Goal: Information Seeking & Learning: Learn about a topic

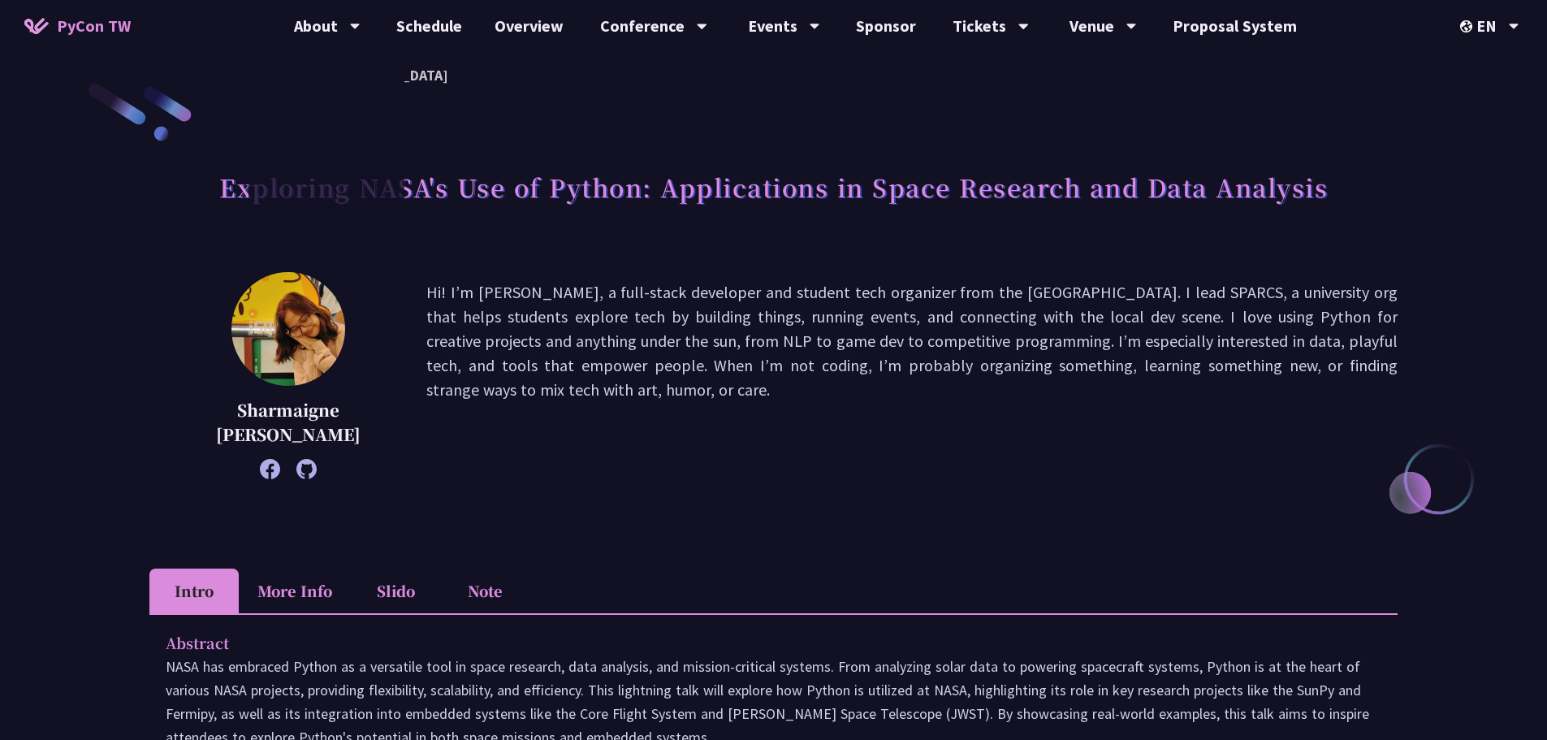
click at [123, 23] on span "PyCon TW" at bounding box center [94, 26] width 74 height 24
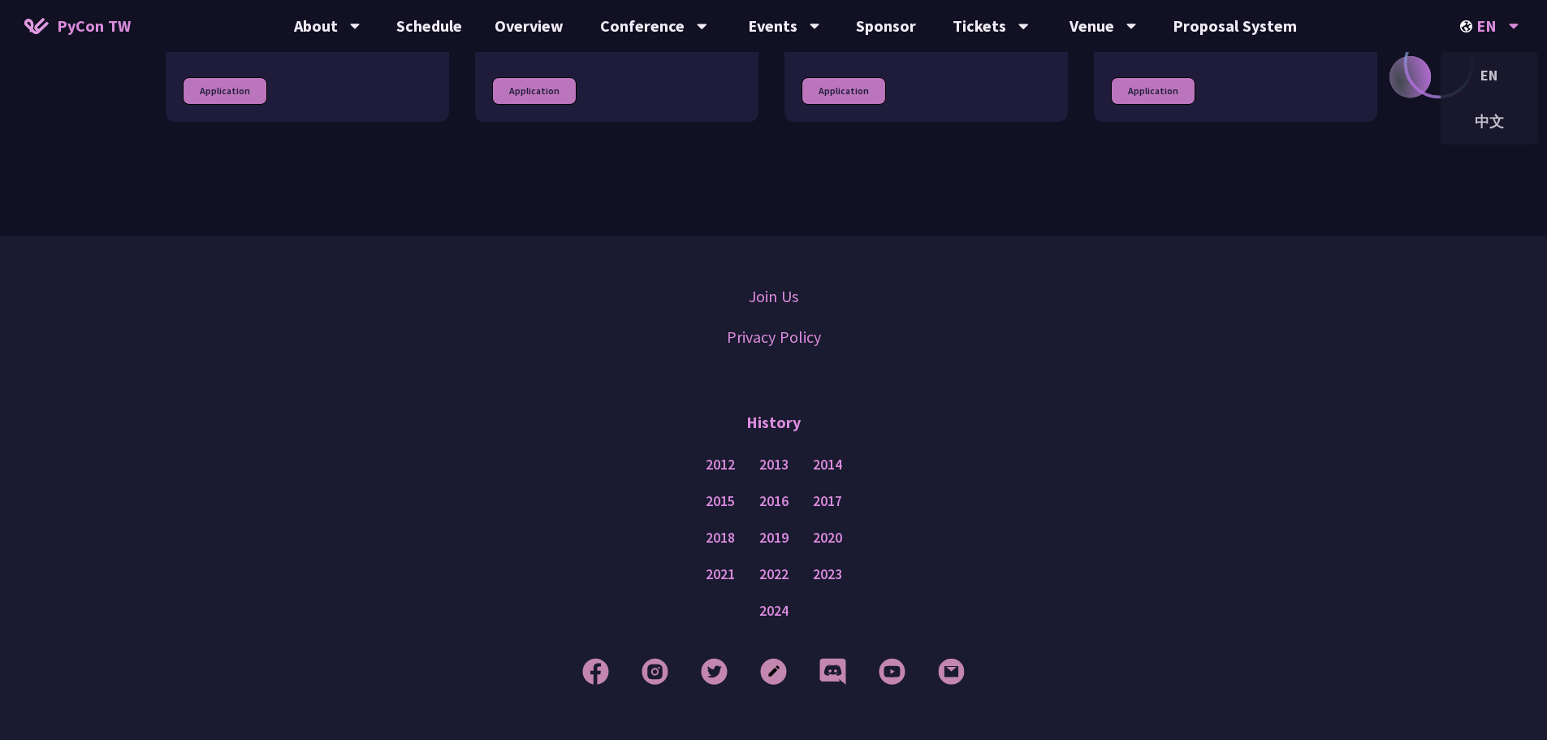
click at [1488, 29] on div "EN" at bounding box center [1489, 26] width 59 height 52
click at [1496, 115] on div "中文" at bounding box center [1489, 121] width 97 height 38
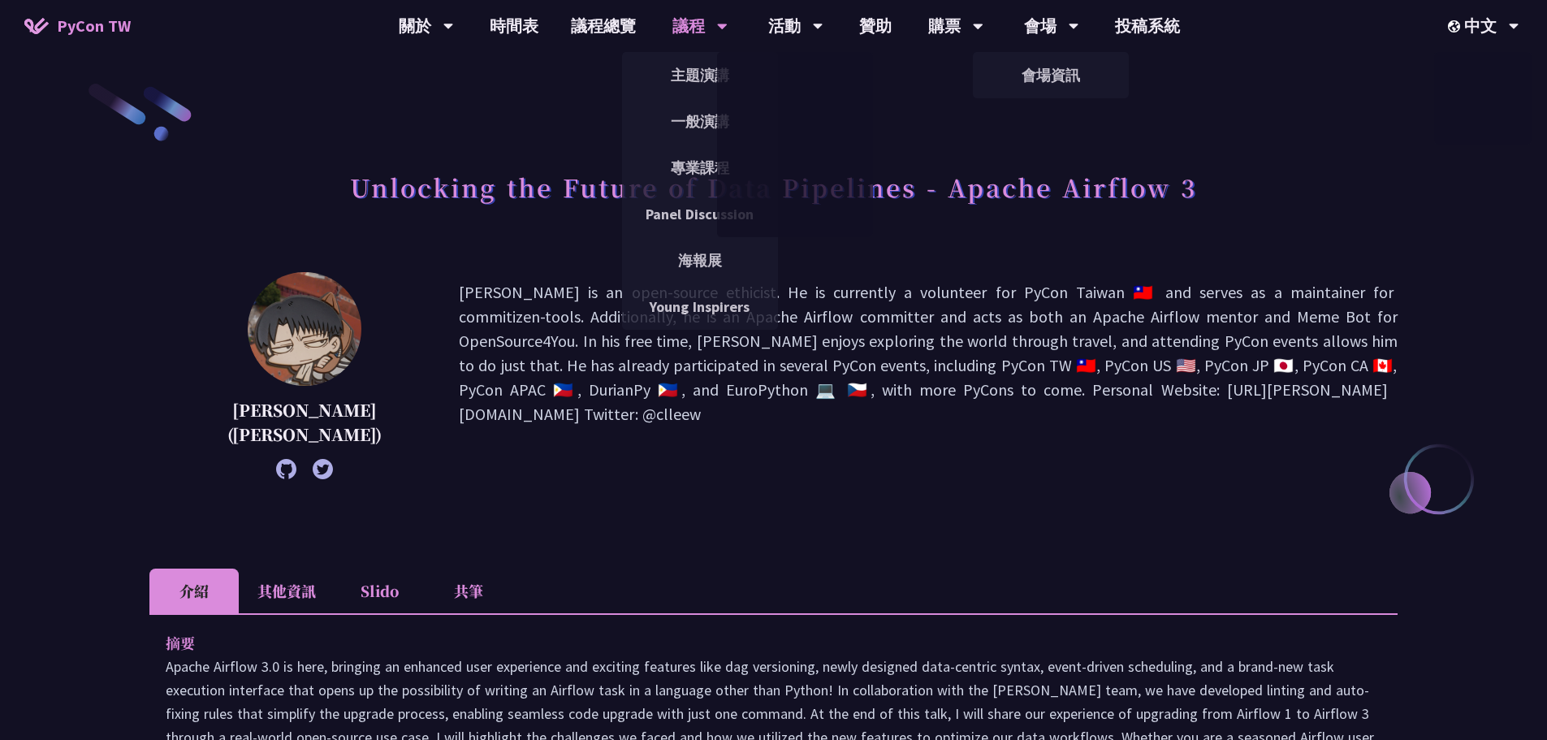
click at [686, 16] on div "議程" at bounding box center [699, 26] width 55 height 52
click at [695, 24] on div "議程" at bounding box center [699, 26] width 55 height 52
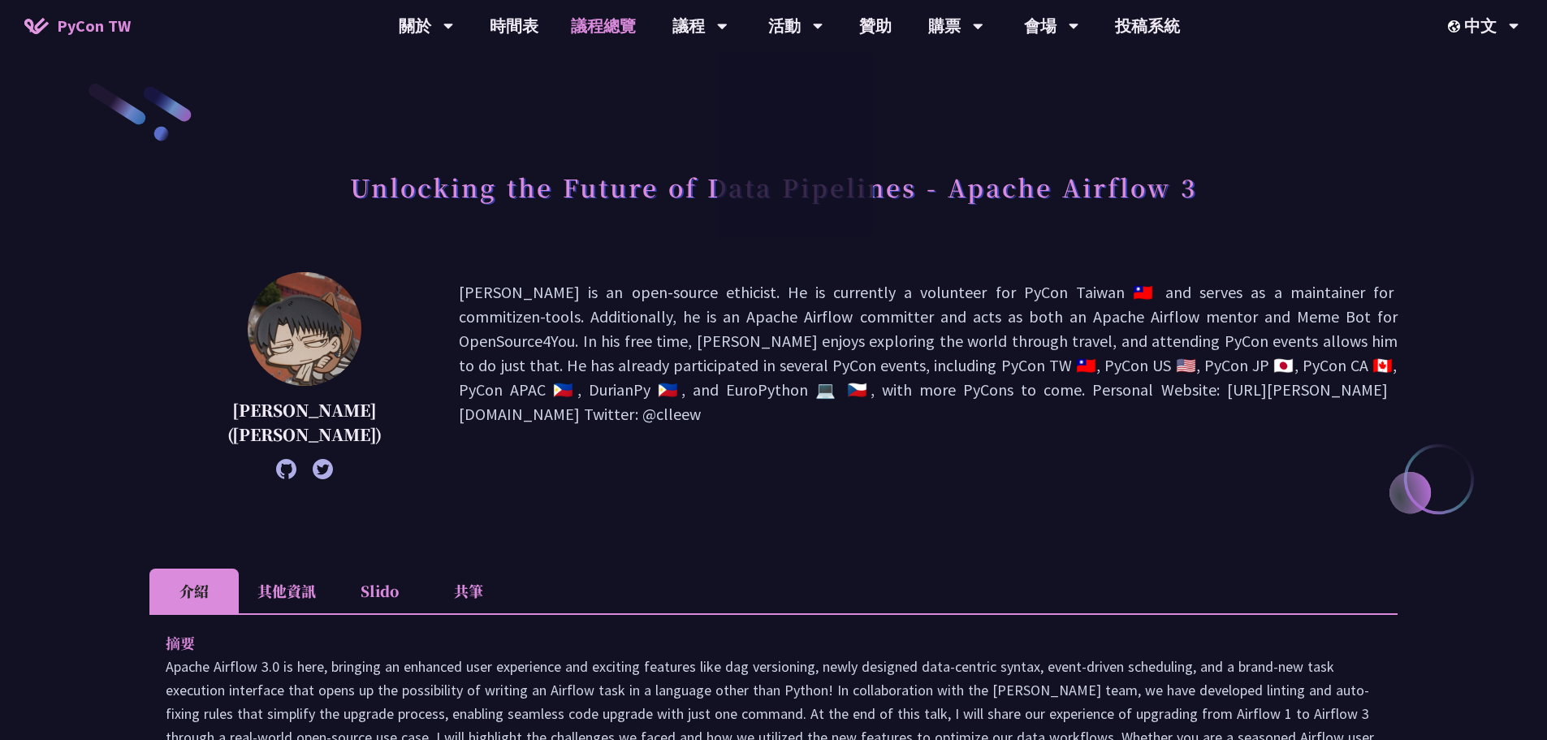
click at [601, 28] on link "議程總覽" at bounding box center [603, 26] width 97 height 52
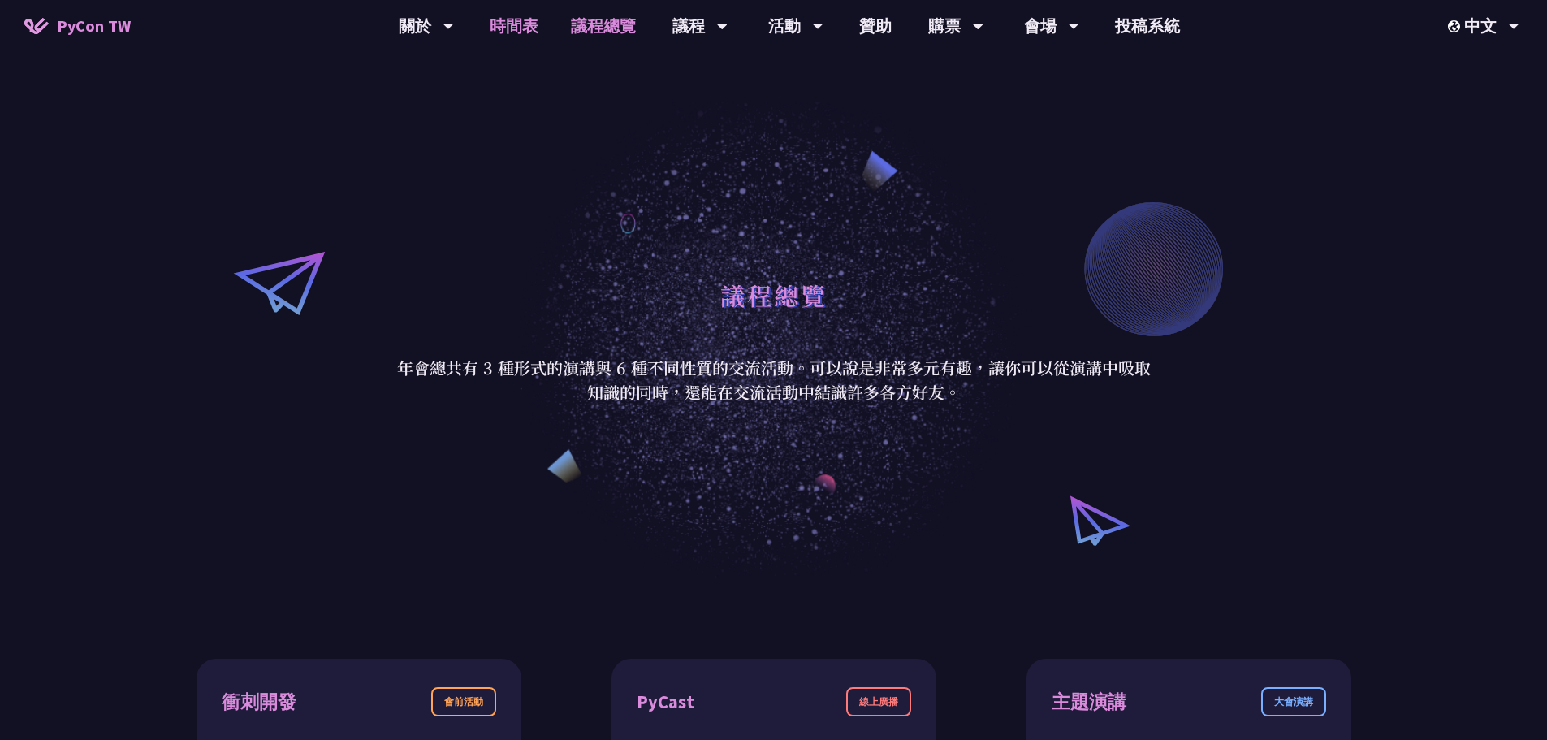
click at [506, 22] on link "時間表" at bounding box center [513, 26] width 81 height 52
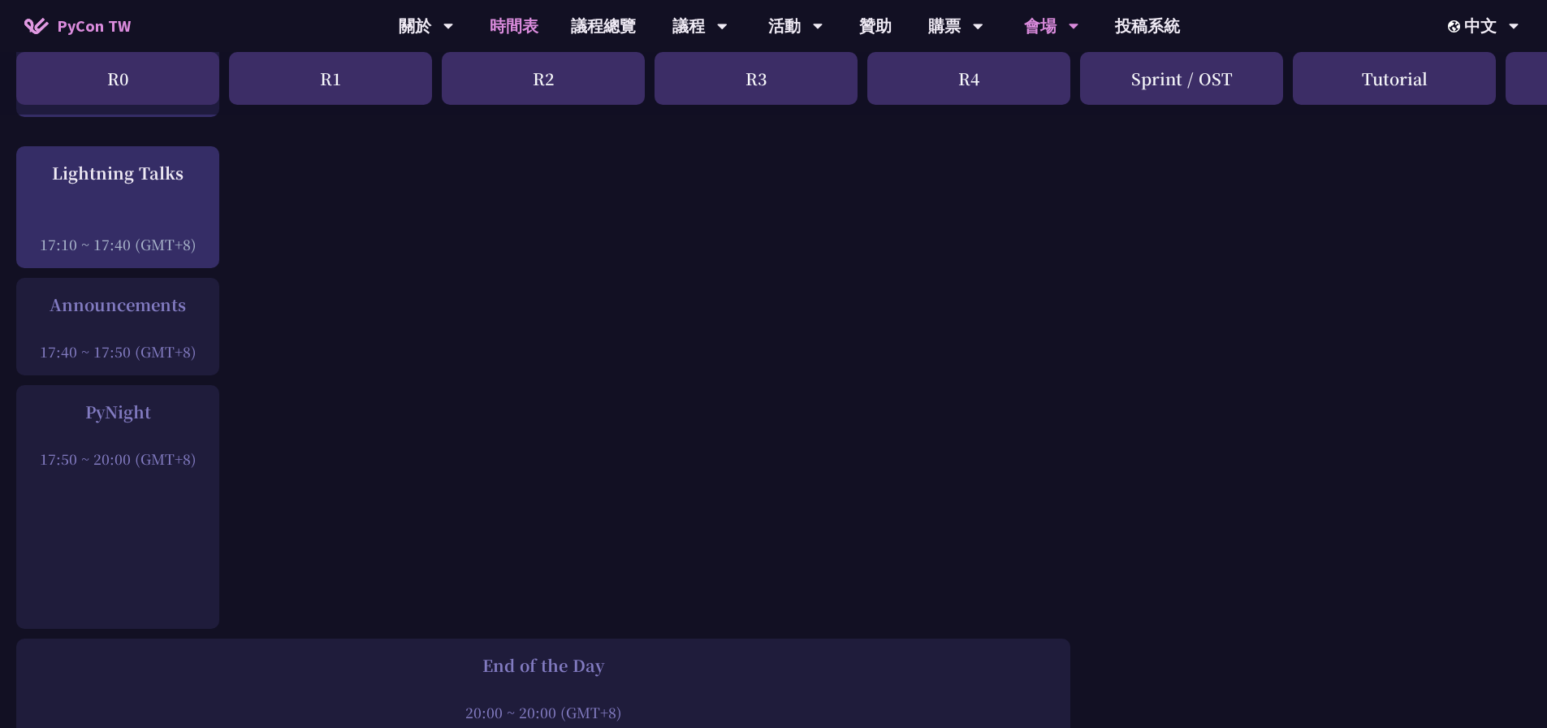
scroll to position [2274, 0]
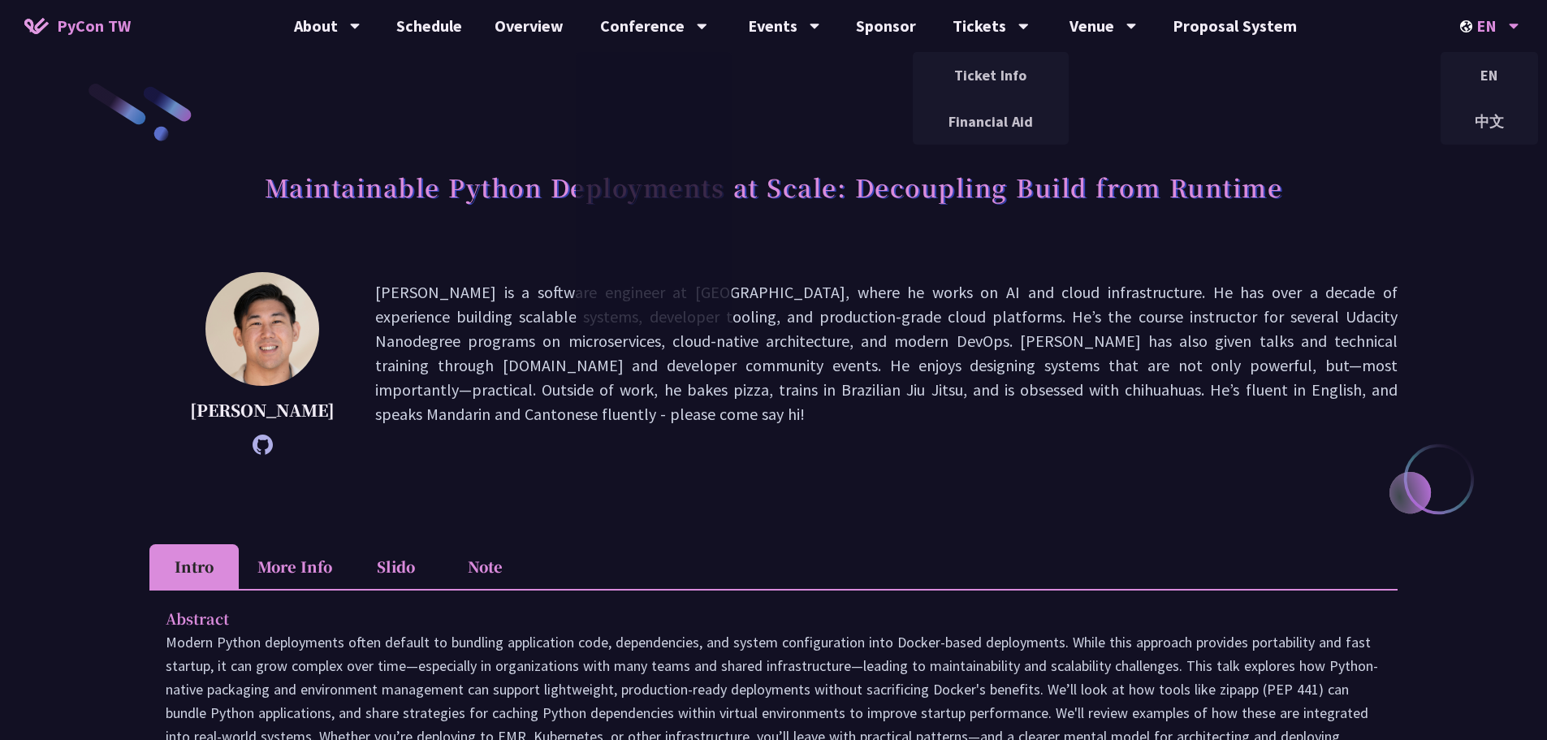
click at [1467, 26] on img at bounding box center [1468, 26] width 16 height 12
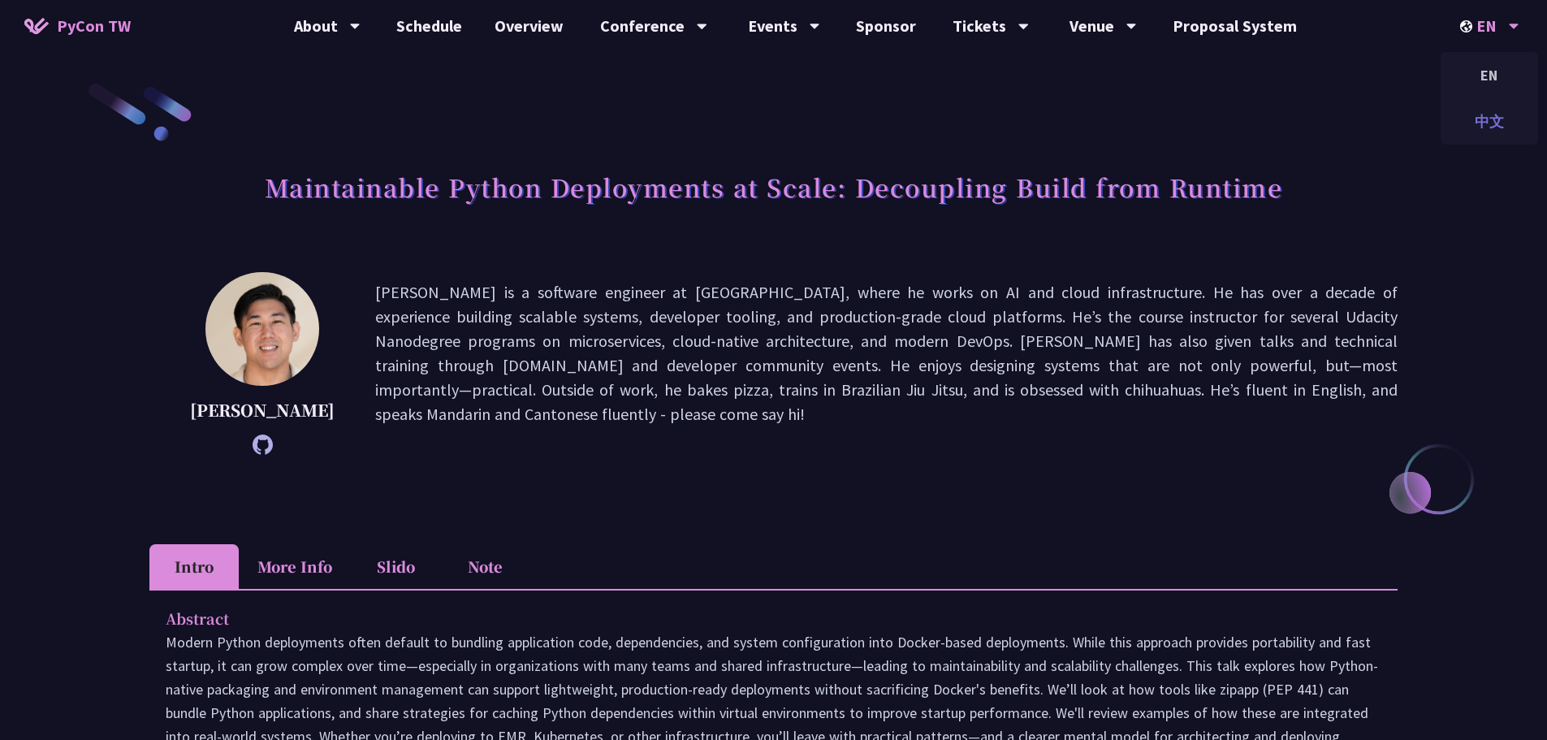
click at [1483, 121] on div "中文" at bounding box center [1489, 121] width 97 height 38
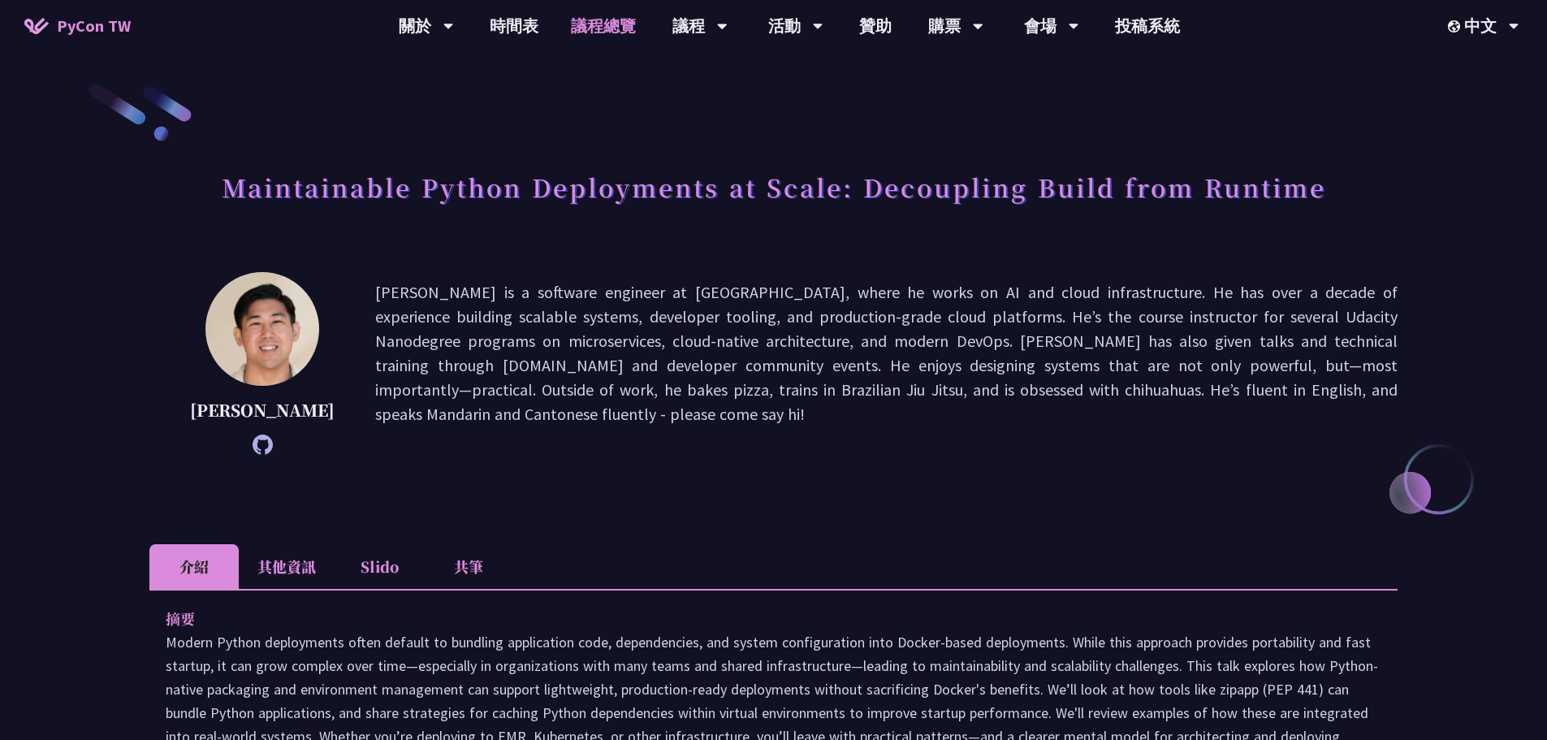
click at [594, 15] on link "議程總覽" at bounding box center [603, 26] width 97 height 52
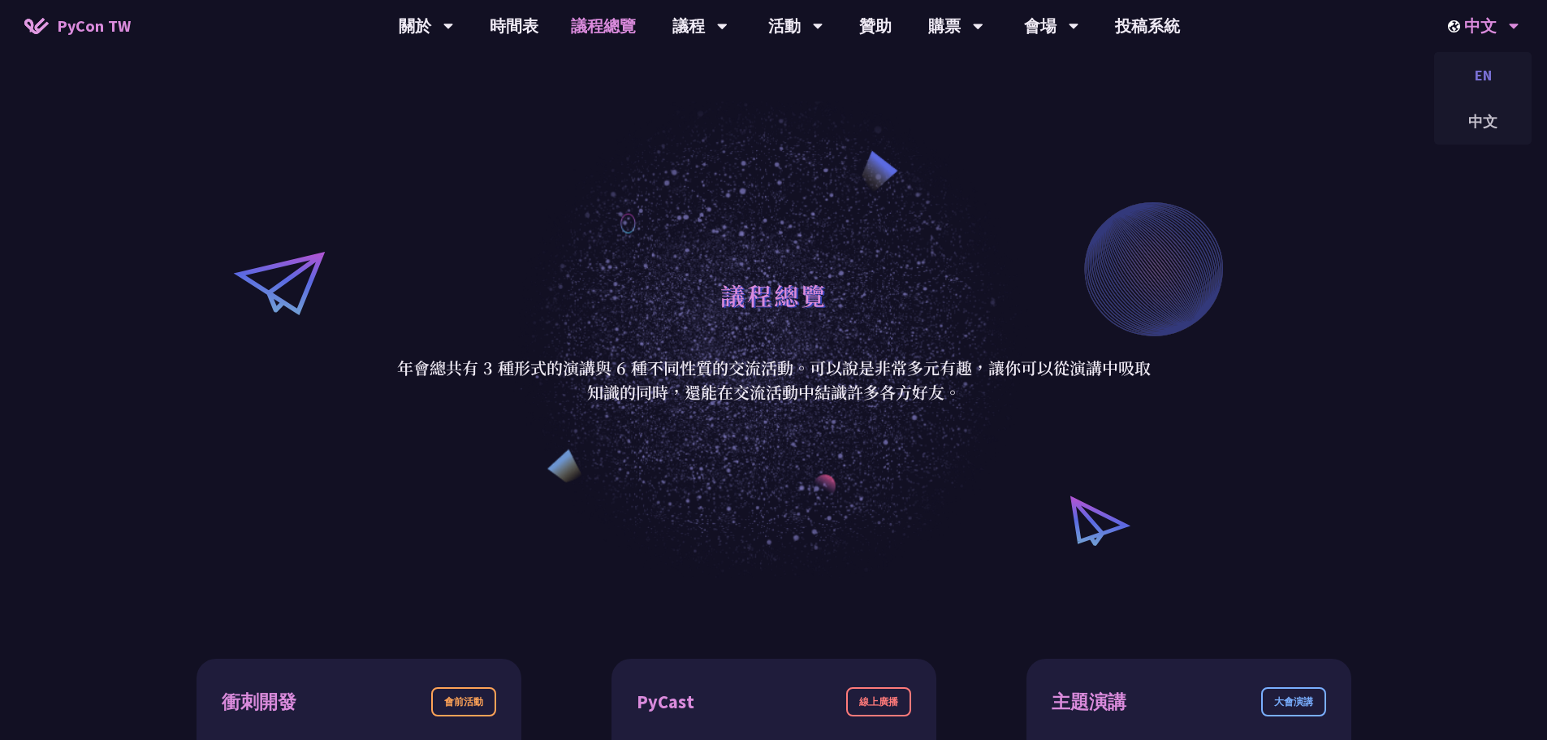
click at [1479, 78] on div "EN" at bounding box center [1482, 75] width 97 height 38
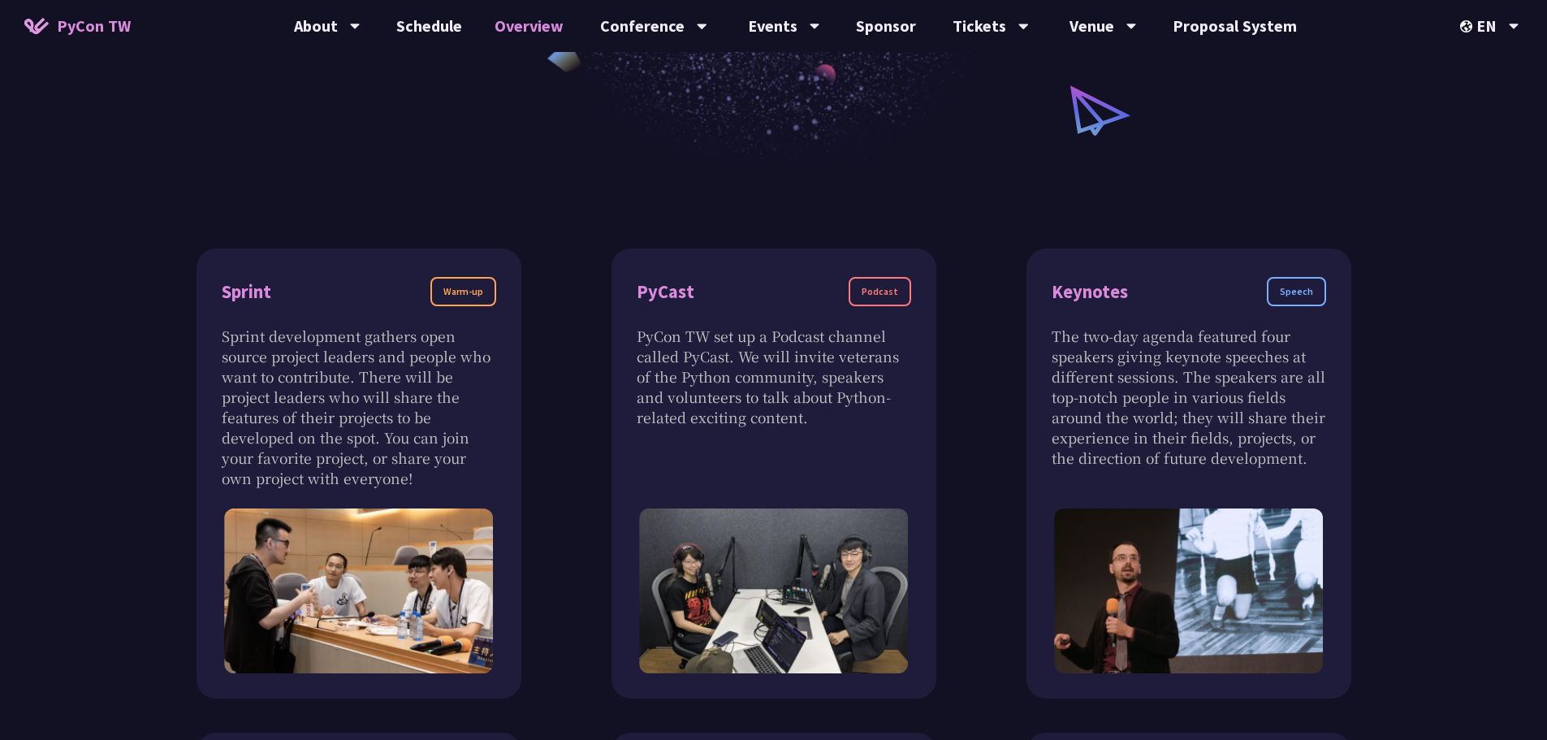
scroll to position [325, 0]
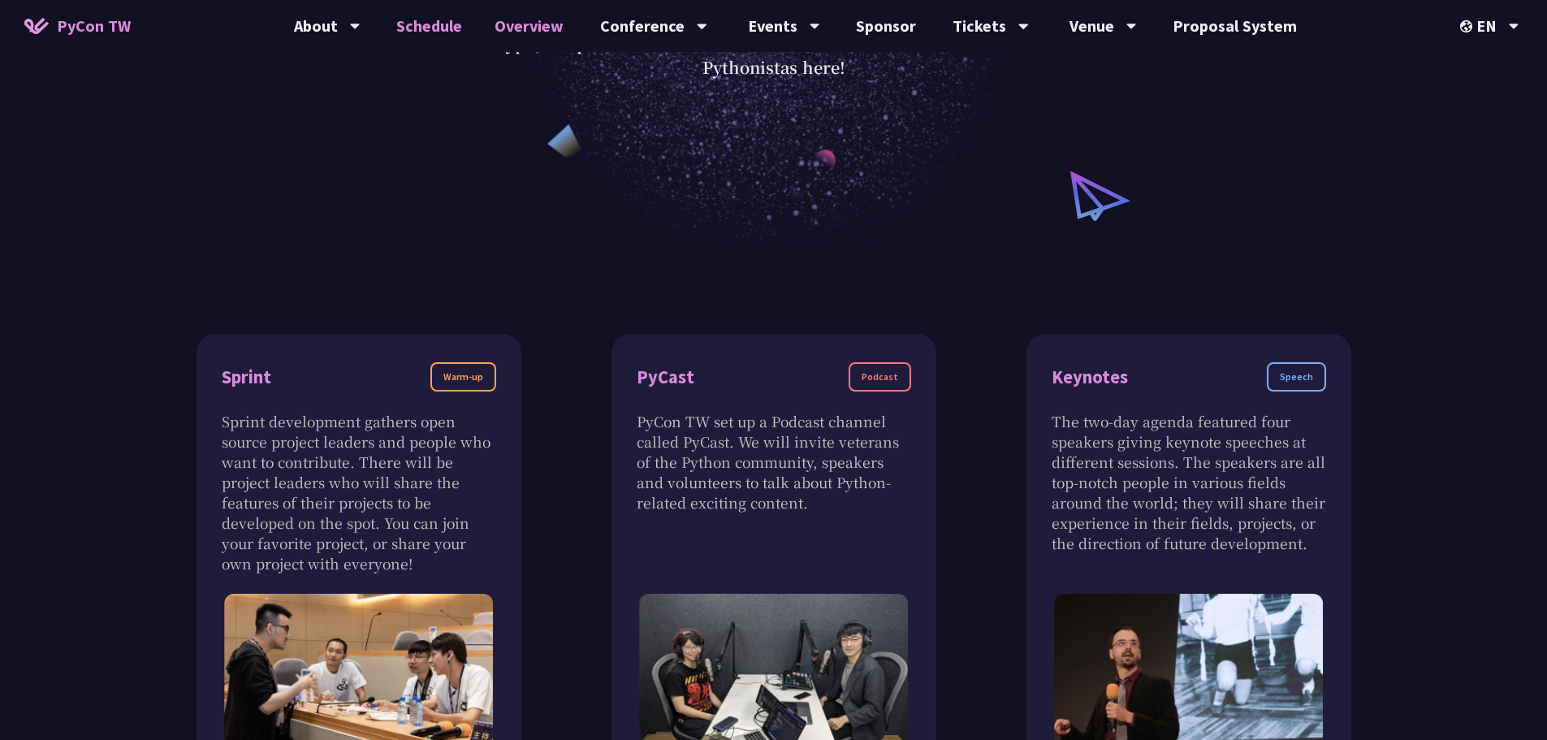
click at [448, 29] on link "Schedule" at bounding box center [429, 26] width 98 height 52
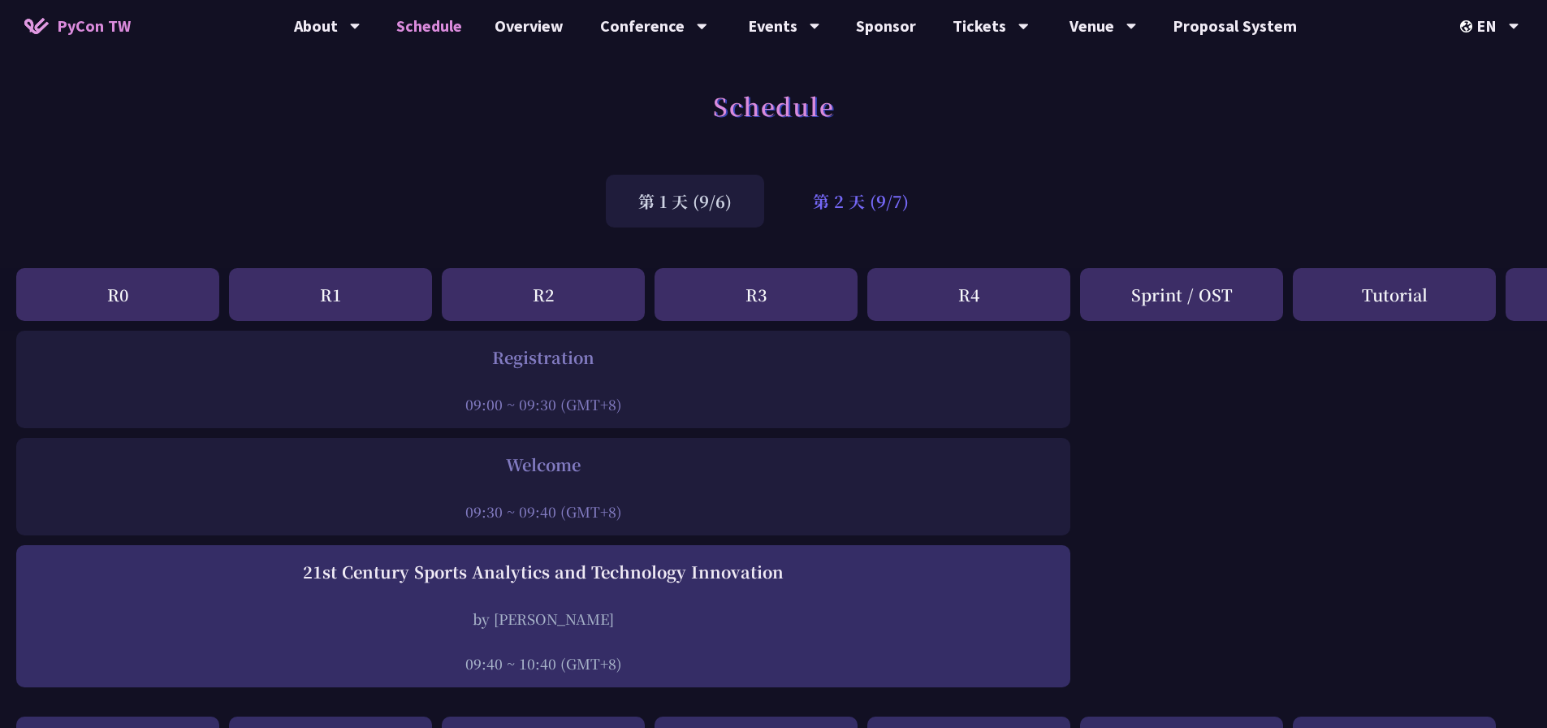
click at [862, 215] on div "第 2 天 (9/7)" at bounding box center [860, 201] width 161 height 53
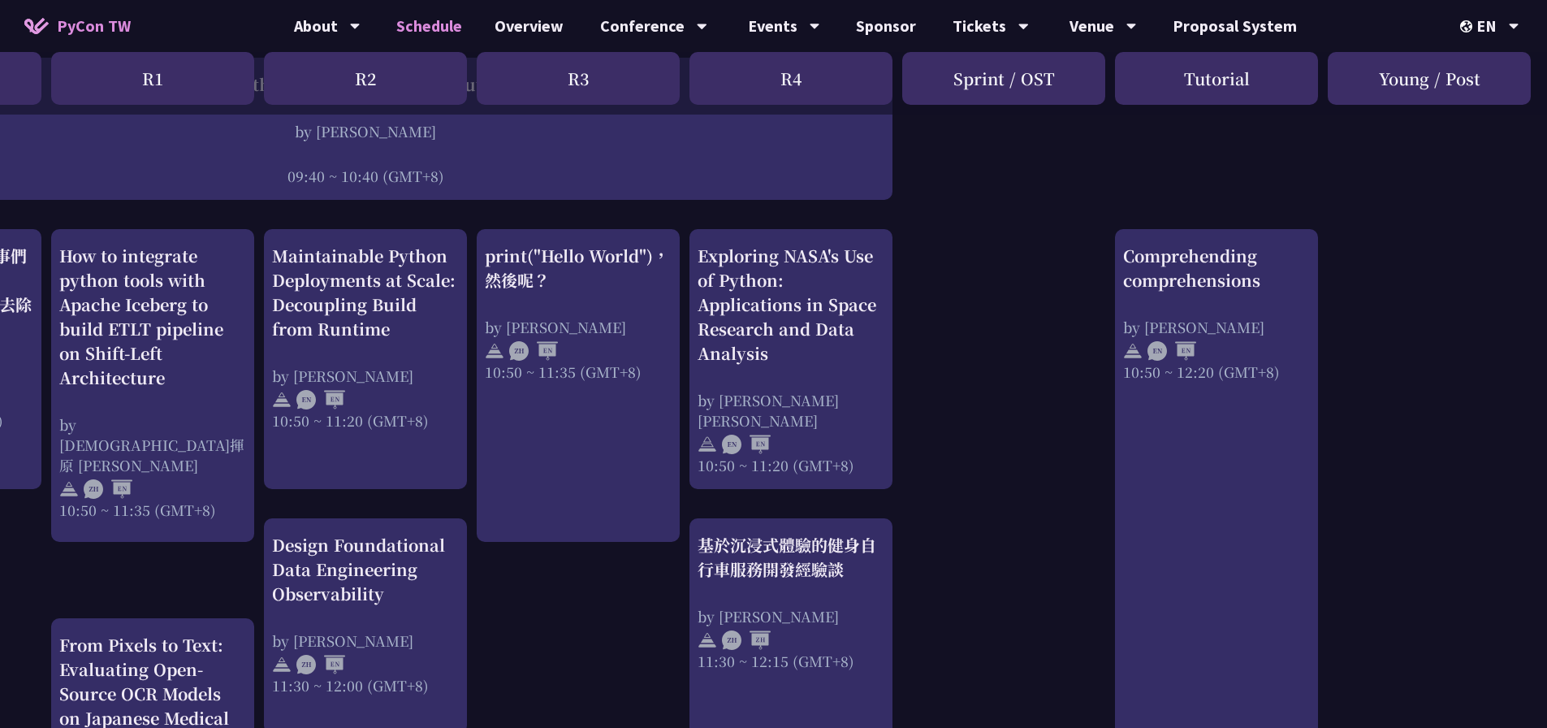
scroll to position [406, 178]
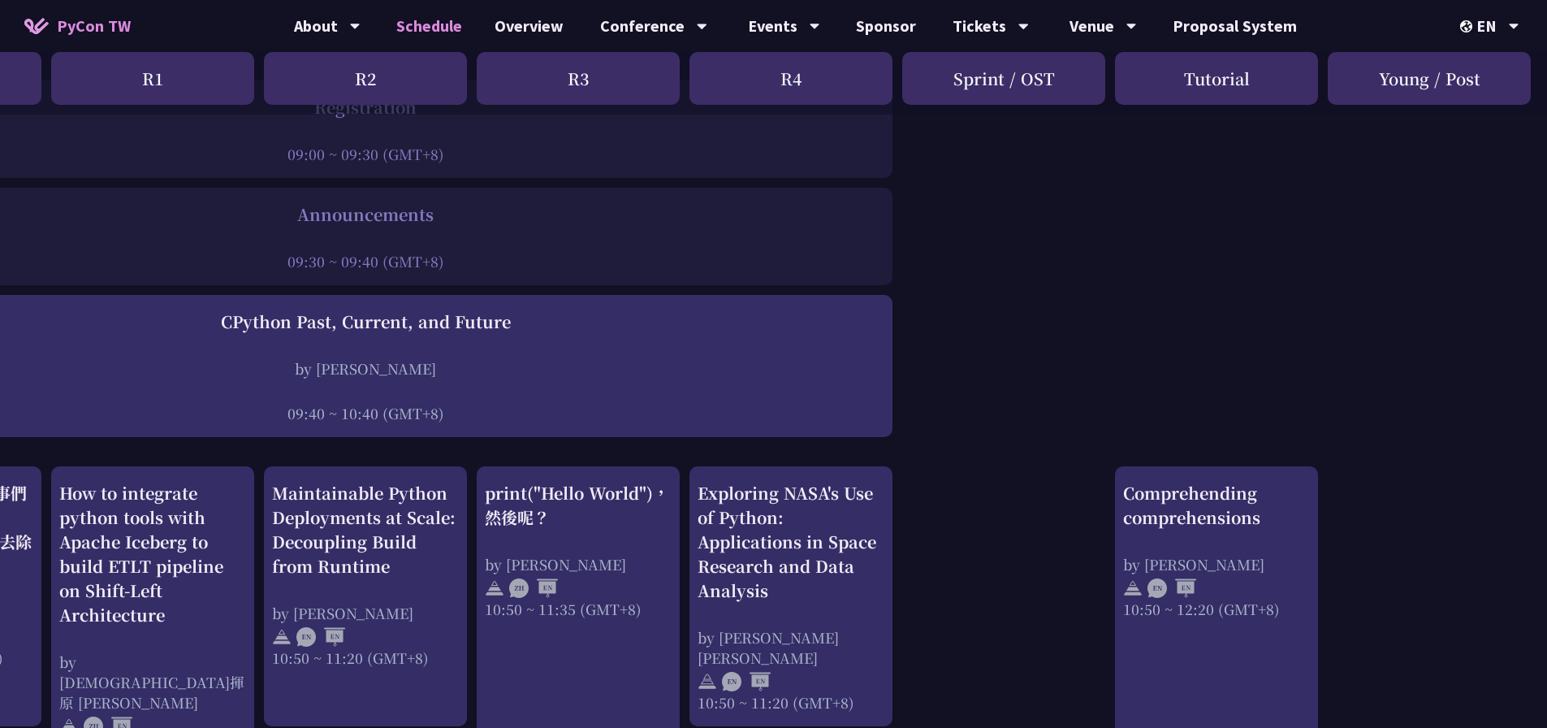
scroll to position [0, 178]
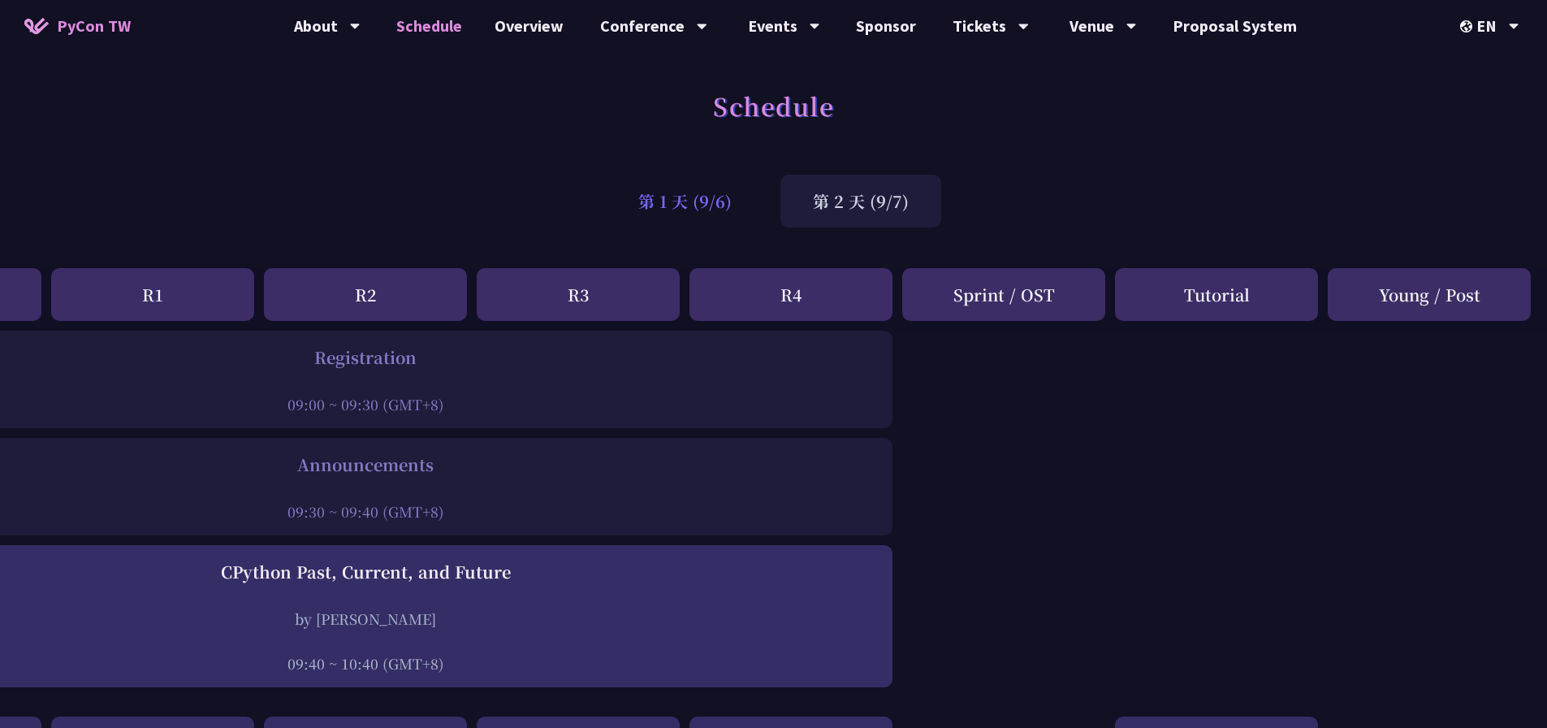
click at [700, 185] on div "第 1 天 (9/6)" at bounding box center [685, 201] width 158 height 53
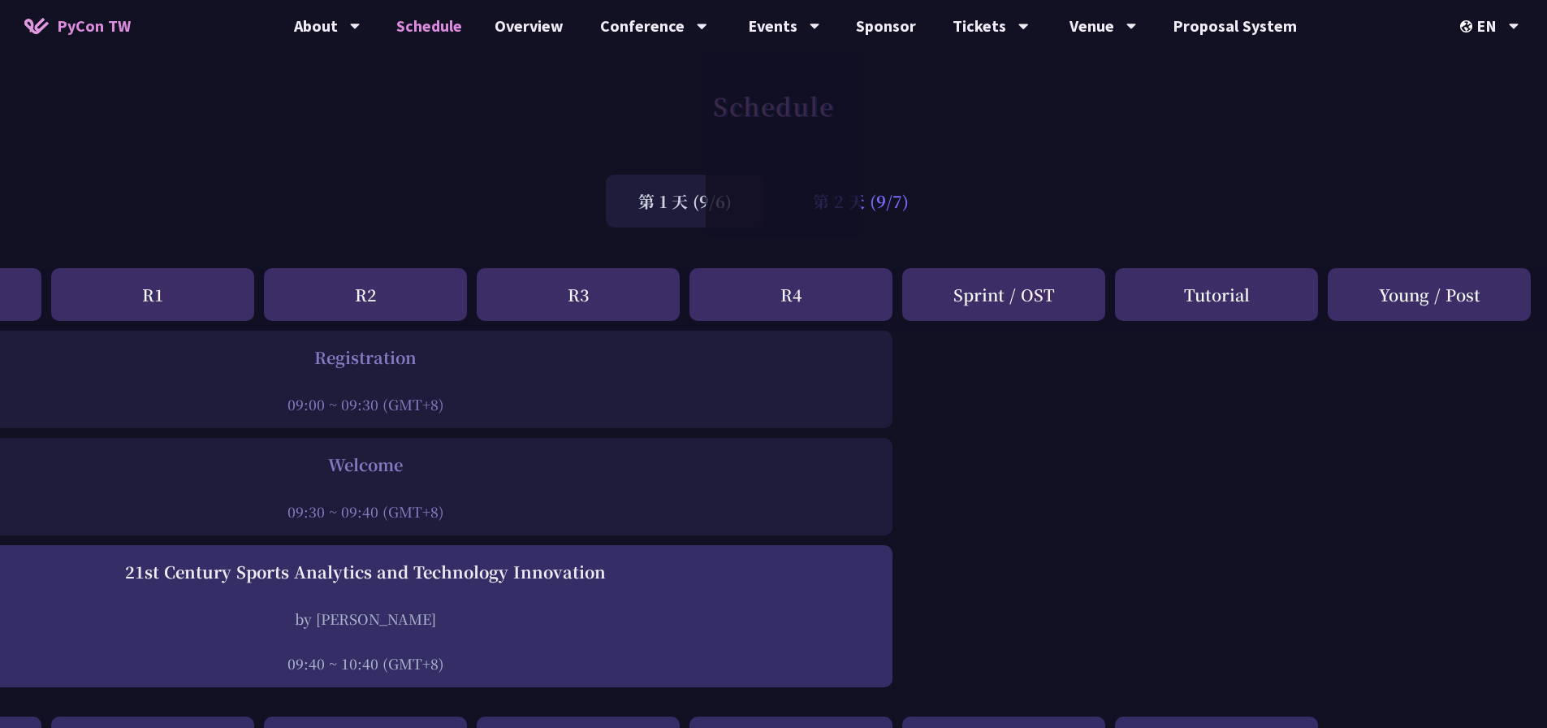
click at [884, 201] on div "第 2 天 (9/7)" at bounding box center [860, 201] width 161 height 53
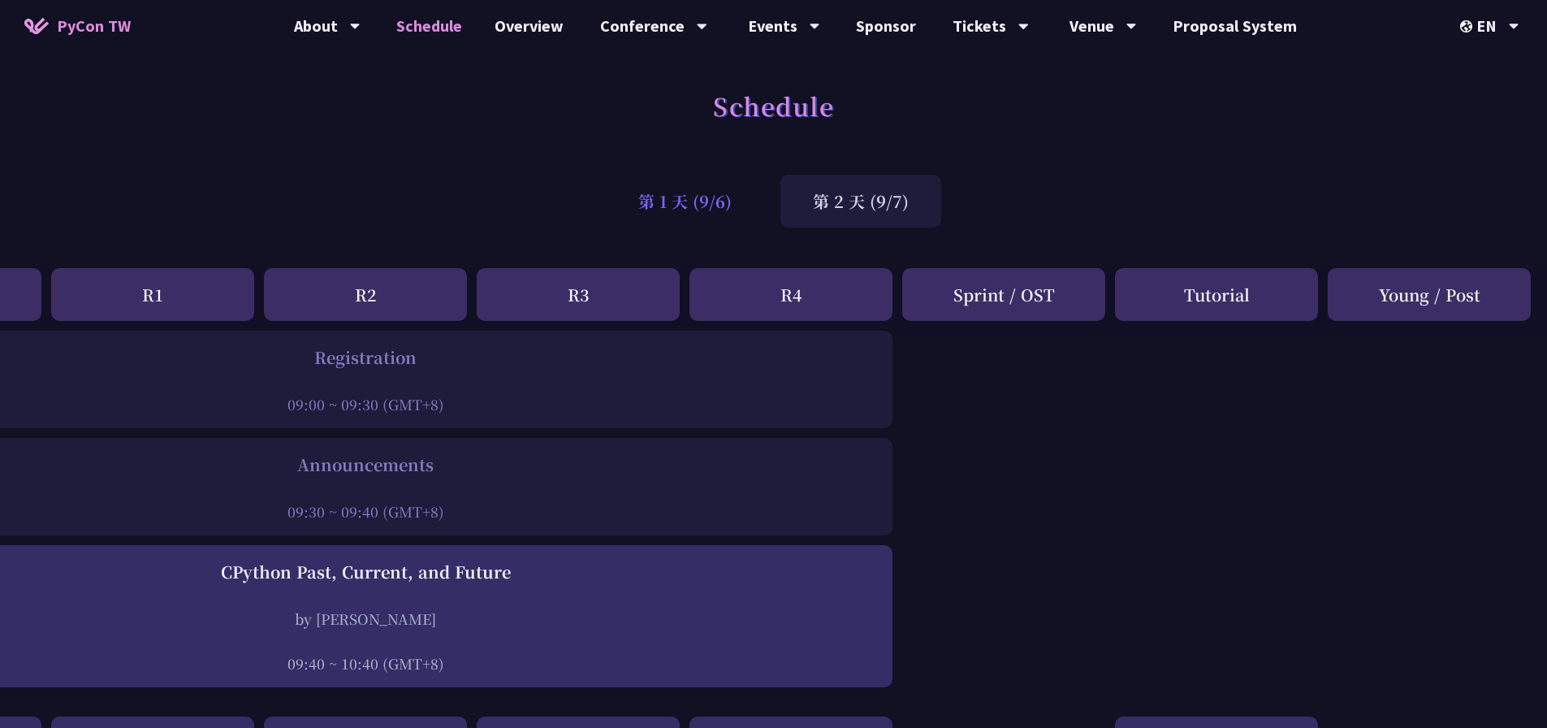
click at [698, 207] on div "第 1 天 (9/6)" at bounding box center [685, 201] width 158 height 53
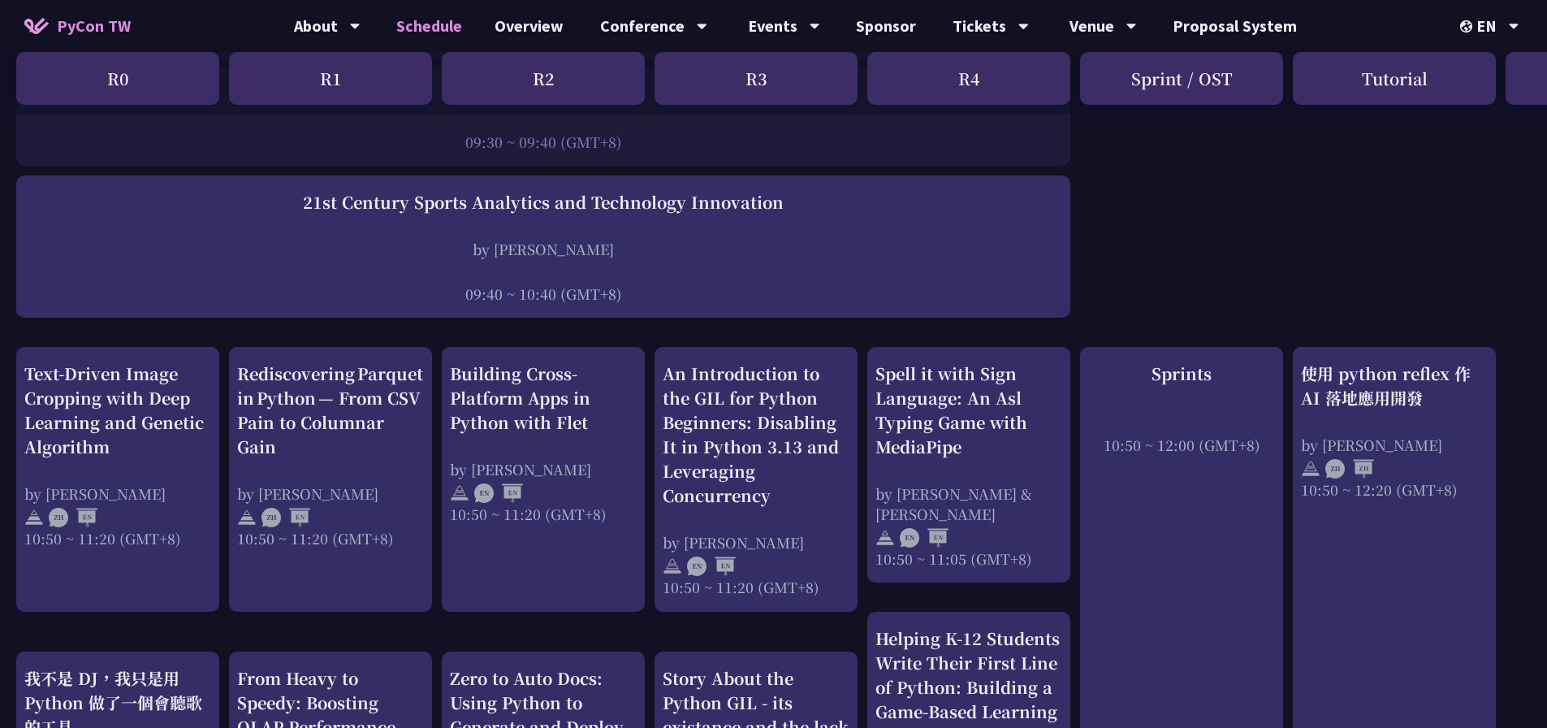
scroll to position [81, 0]
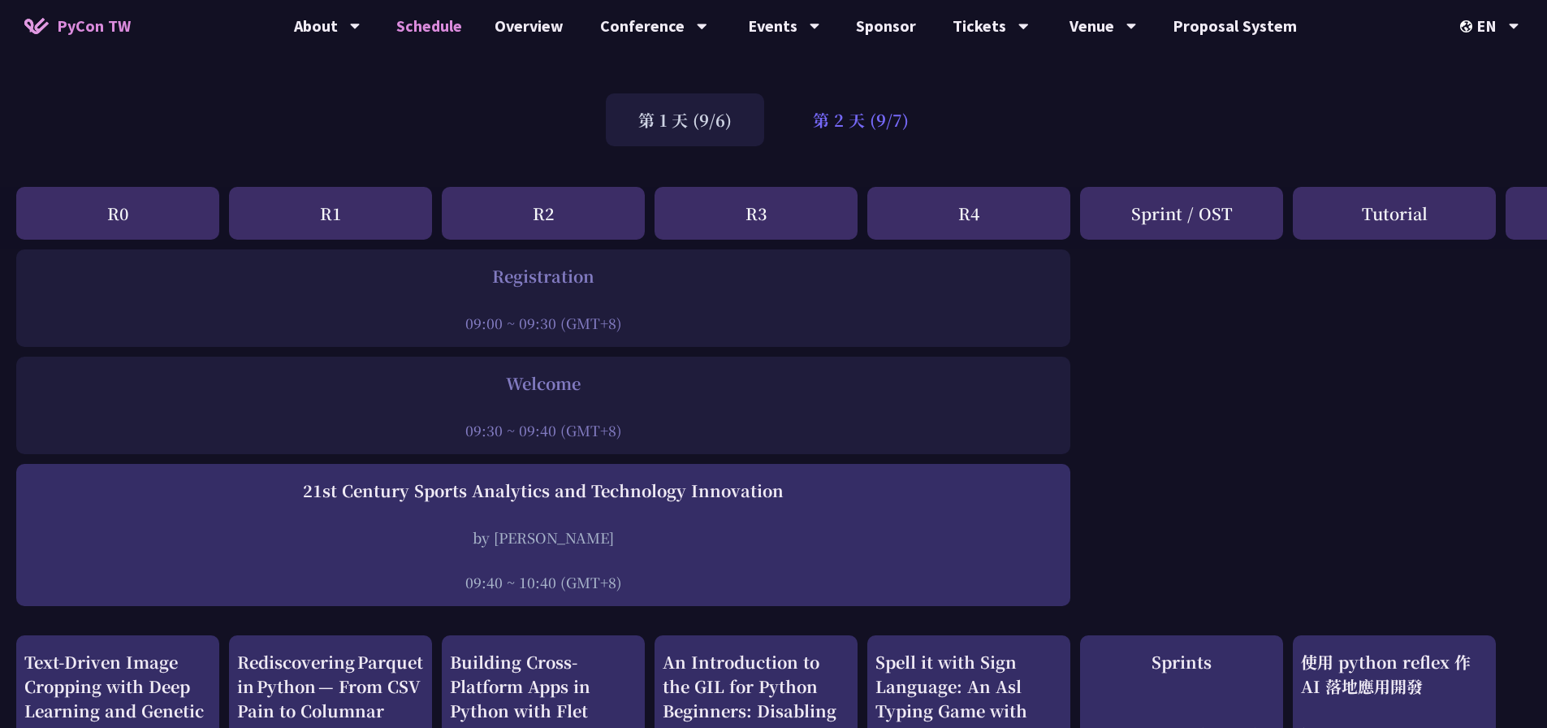
click at [823, 126] on div "第 2 天 (9/7)" at bounding box center [860, 119] width 161 height 53
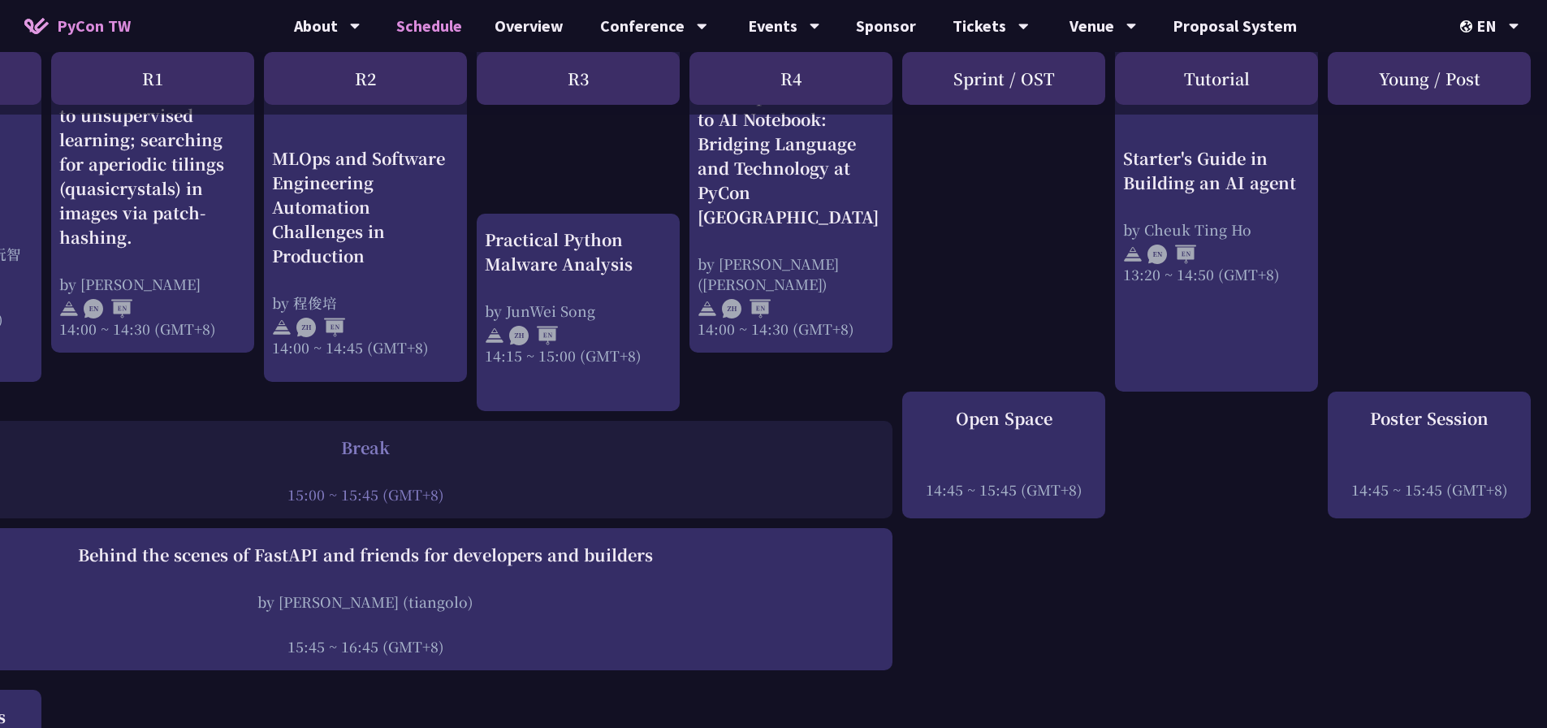
scroll to position [1624, 178]
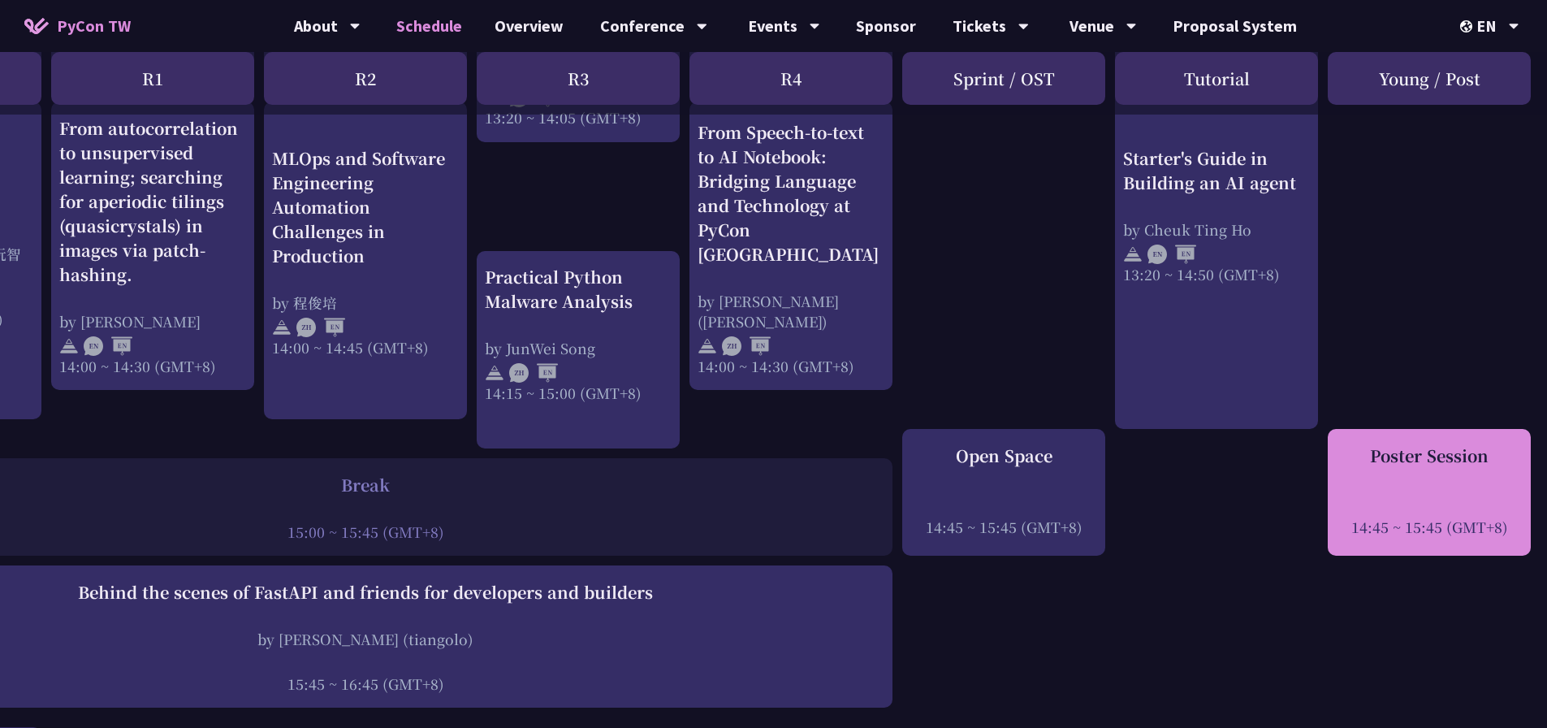
click at [1443, 453] on div "Poster Session" at bounding box center [1429, 455] width 187 height 24
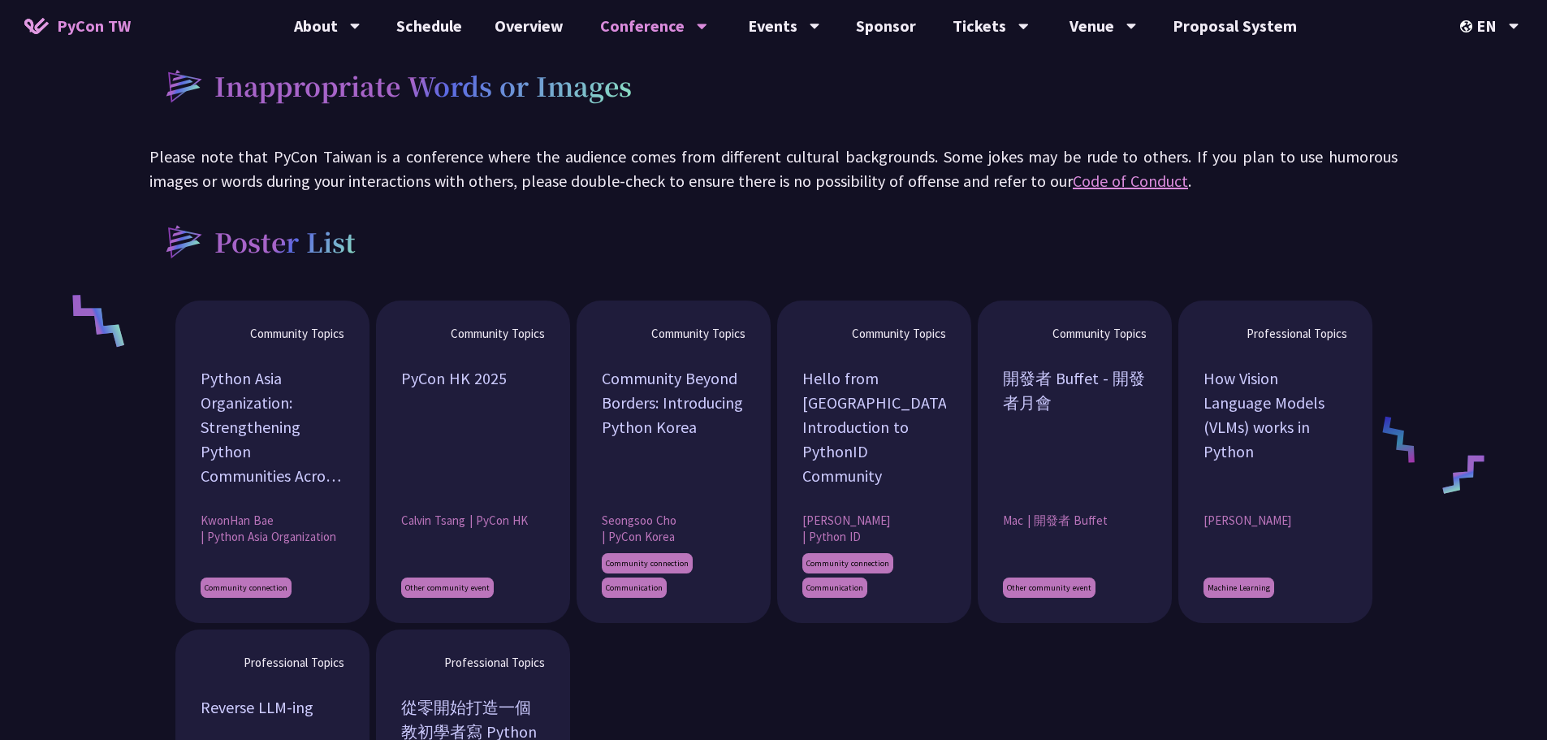
scroll to position [1056, 0]
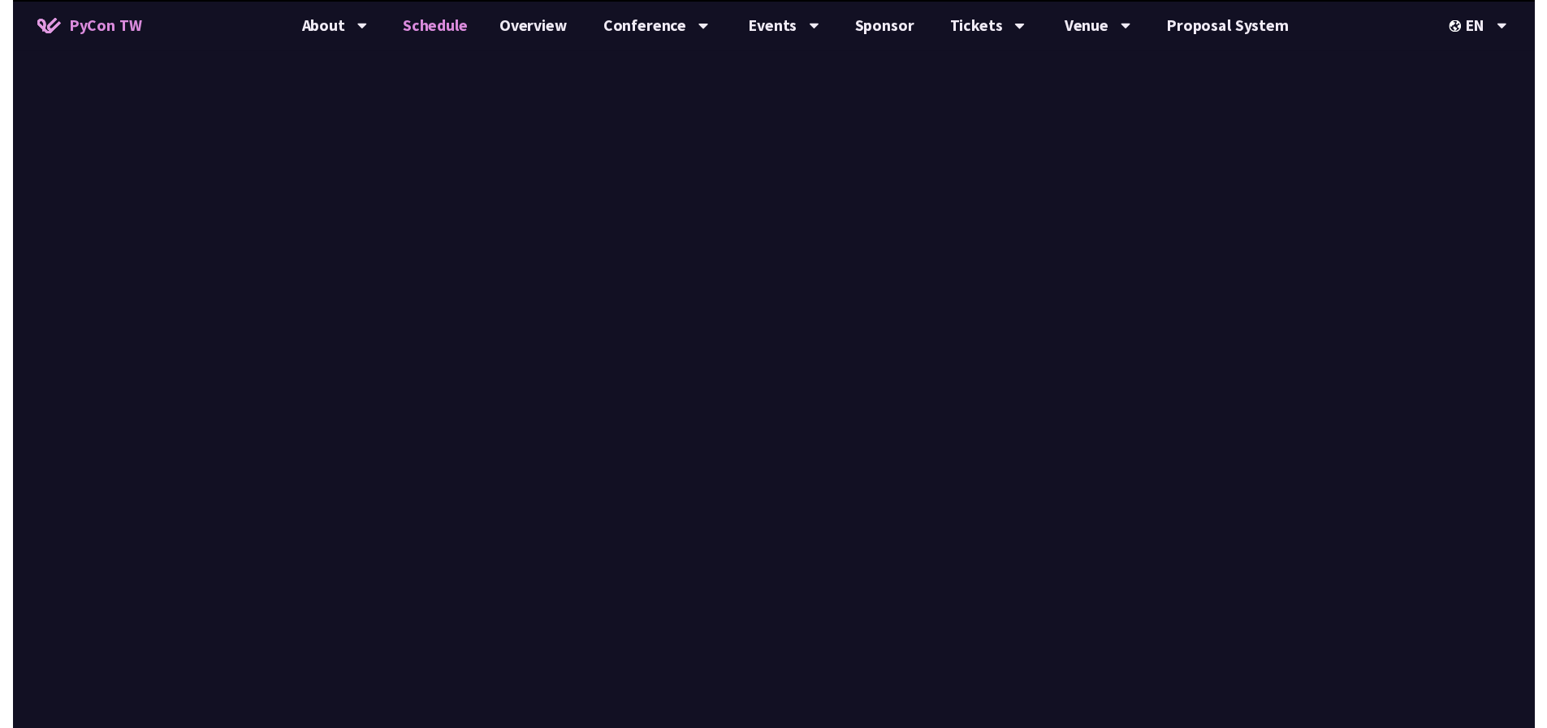
scroll to position [1624, 0]
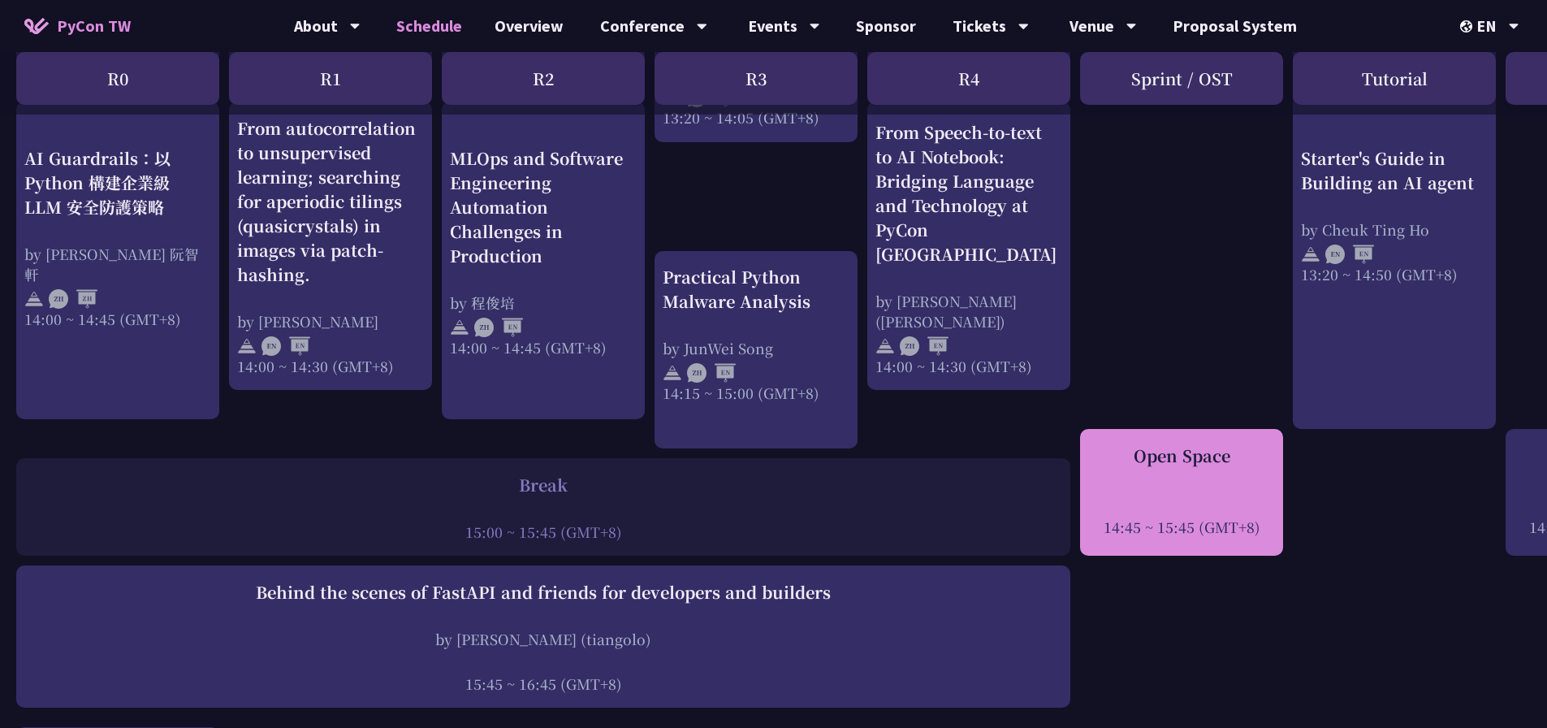
click at [1238, 504] on div at bounding box center [1181, 504] width 187 height 24
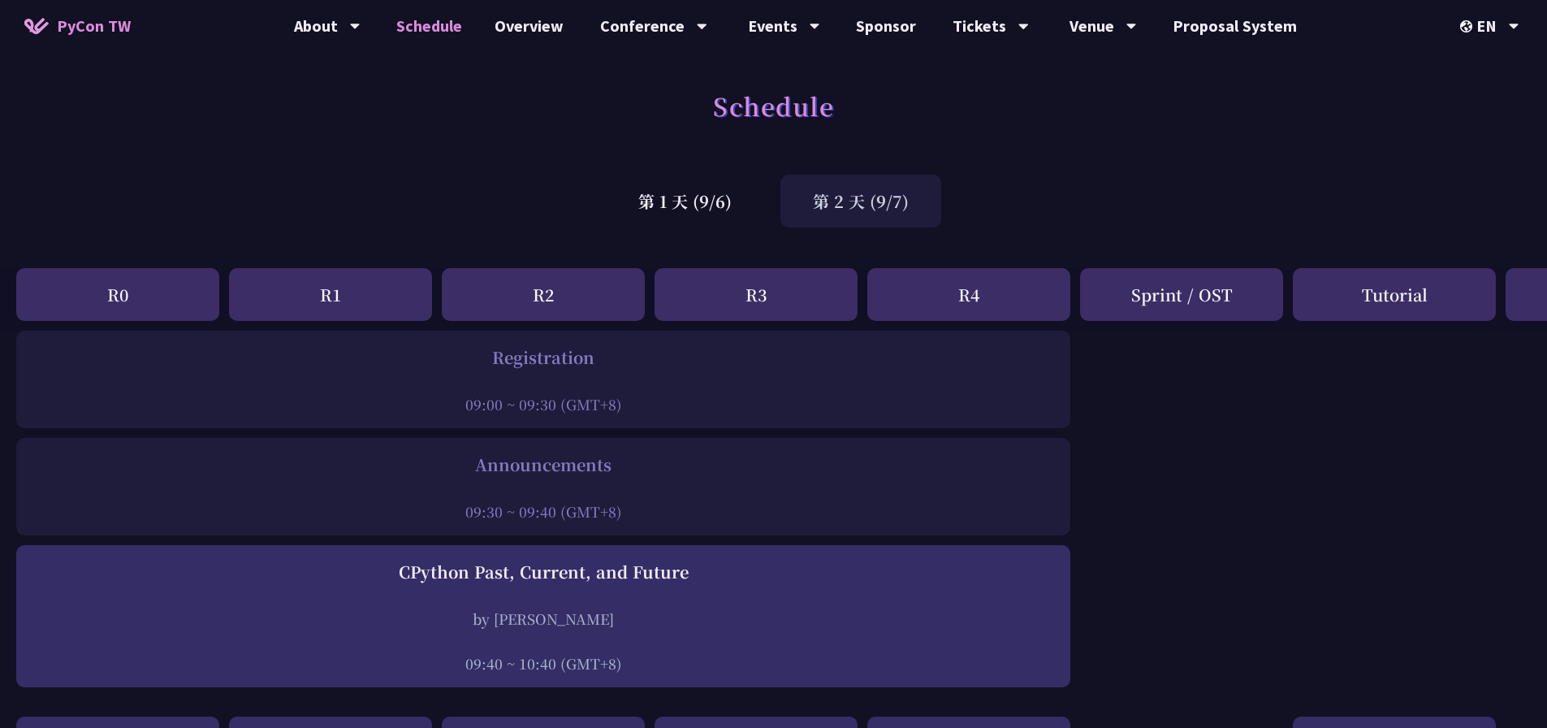
click at [939, 299] on div "R4" at bounding box center [968, 294] width 203 height 53
click at [779, 289] on div "R3" at bounding box center [755, 294] width 203 height 53
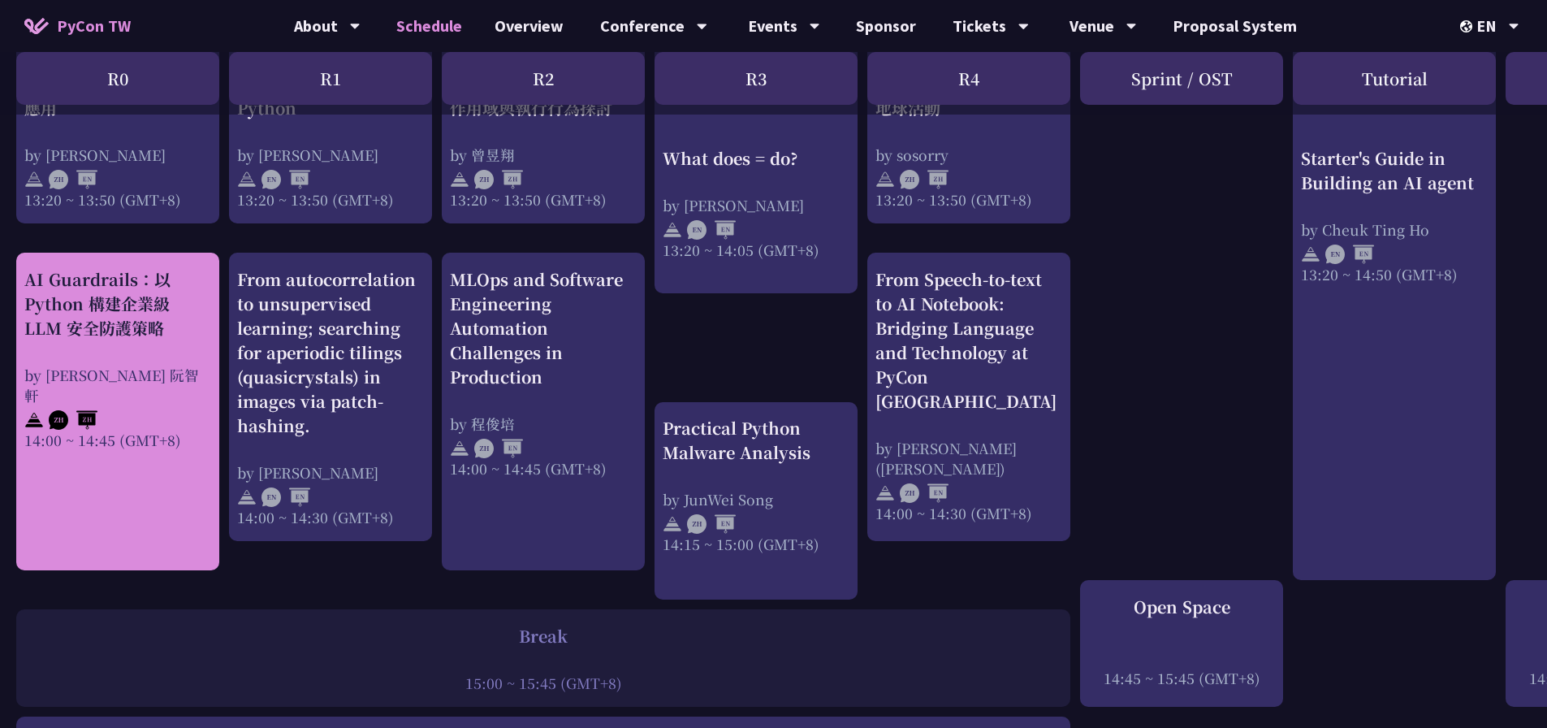
scroll to position [1462, 0]
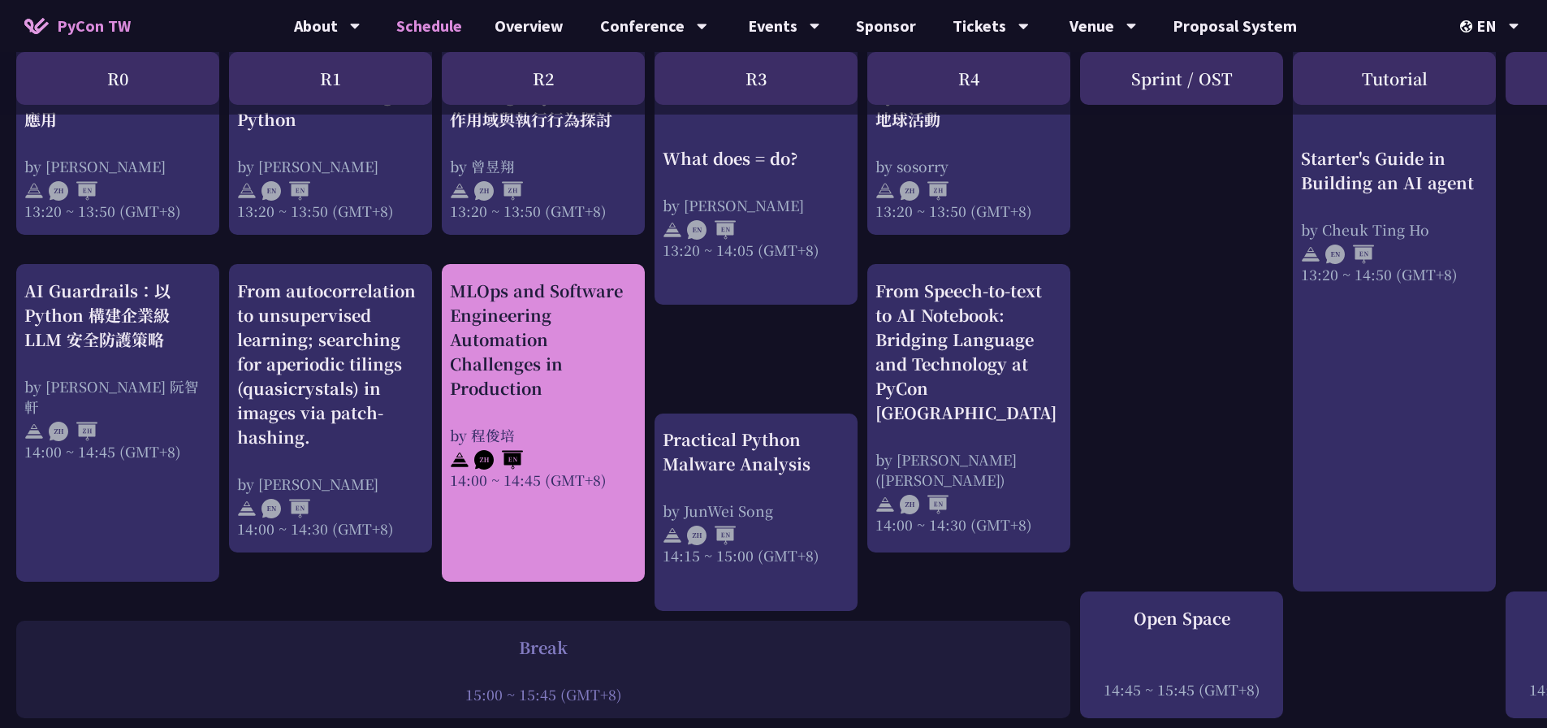
click at [537, 397] on div "MLOps and Software Engineering Automation Challenges in Production" at bounding box center [543, 340] width 187 height 122
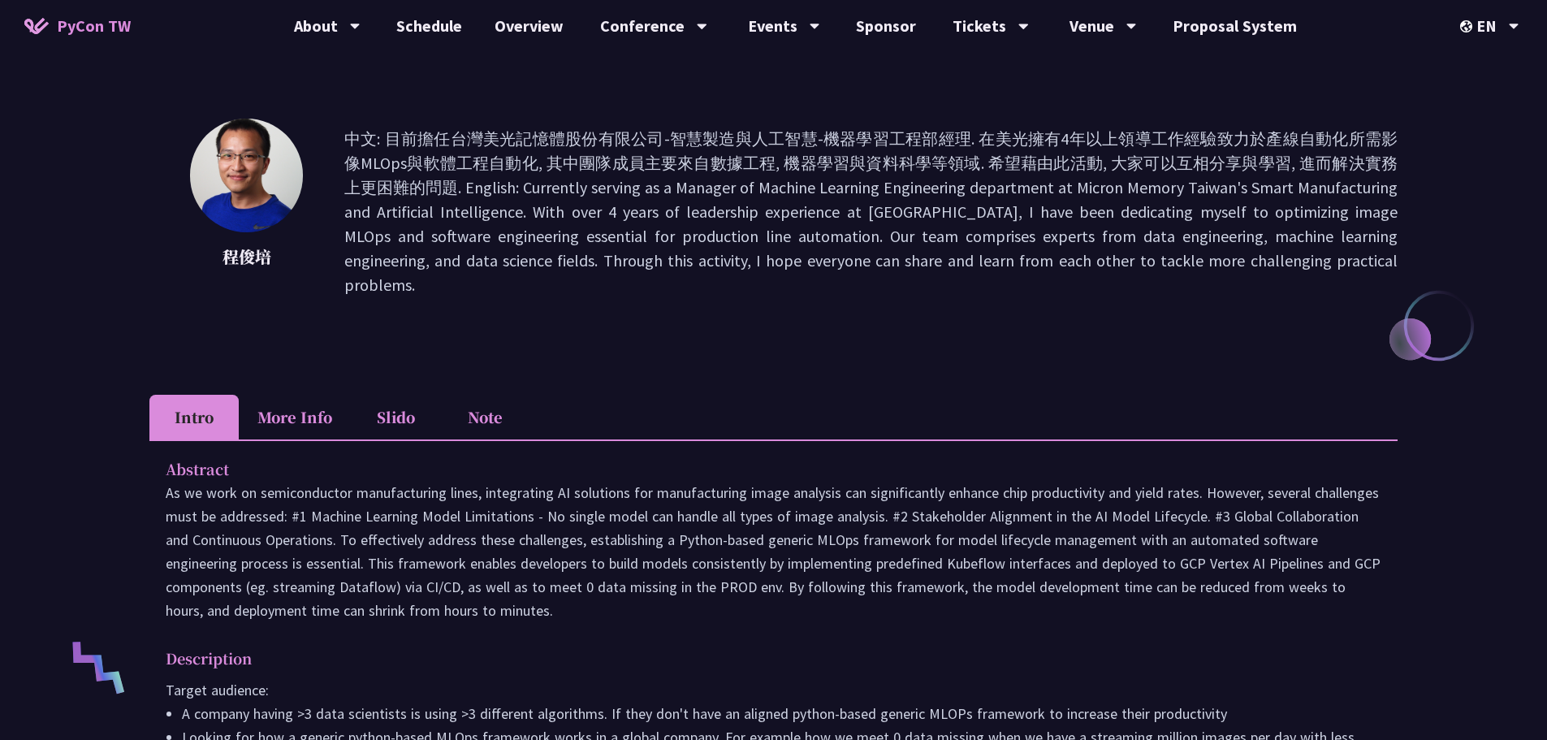
scroll to position [162, 0]
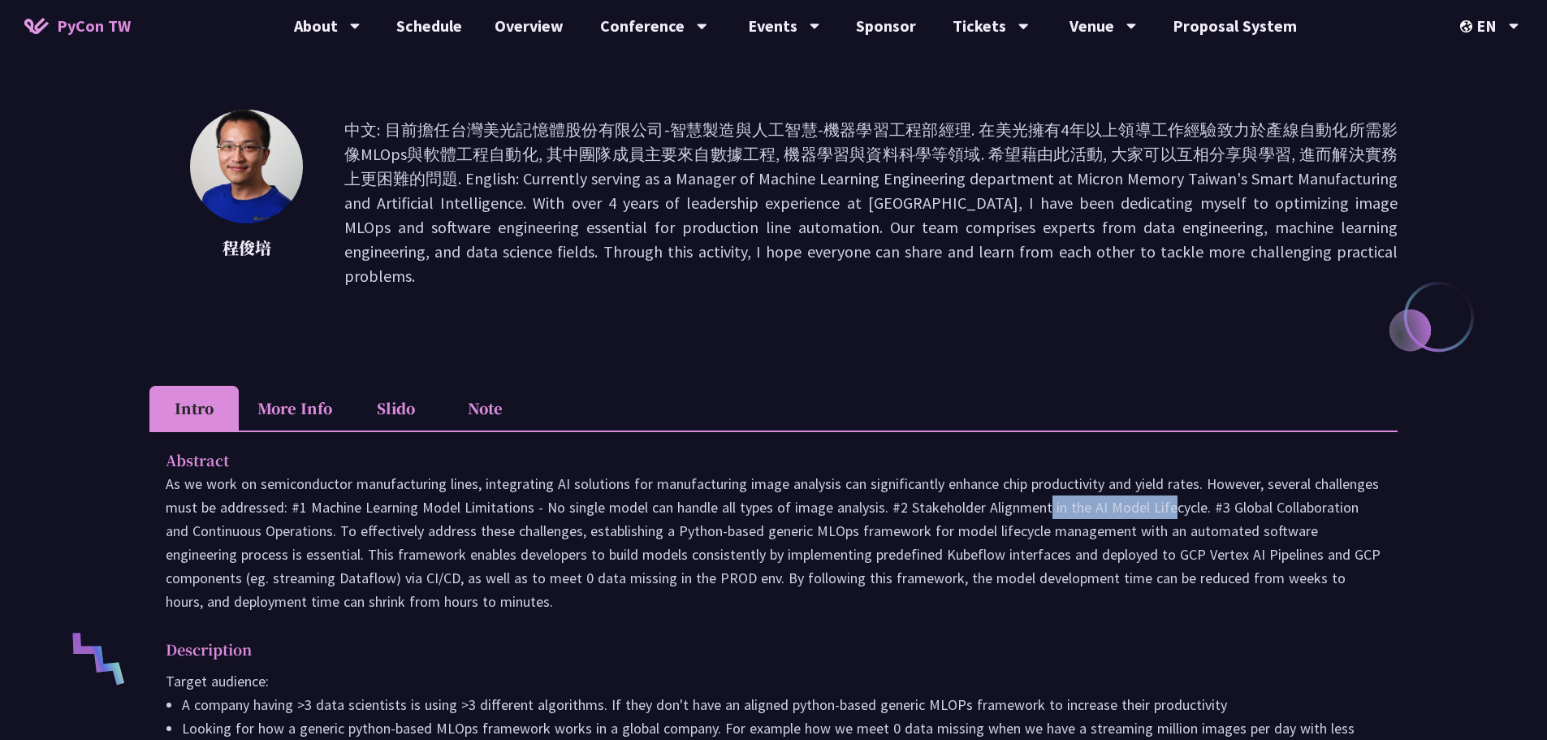
drag, startPoint x: 906, startPoint y: 479, endPoint x: 1047, endPoint y: 481, distance: 141.3
click at [1047, 481] on p at bounding box center [774, 542] width 1216 height 141
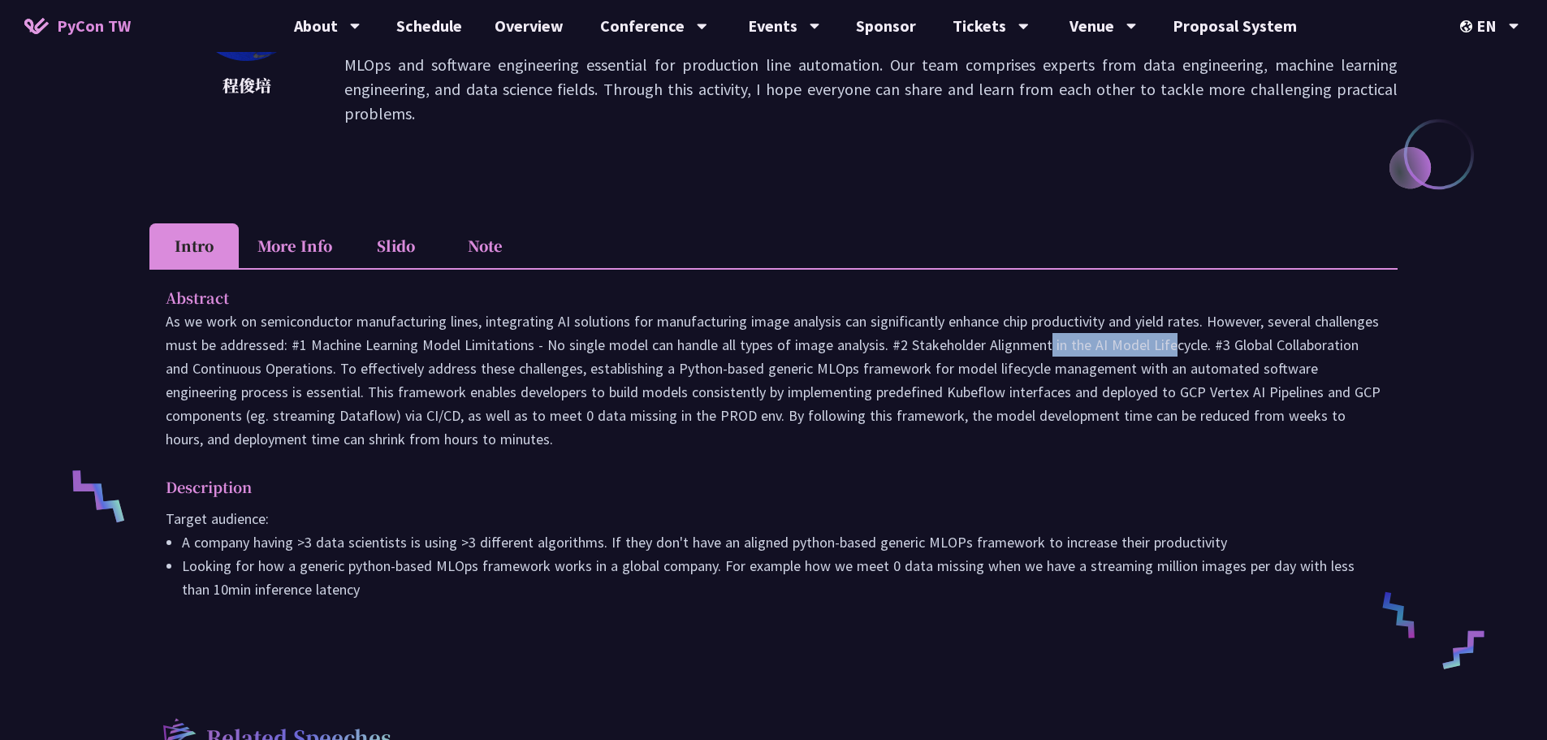
scroll to position [0, 0]
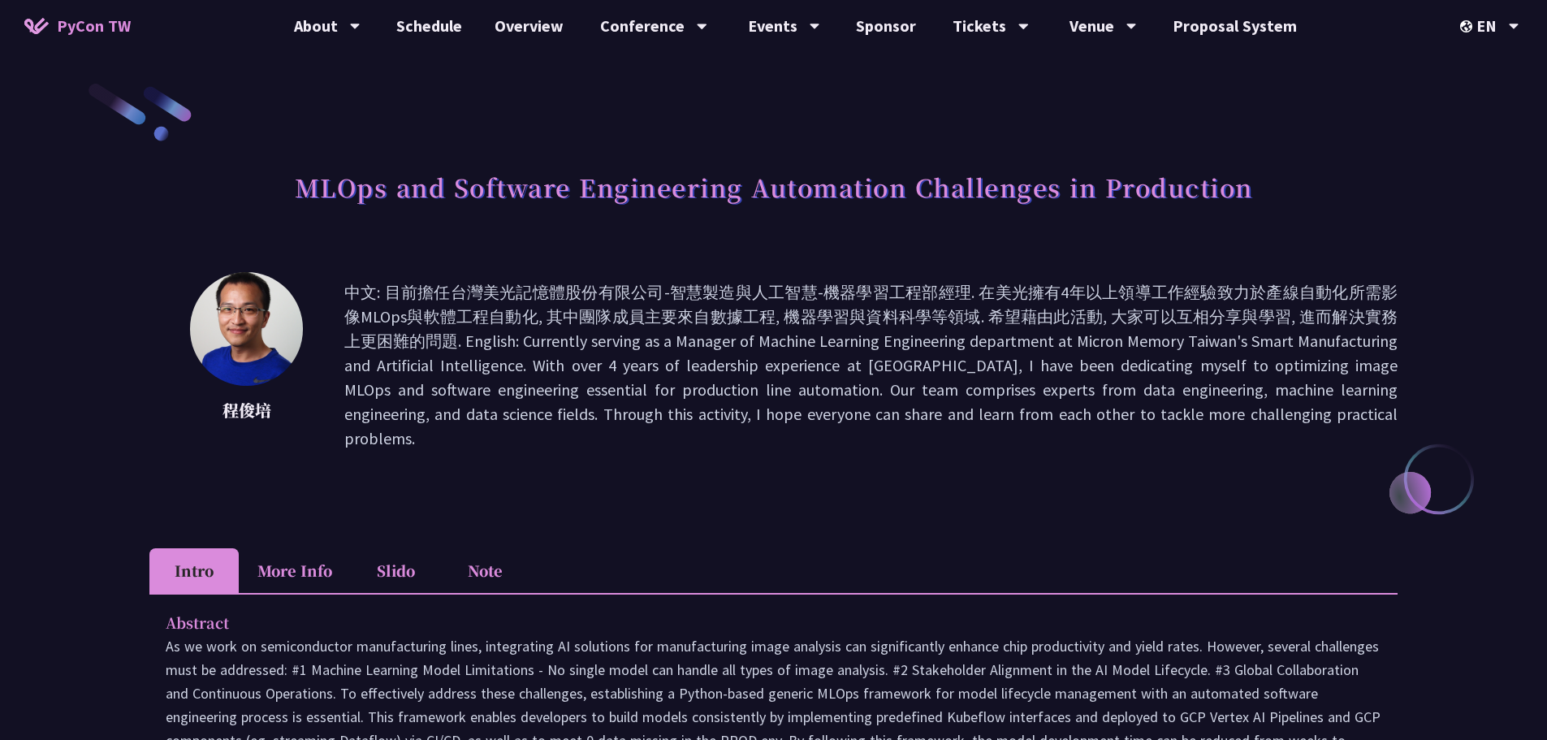
drag, startPoint x: 923, startPoint y: 387, endPoint x: 913, endPoint y: 374, distance: 16.7
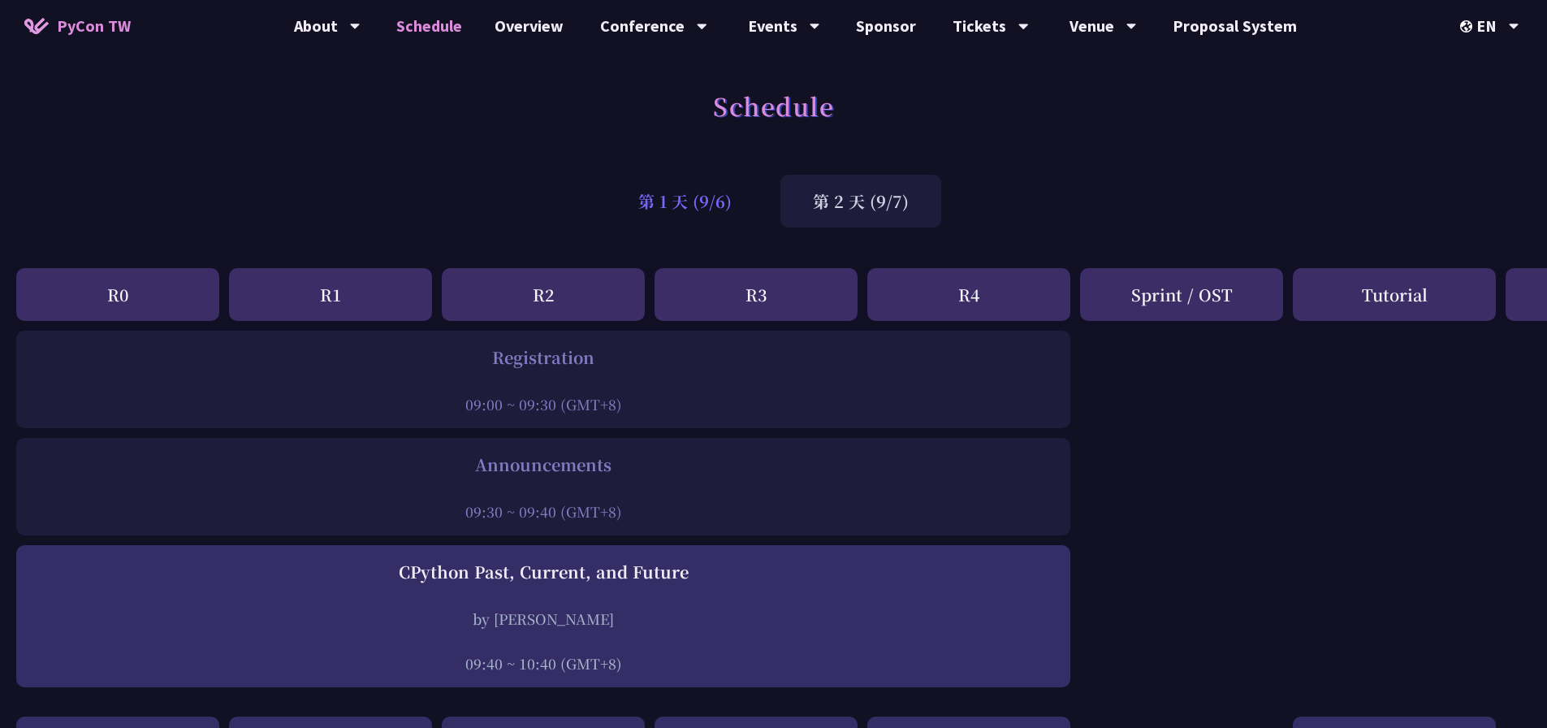
click at [712, 205] on div "第 1 天 (9/6)" at bounding box center [685, 201] width 158 height 53
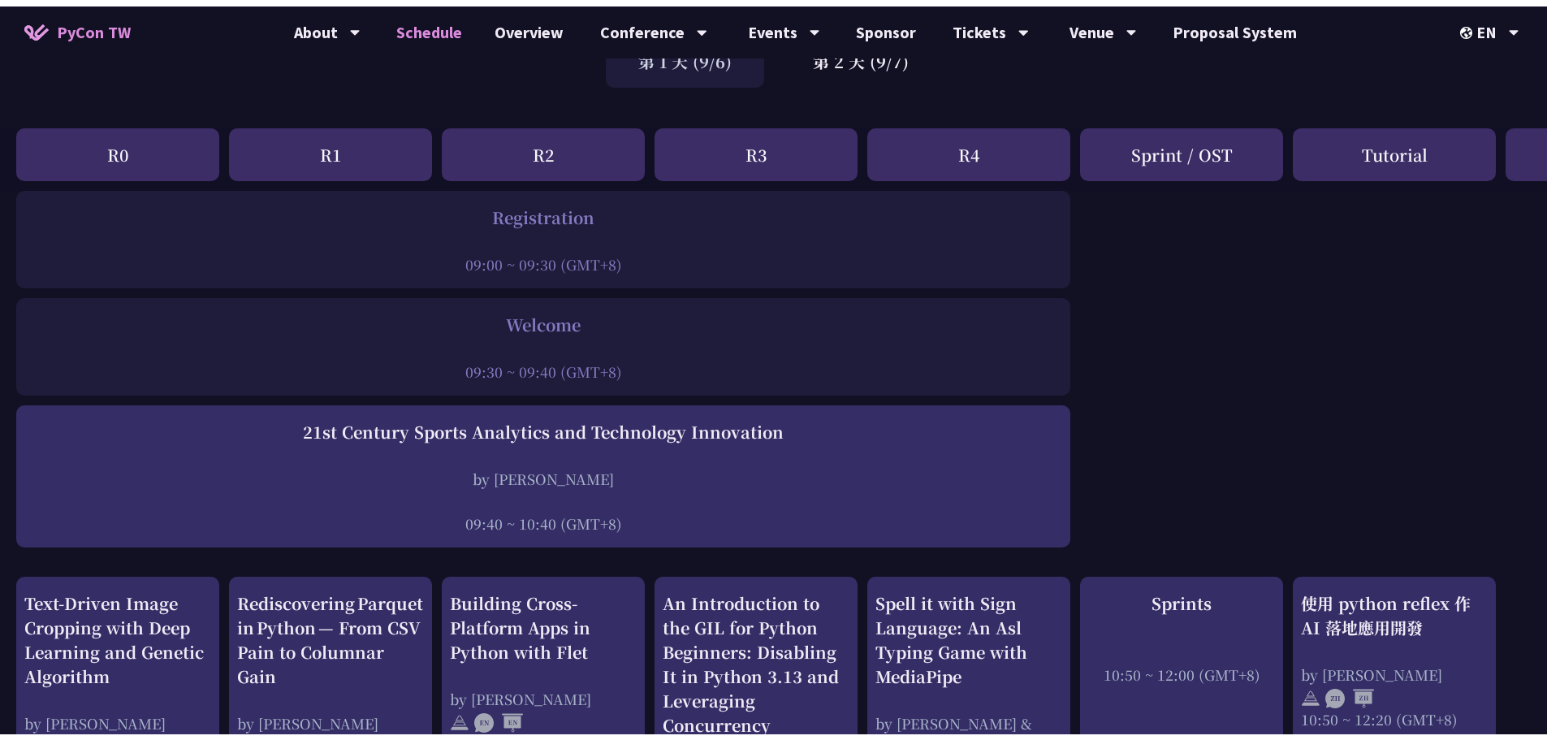
scroll to position [162, 0]
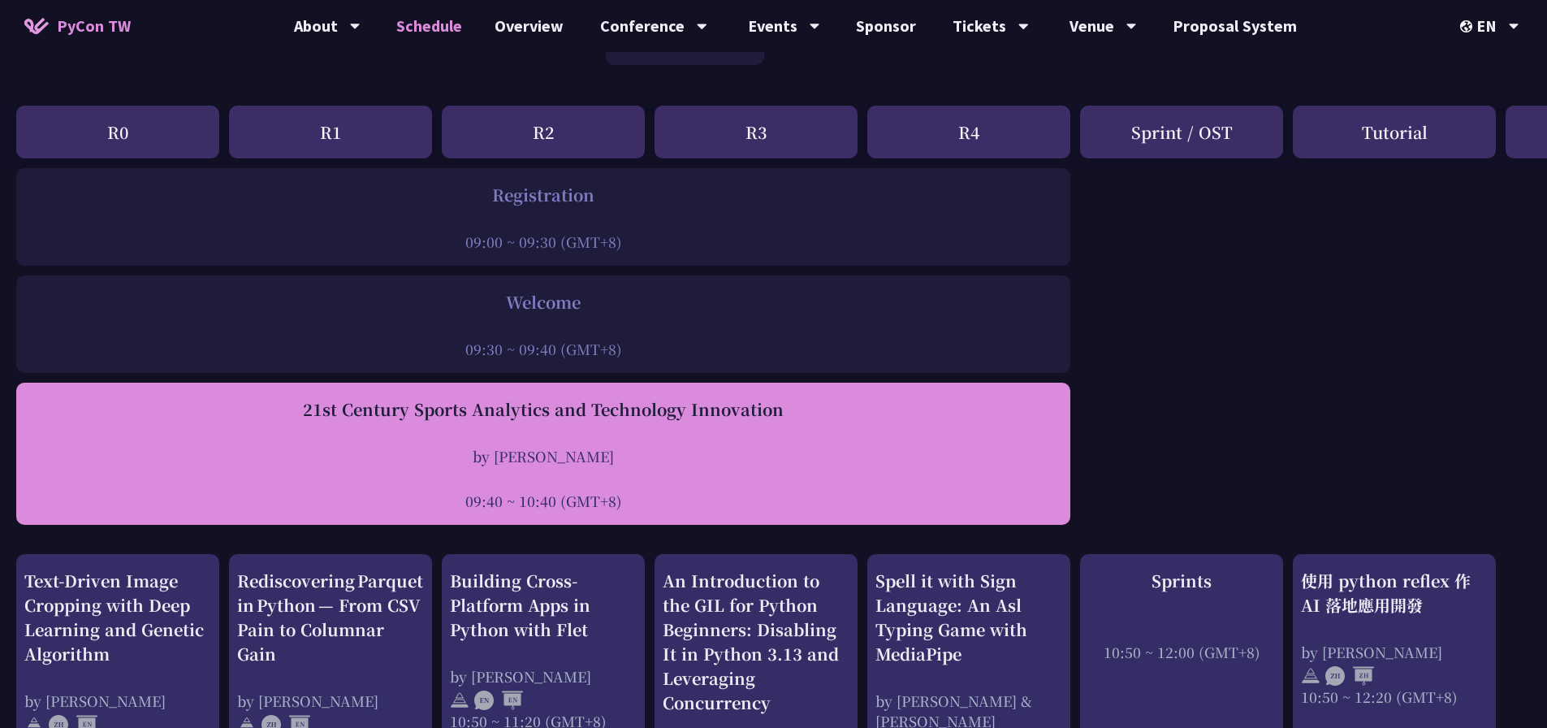
click at [909, 457] on div "by Tica Lin" at bounding box center [543, 456] width 1038 height 20
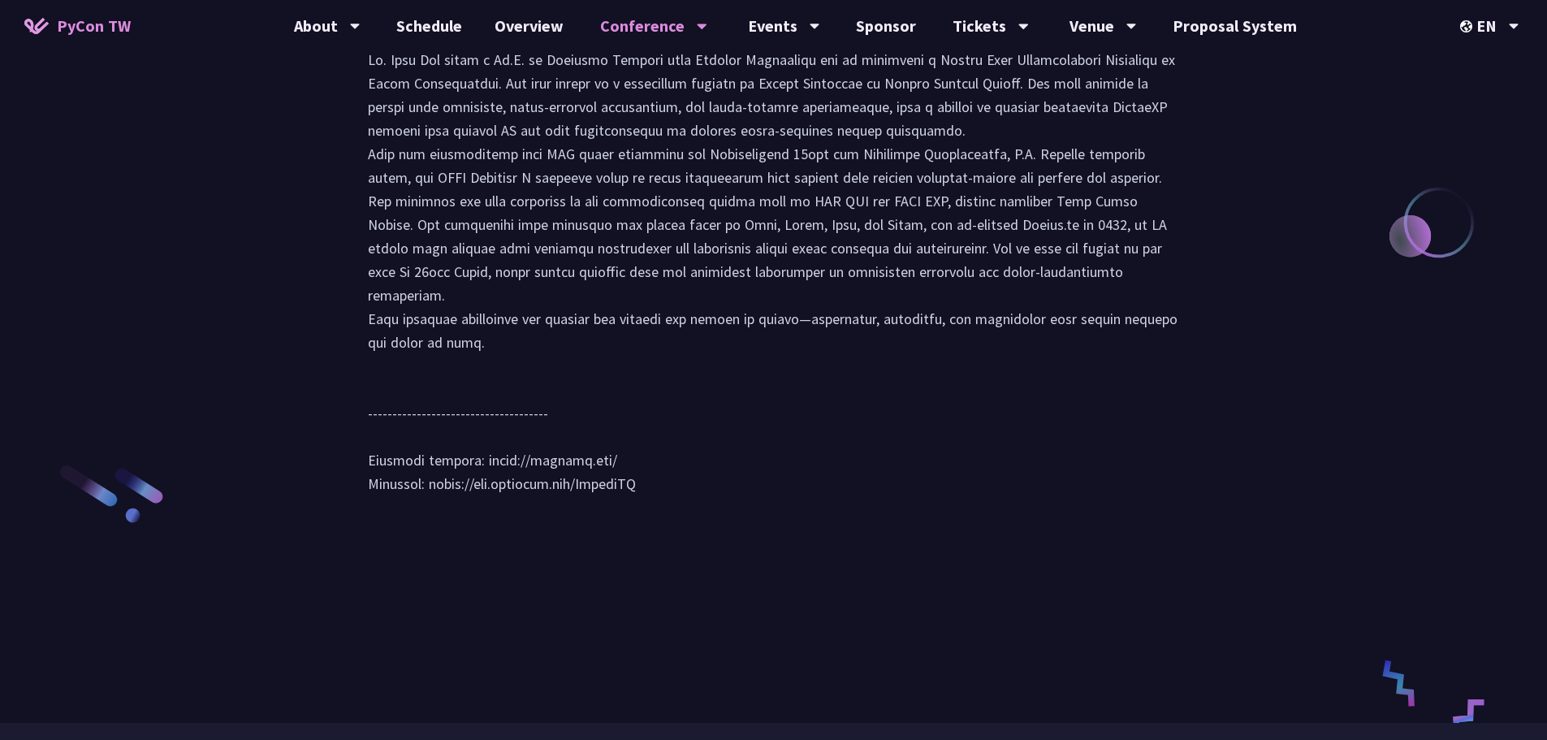
scroll to position [2192, 0]
drag, startPoint x: 602, startPoint y: 507, endPoint x: 481, endPoint y: 503, distance: 121.1
click at [481, 503] on div at bounding box center [774, 276] width 812 height 464
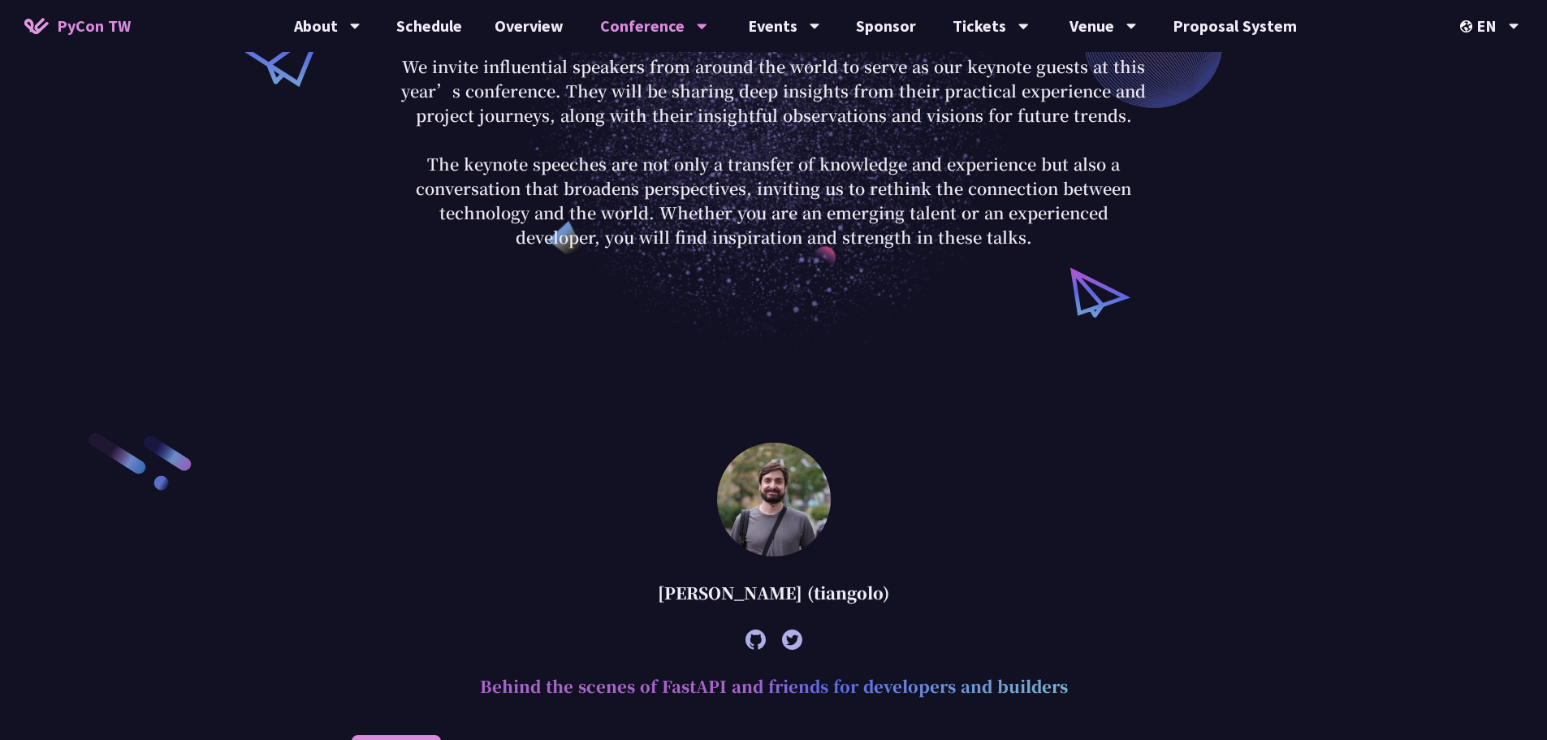
scroll to position [0, 0]
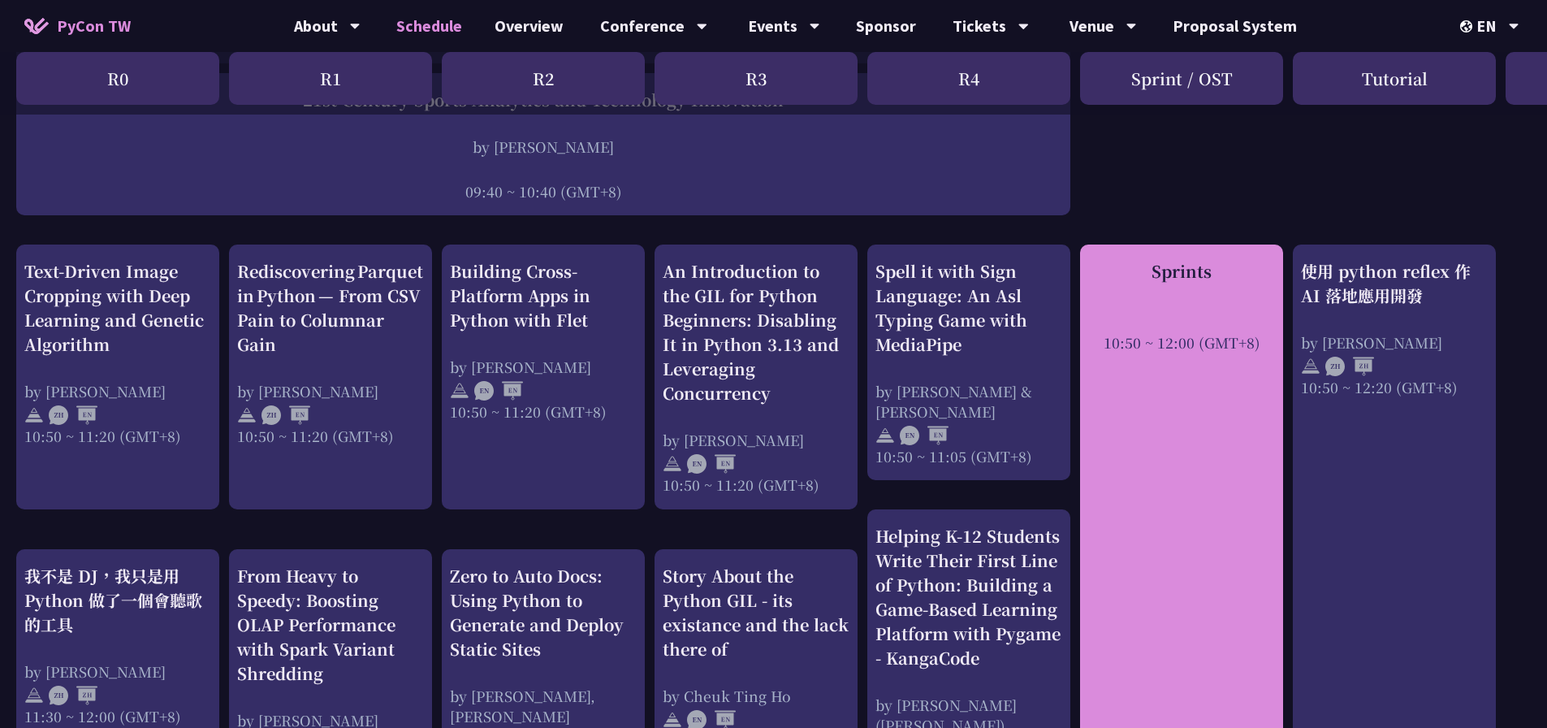
scroll to position [406, 0]
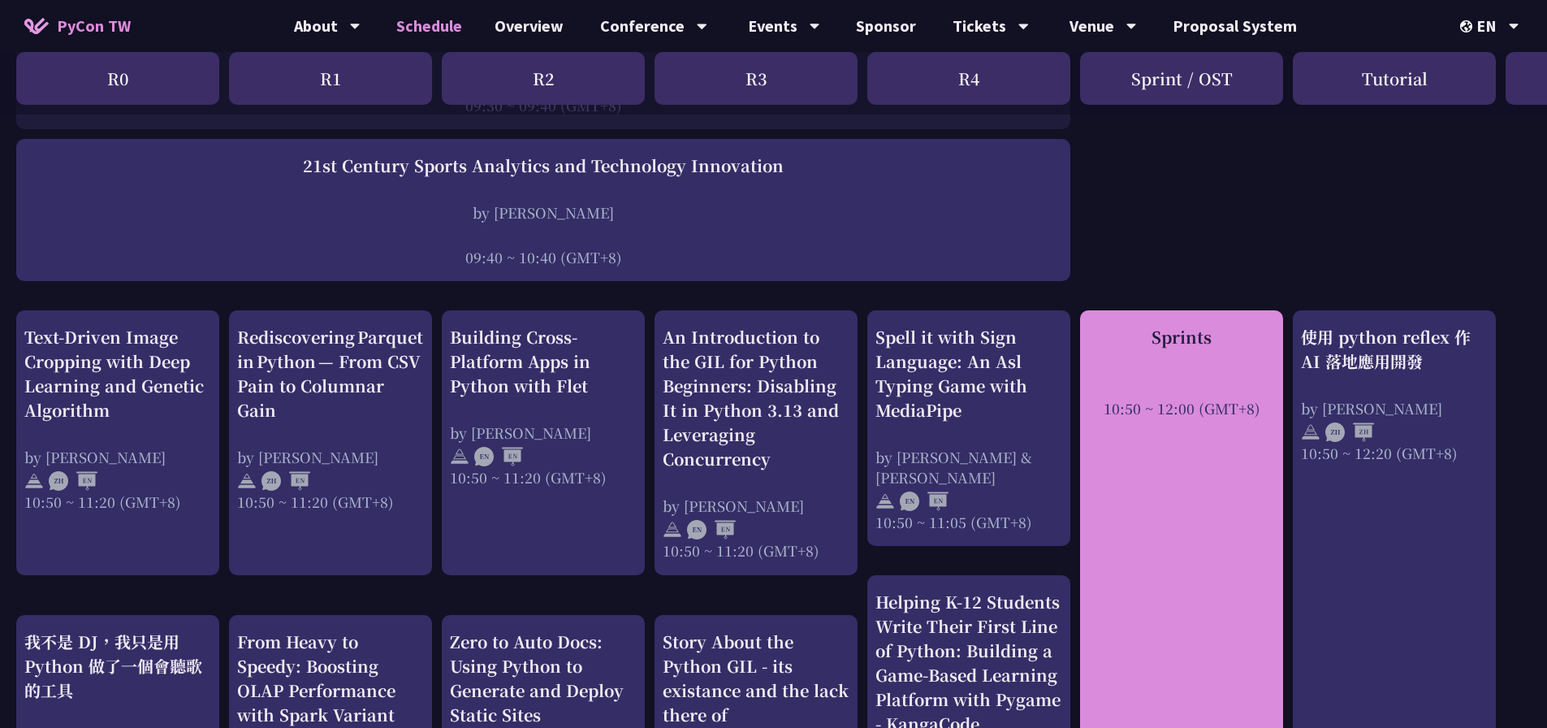
click at [1181, 348] on div "Sprints" at bounding box center [1181, 337] width 187 height 24
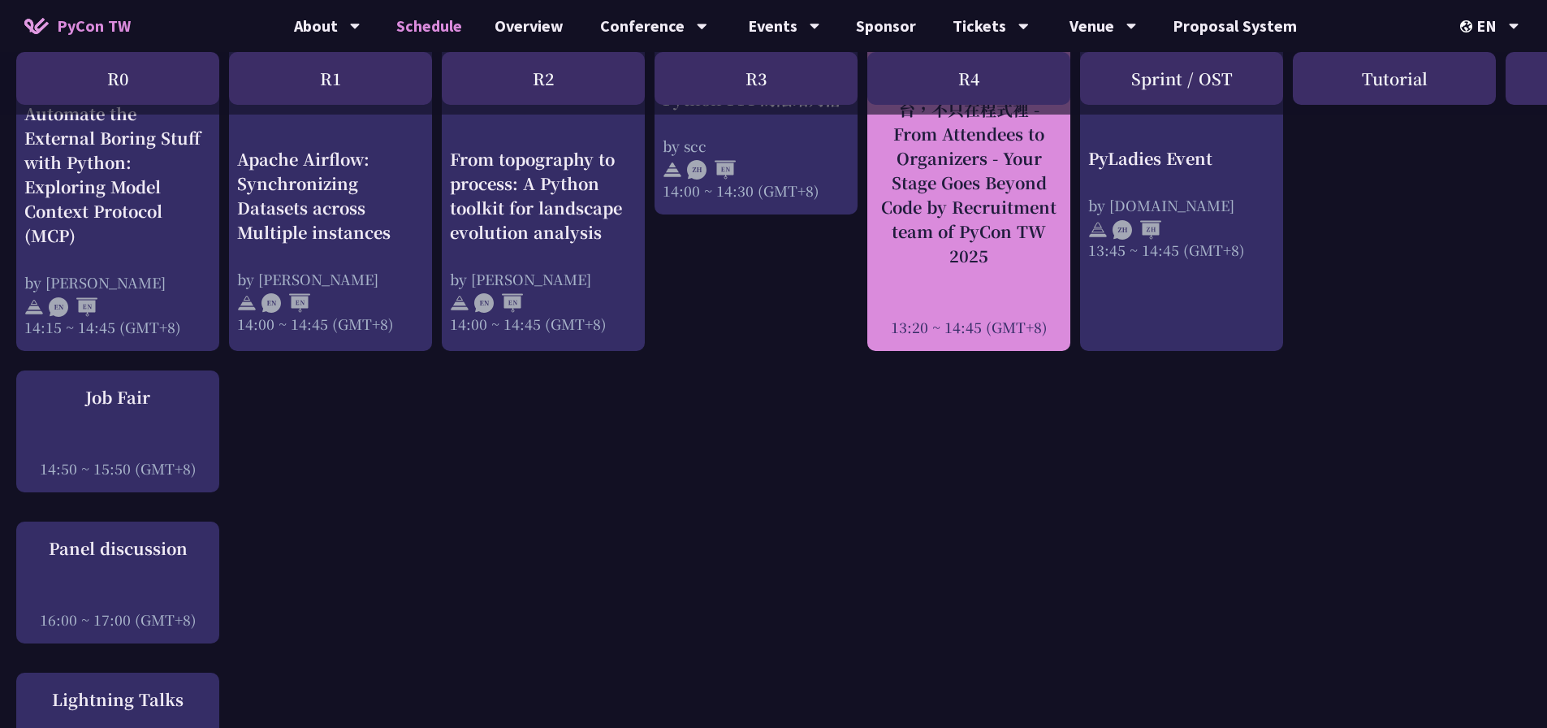
scroll to position [1786, 0]
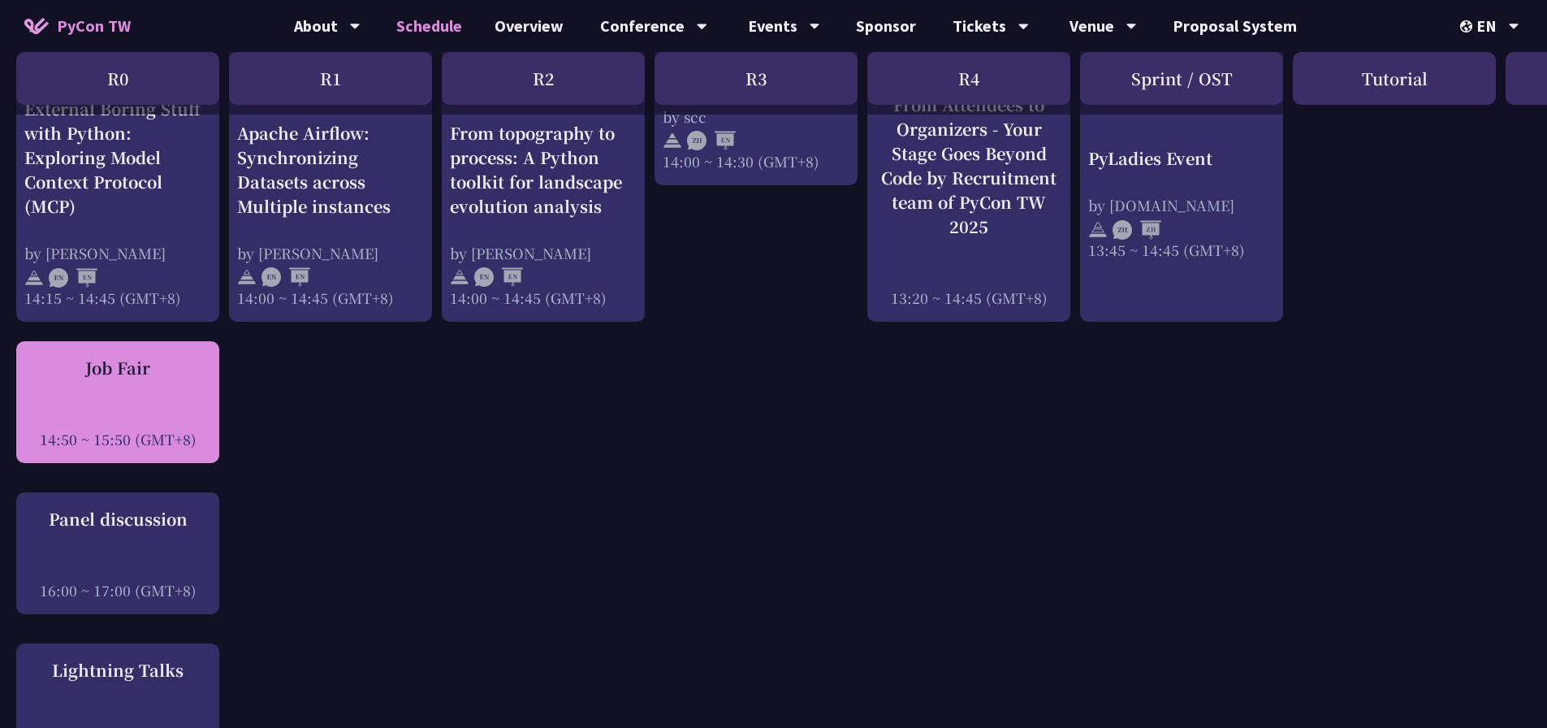
drag, startPoint x: 155, startPoint y: 361, endPoint x: 155, endPoint y: 374, distance: 13.0
click at [155, 374] on div "Job Fair 14:50 ~ 15:50 (GMT+8)" at bounding box center [117, 402] width 187 height 93
click at [194, 387] on div "Job Fair 14:50 ~ 15:50 (GMT+8)" at bounding box center [117, 402] width 187 height 93
click at [130, 356] on div "Job Fair" at bounding box center [117, 368] width 187 height 24
click at [127, 365] on div "Job Fair" at bounding box center [117, 368] width 187 height 24
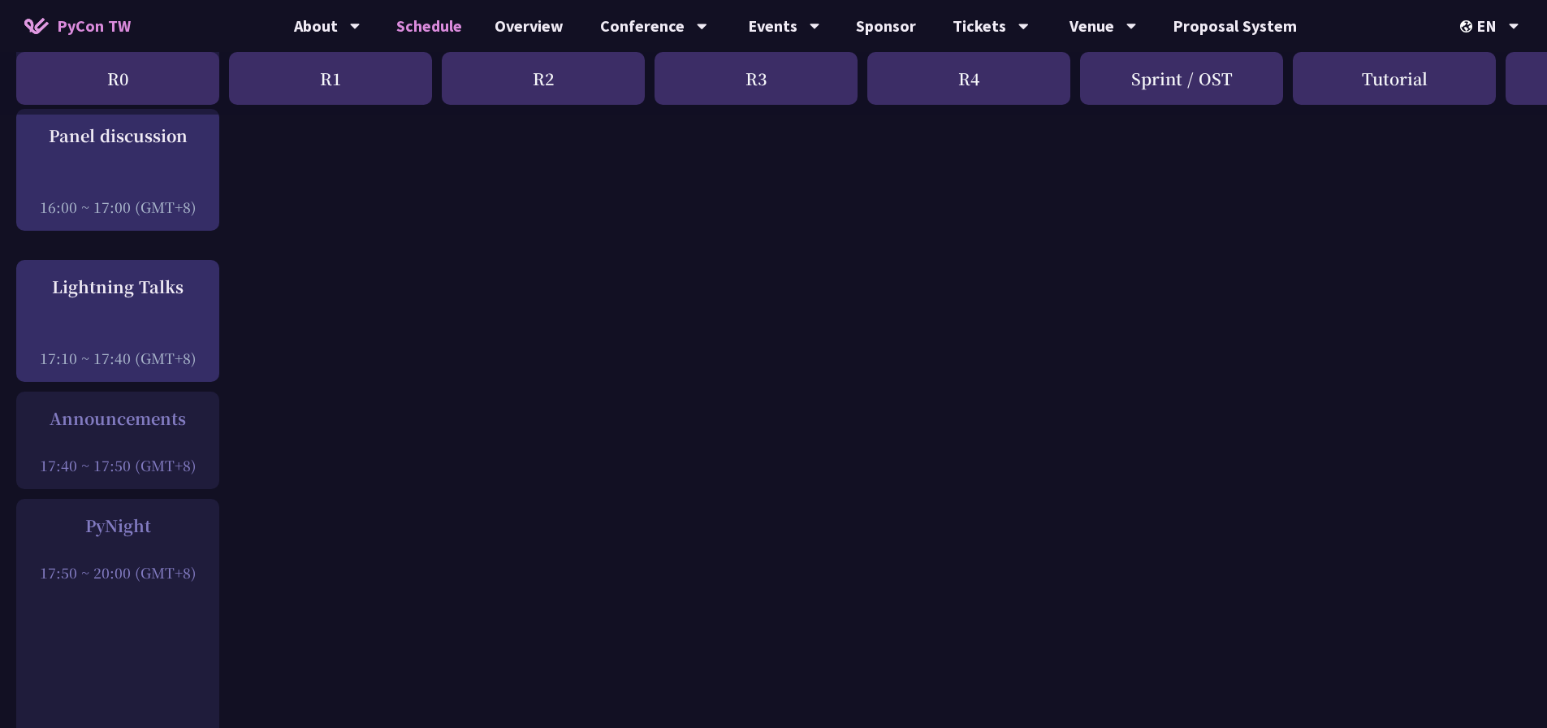
scroll to position [2274, 0]
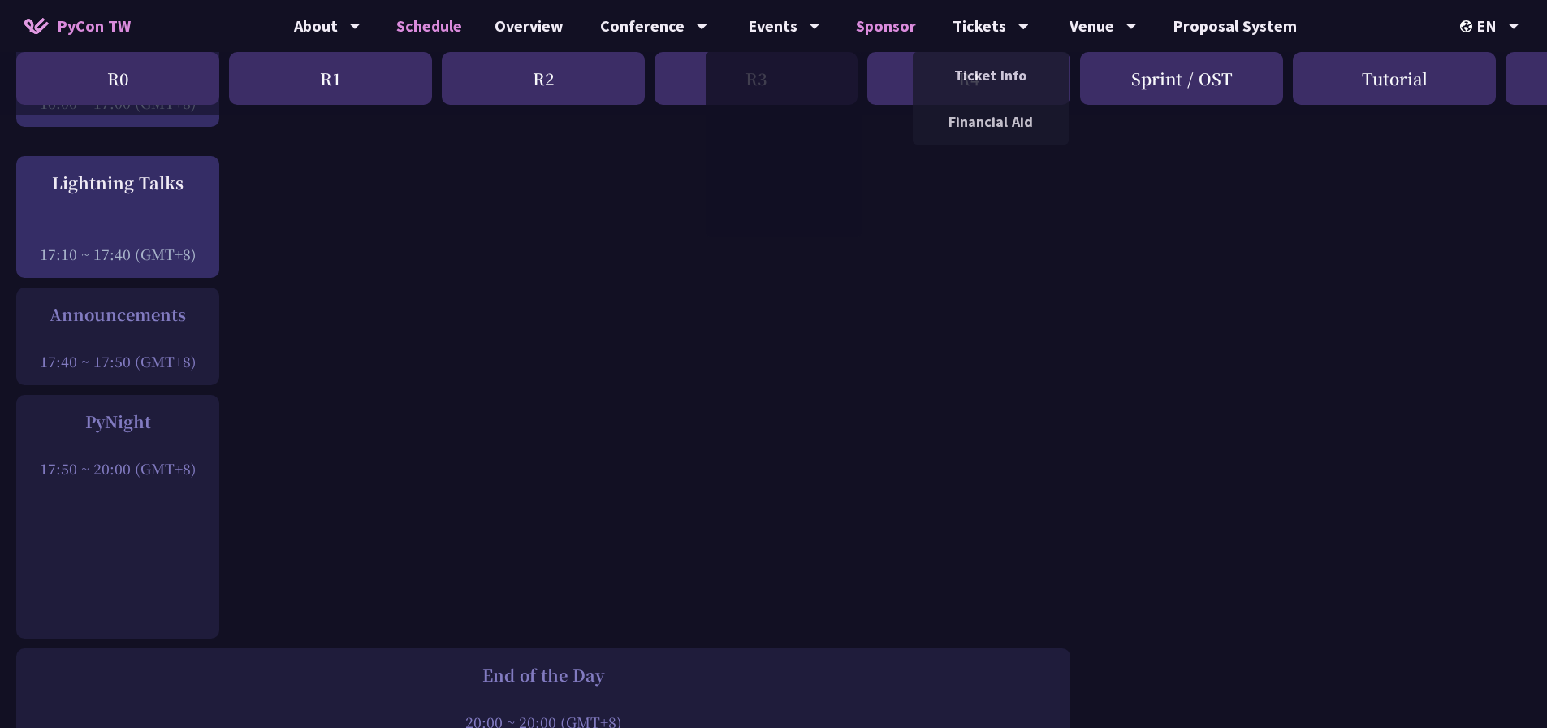
click at [905, 31] on link "Sponsor" at bounding box center [886, 26] width 93 height 52
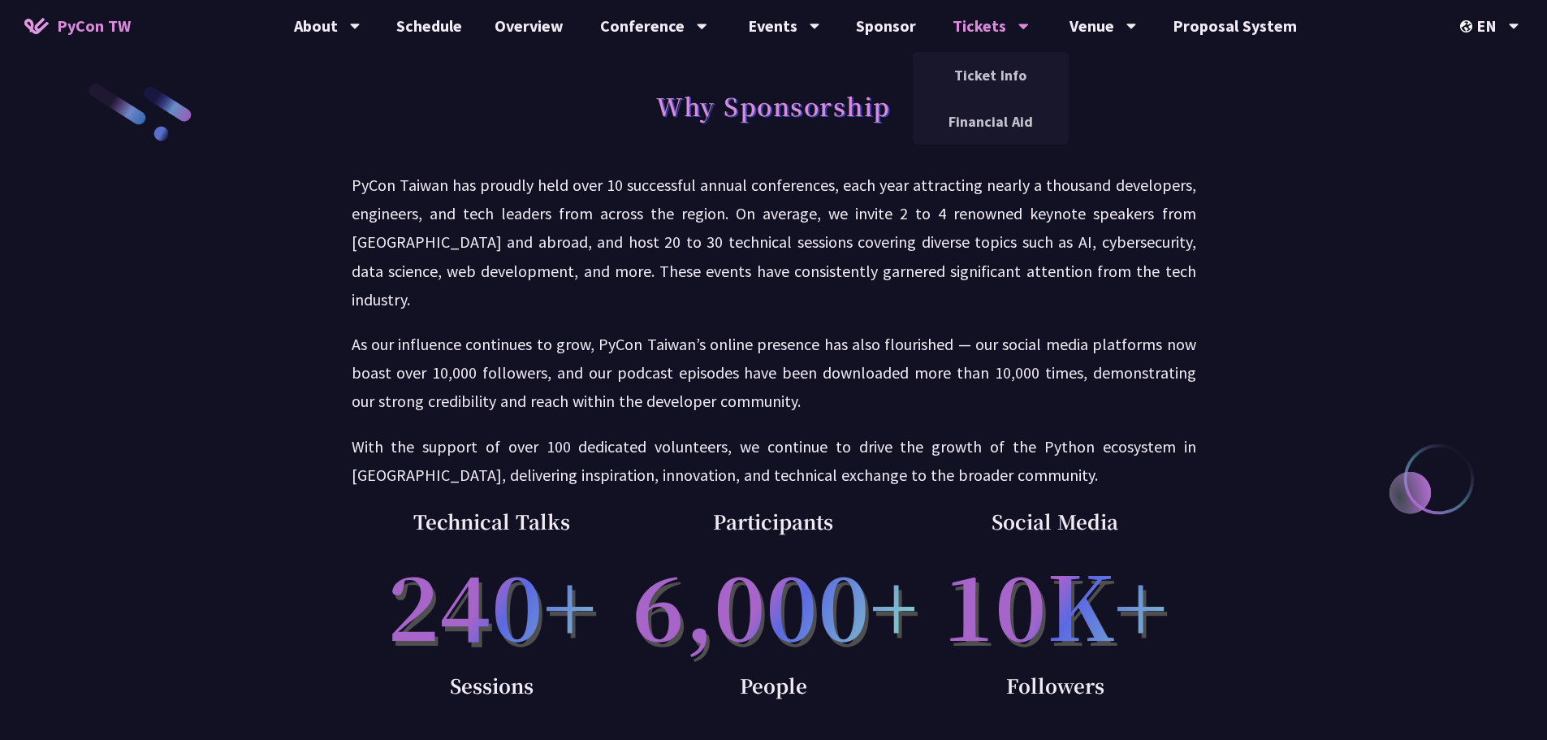
click at [998, 34] on div "Tickets" at bounding box center [990, 26] width 76 height 52
click at [1112, 22] on div "Venue" at bounding box center [1102, 26] width 67 height 52
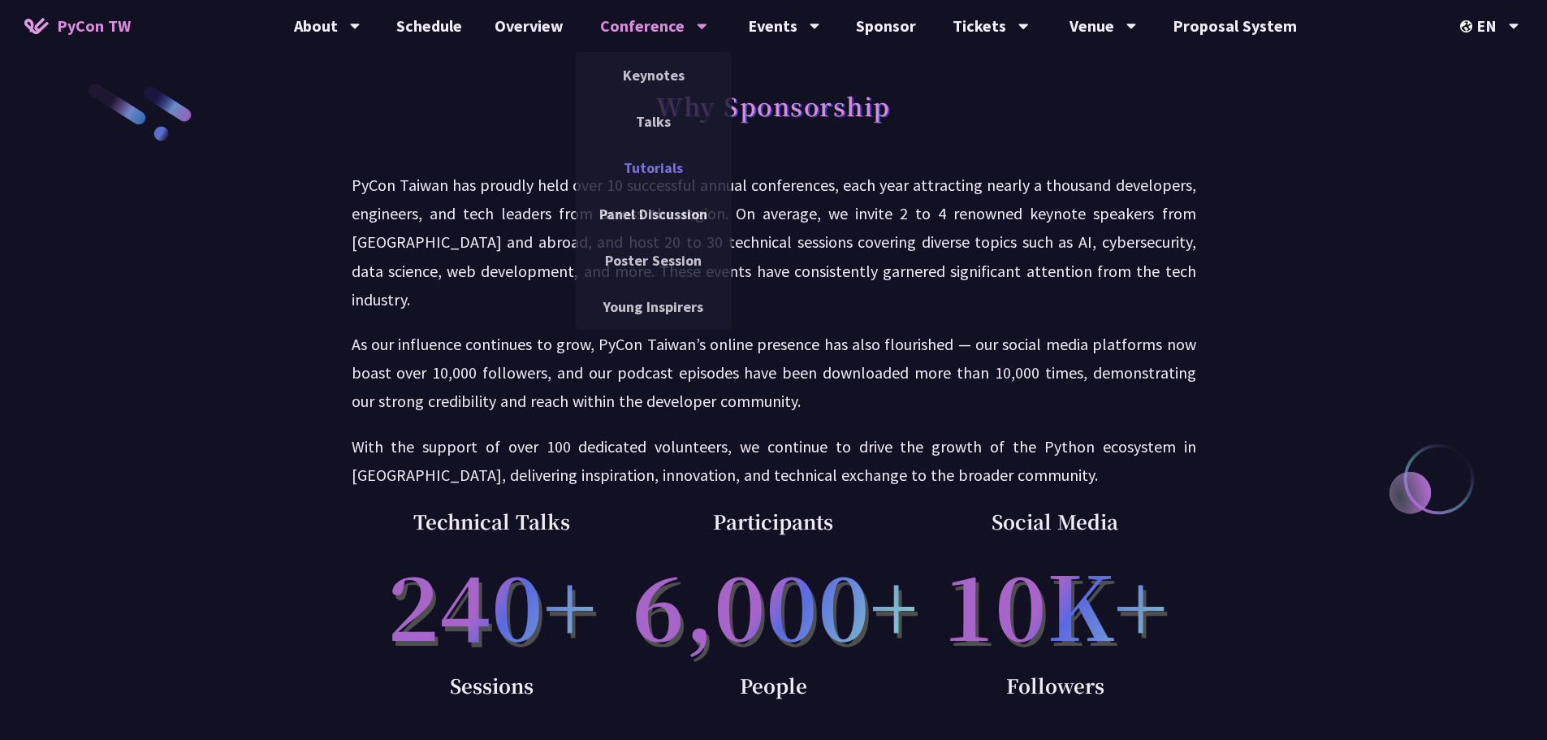
click at [667, 179] on link "Tutorials" at bounding box center [654, 168] width 156 height 38
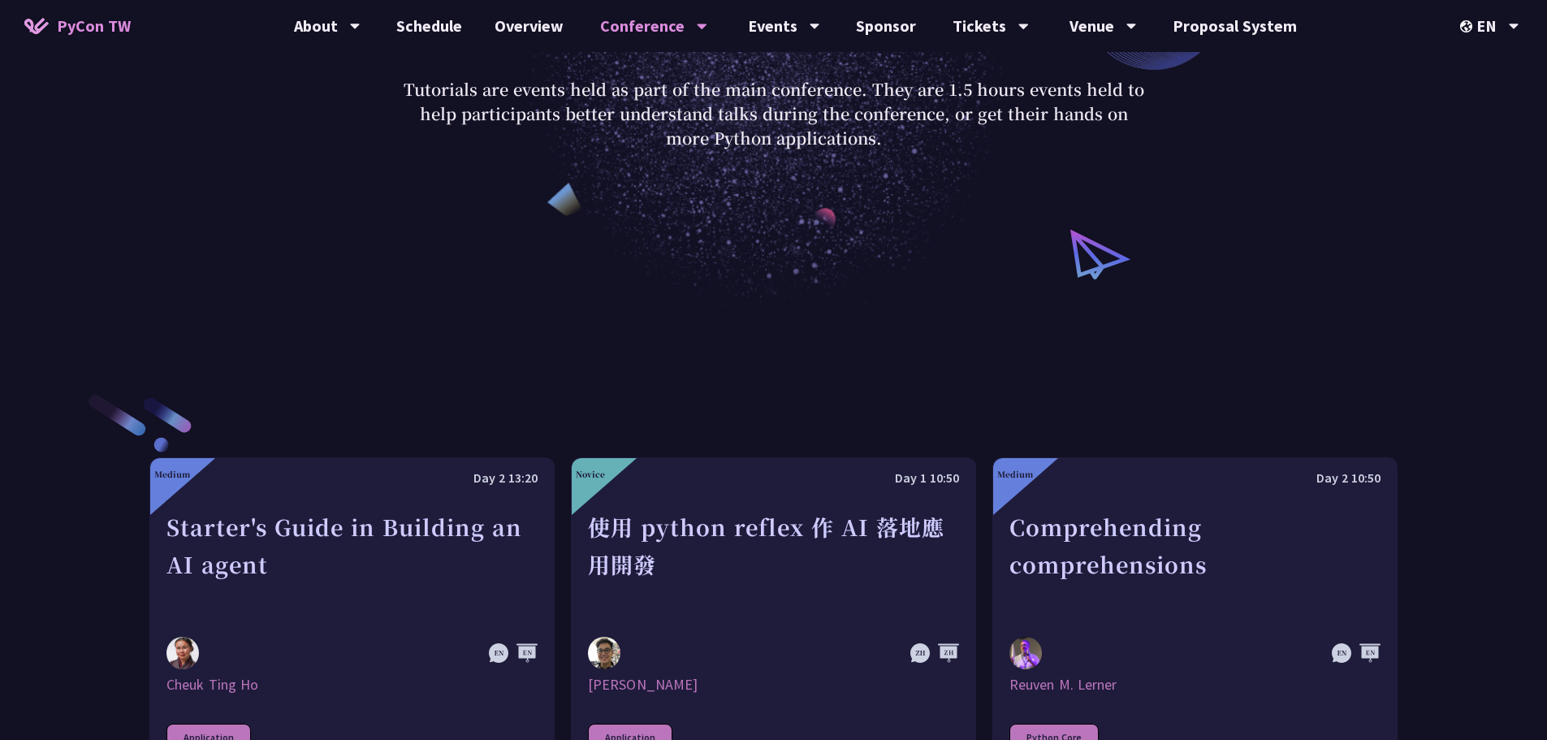
scroll to position [568, 0]
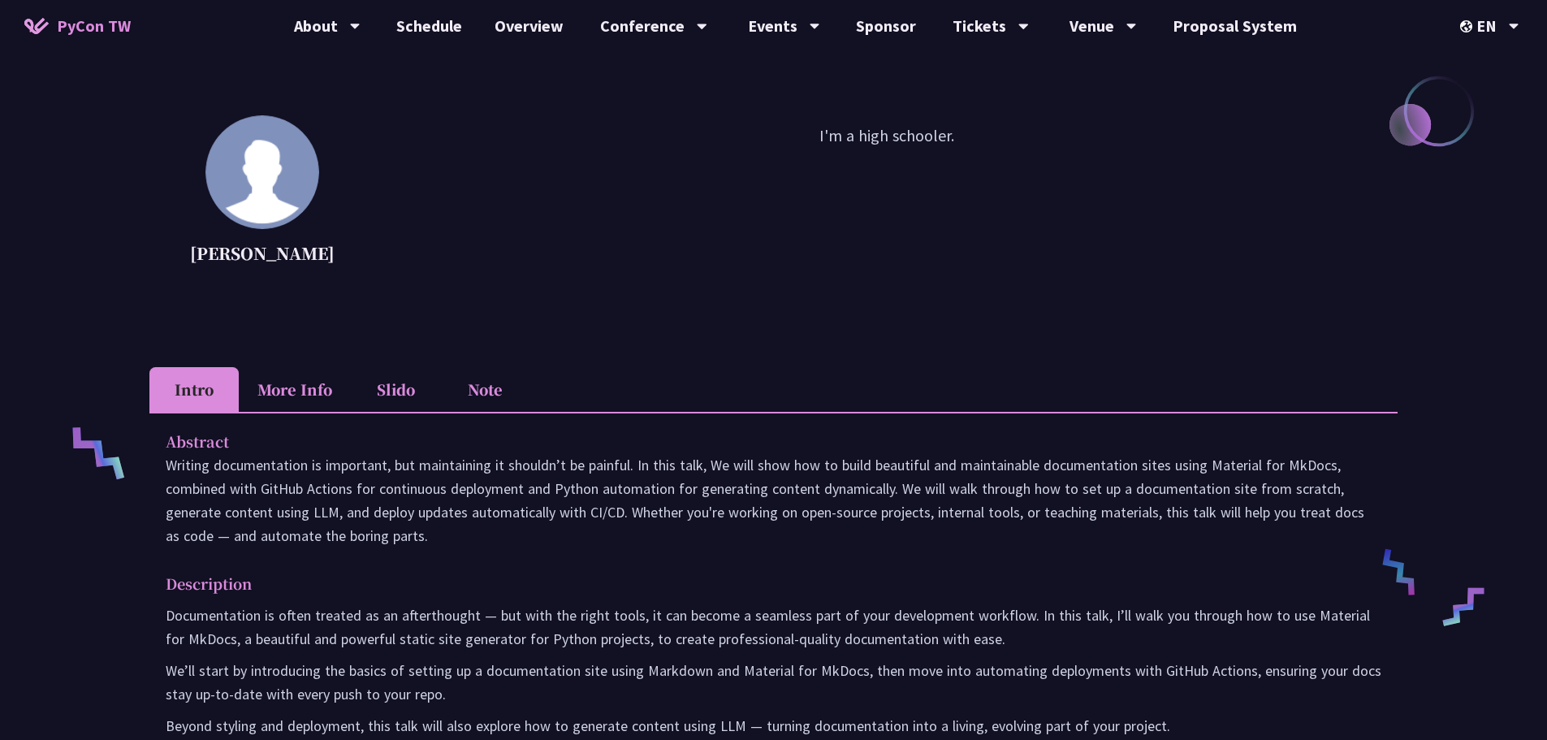
scroll to position [325, 0]
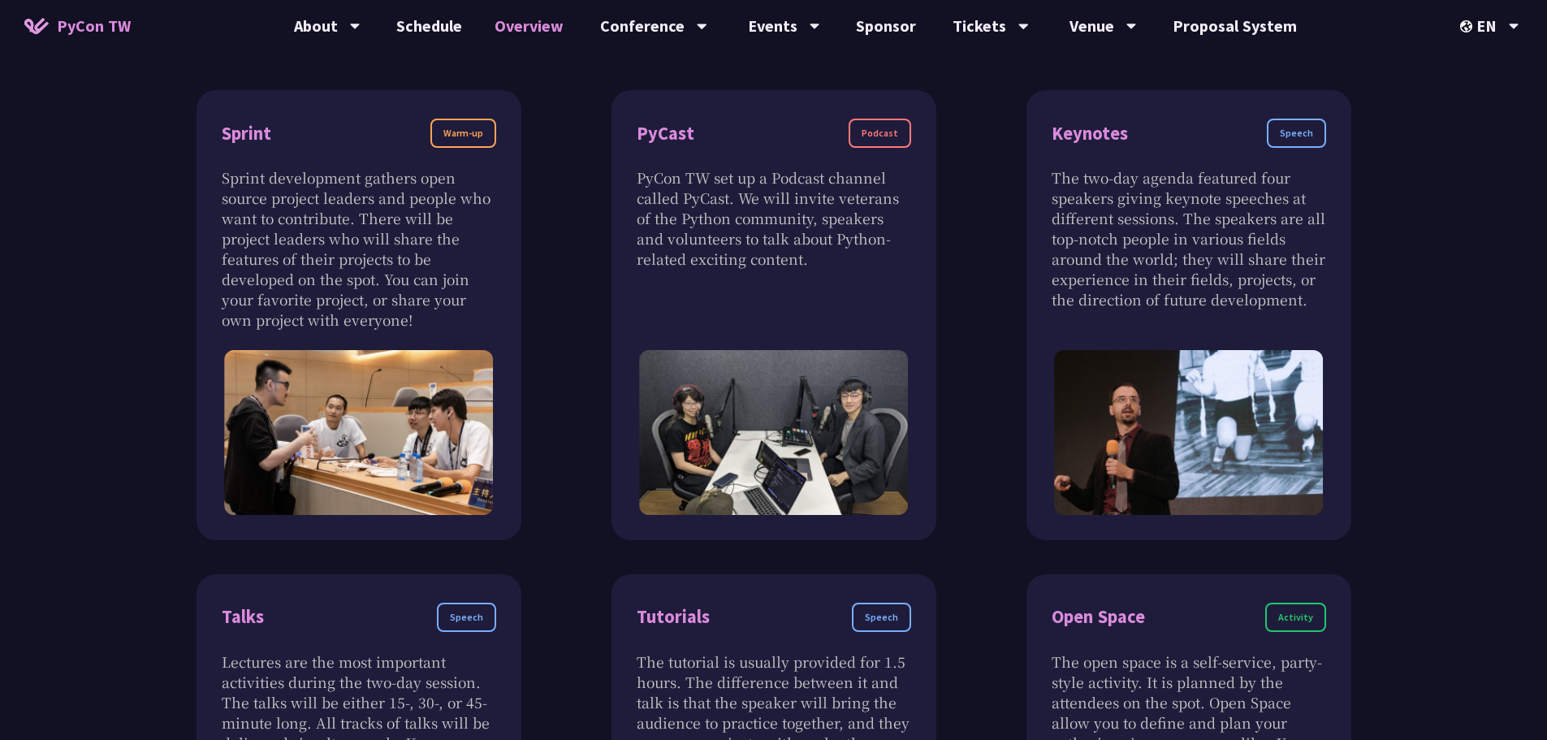
scroll to position [487, 0]
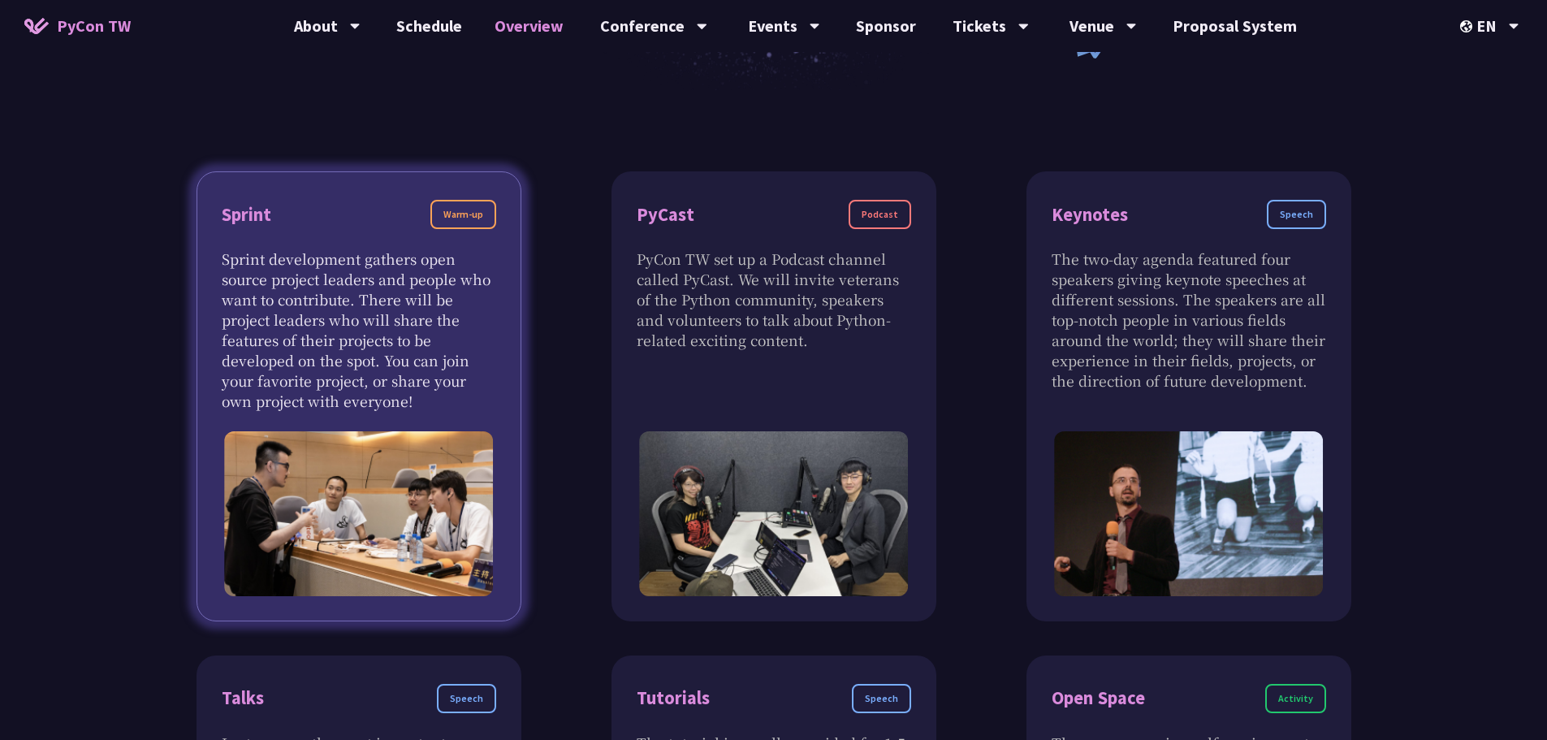
click at [391, 267] on p "Sprint development gathers open source project leaders and people who want to c…" at bounding box center [359, 329] width 274 height 162
click at [365, 373] on p "Sprint development gathers open source project leaders and people who want to c…" at bounding box center [359, 329] width 274 height 162
click at [381, 500] on img at bounding box center [359, 513] width 270 height 165
click at [459, 216] on div "Warm-up" at bounding box center [463, 214] width 66 height 29
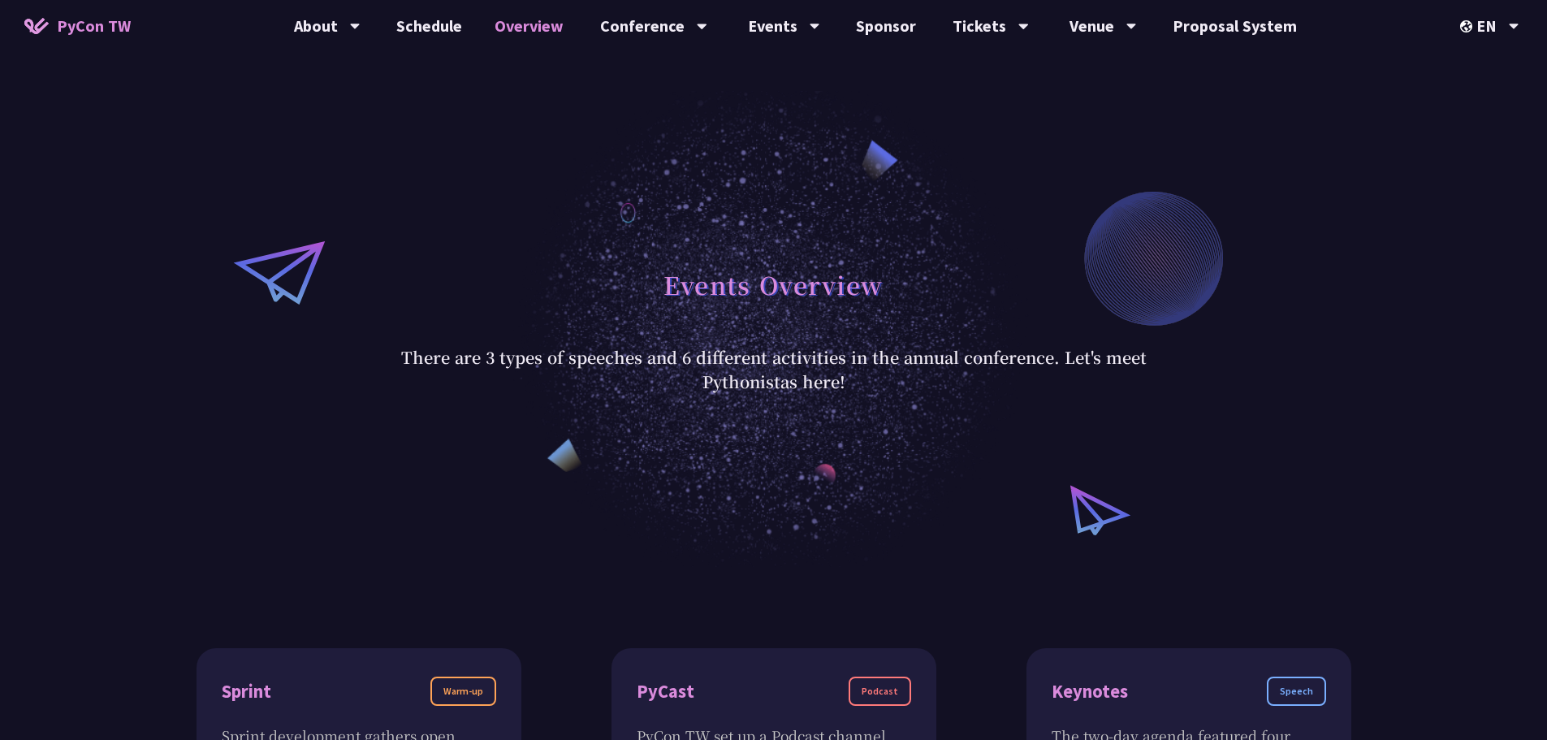
scroll to position [0, 0]
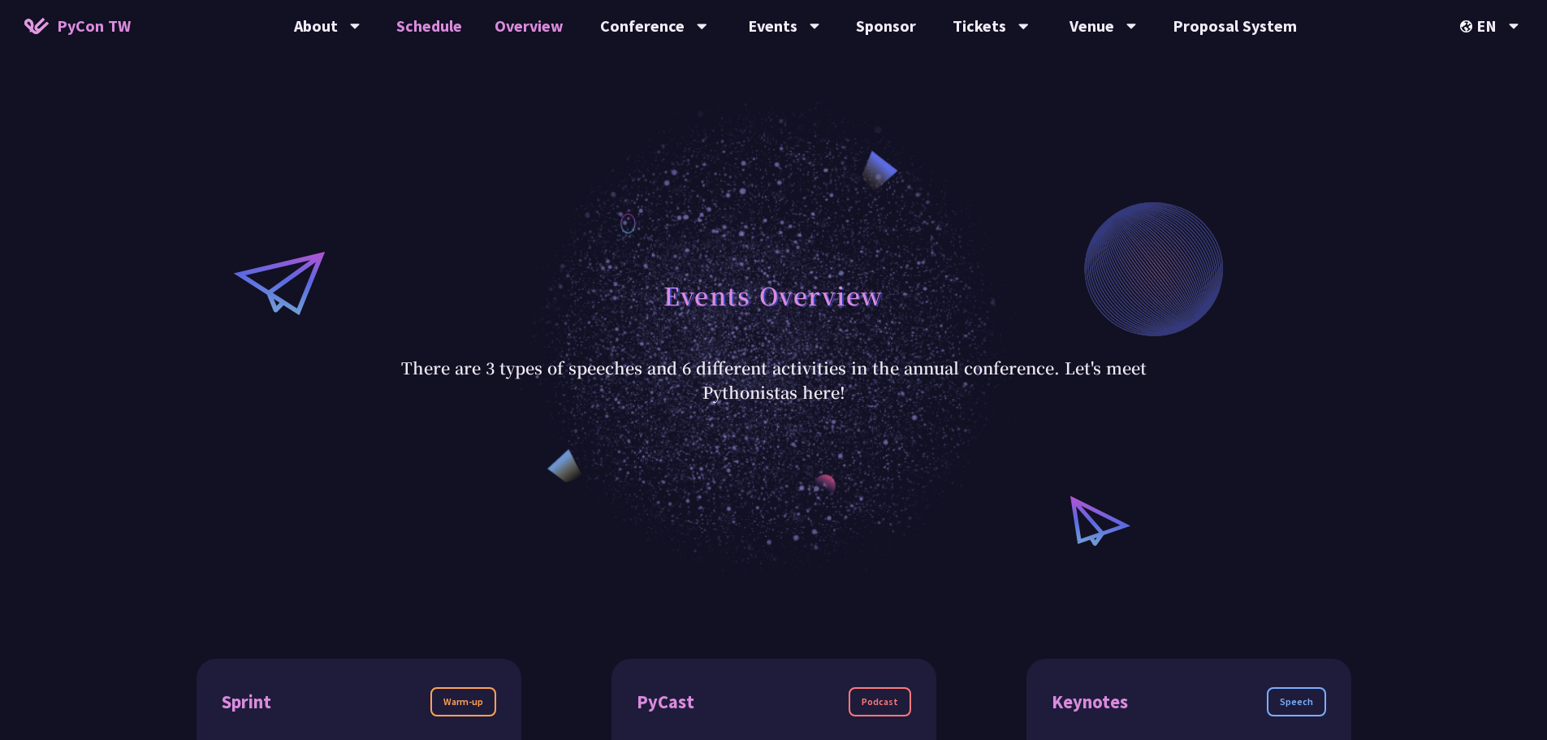
click at [442, 41] on link "Schedule" at bounding box center [429, 26] width 98 height 52
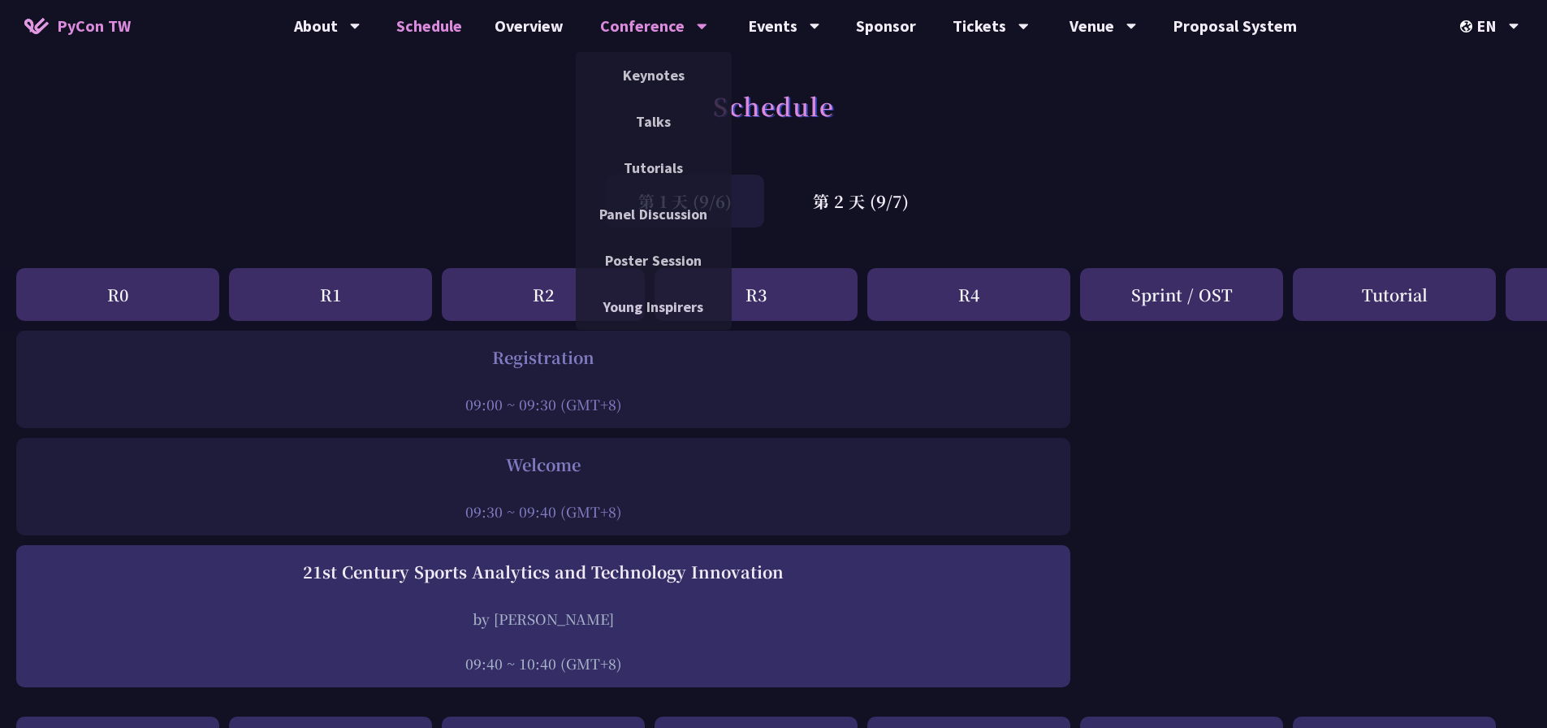
click at [648, 25] on div "Conference" at bounding box center [653, 26] width 107 height 52
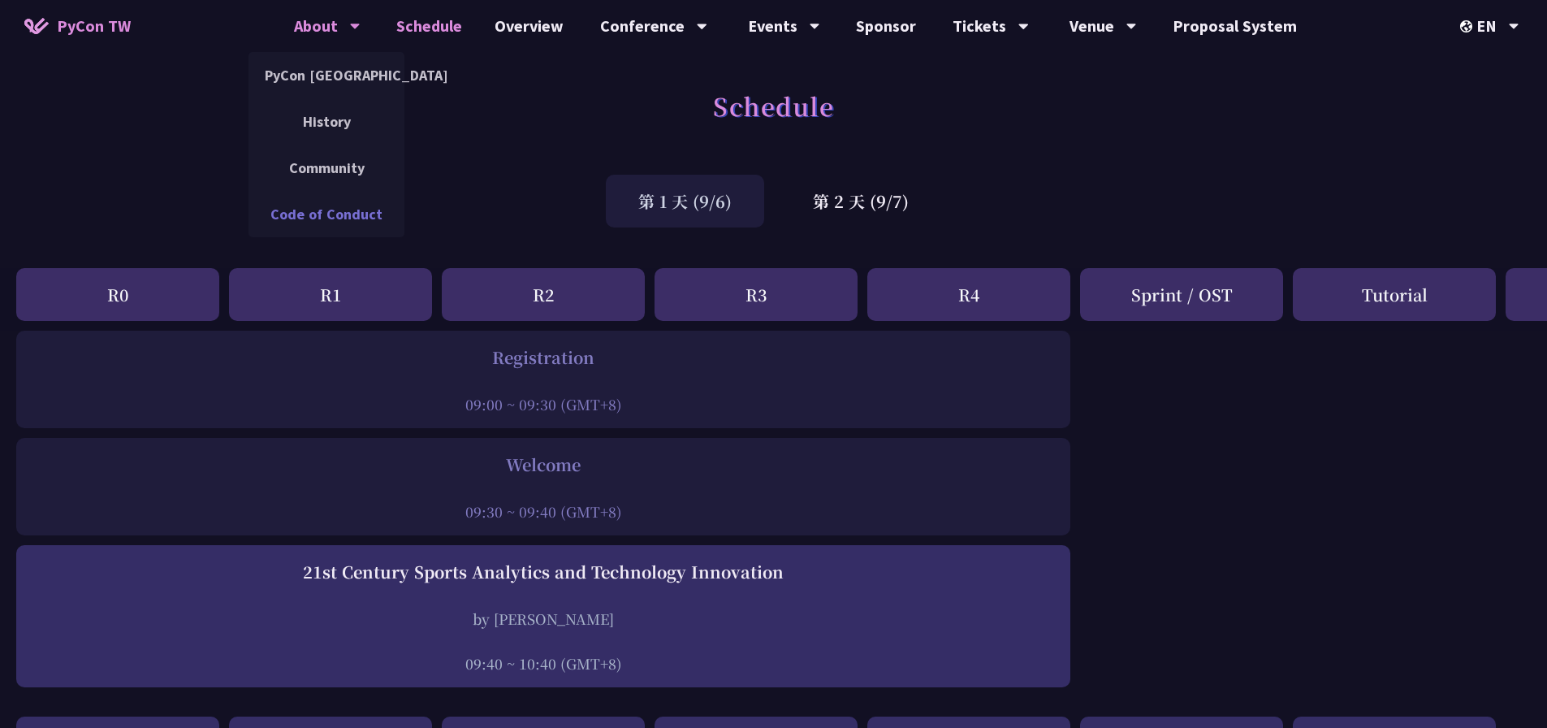
click at [345, 202] on link "Code of Conduct" at bounding box center [326, 214] width 156 height 38
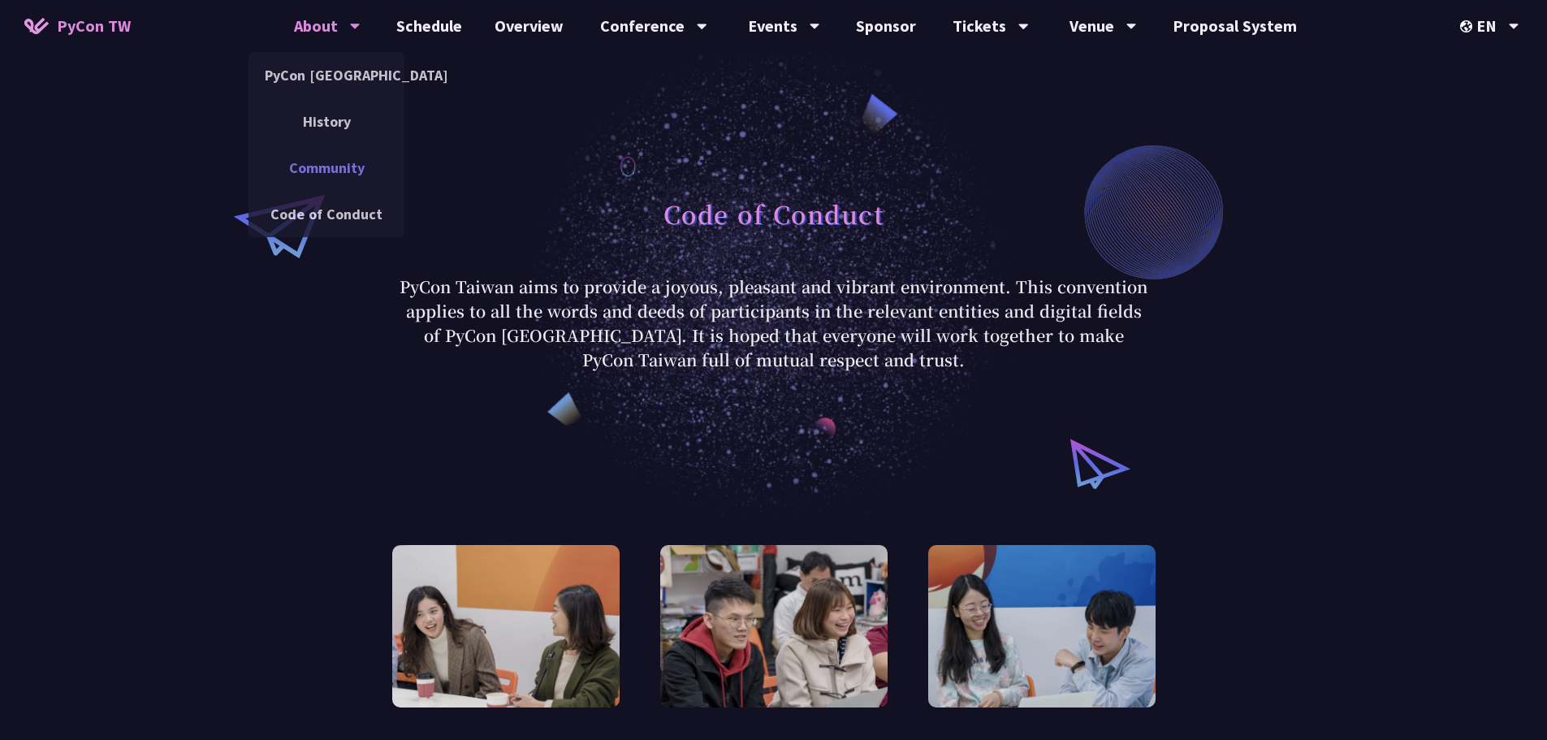
click at [330, 175] on link "Community" at bounding box center [326, 168] width 156 height 38
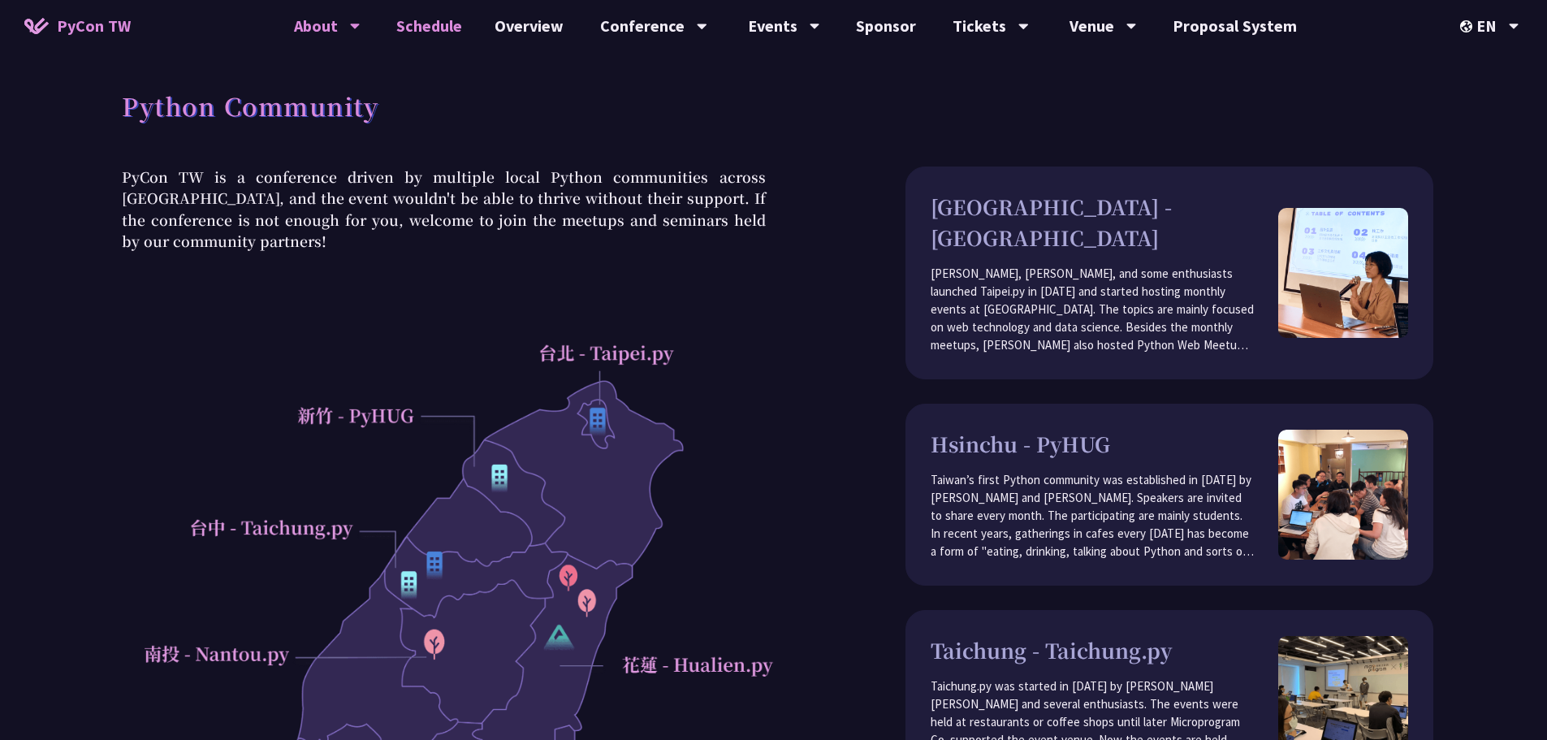
click at [448, 27] on link "Schedule" at bounding box center [429, 26] width 98 height 52
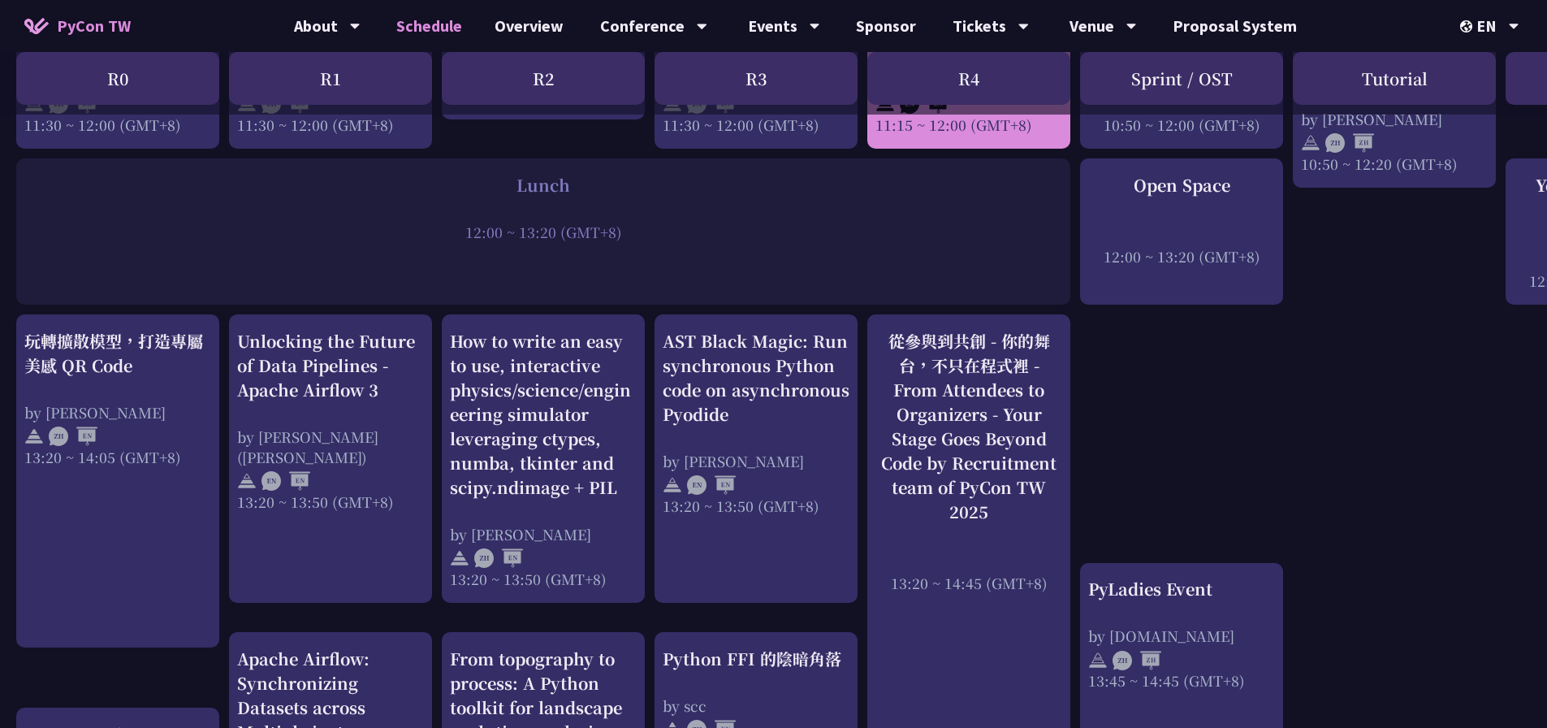
scroll to position [1218, 0]
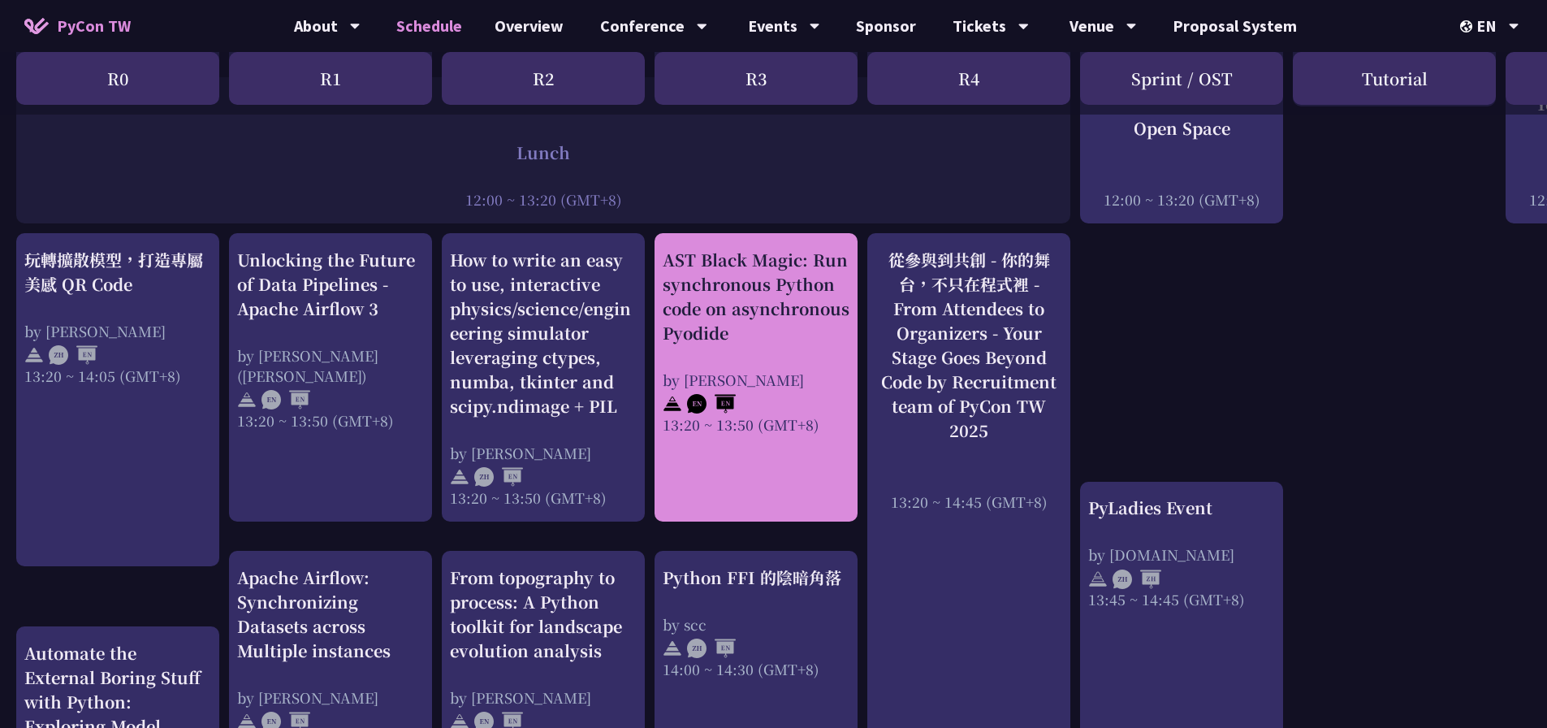
click at [782, 340] on div "AST Black Magic: Run synchronous Python code on asynchronous Pyodide by Yuichir…" at bounding box center [756, 341] width 187 height 187
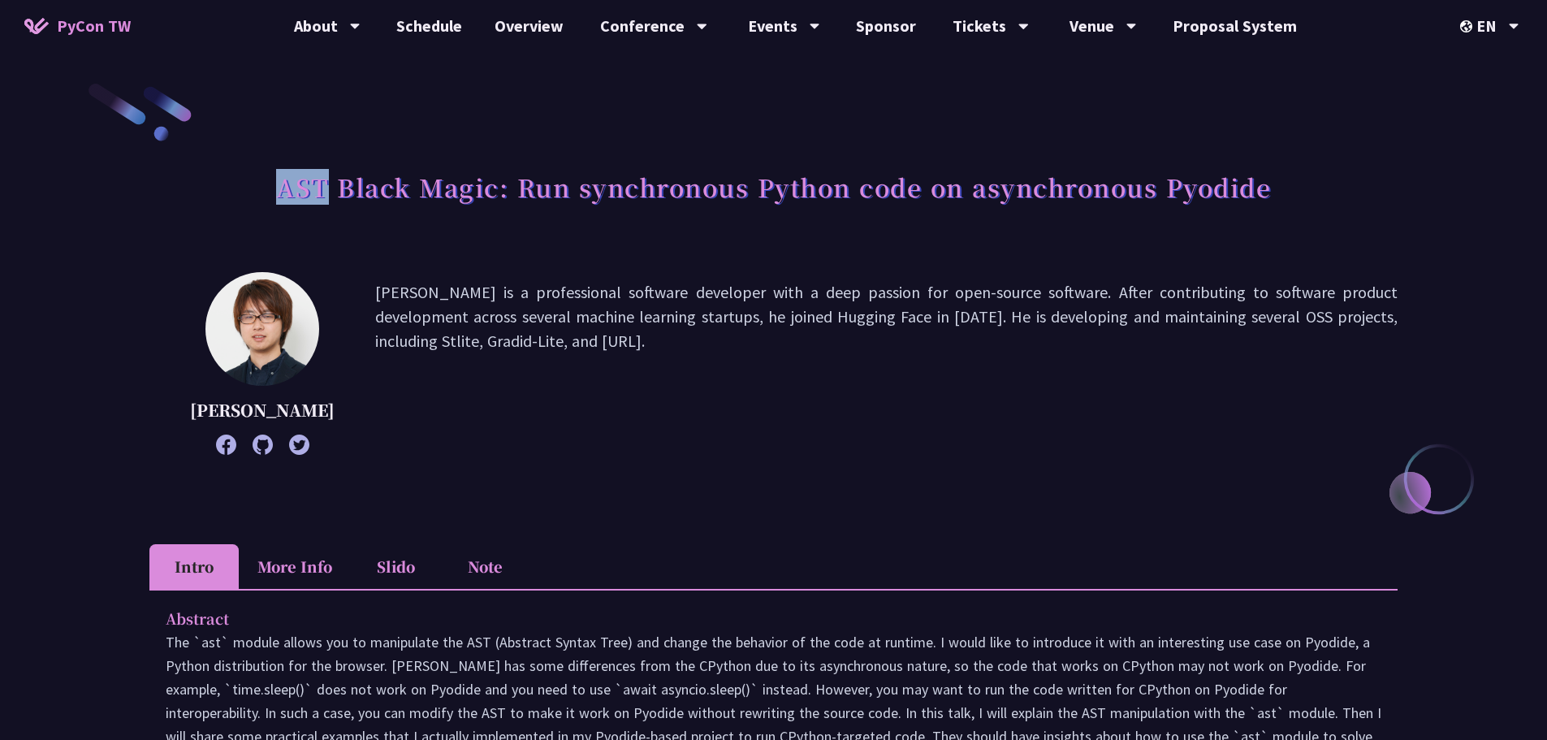
drag, startPoint x: 278, startPoint y: 189, endPoint x: 326, endPoint y: 193, distance: 48.1
click at [326, 193] on h1 "AST Black Magic: Run synchronous Python code on asynchronous Pyodide" at bounding box center [773, 186] width 995 height 49
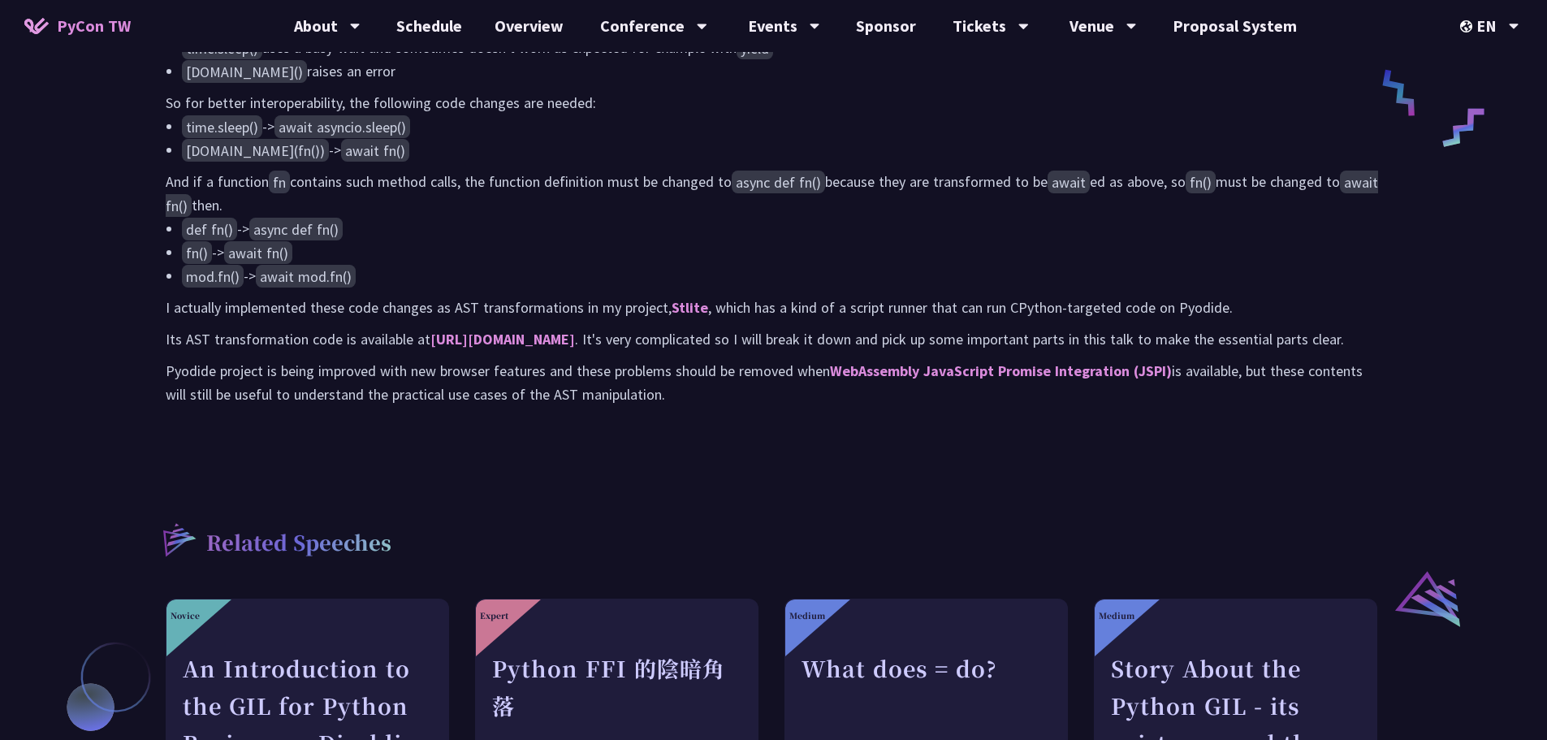
scroll to position [893, 0]
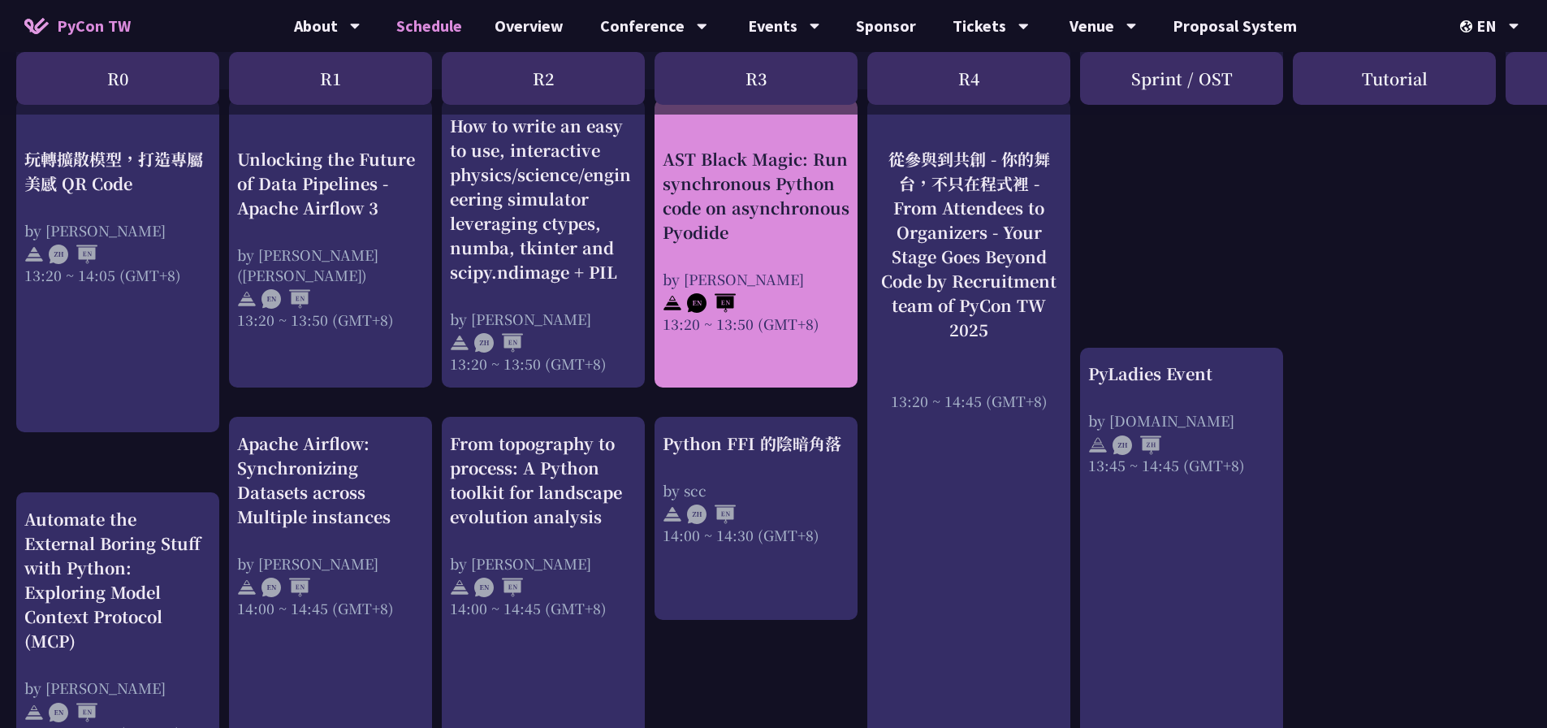
scroll to position [1380, 0]
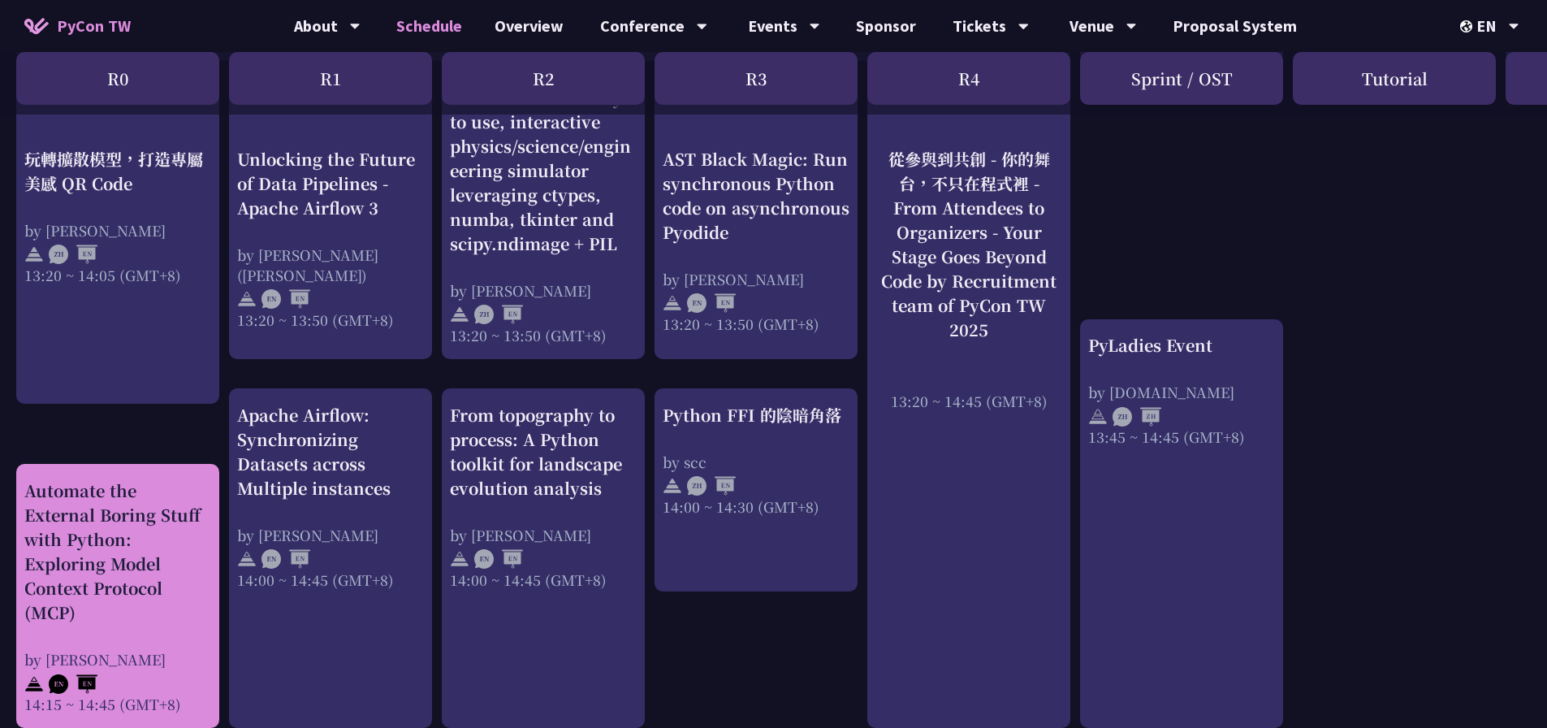
click at [132, 499] on div "Automate the External Boring Stuff with Python: Exploring Model Context Protoco…" at bounding box center [117, 551] width 187 height 146
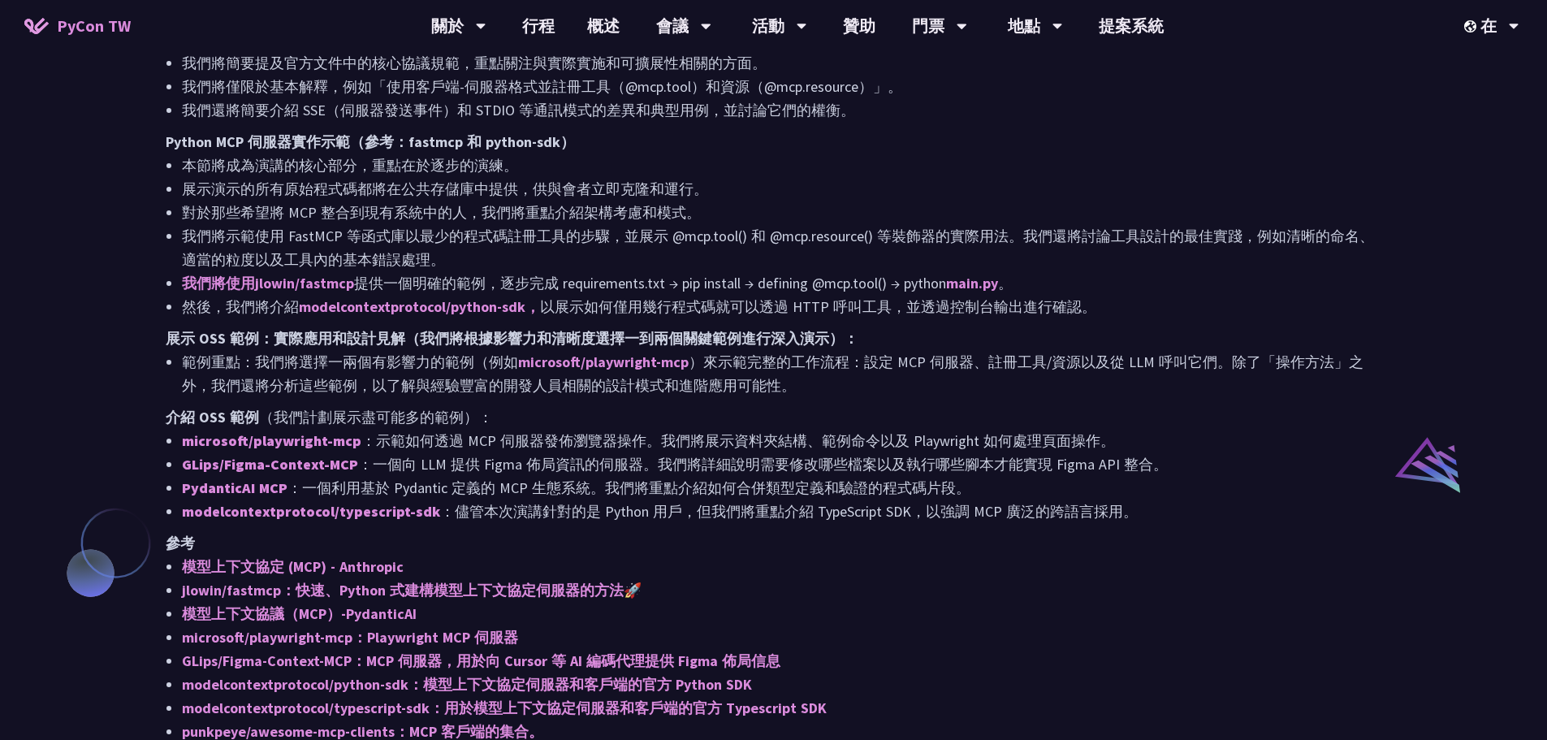
scroll to position [1056, 0]
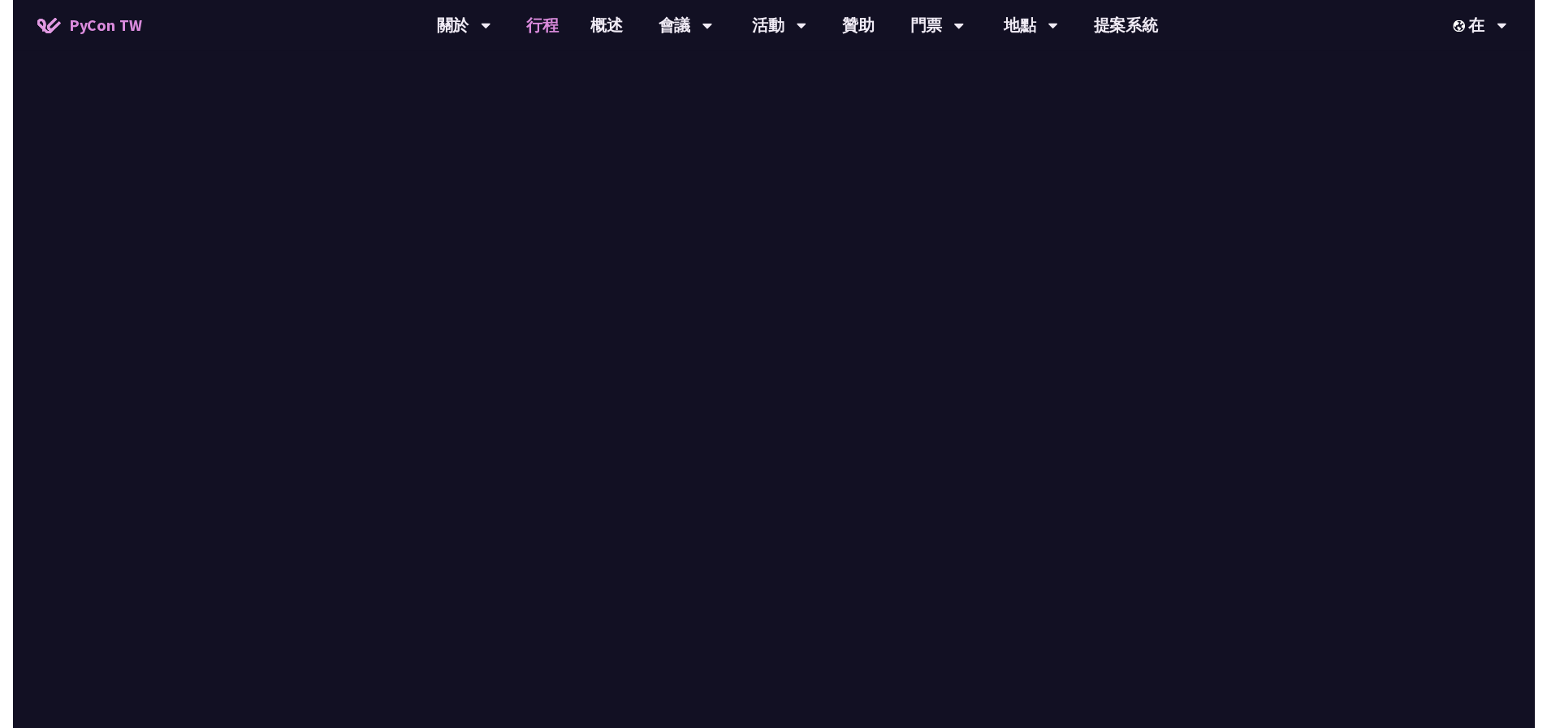
scroll to position [1380, 0]
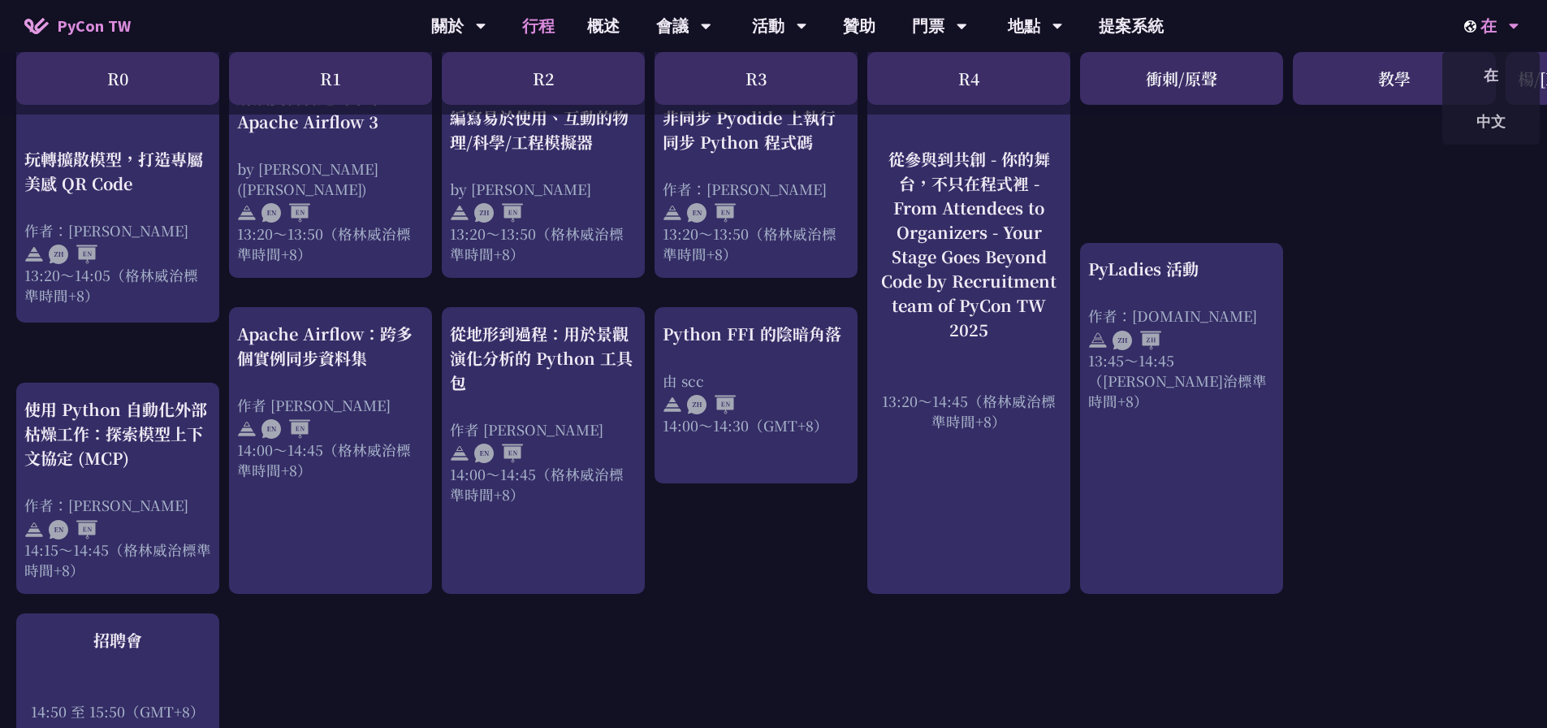
click at [1501, 18] on div "在" at bounding box center [1491, 26] width 55 height 52
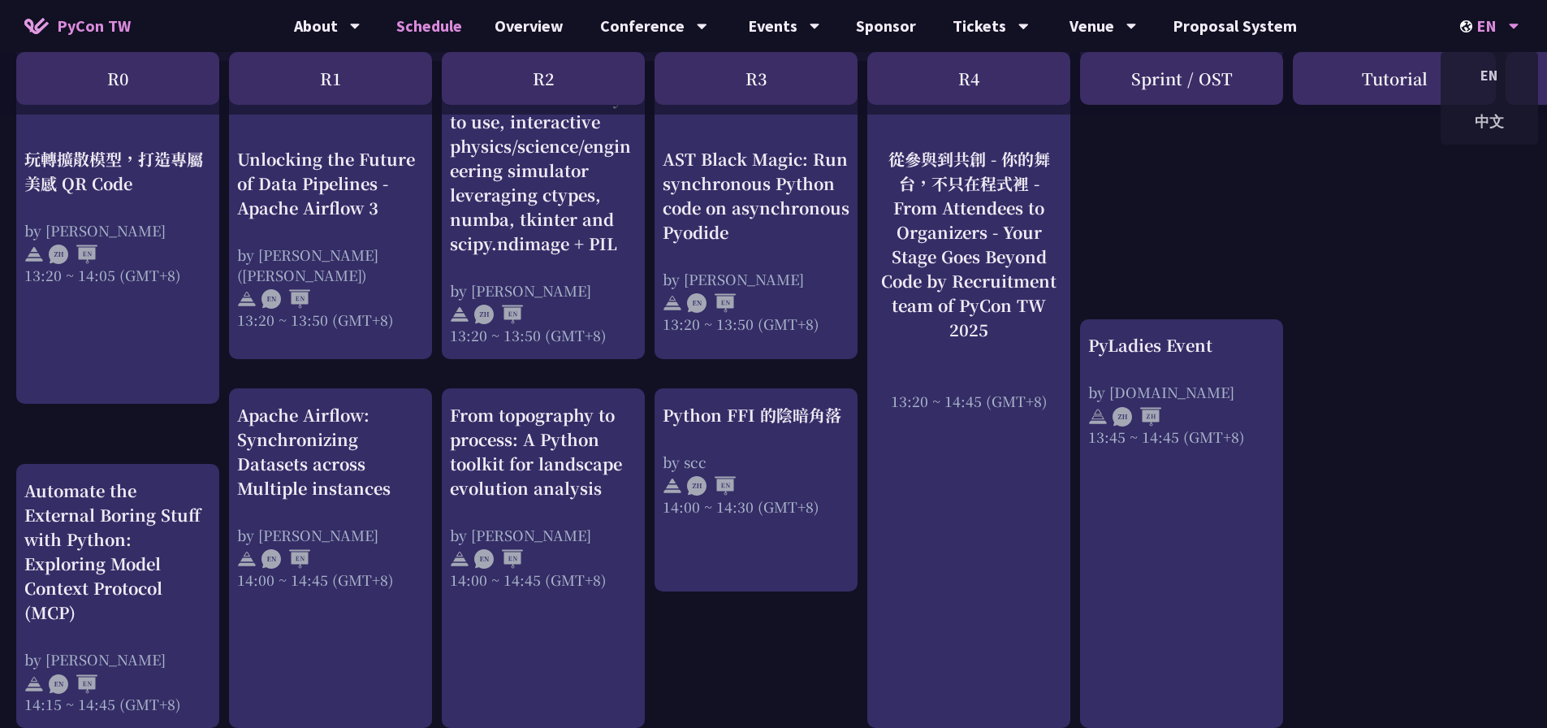
click at [1487, 19] on div "EN" at bounding box center [1489, 26] width 59 height 52
click at [1497, 110] on div "中文" at bounding box center [1489, 121] width 97 height 38
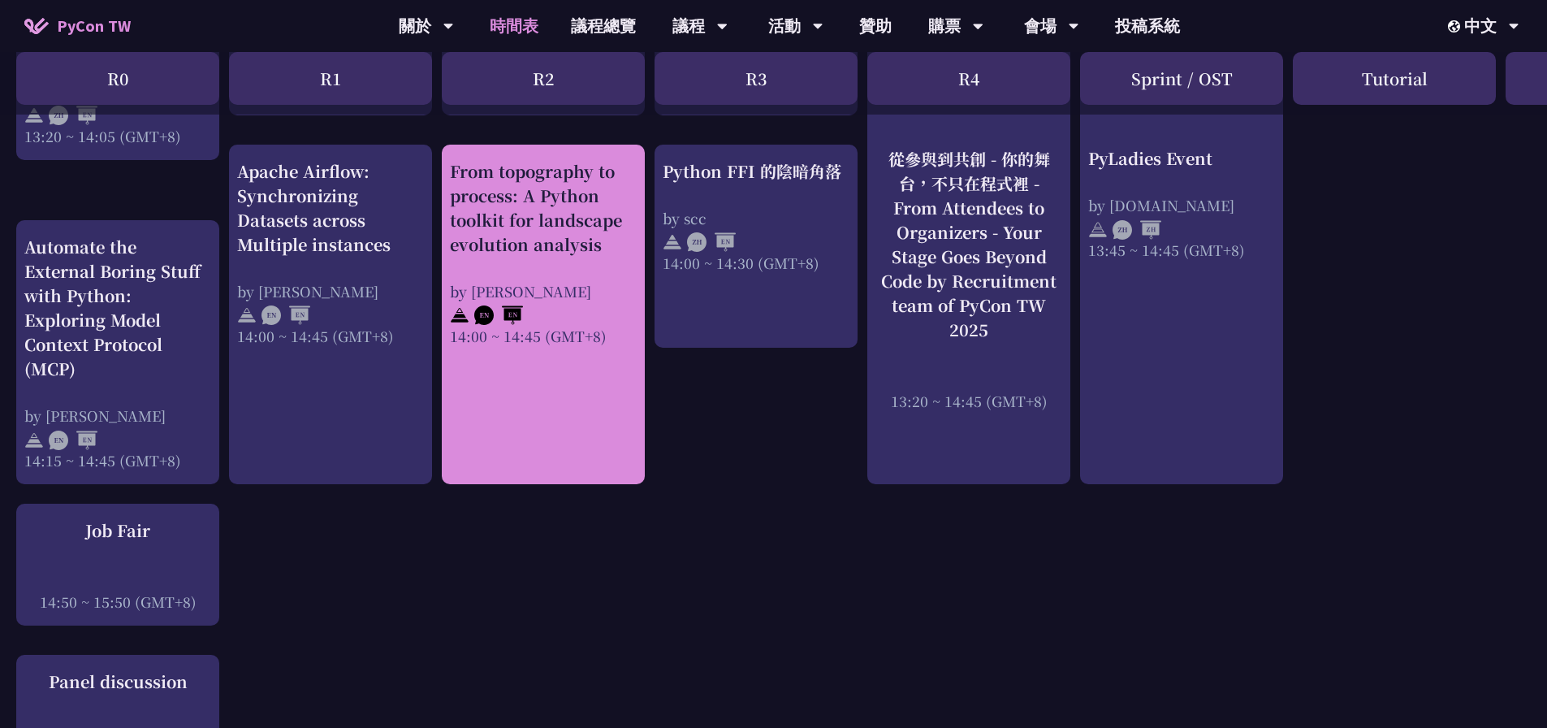
scroll to position [1543, 0]
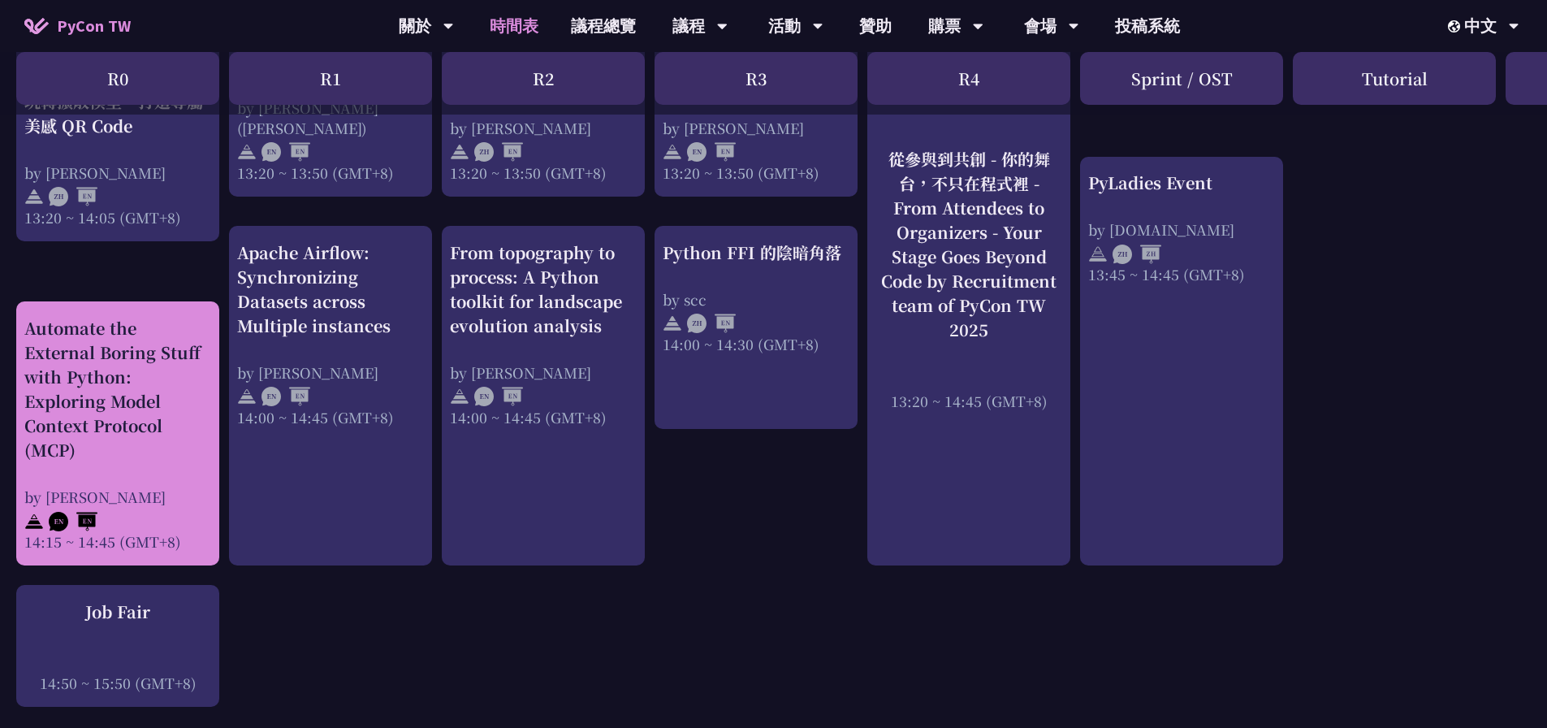
click at [196, 331] on div "Automate the External Boring Stuff with Python: Exploring Model Context Protoco…" at bounding box center [117, 389] width 187 height 146
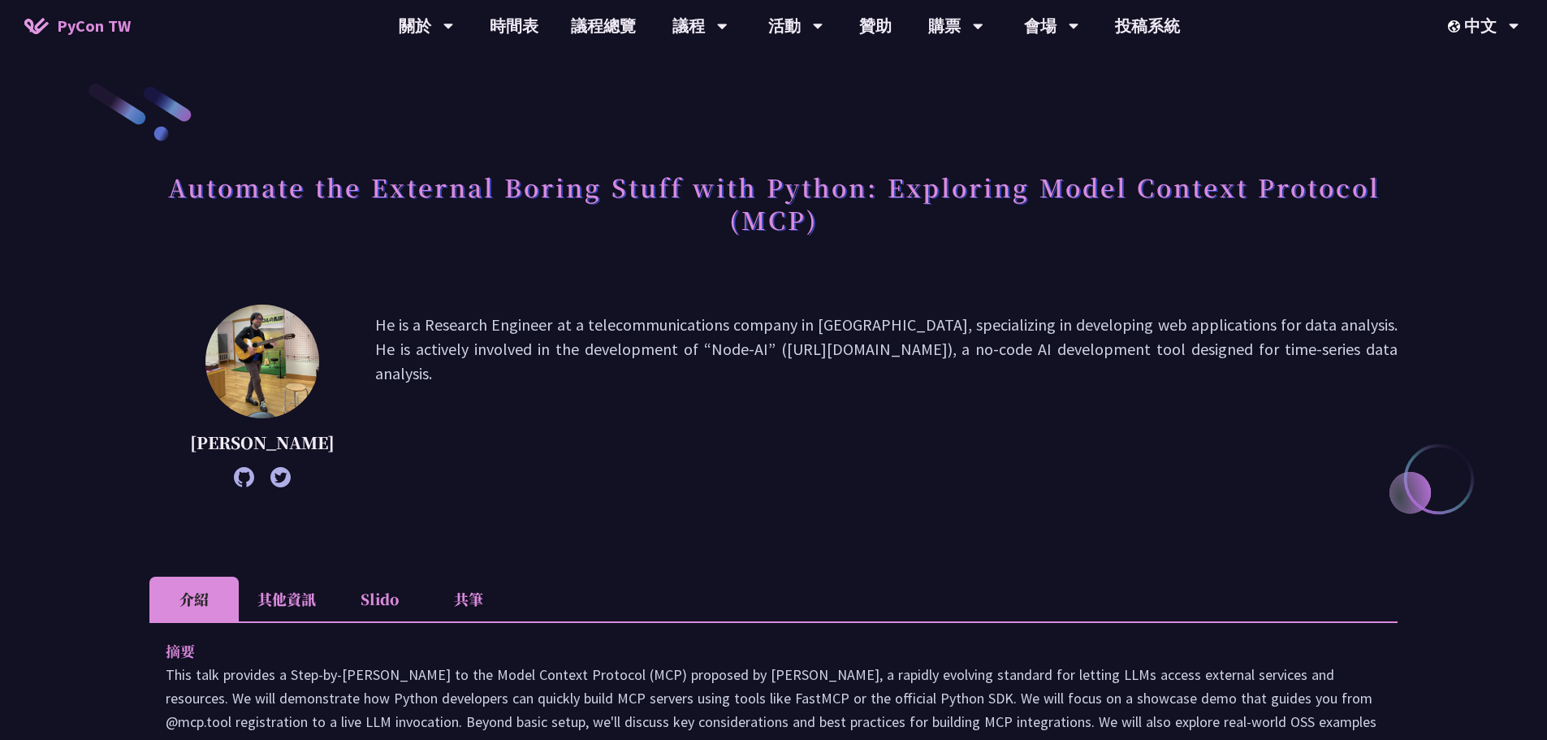
scroll to position [325, 0]
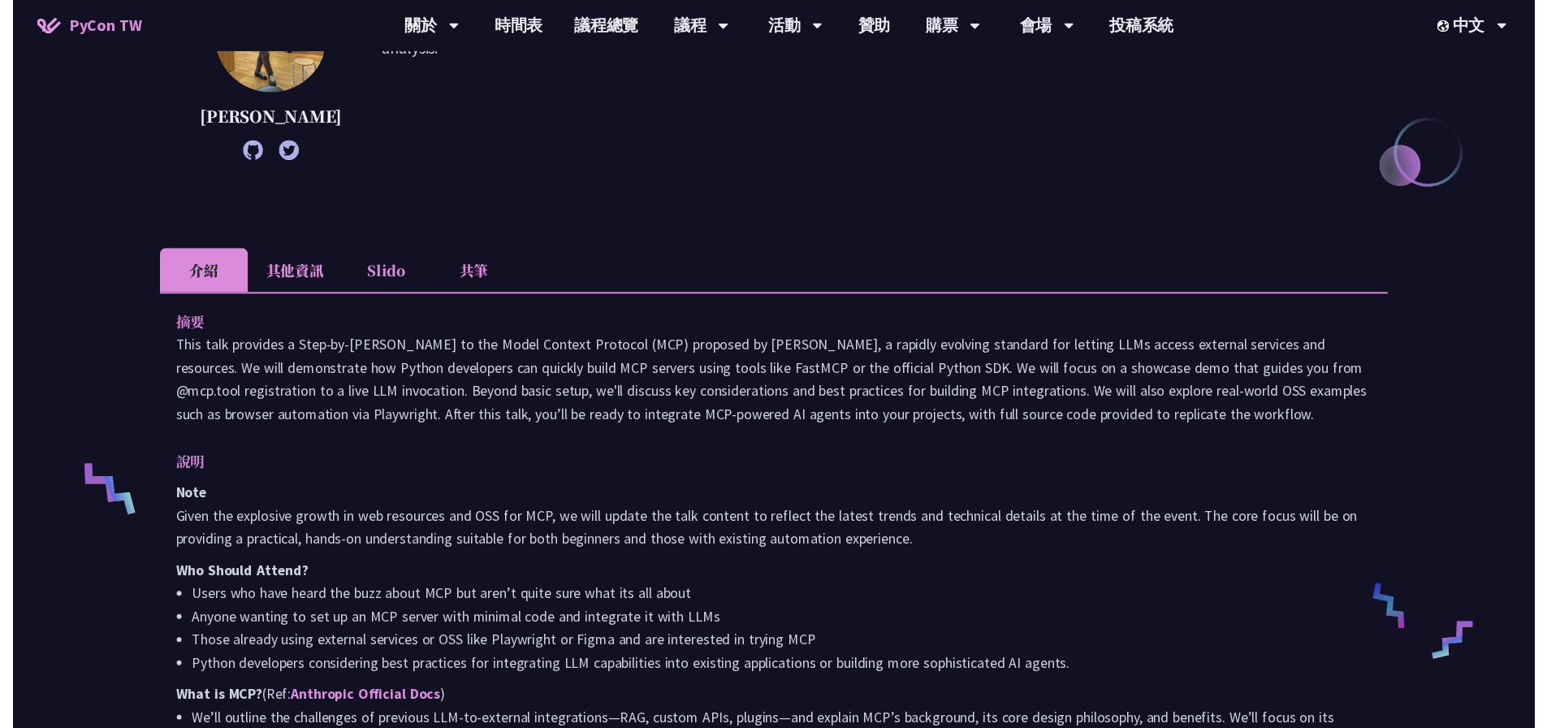
scroll to position [1543, 0]
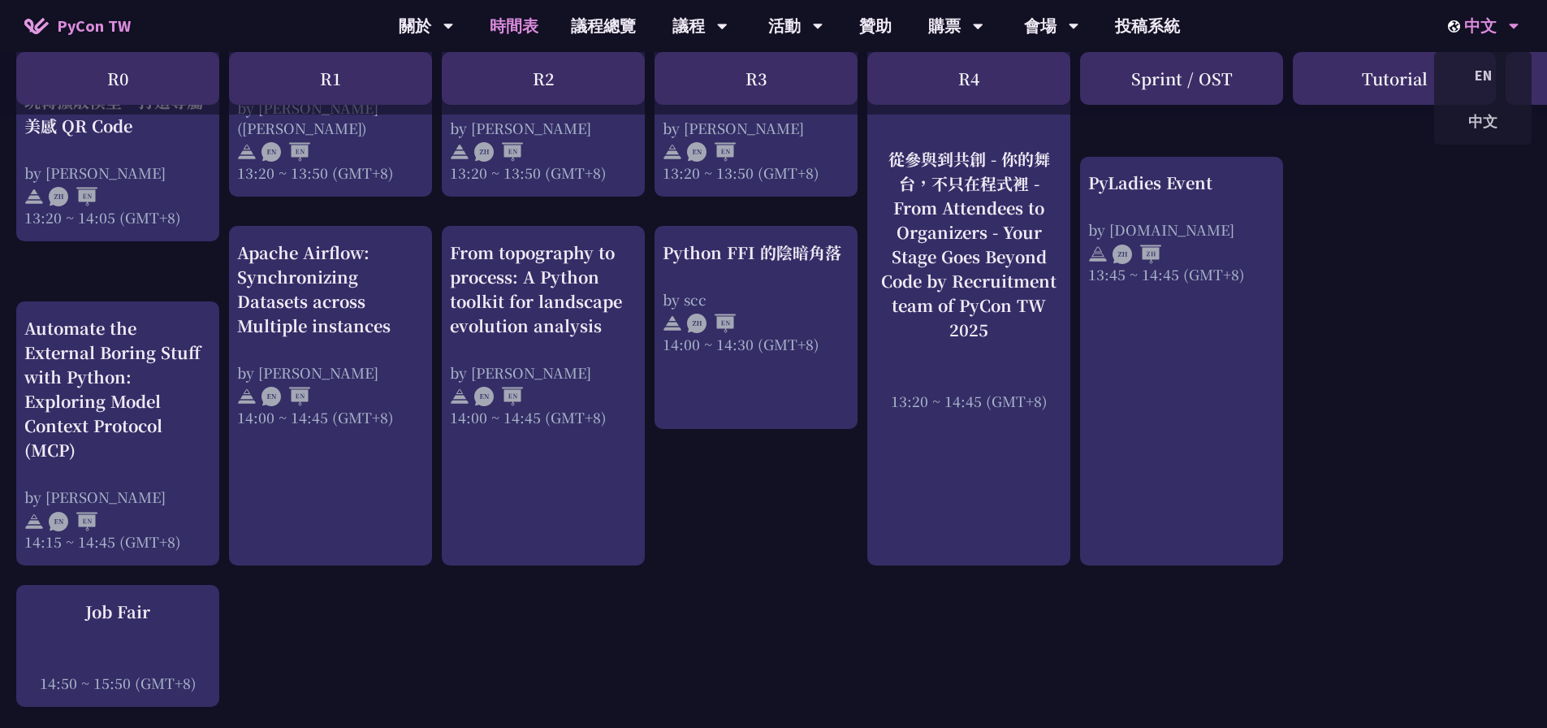
click at [1483, 19] on div "中文" at bounding box center [1483, 26] width 71 height 52
click at [1475, 70] on div "EN" at bounding box center [1482, 75] width 97 height 38
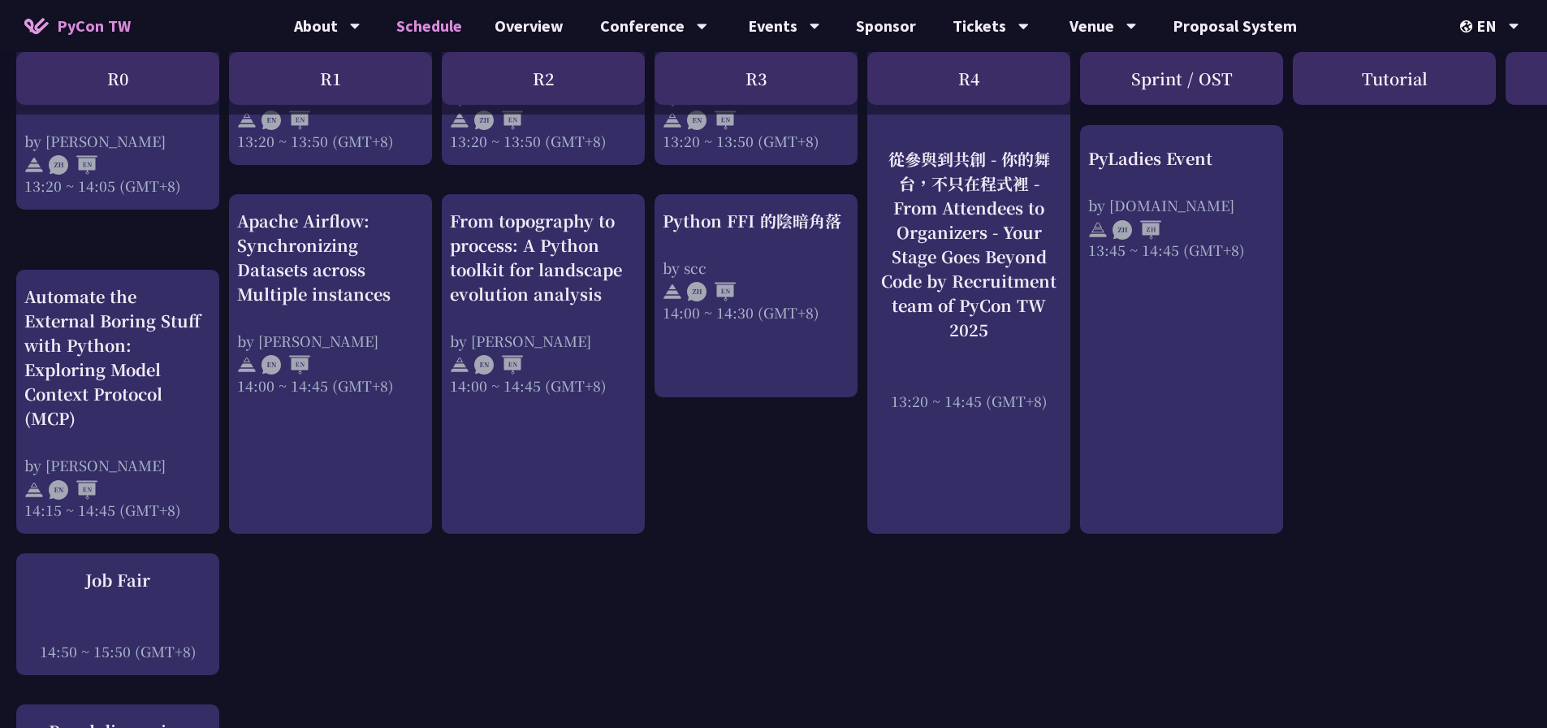
scroll to position [1543, 0]
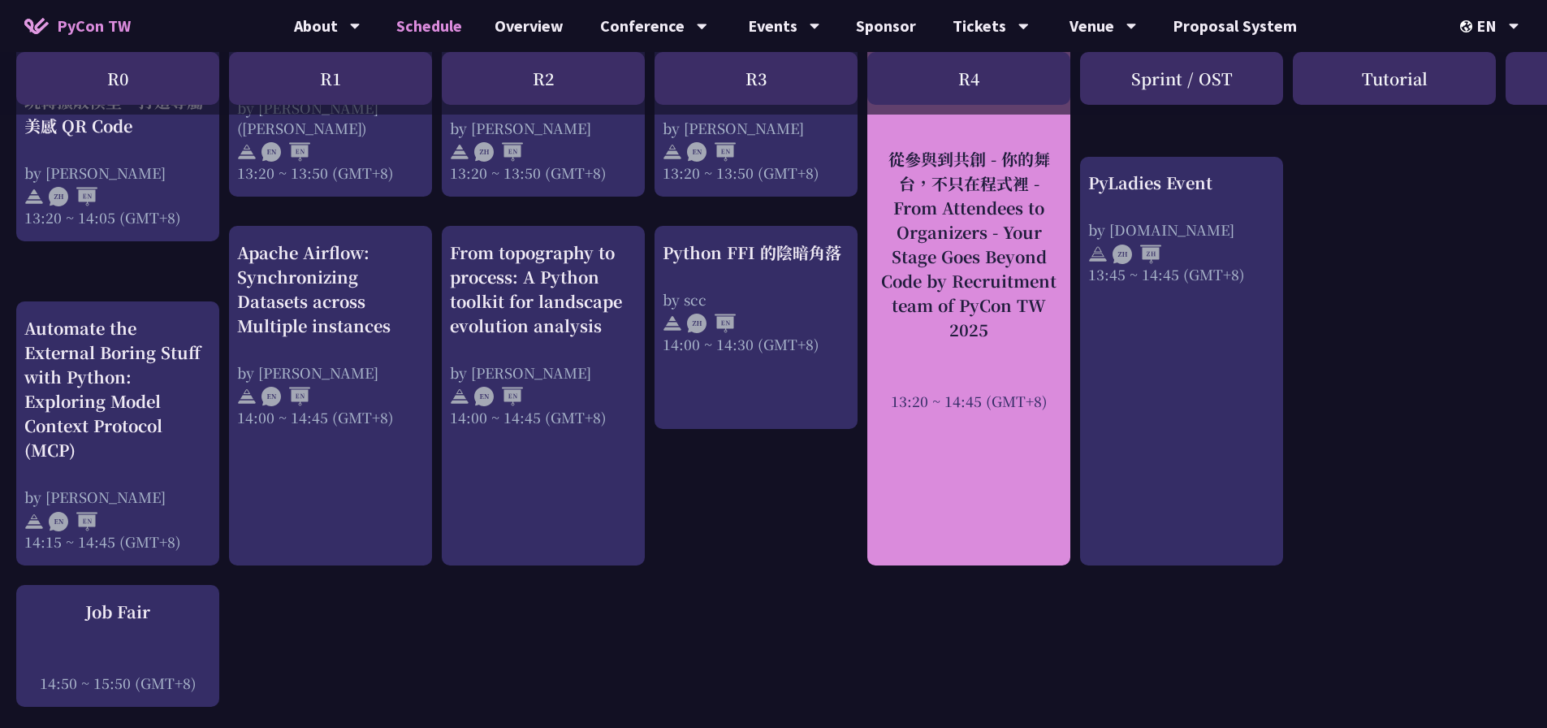
click at [983, 253] on div "從參與到共創 - 你的舞台，不只在程式裡 - From Attendees to Organizers - Your Stage Goes Beyond Co…" at bounding box center [968, 243] width 187 height 195
click at [969, 151] on div "從參與到共創 - 你的舞台，不只在程式裡 - From Attendees to Organizers - Your Stage Goes Beyond Co…" at bounding box center [968, 243] width 187 height 195
click at [991, 205] on div "從參與到共創 - 你的舞台，不只在程式裡 - From Attendees to Organizers - Your Stage Goes Beyond Co…" at bounding box center [968, 243] width 187 height 195
click at [987, 240] on div "從參與到共創 - 你的舞台，不只在程式裡 - From Attendees to Organizers - Your Stage Goes Beyond Co…" at bounding box center [968, 243] width 187 height 195
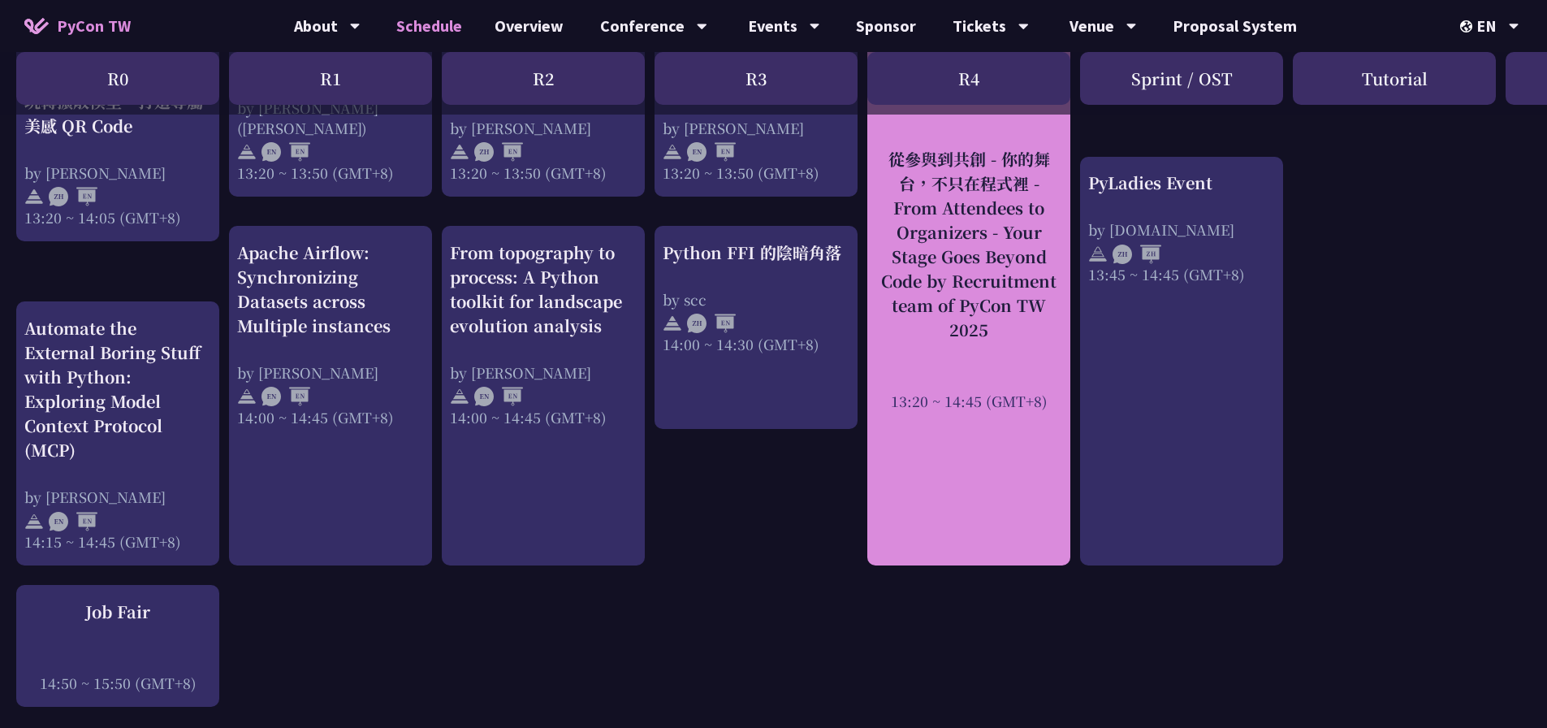
click at [950, 236] on div "從參與到共創 - 你的舞台，不只在程式裡 - From Attendees to Organizers - Your Stage Goes Beyond Co…" at bounding box center [968, 243] width 187 height 195
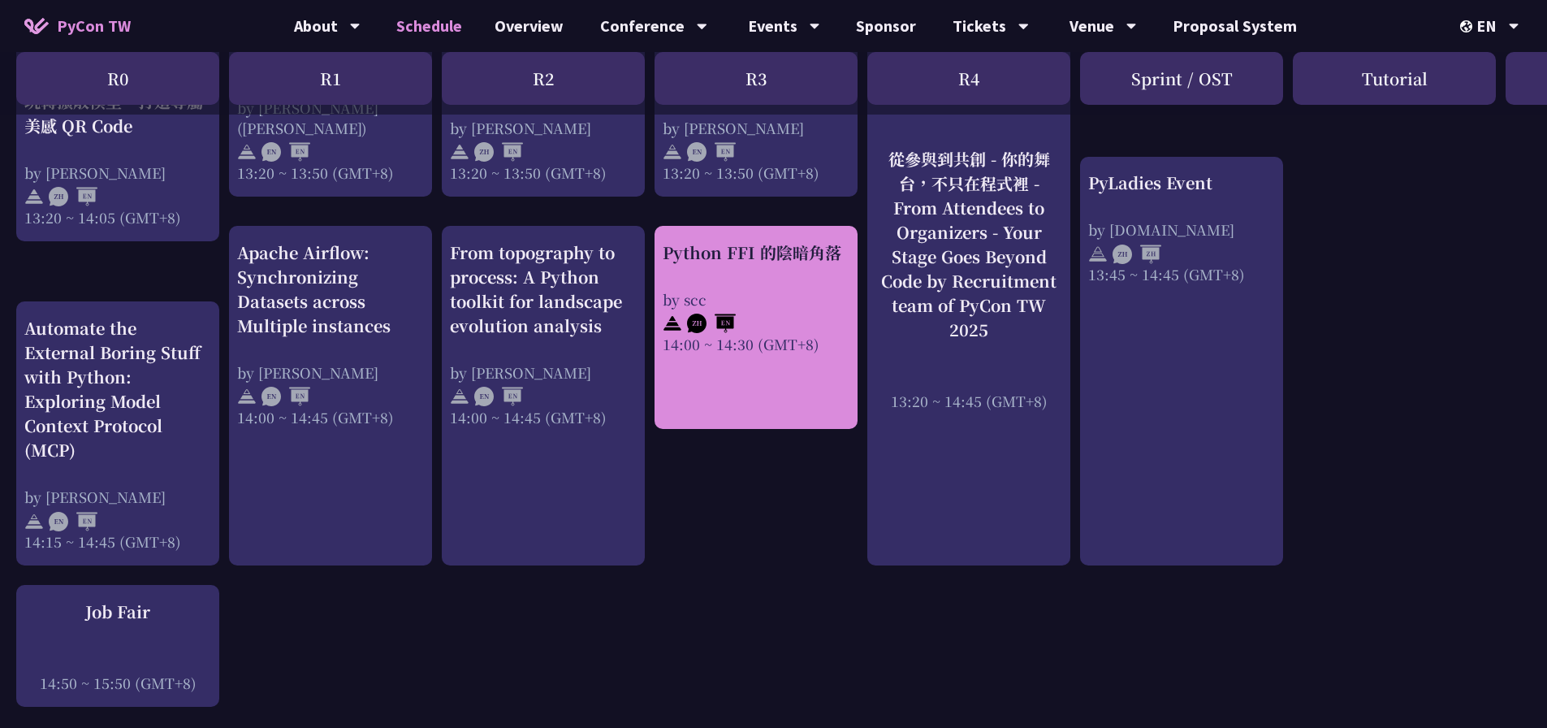
click at [712, 271] on div "Python FFI 的陰暗角落 by scc 14:00 ~ 14:30 (GMT+8)" at bounding box center [756, 297] width 187 height 114
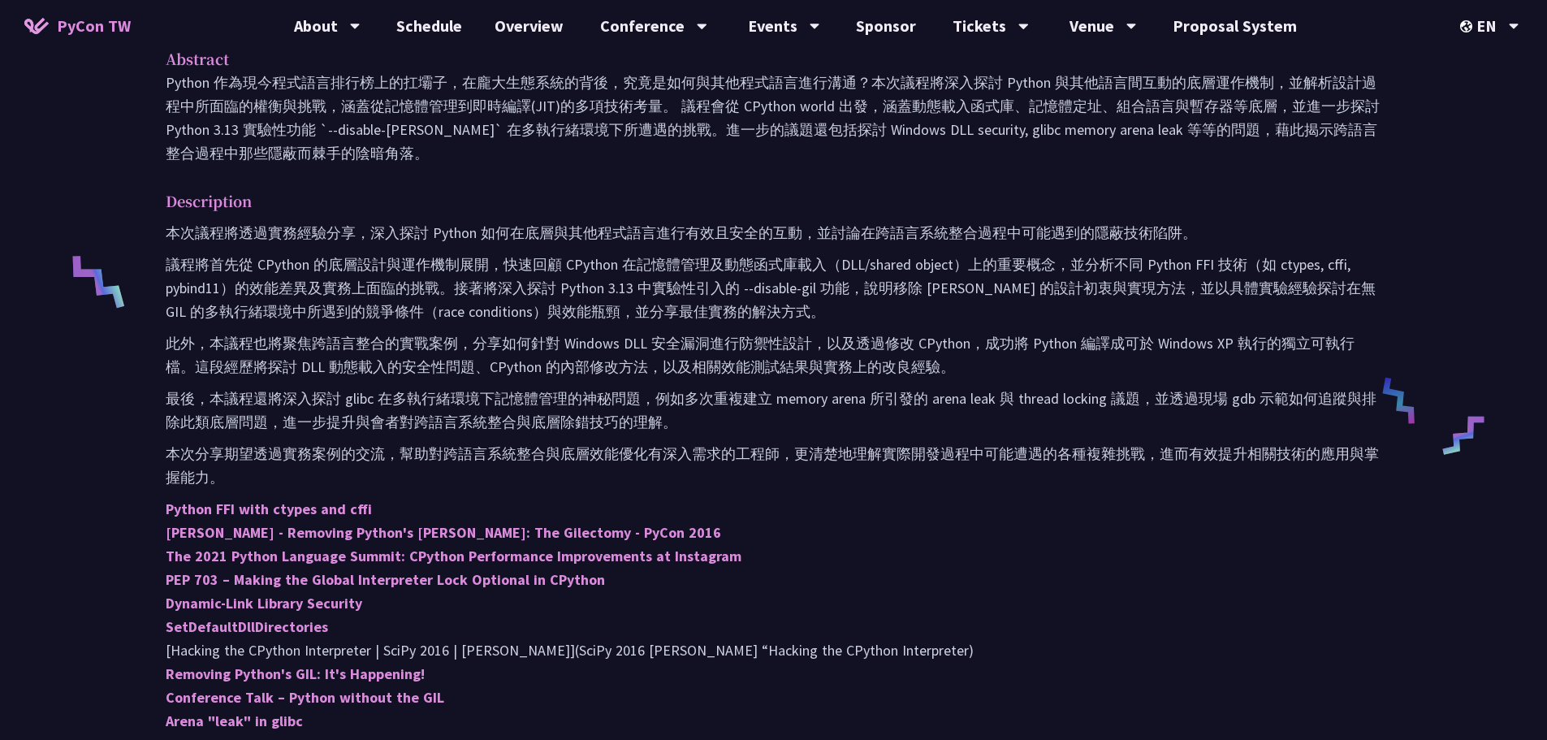
scroll to position [568, 0]
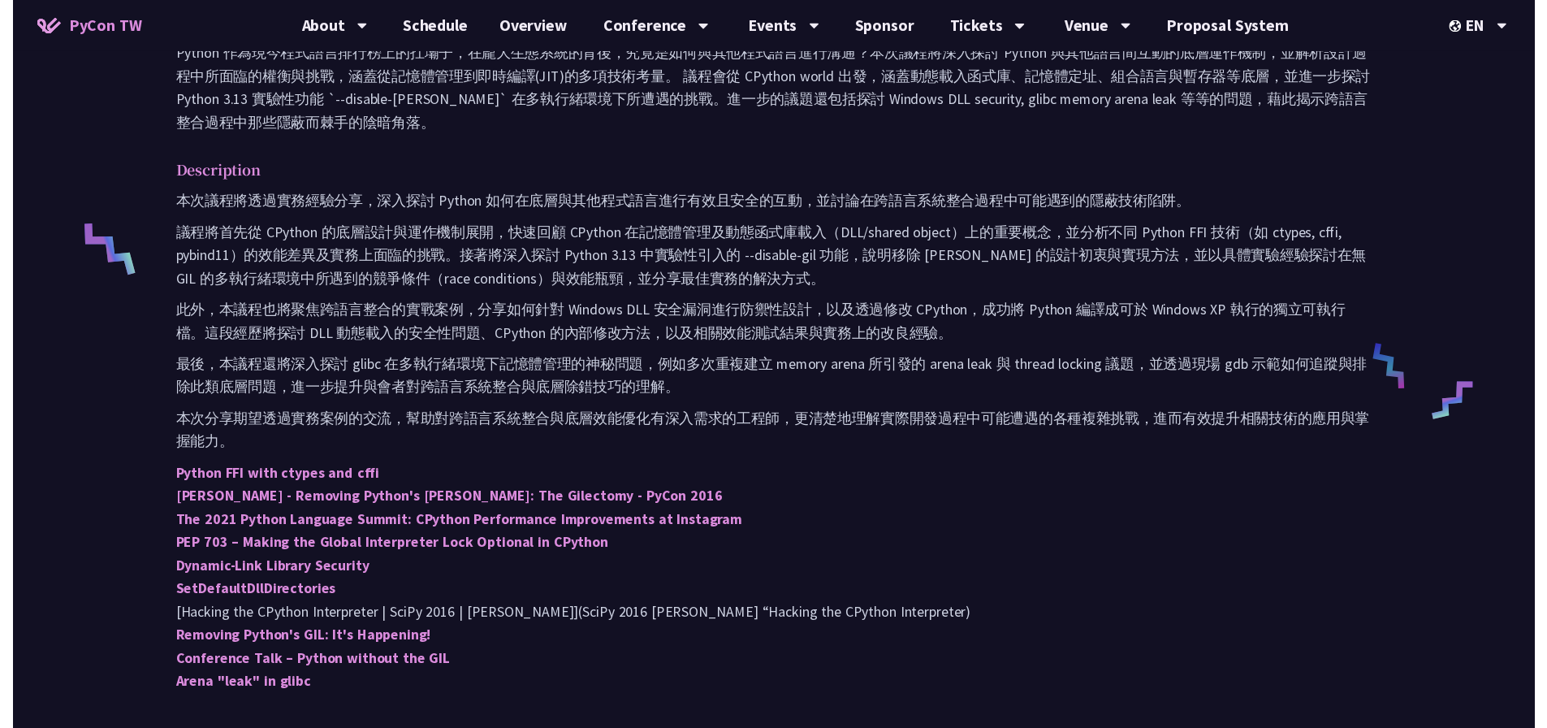
scroll to position [1543, 0]
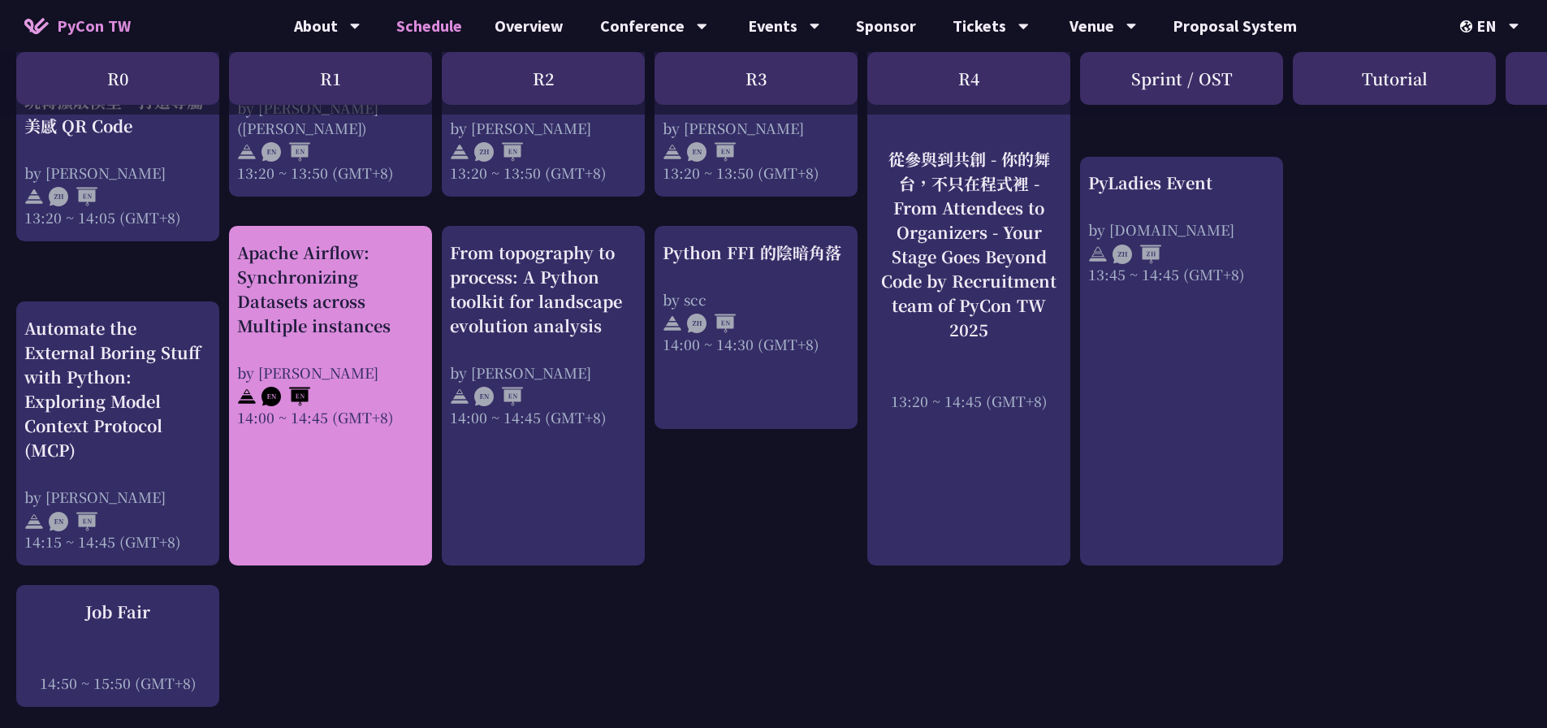
click at [369, 377] on div "by Sebastien Crocquevieille" at bounding box center [330, 372] width 187 height 20
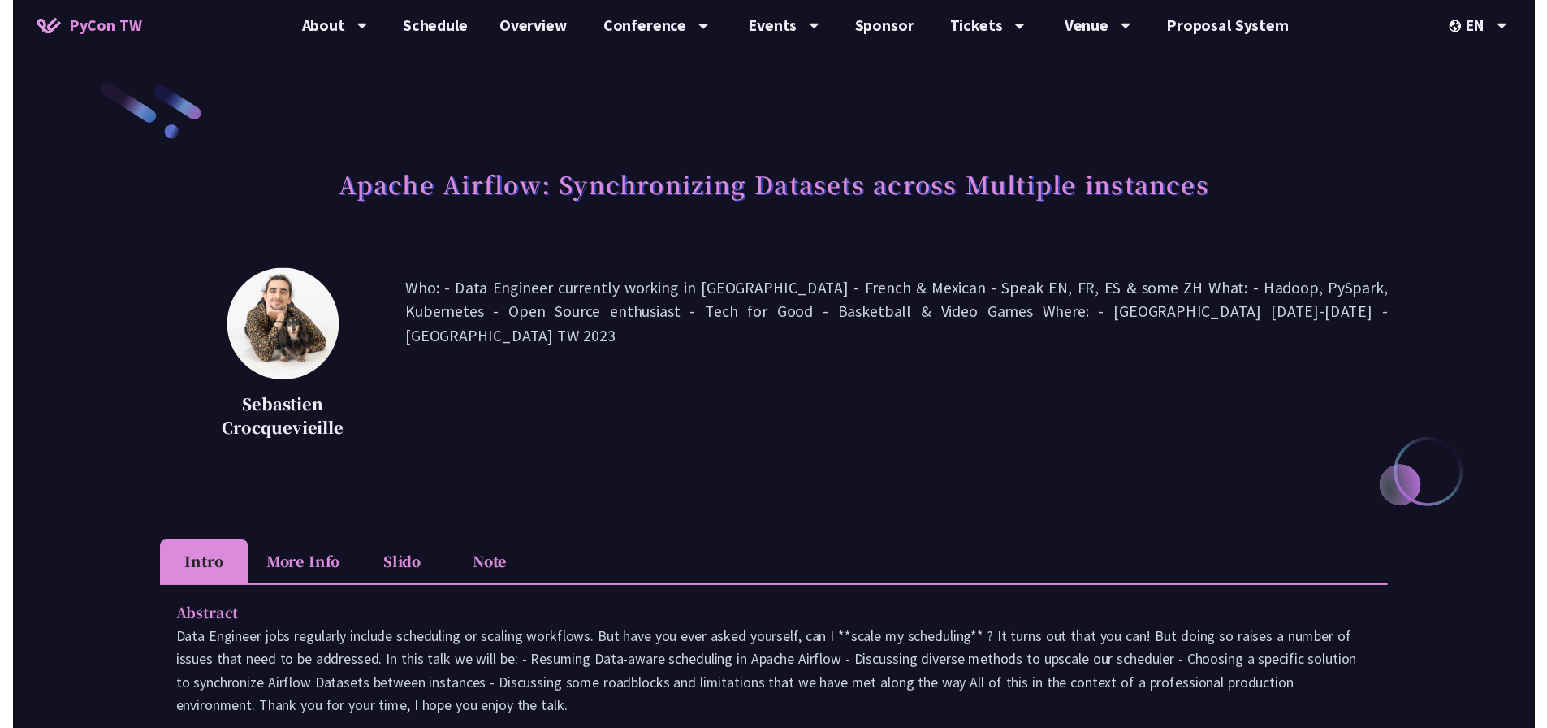
scroll to position [1543, 0]
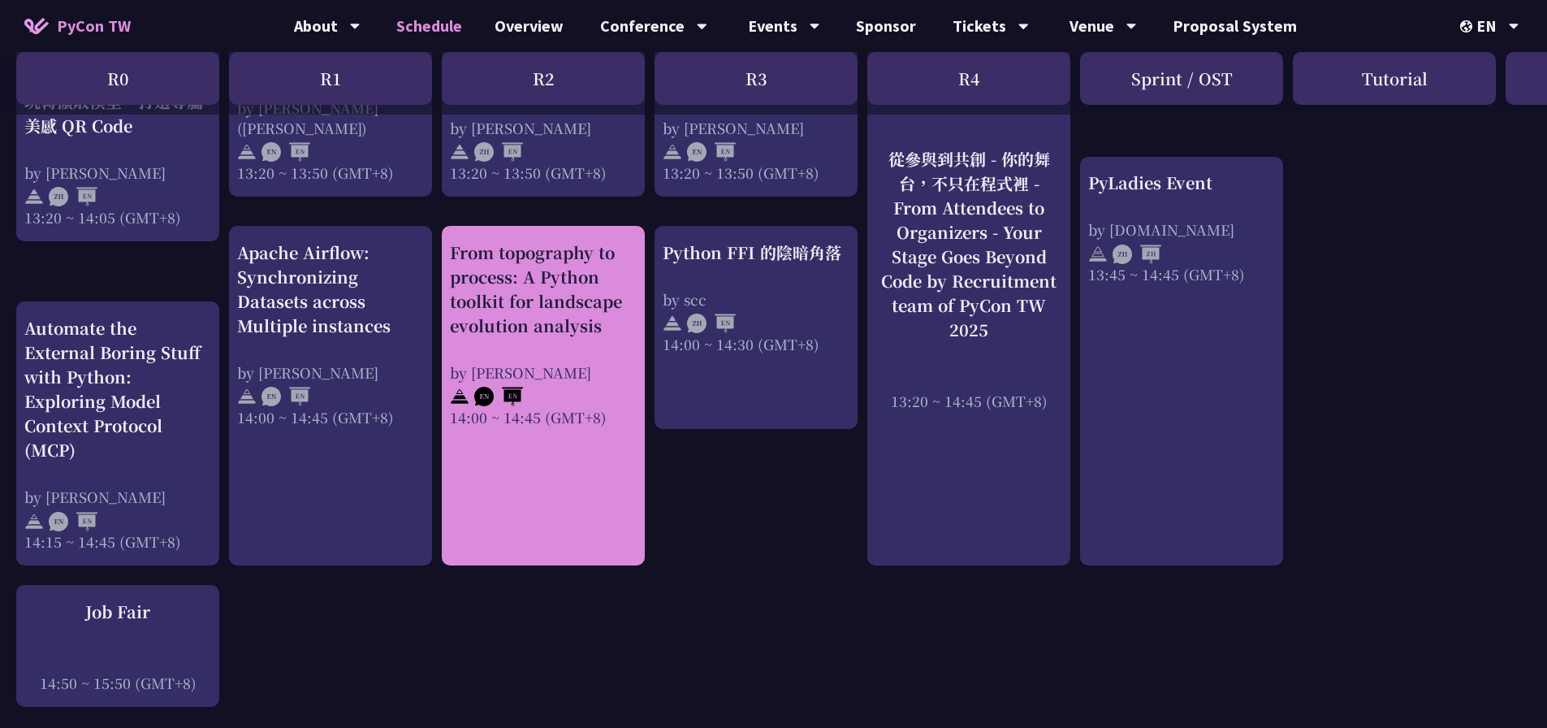
click at [577, 364] on div "by Ricarido Saturay" at bounding box center [543, 372] width 187 height 20
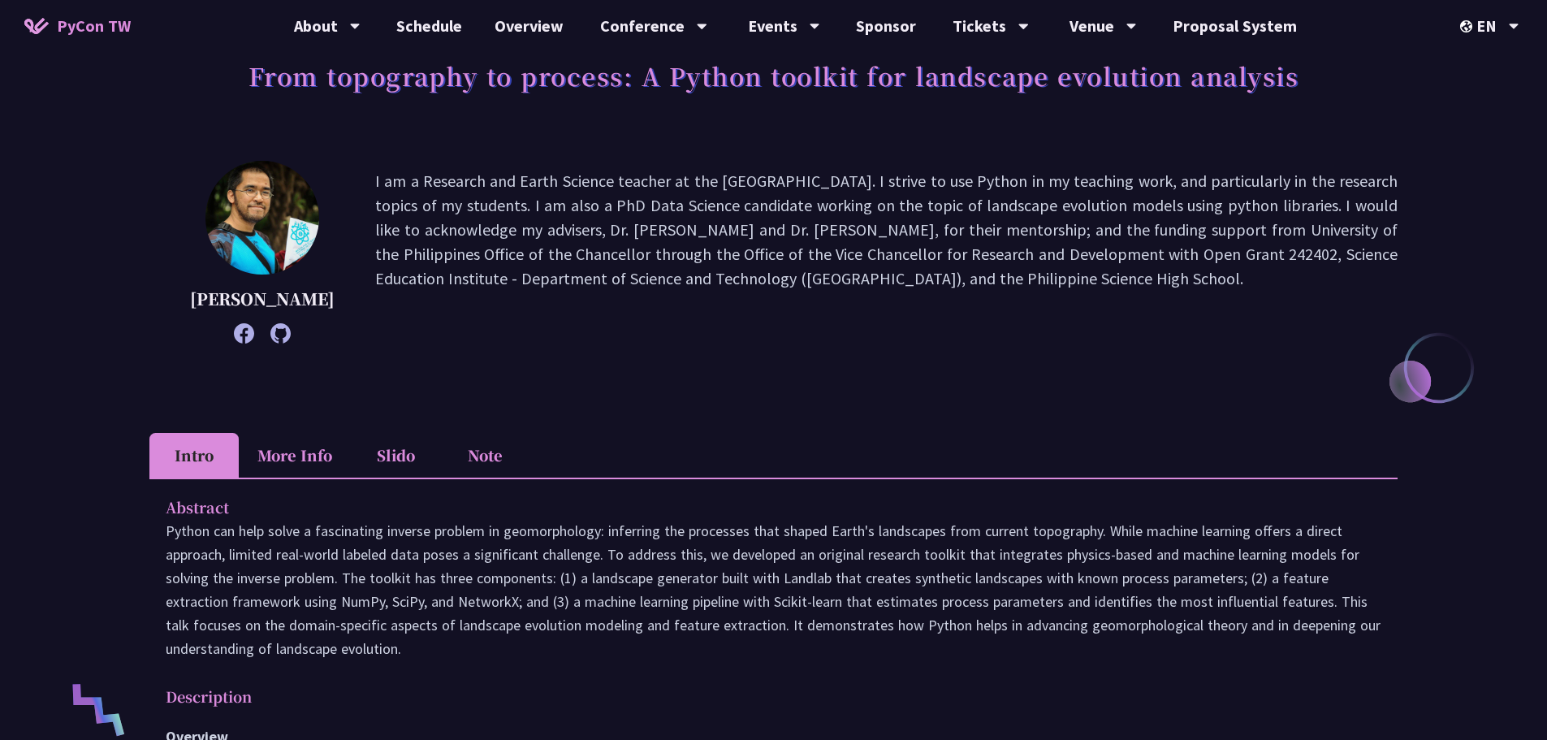
scroll to position [406, 0]
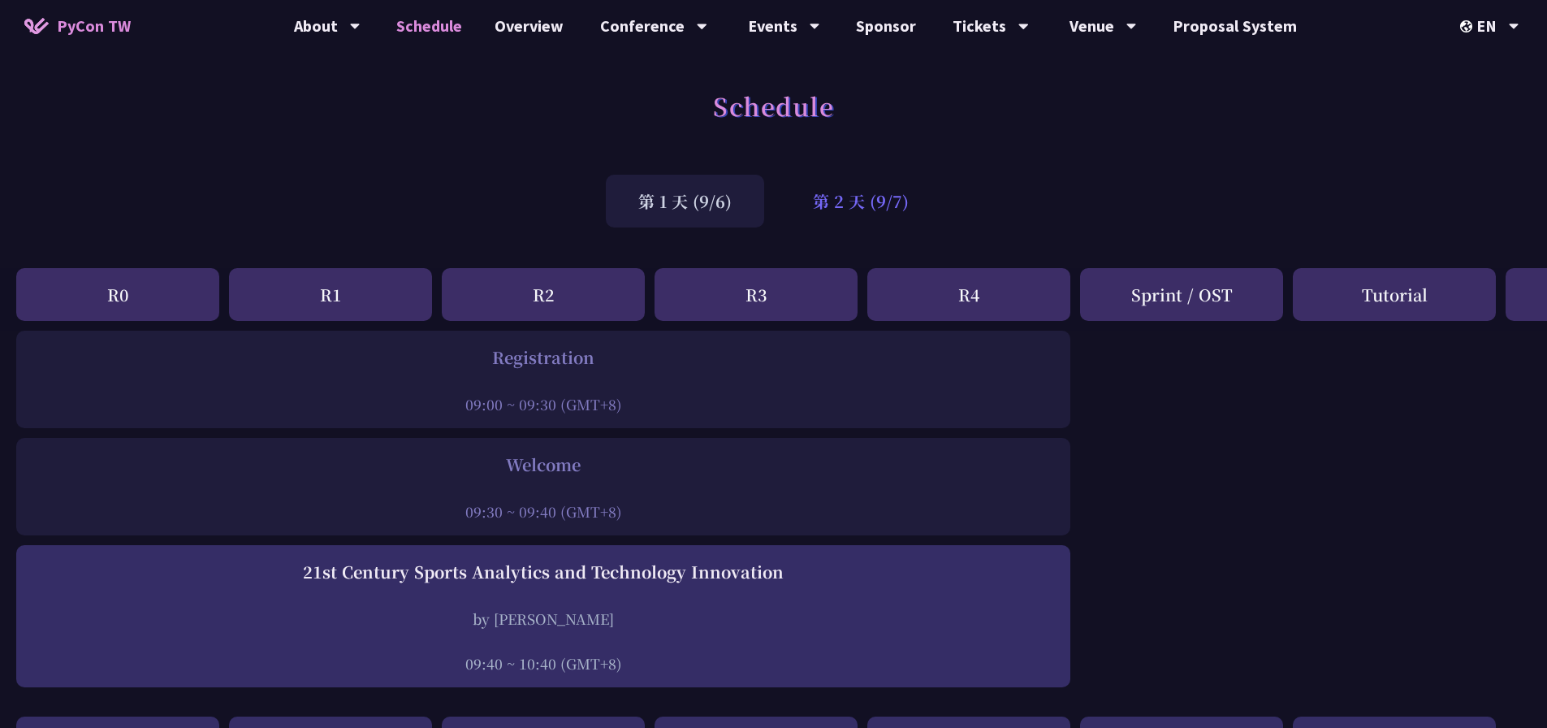
click at [849, 207] on div "第 2 天 (9/7)" at bounding box center [860, 201] width 161 height 53
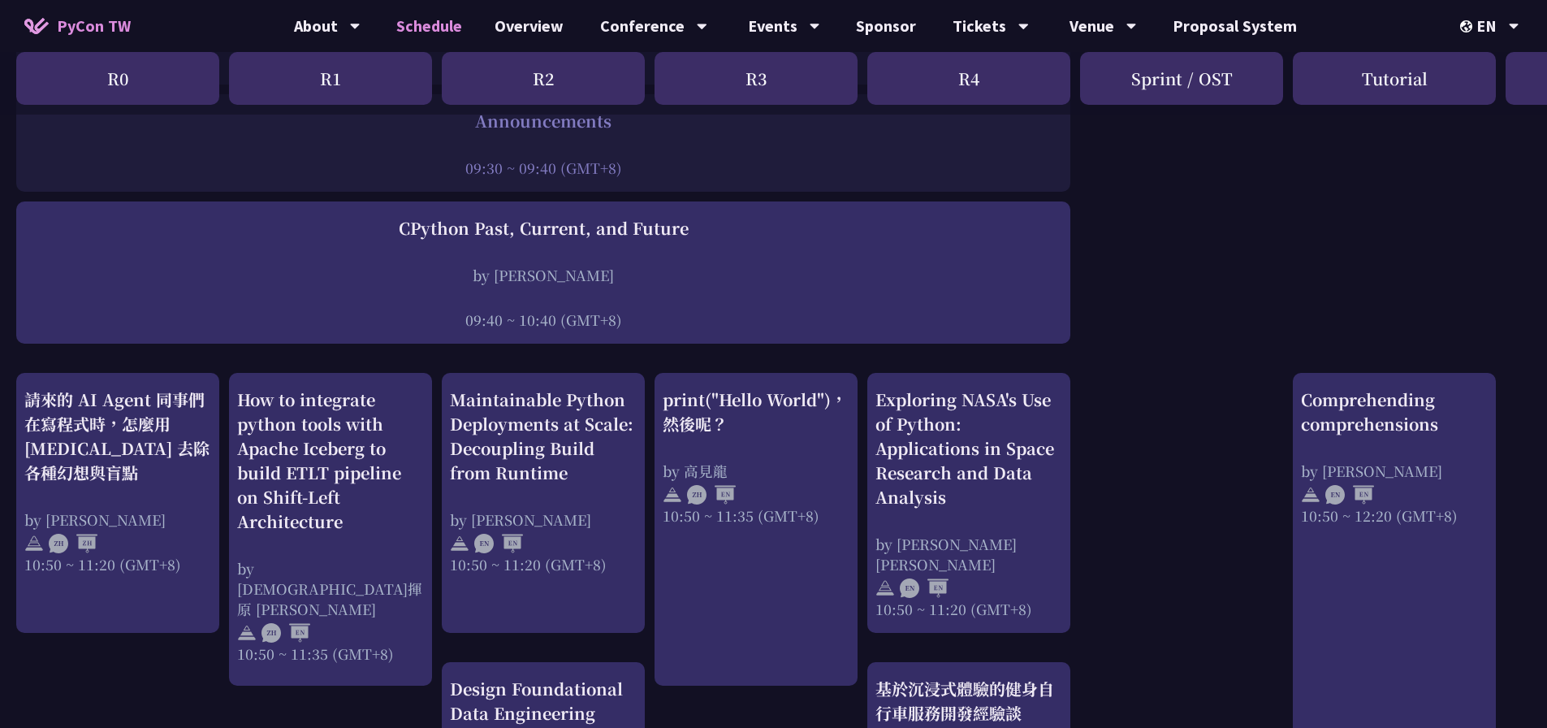
scroll to position [406, 0]
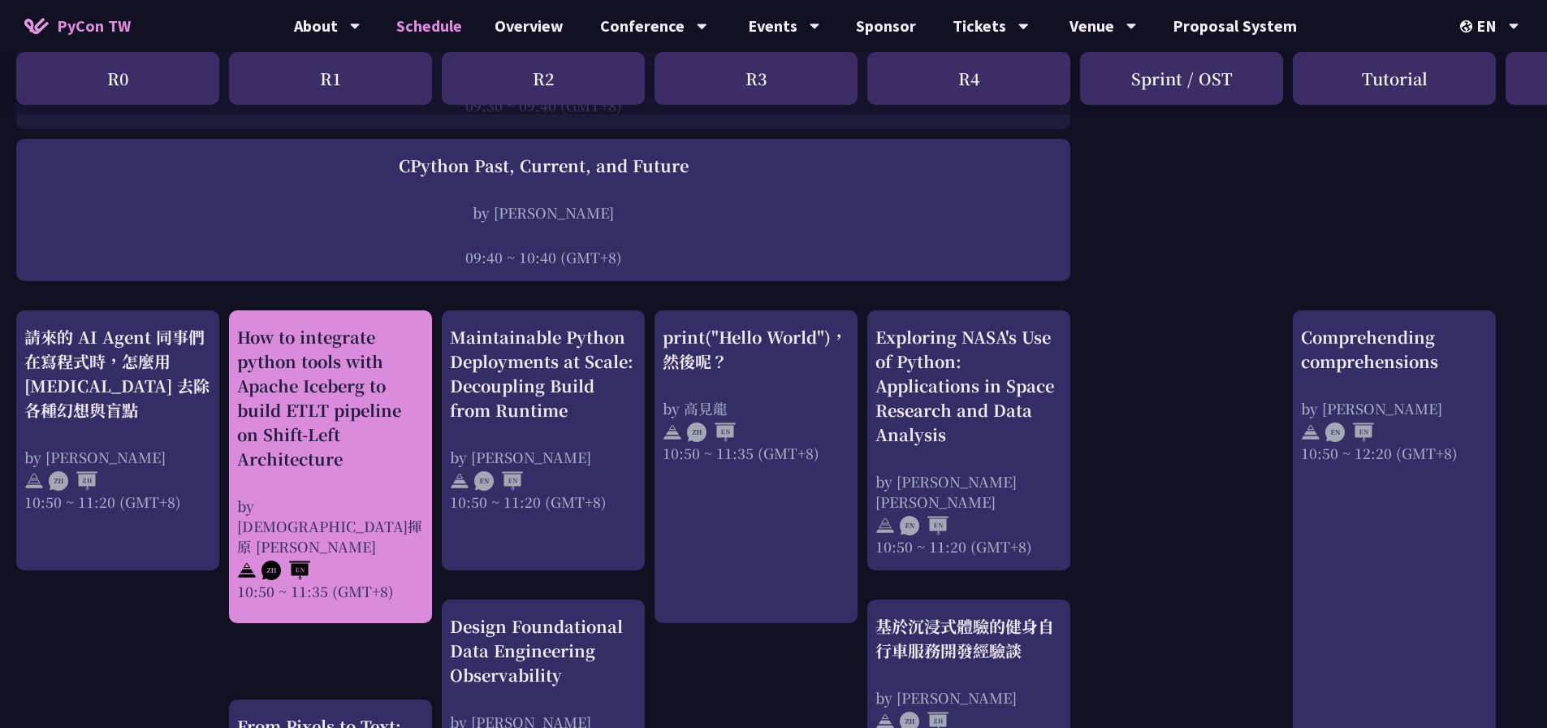
click at [377, 396] on div "How to integrate python tools with Apache Iceberg to build ETLT pipeline on Shi…" at bounding box center [330, 398] width 187 height 146
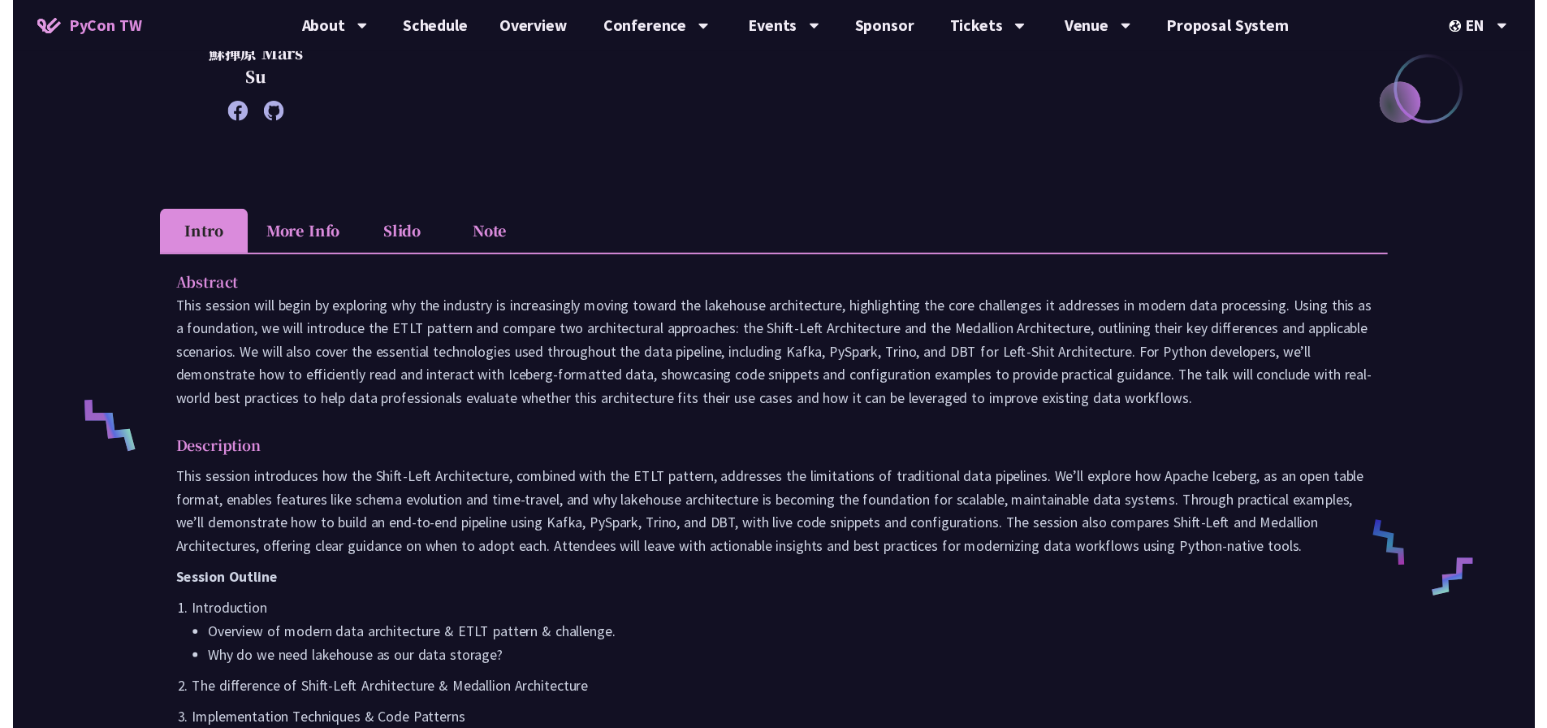
scroll to position [406, 0]
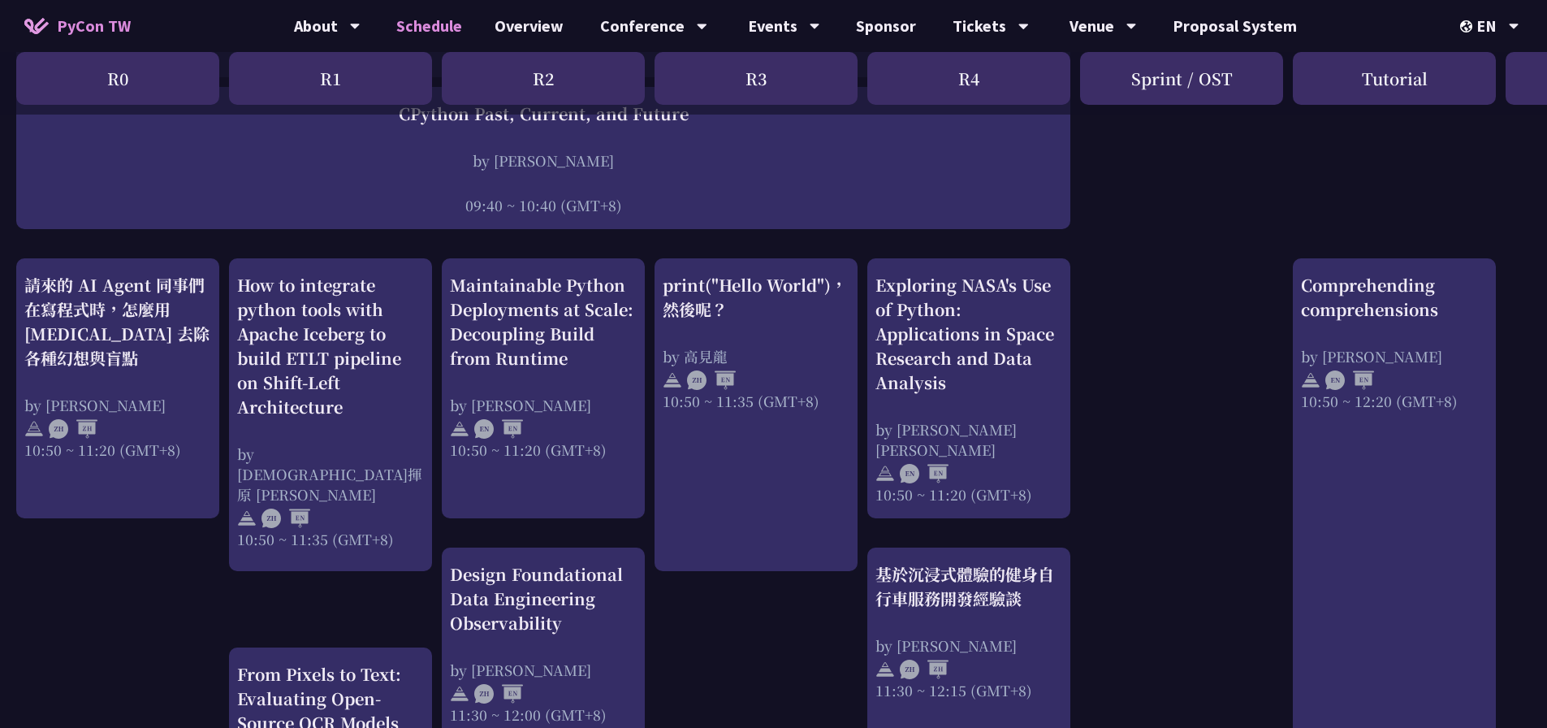
scroll to position [487, 0]
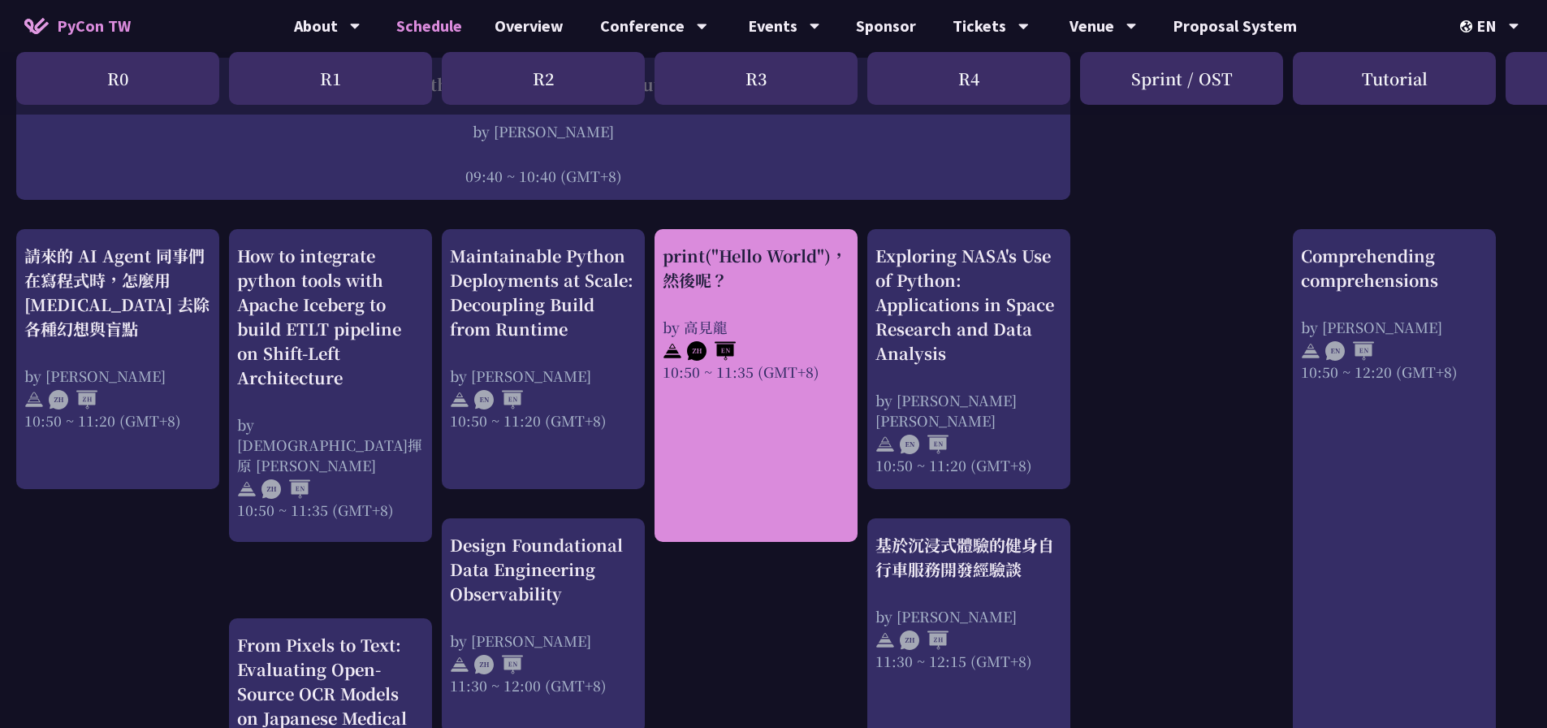
click at [777, 261] on div "print("Hello World")，然後呢？" at bounding box center [756, 268] width 187 height 49
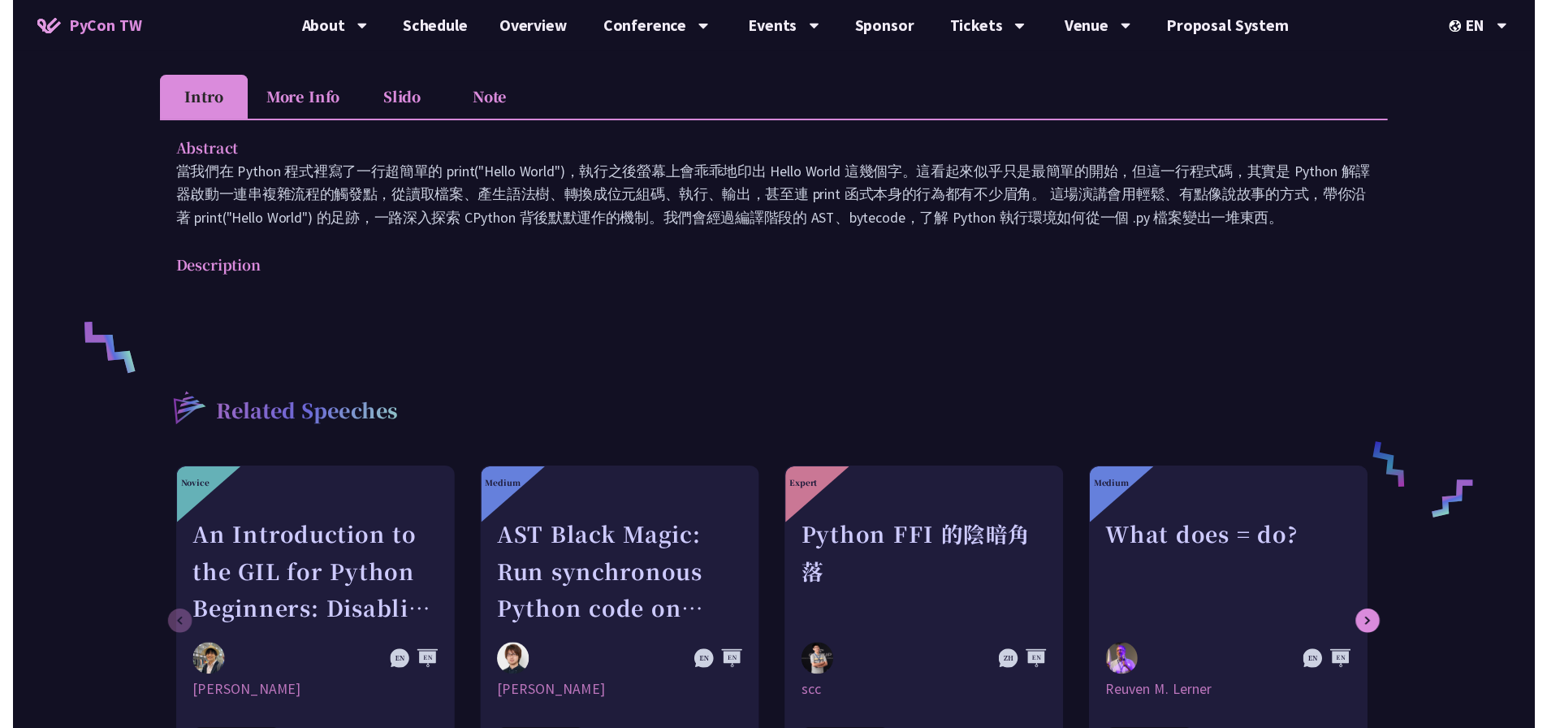
scroll to position [487, 0]
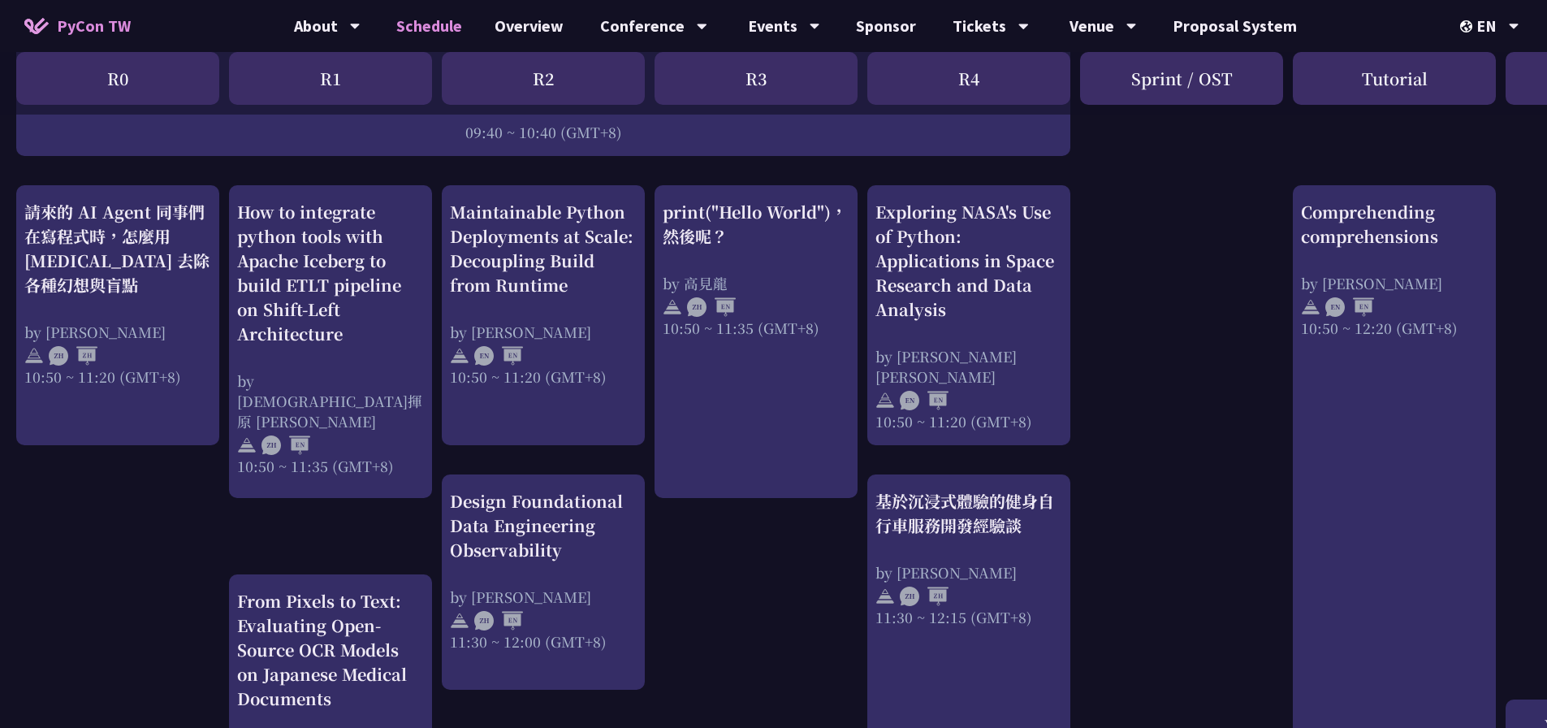
scroll to position [568, 0]
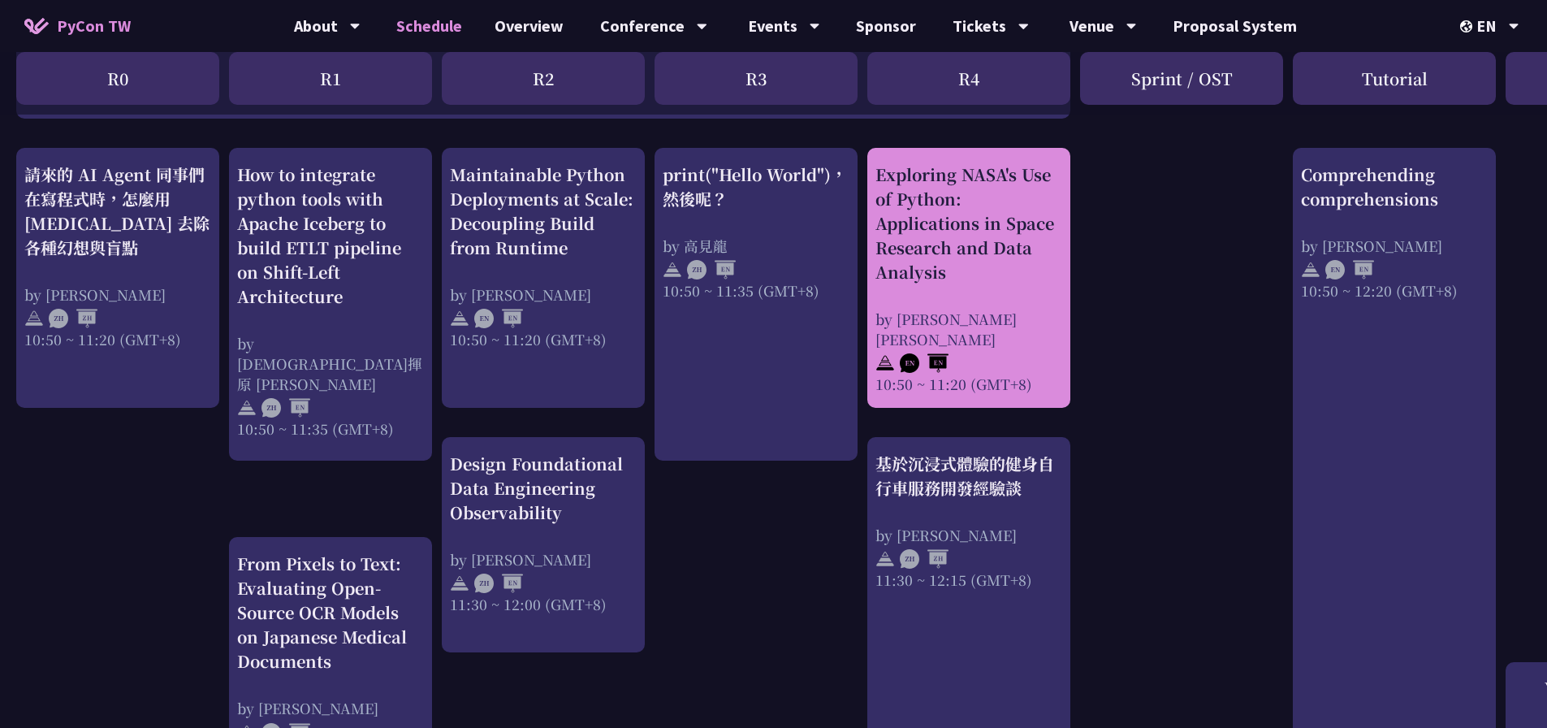
click at [1022, 292] on div "Exploring NASA's Use of Python: Applications in Space Research and Data Analysi…" at bounding box center [968, 277] width 187 height 231
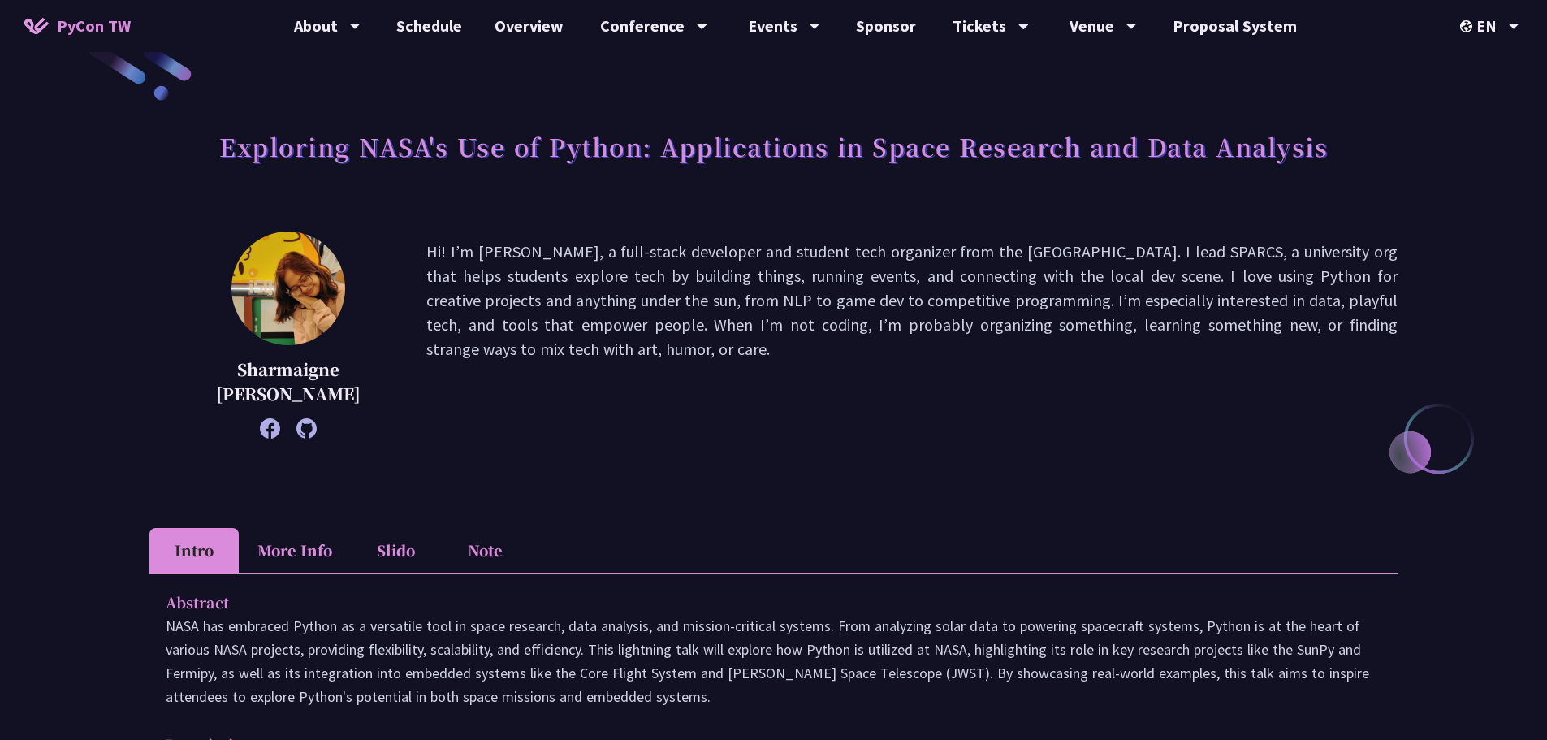
scroll to position [81, 0]
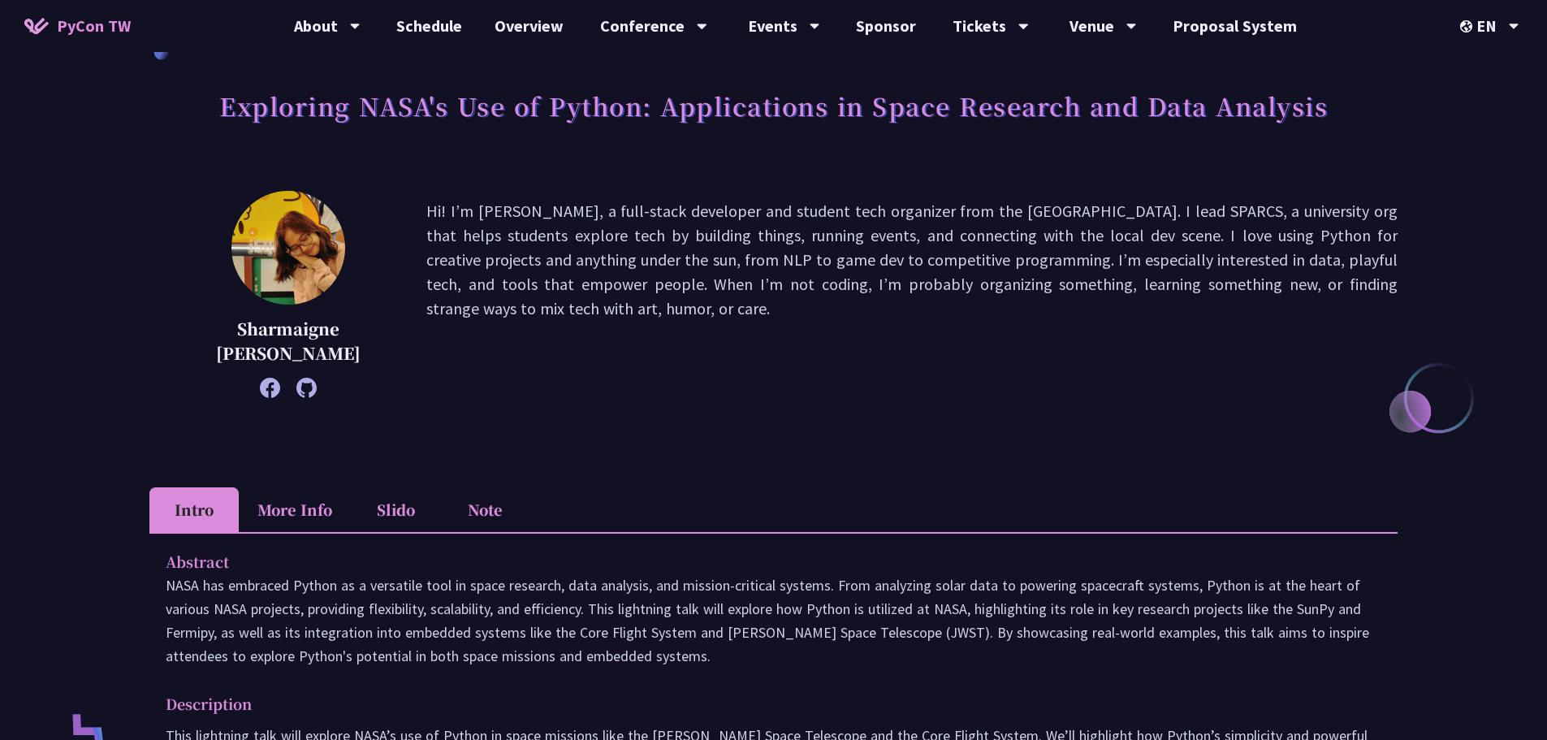
click at [1099, 202] on p "Hi! I’m Sharmaigne, a full-stack developer and student tech organizer from the …" at bounding box center [911, 294] width 971 height 191
click at [1089, 178] on div at bounding box center [1089, 178] width 0 height 0
click at [1091, 201] on p "Hi! I’m Sharmaigne, a full-stack developer and student tech organizer from the …" at bounding box center [911, 294] width 971 height 191
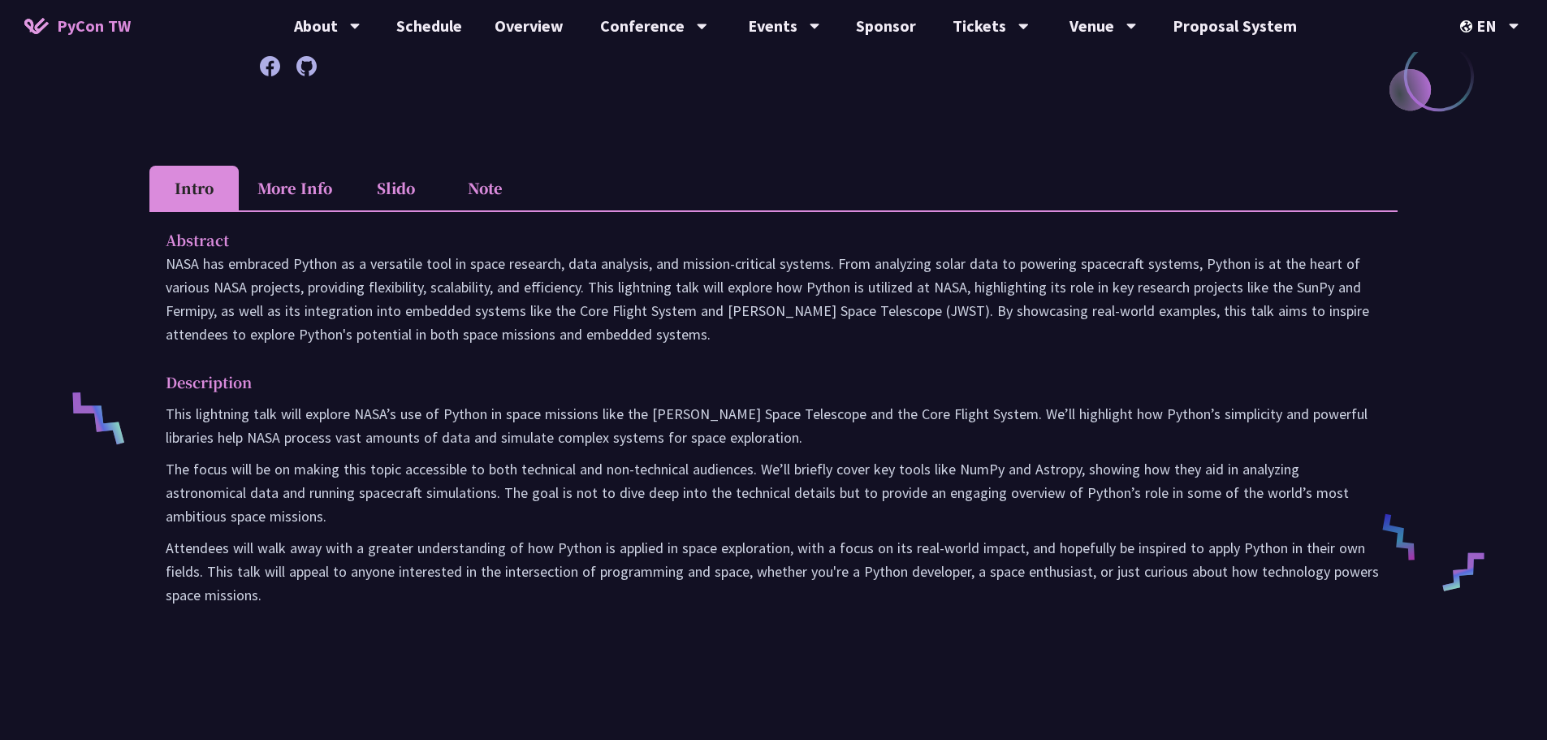
scroll to position [487, 0]
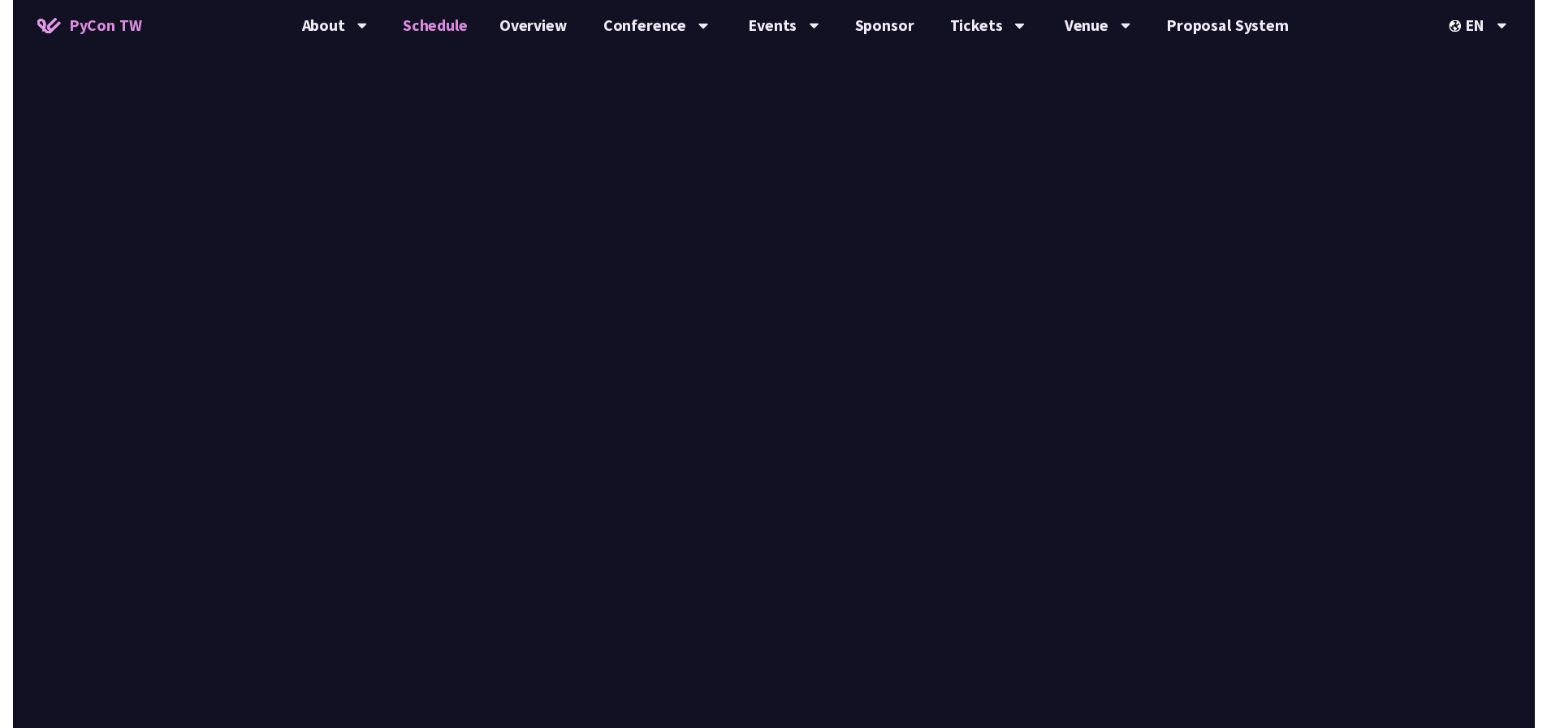
scroll to position [568, 0]
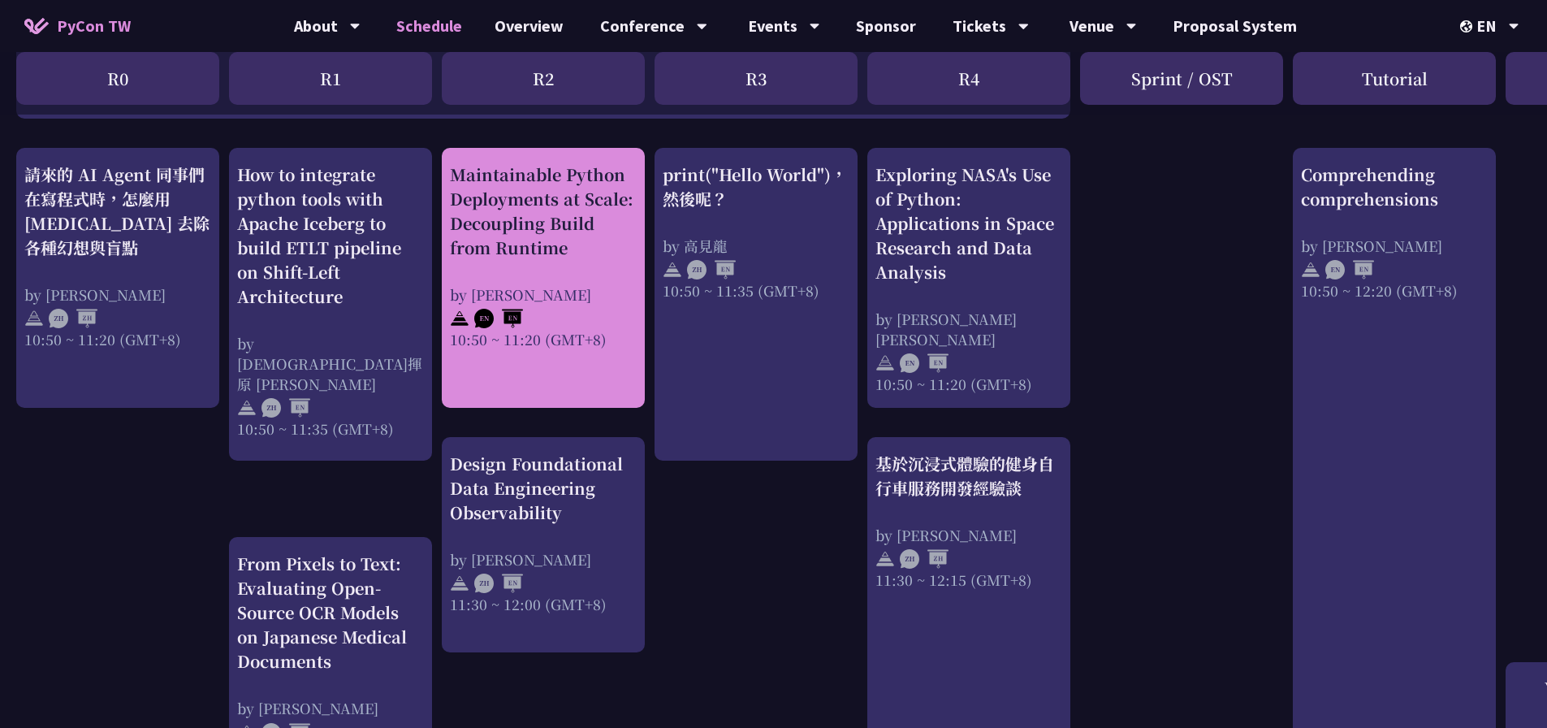
click at [468, 369] on div "Maintainable Python Deployments at Scale: Decoupling Build from Runtime by Just…" at bounding box center [543, 278] width 203 height 260
click at [494, 249] on div "Maintainable Python Deployments at Scale: Decoupling Build from Runtime" at bounding box center [543, 210] width 187 height 97
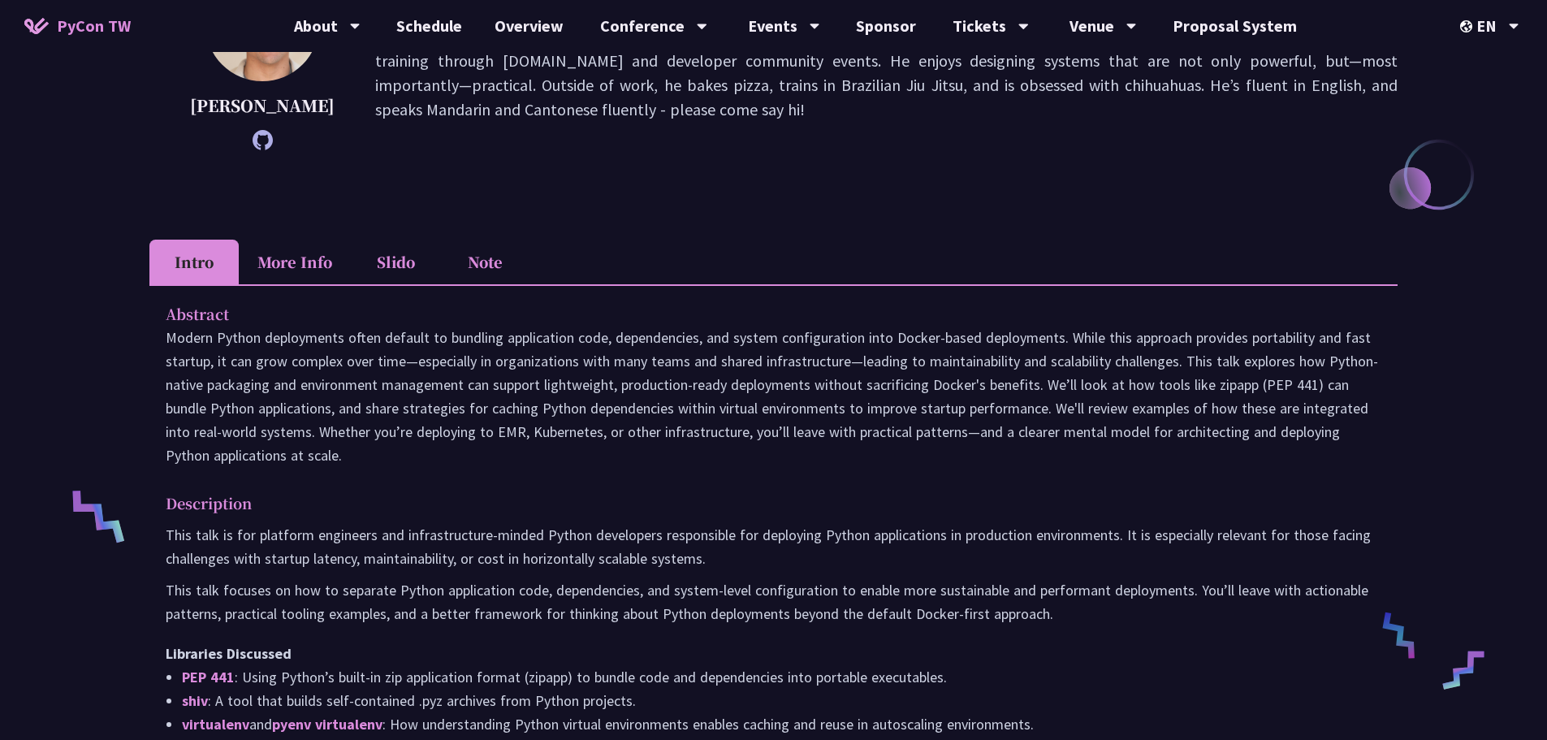
scroll to position [325, 0]
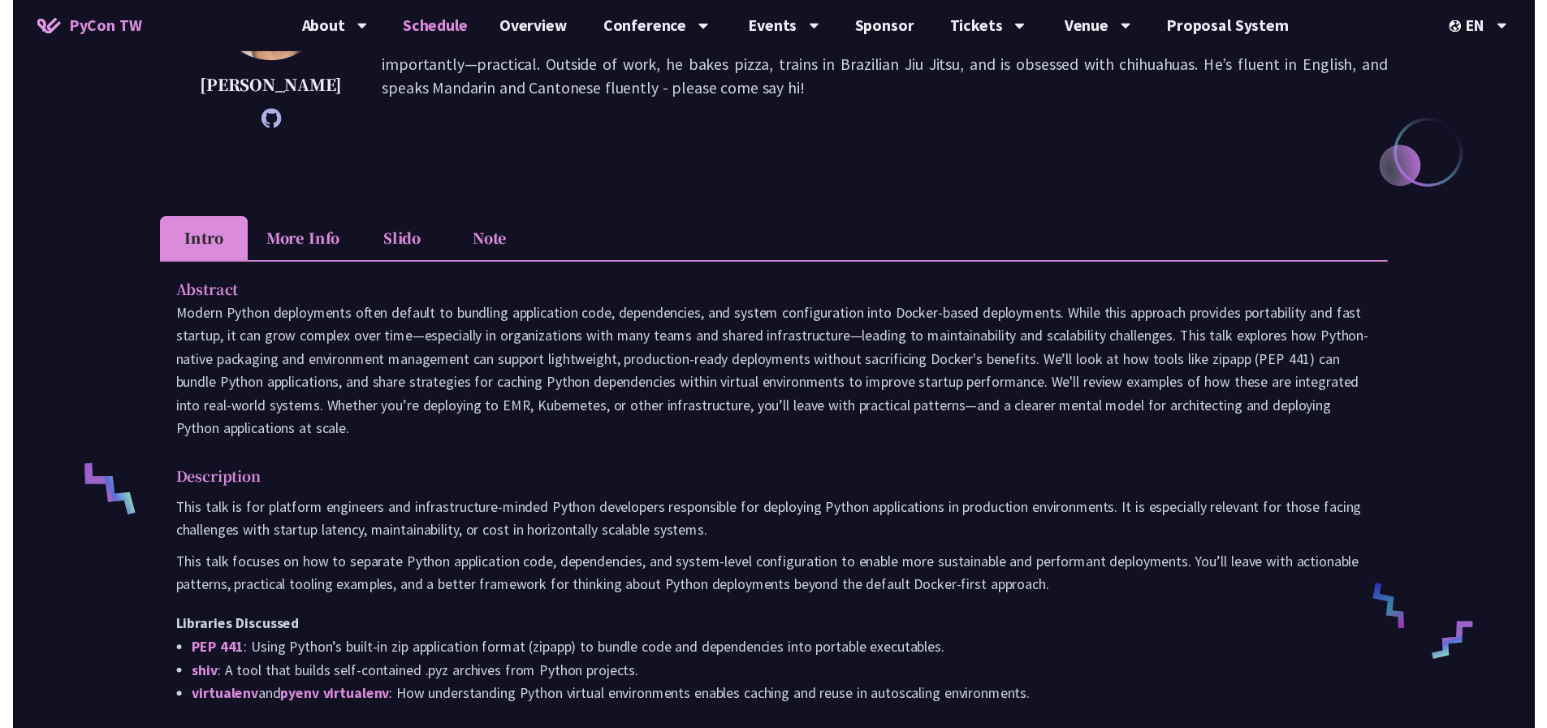
scroll to position [568, 0]
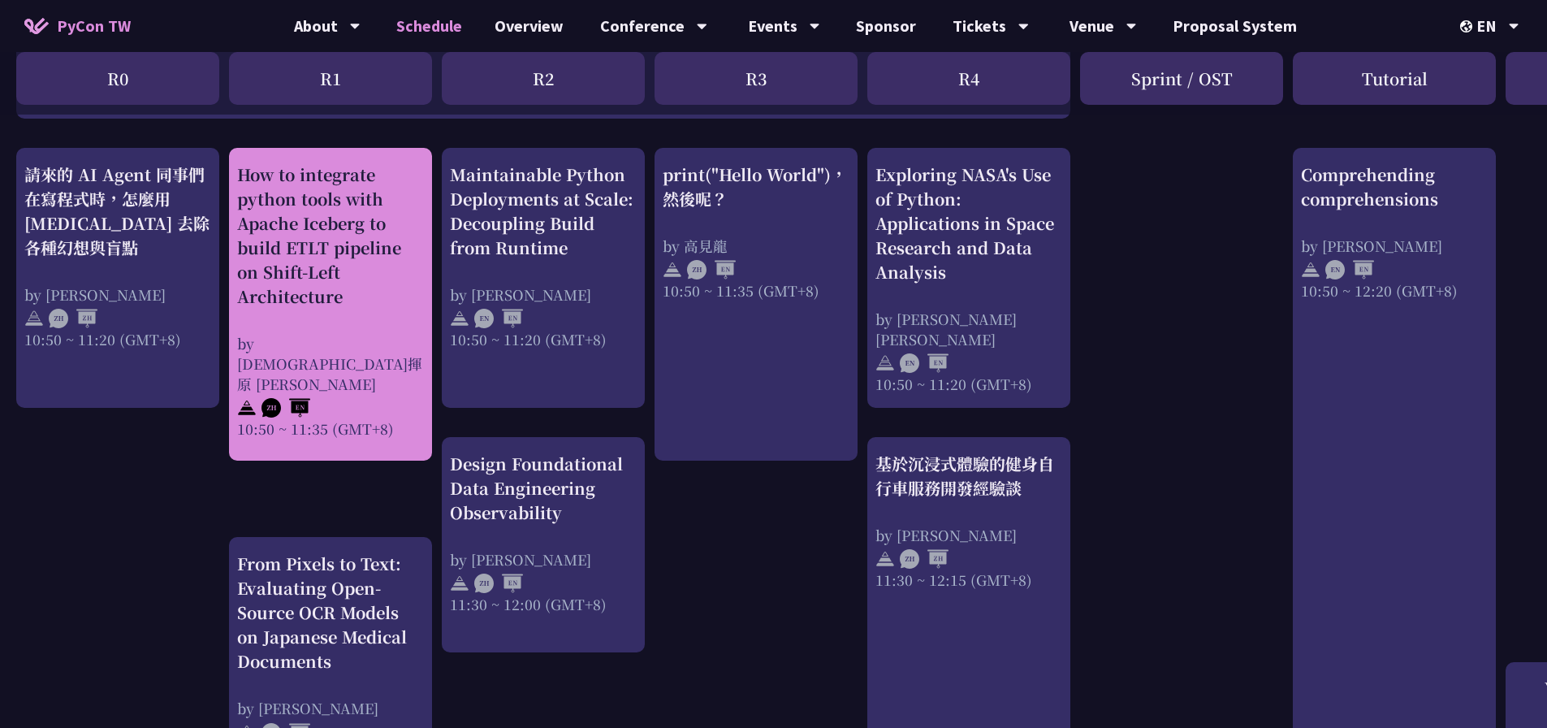
click at [325, 308] on div "How to integrate python tools with Apache Iceberg to build ETLT pipeline on Shi…" at bounding box center [330, 235] width 187 height 146
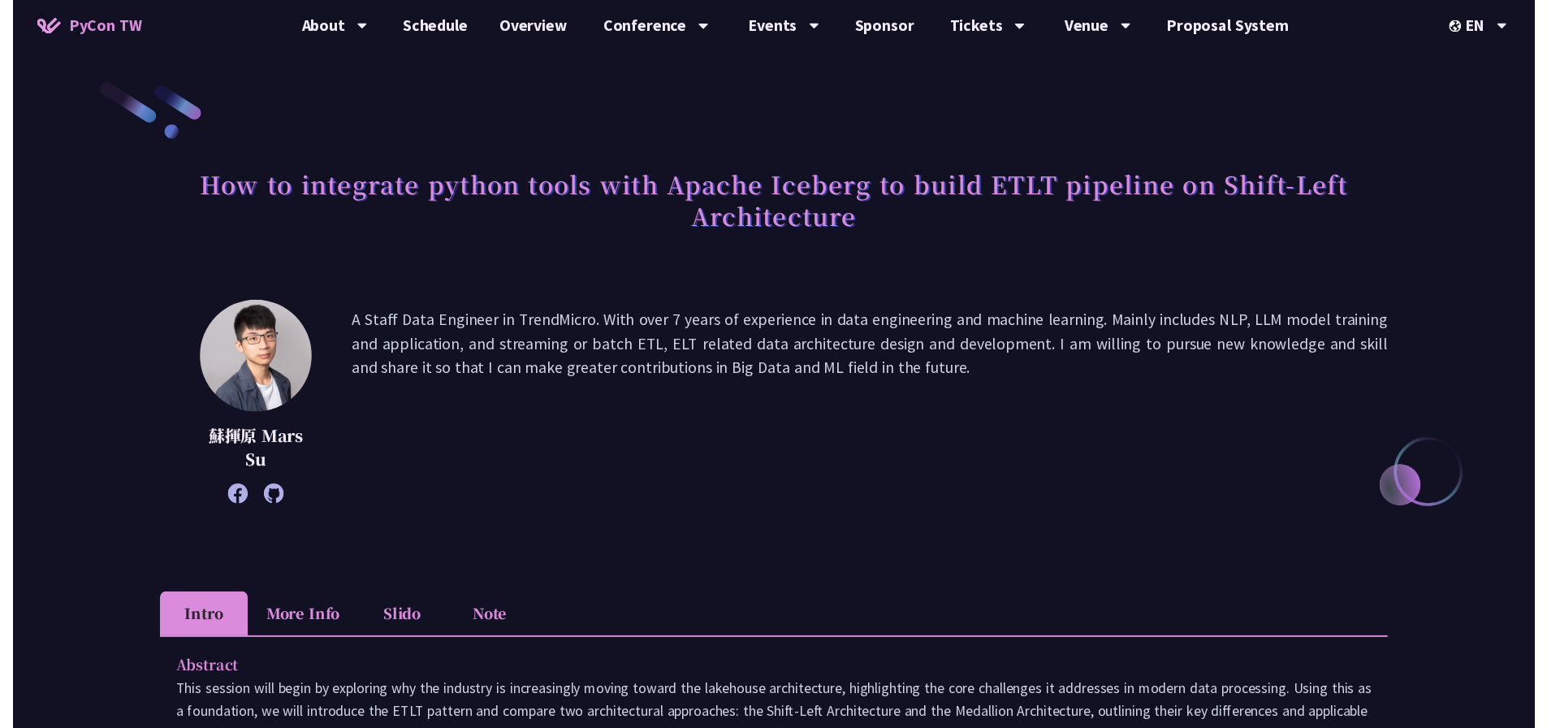
scroll to position [568, 0]
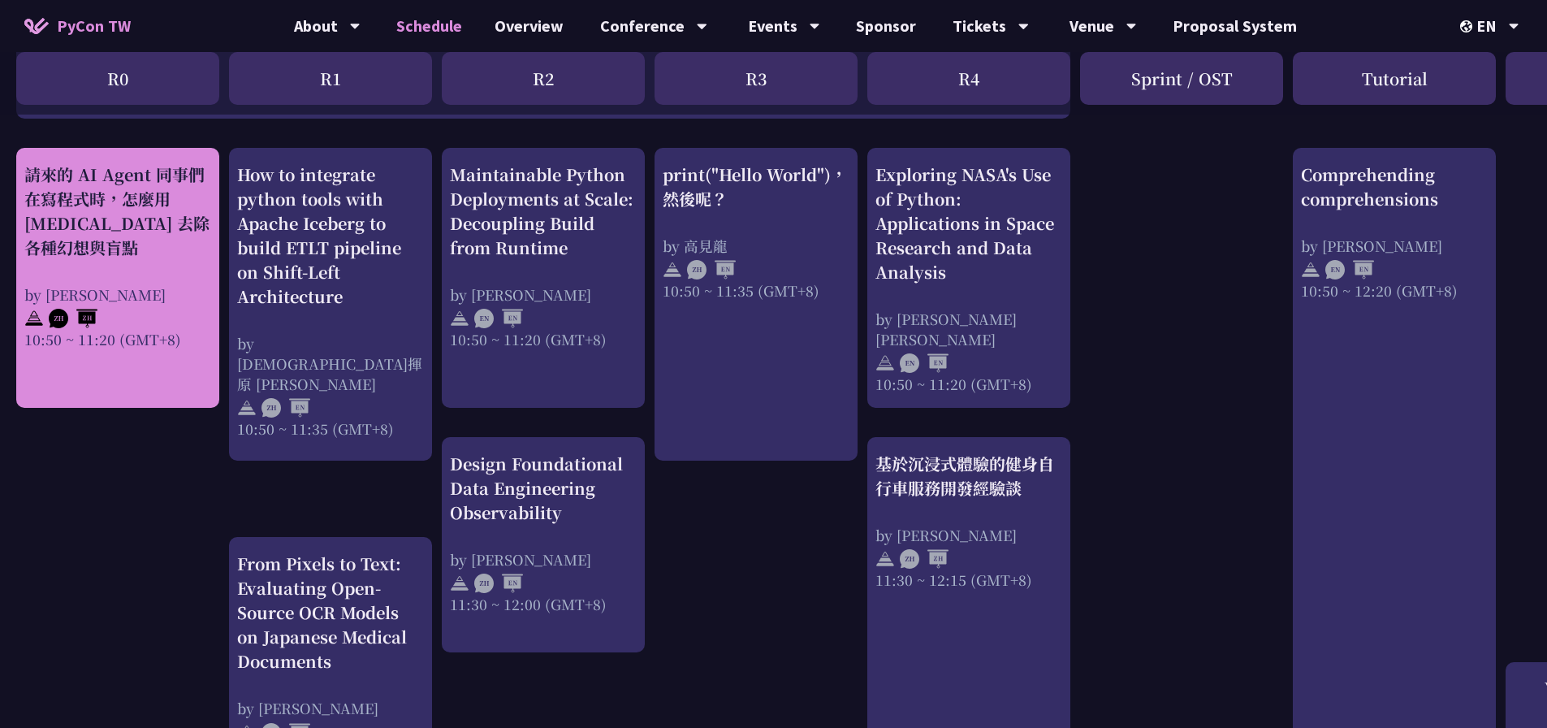
click at [146, 279] on div "請來的 AI Agent 同事們在寫程式時，怎麼用 pytest 去除各種幻想與盲點 by Keith Yang 10:50 ~ 11:20 (GMT+8)" at bounding box center [117, 255] width 187 height 187
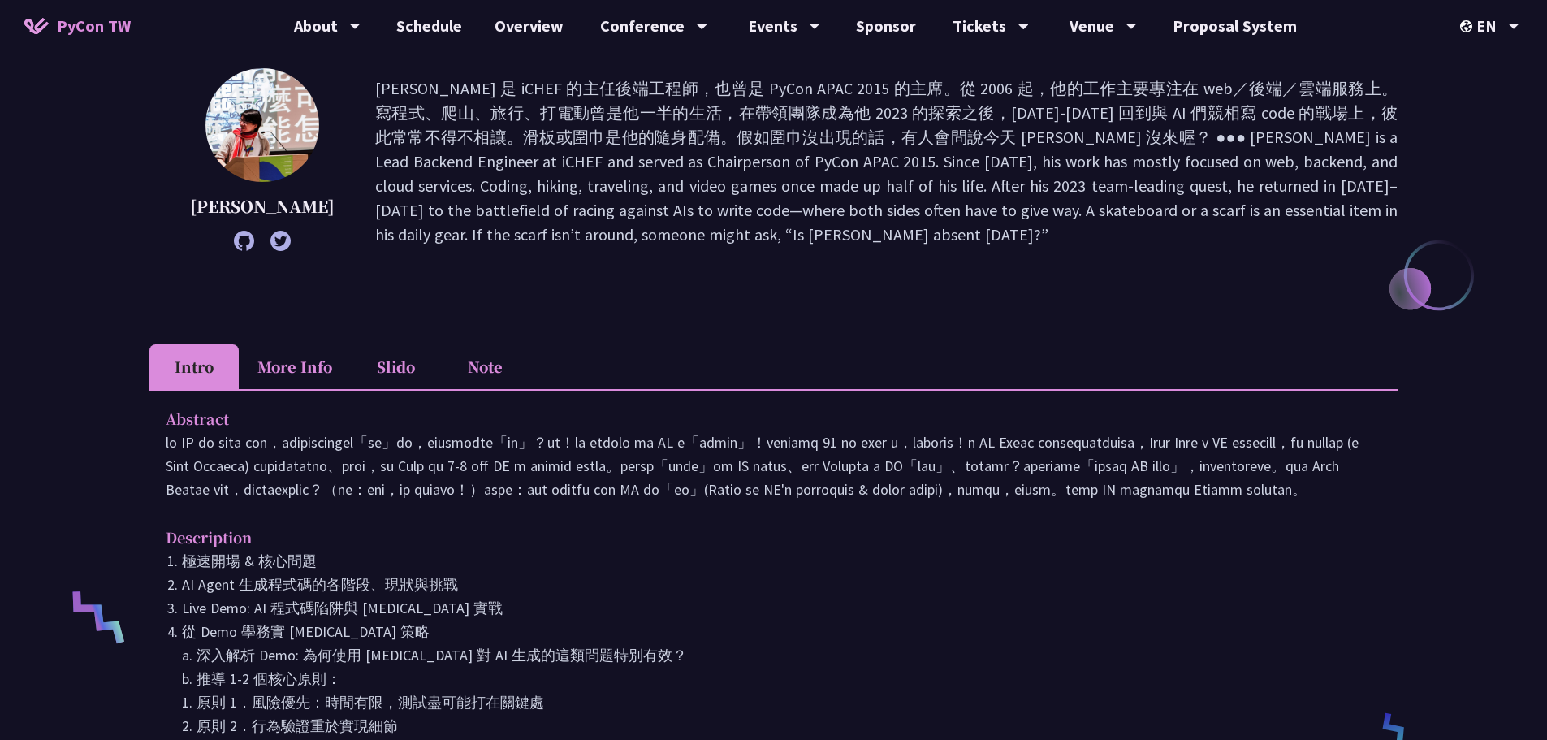
scroll to position [244, 0]
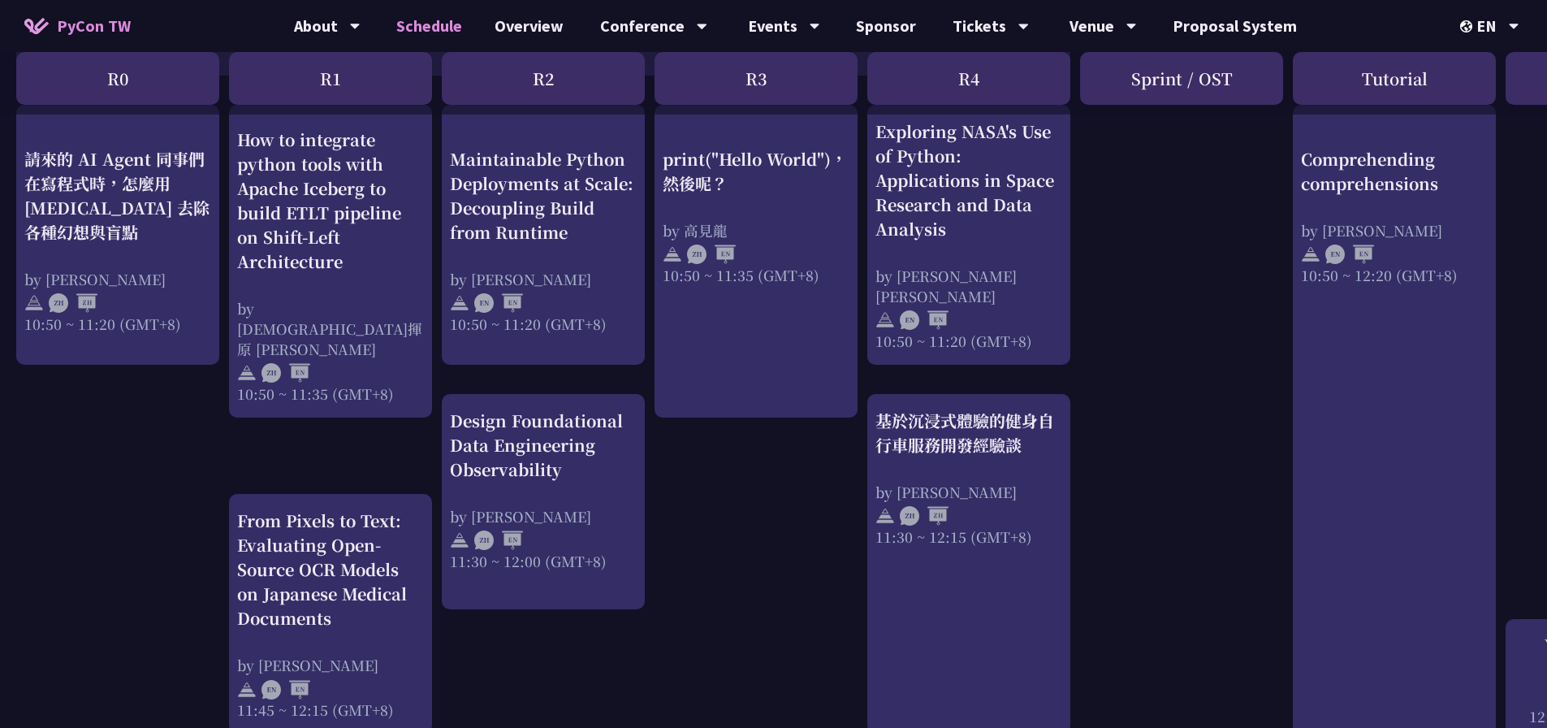
scroll to position [650, 0]
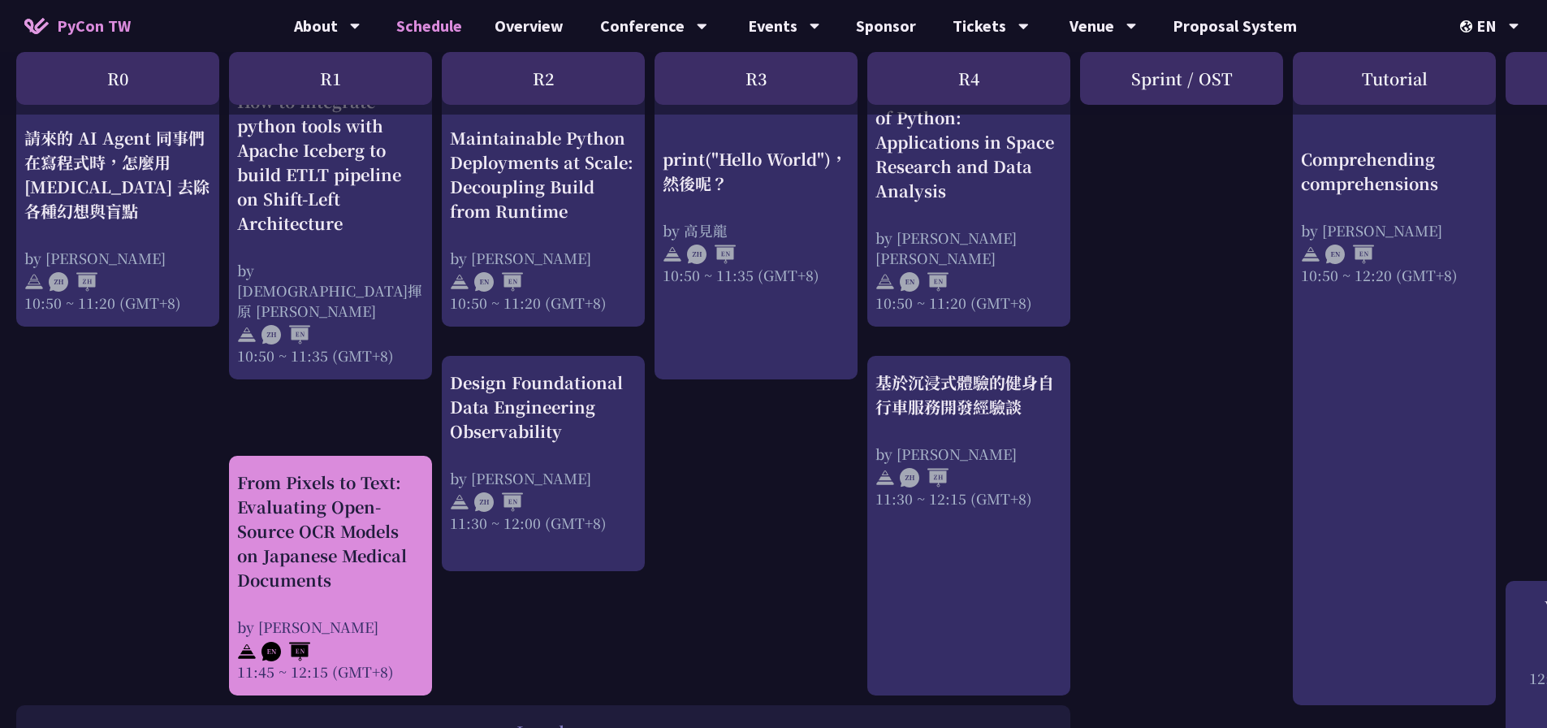
click at [371, 508] on div "From Pixels to Text: Evaluating Open-Source OCR Models on Japanese Medical Docu…" at bounding box center [330, 531] width 187 height 122
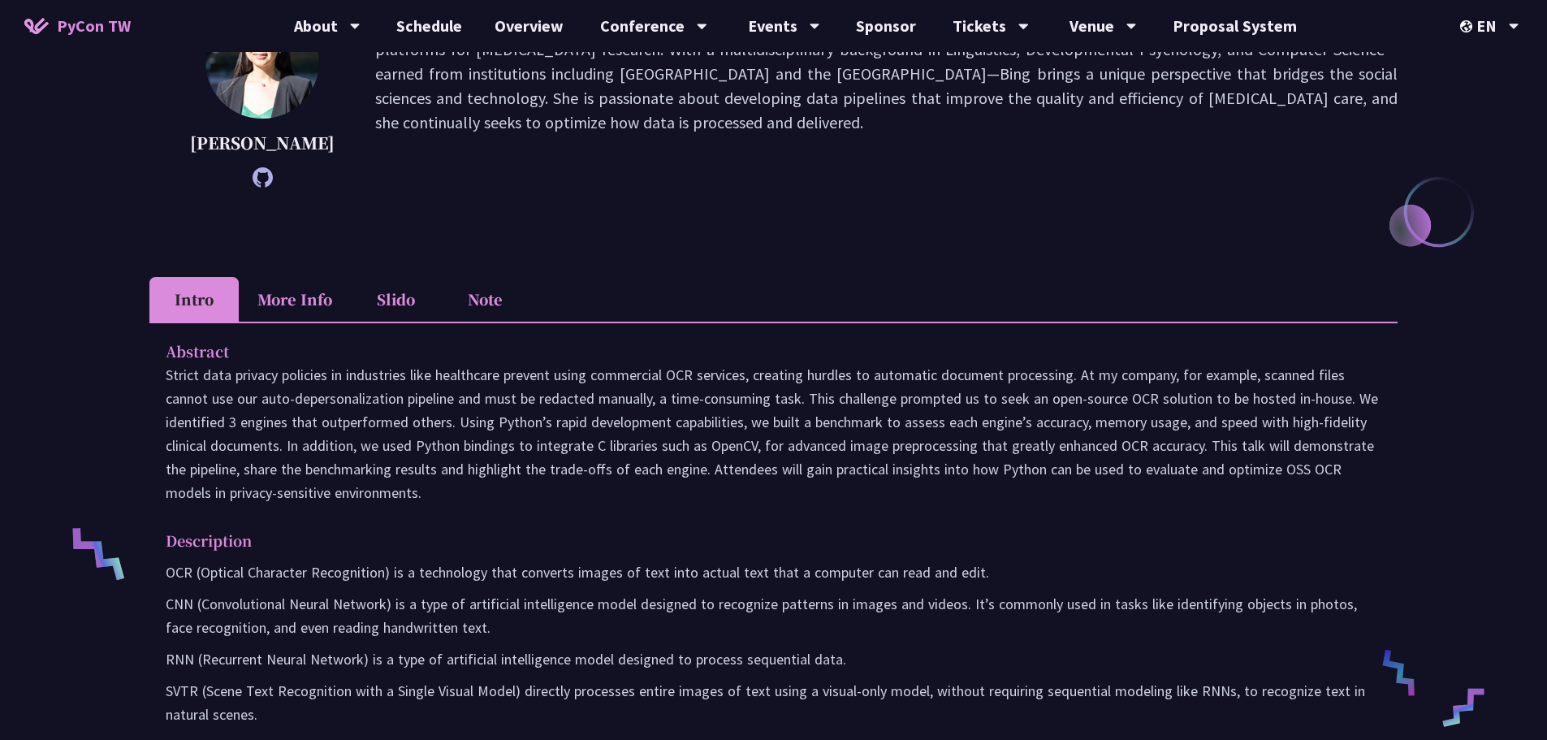
scroll to position [325, 0]
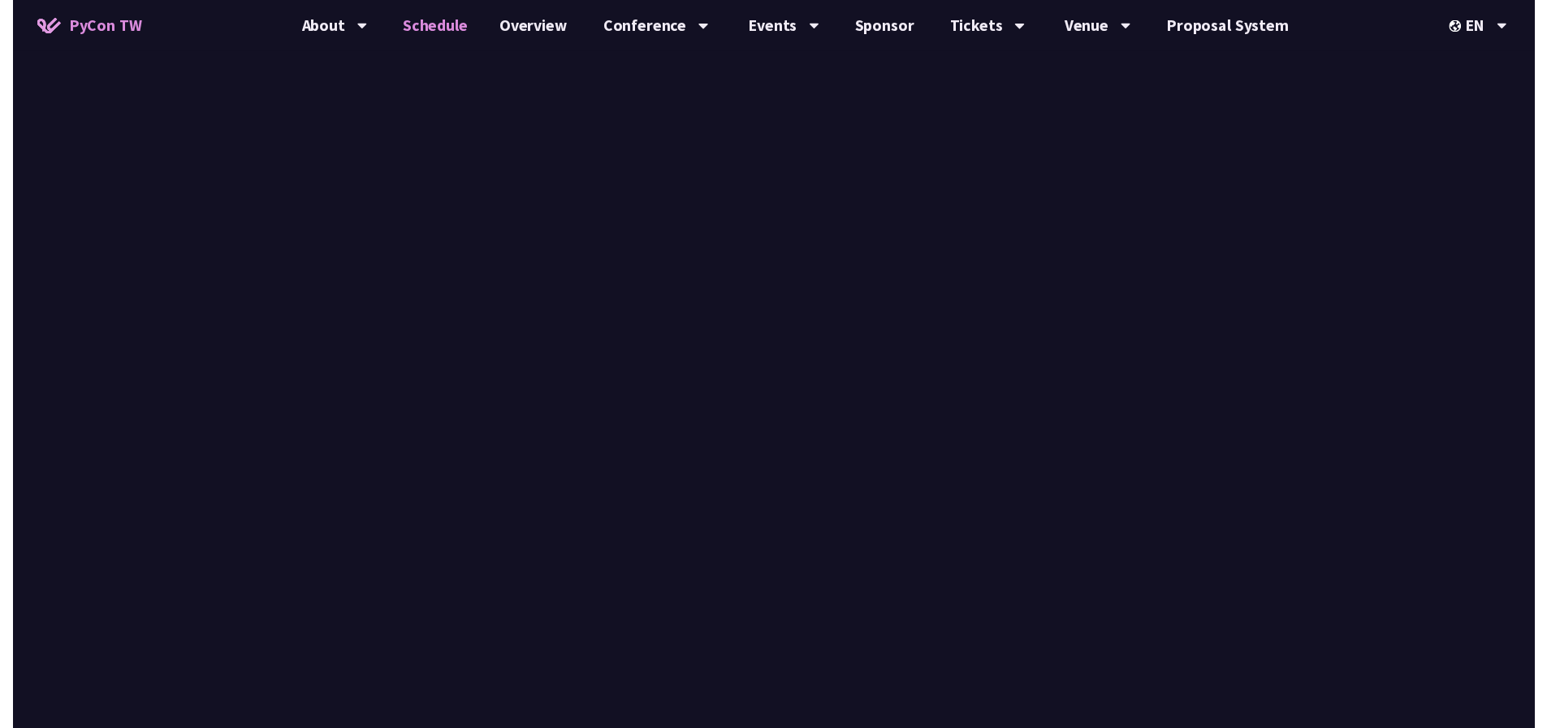
scroll to position [650, 0]
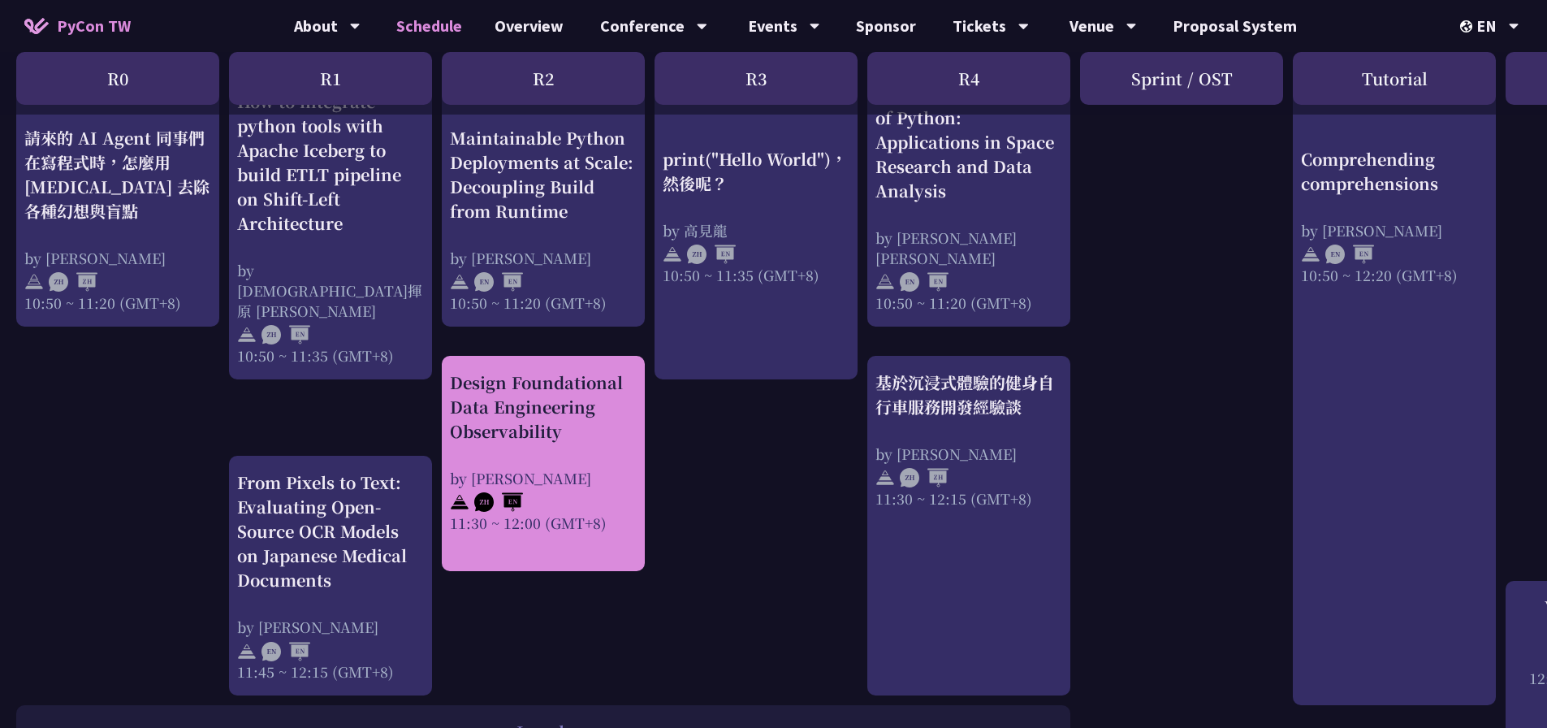
click at [611, 458] on div "Design Foundational Data Engineering Observability by Shuhsi Lin 11:30 ~ 12:00 …" at bounding box center [543, 451] width 187 height 162
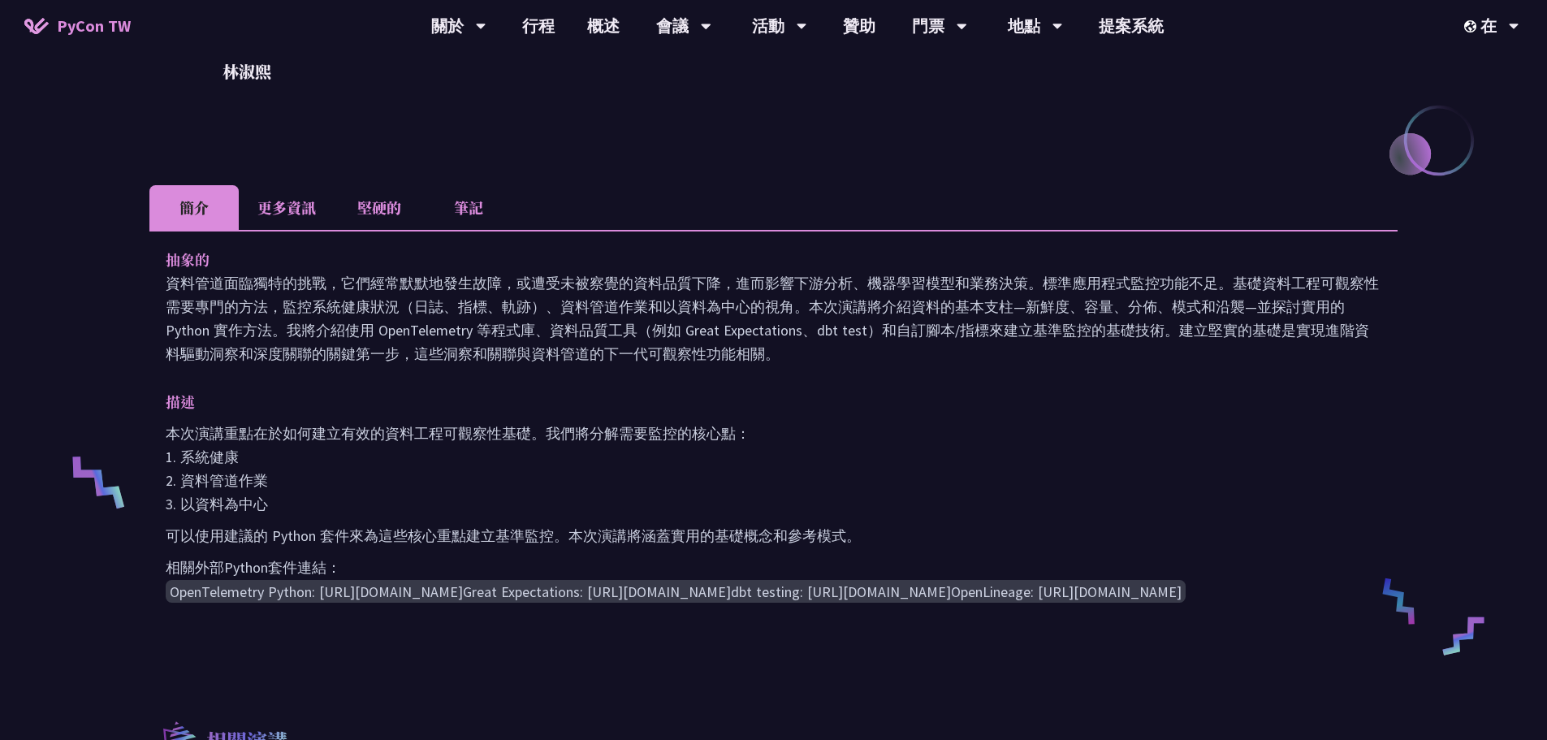
scroll to position [325, 0]
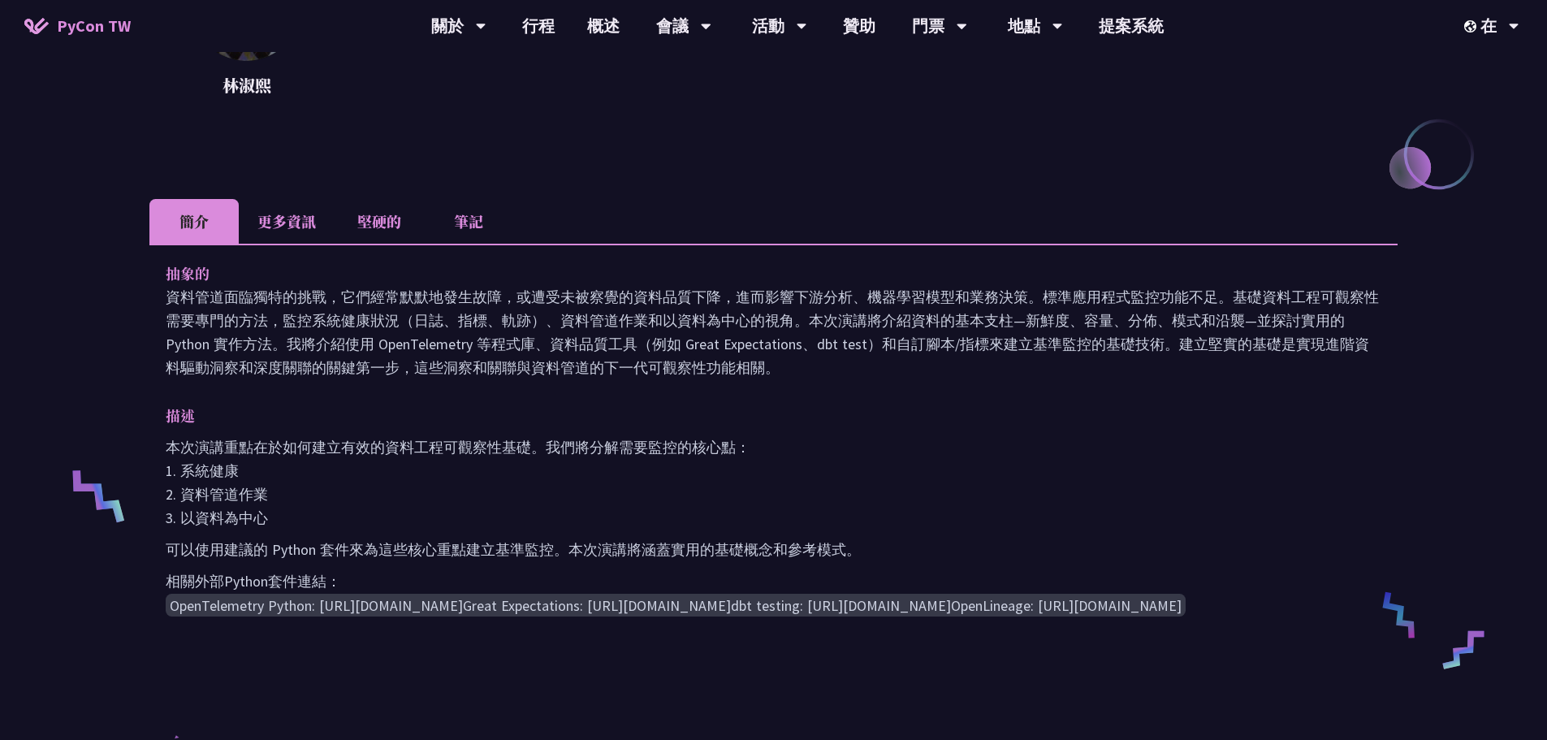
click at [395, 231] on li "堅硬的" at bounding box center [379, 221] width 89 height 45
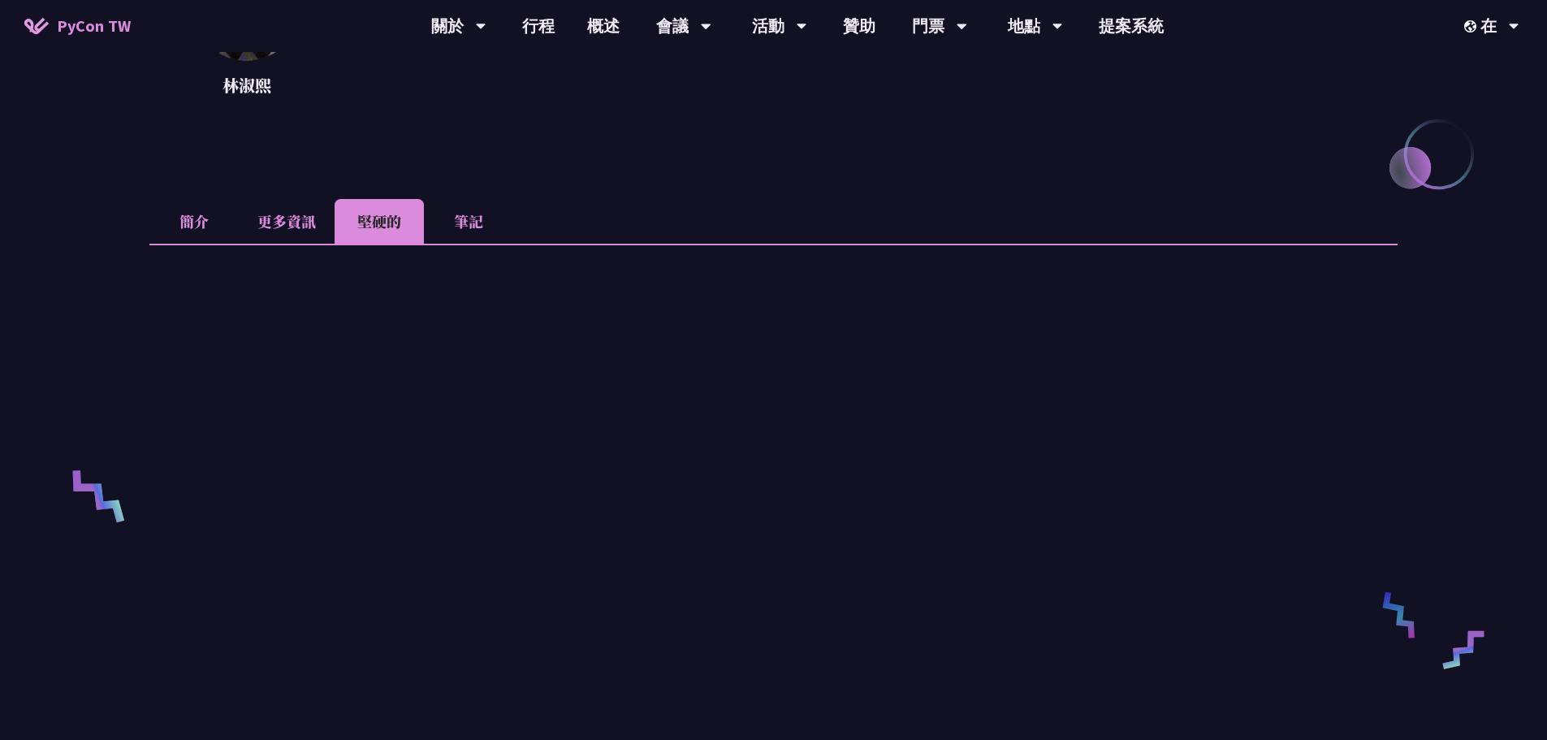
click at [270, 234] on li "更多資訊" at bounding box center [287, 221] width 96 height 45
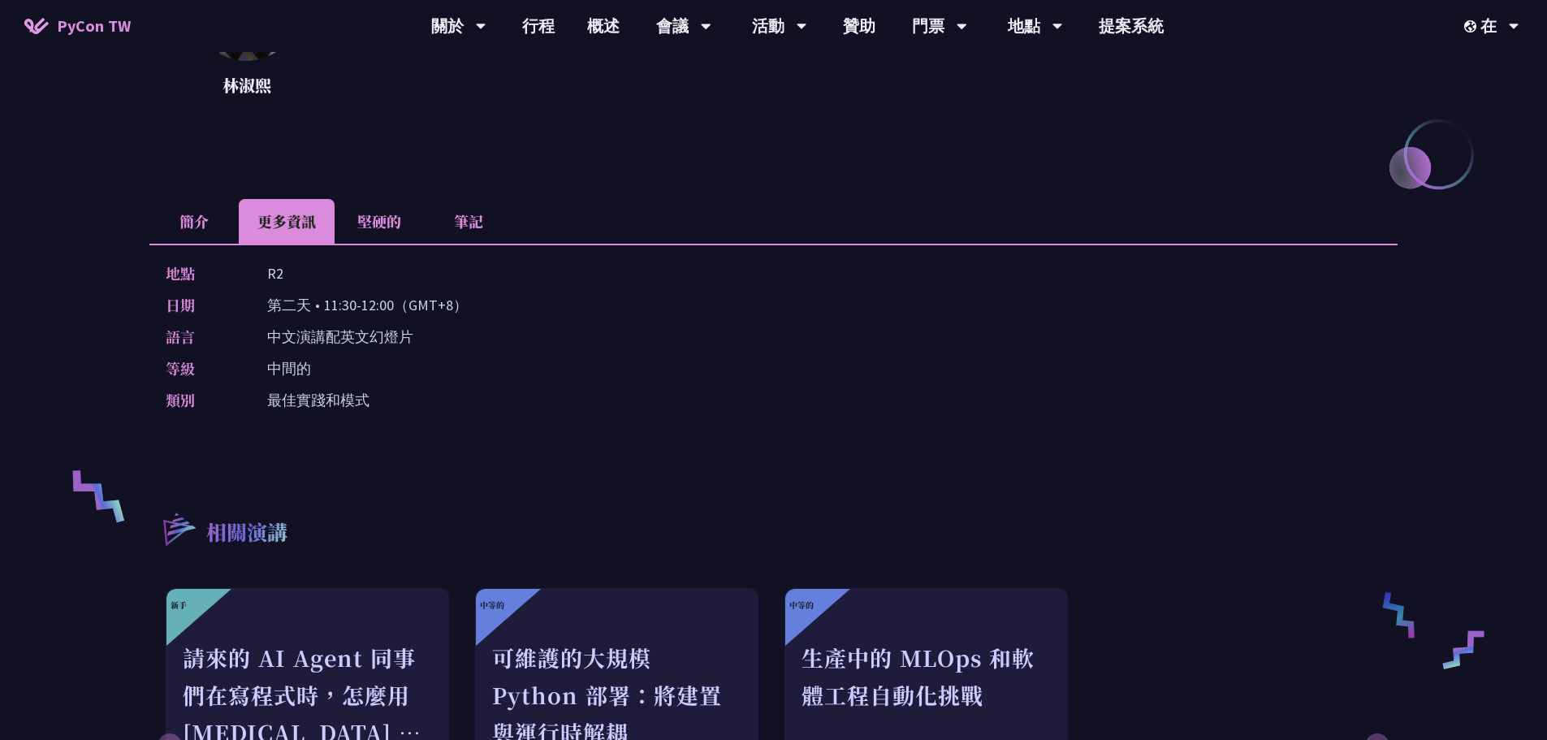
click at [477, 232] on li "筆記" at bounding box center [468, 221] width 89 height 45
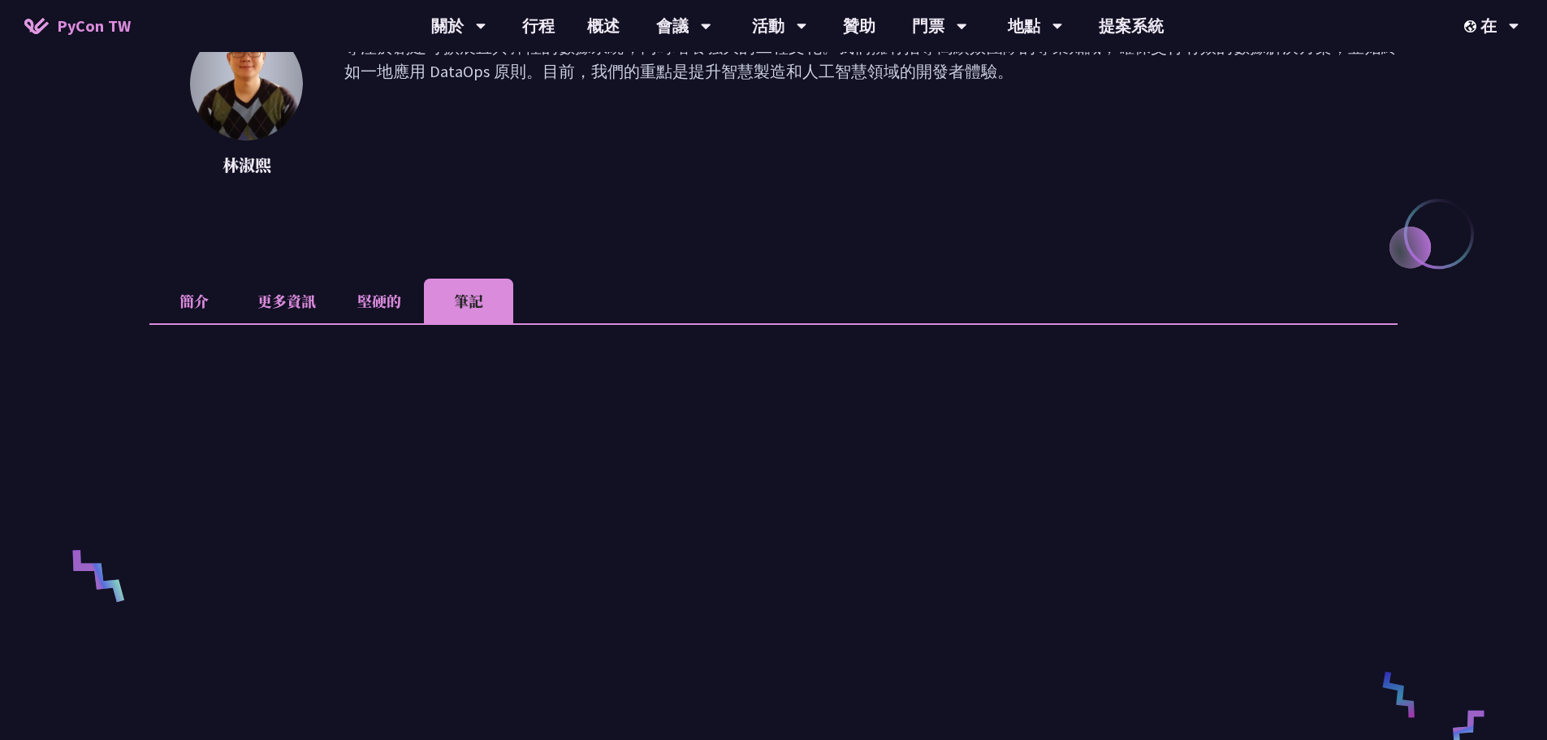
scroll to position [0, 0]
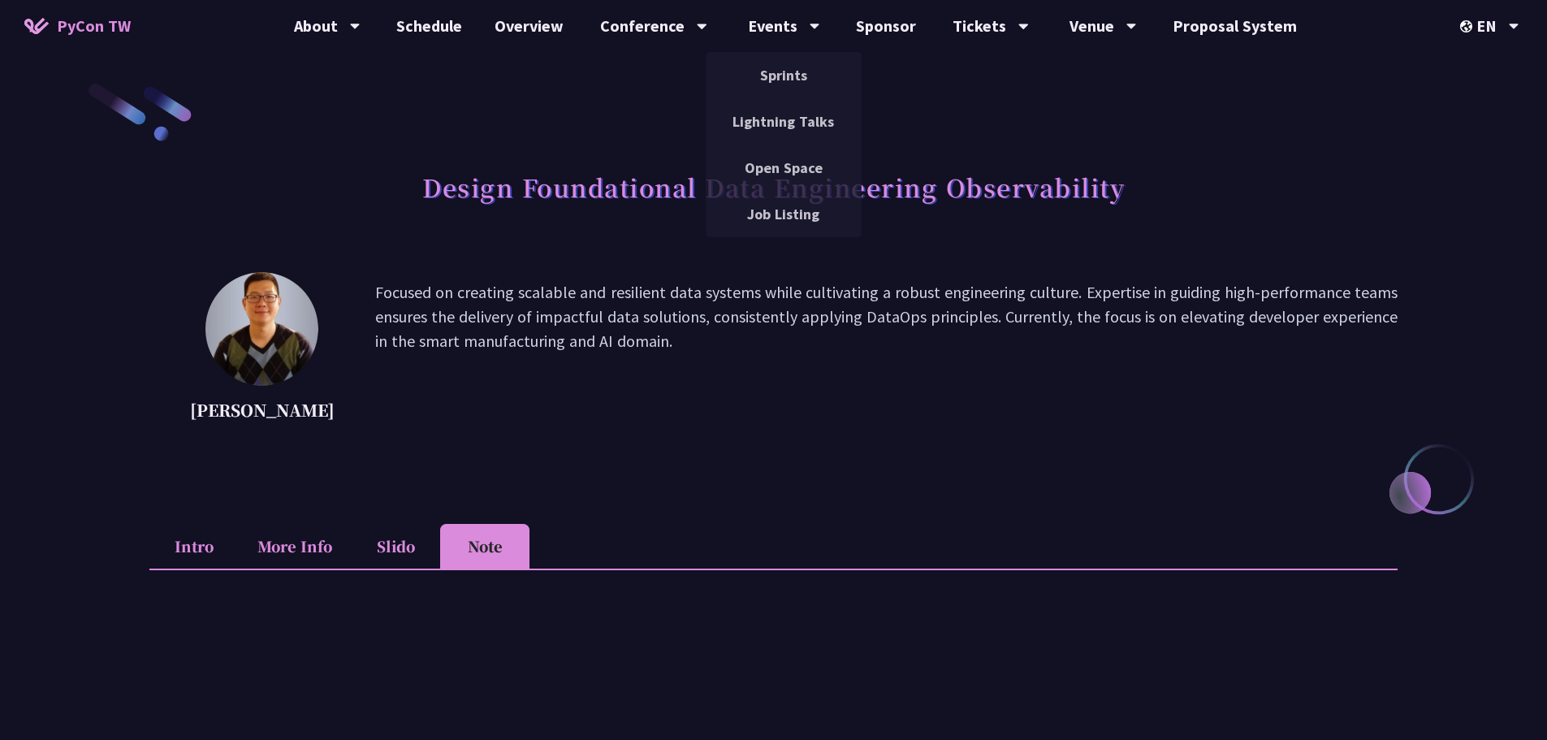
click at [196, 551] on li "Intro" at bounding box center [193, 546] width 89 height 45
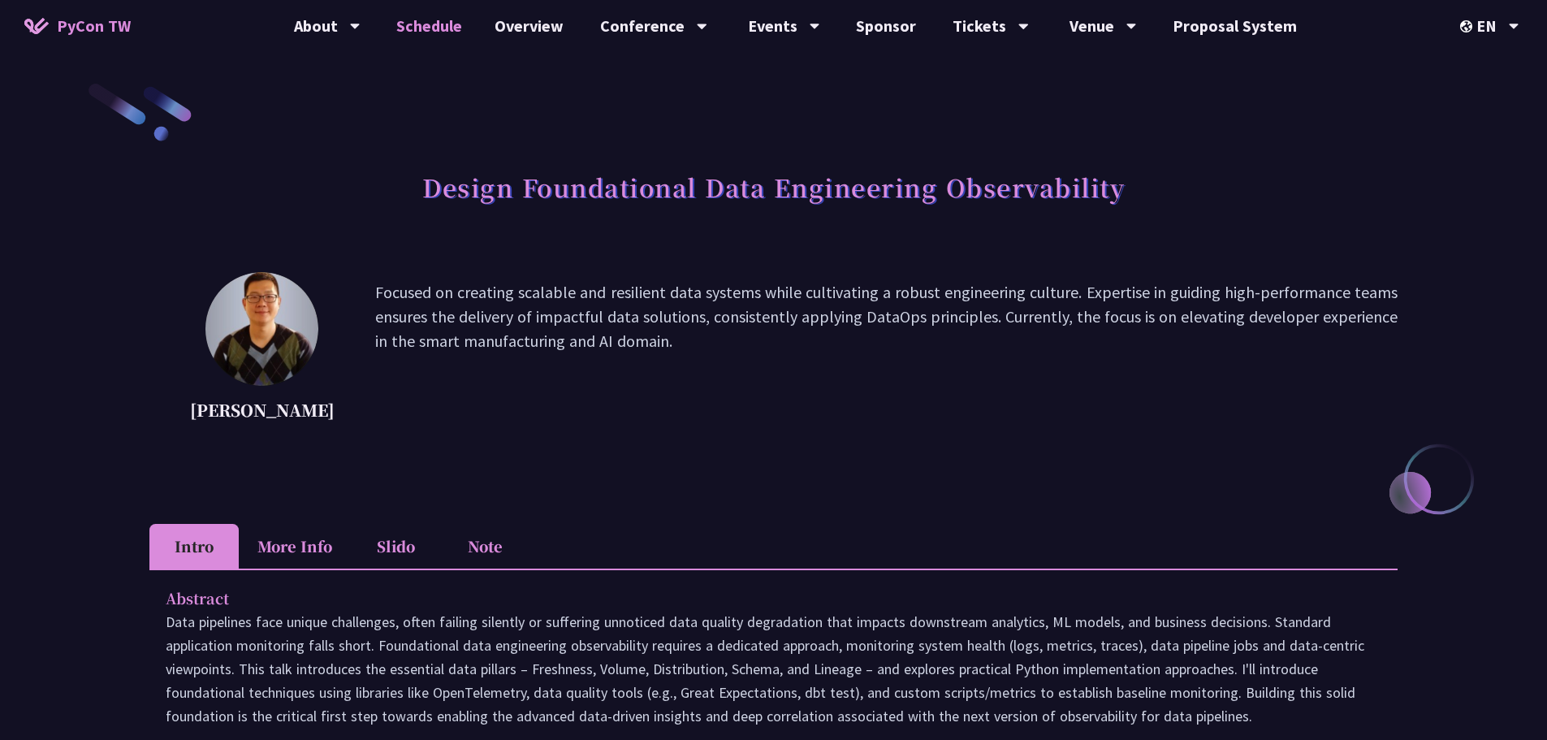
click at [447, 22] on link "Schedule" at bounding box center [429, 26] width 98 height 52
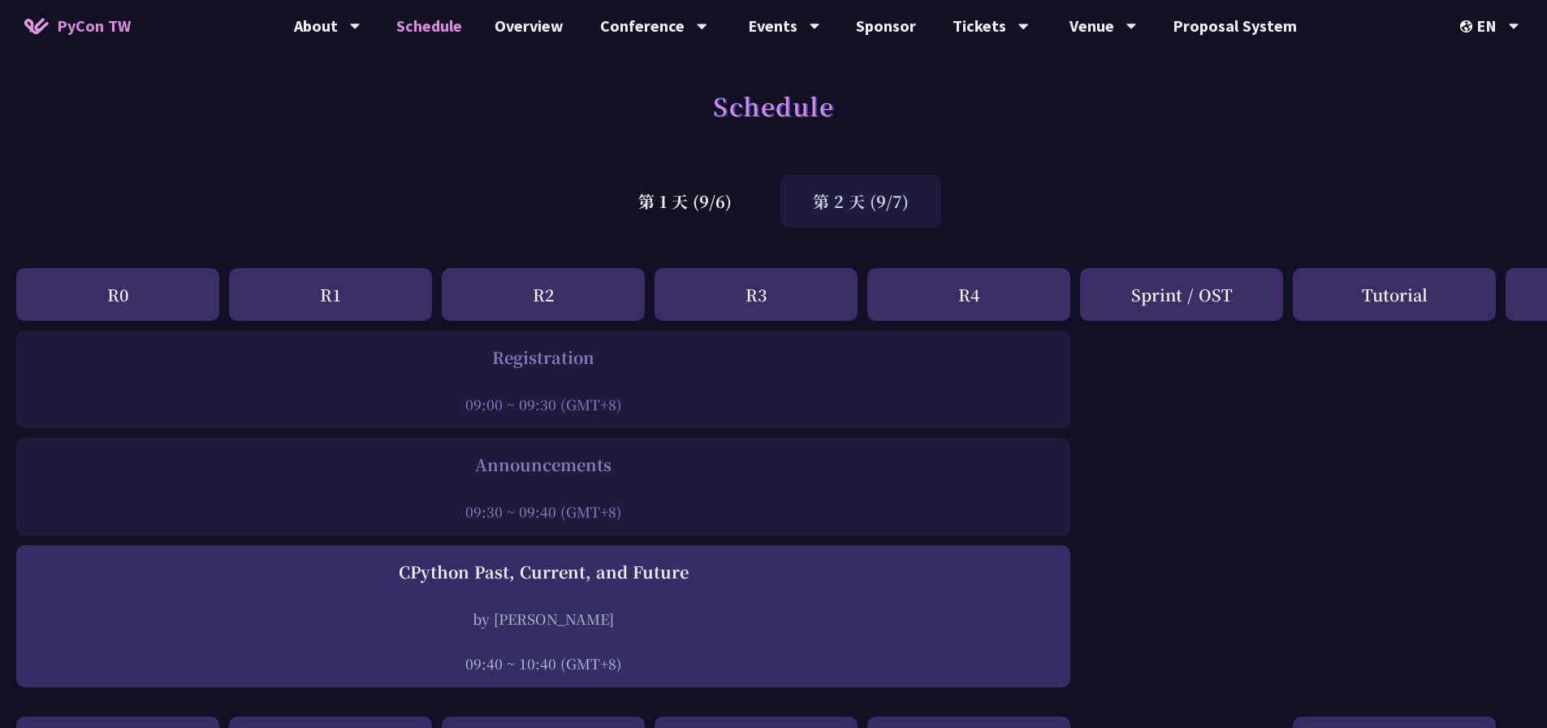
click at [908, 196] on div "第 2 天 (9/7)" at bounding box center [860, 201] width 161 height 53
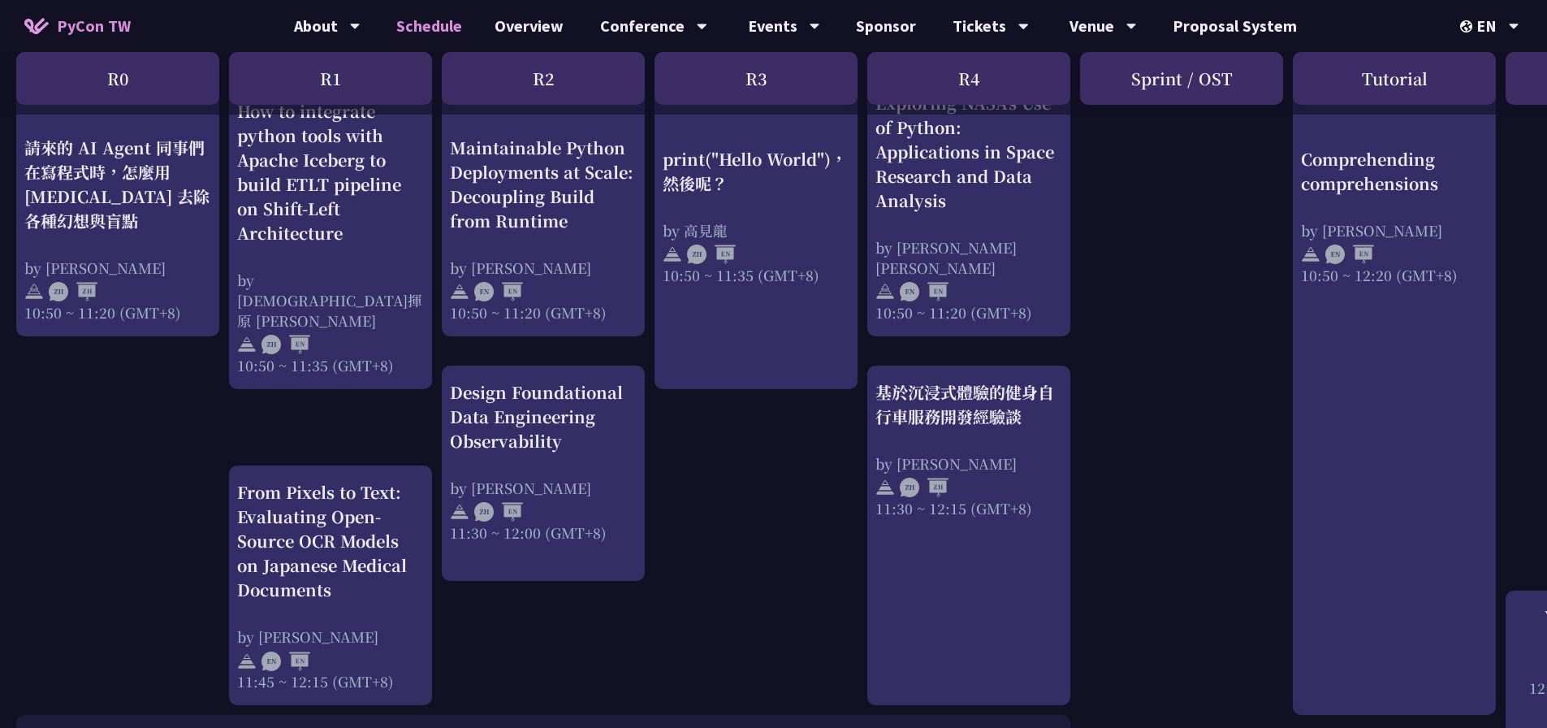
scroll to position [650, 0]
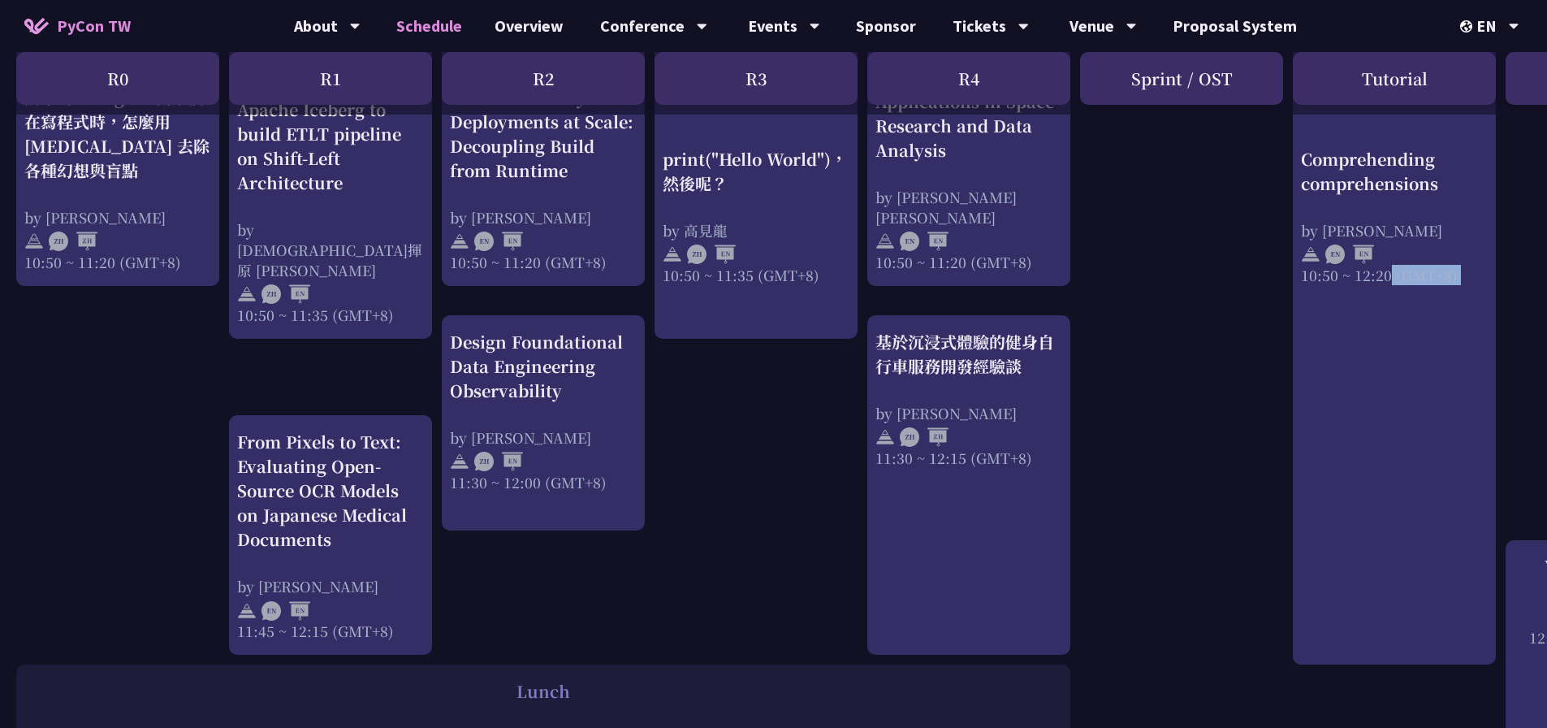
drag, startPoint x: 1184, startPoint y: 724, endPoint x: 1390, endPoint y: 716, distance: 206.4
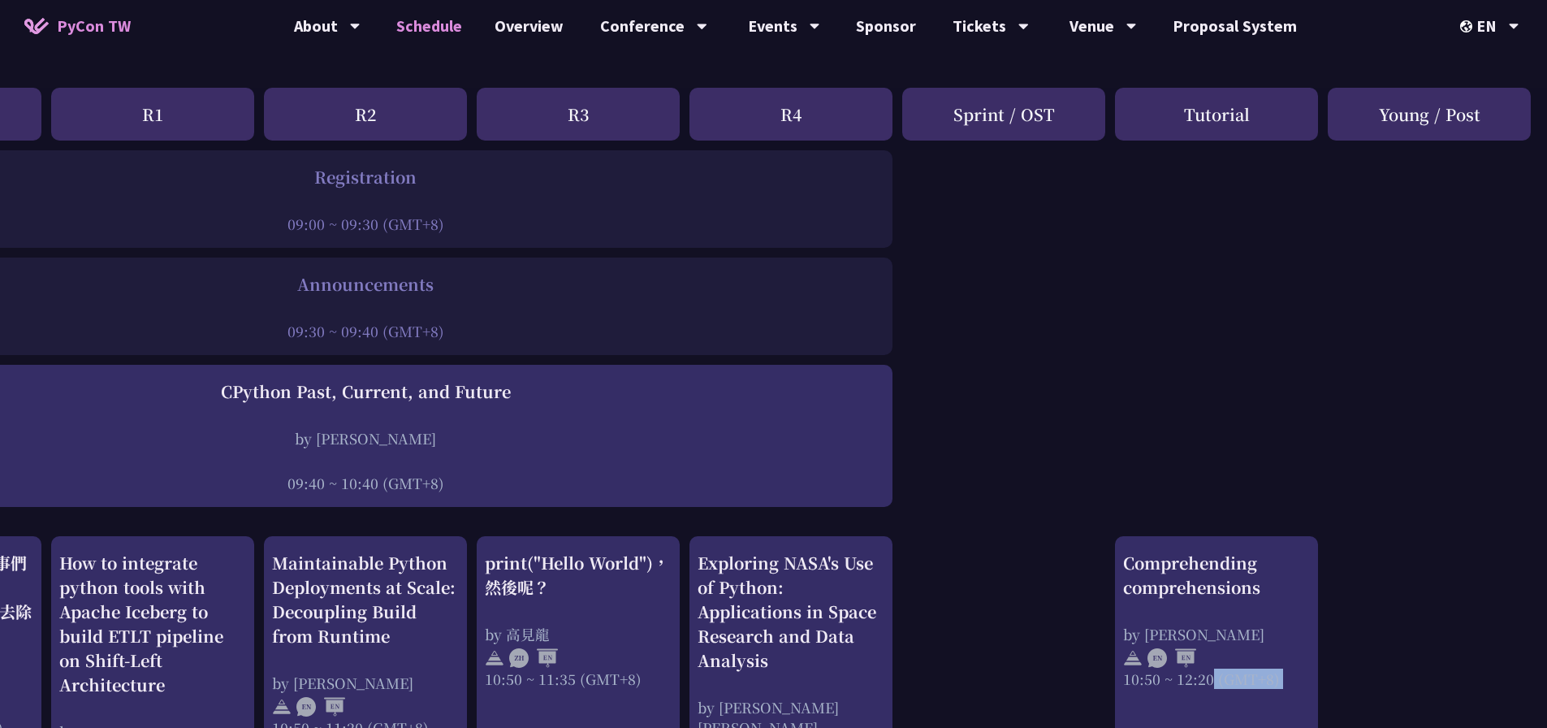
scroll to position [0, 178]
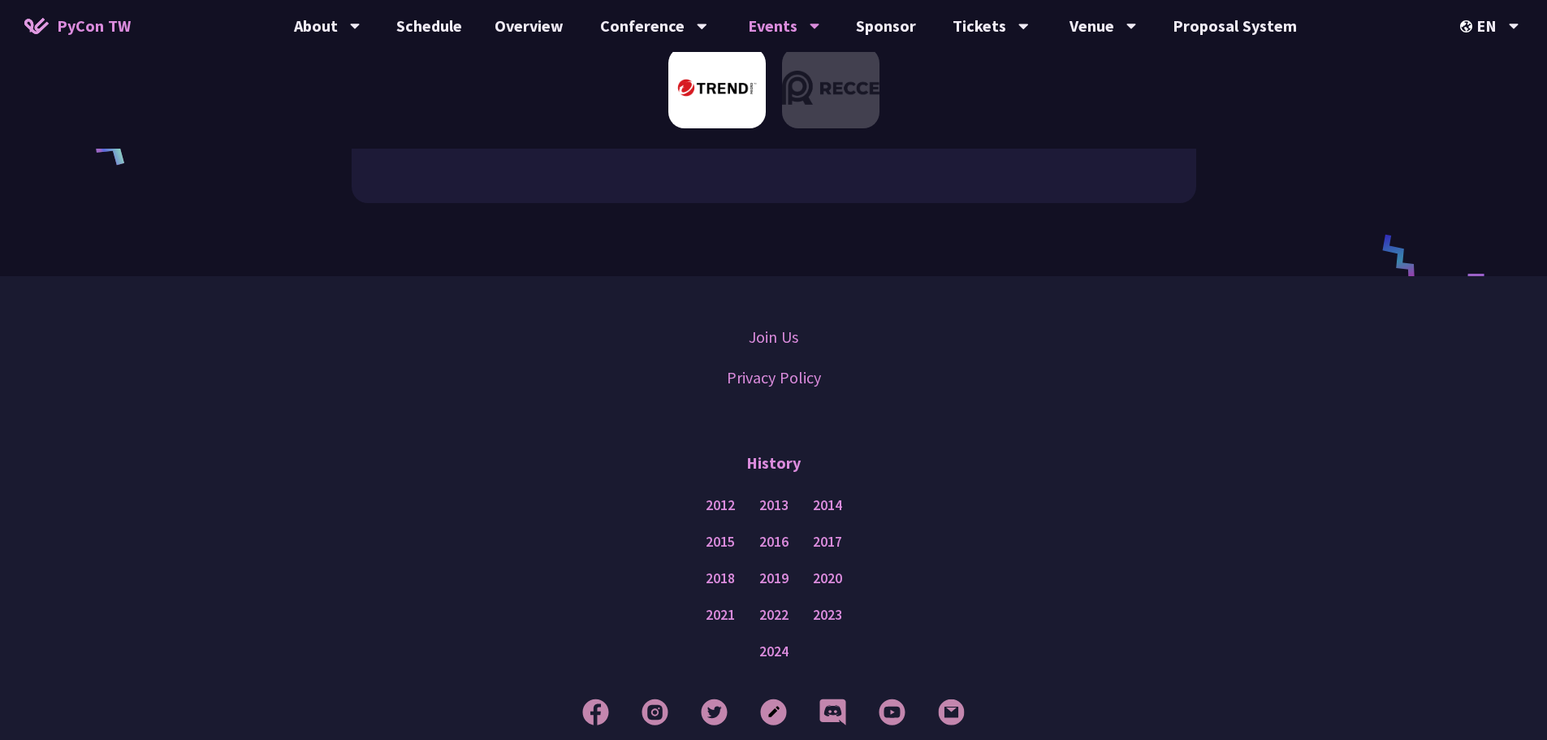
scroll to position [487, 0]
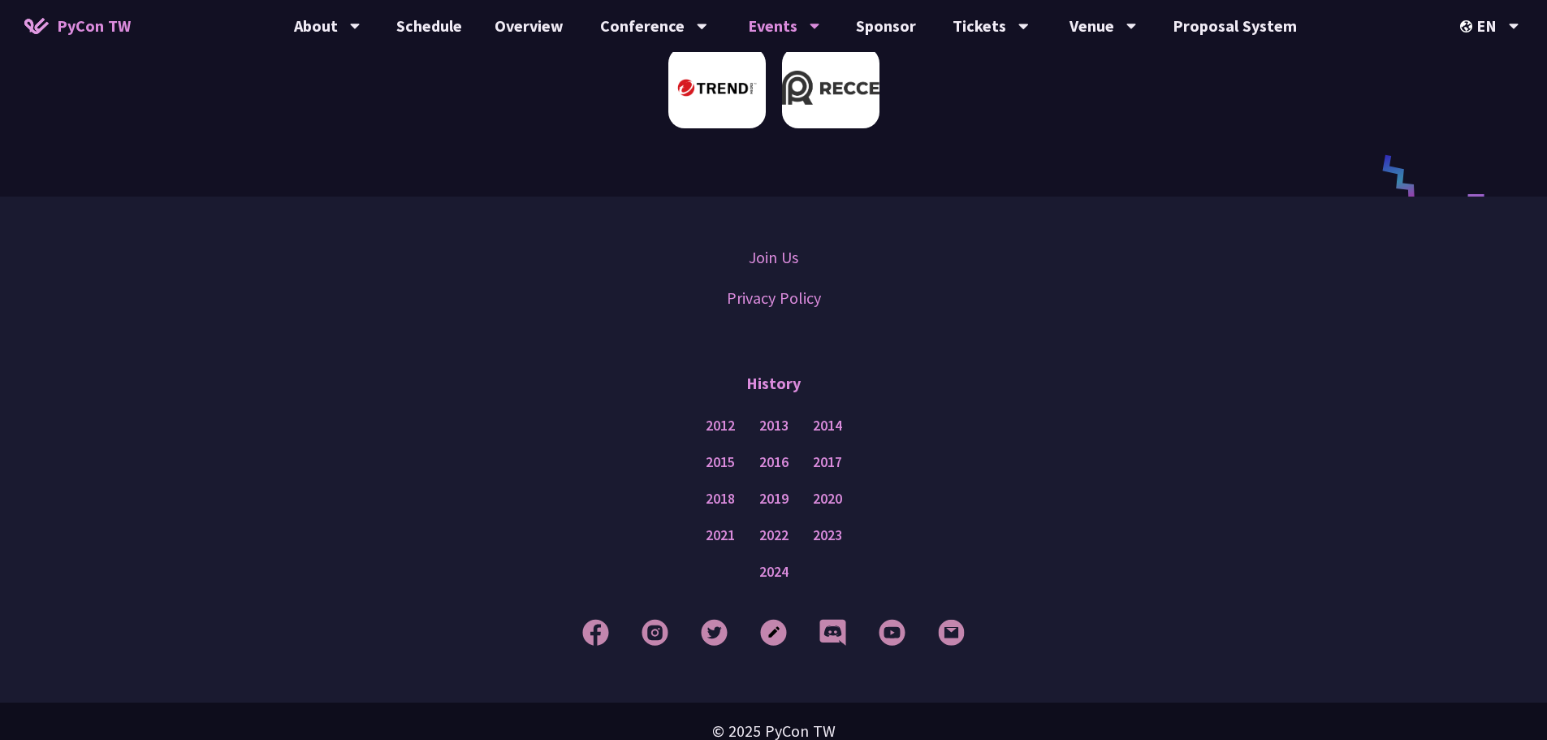
click at [856, 109] on img at bounding box center [830, 87] width 97 height 81
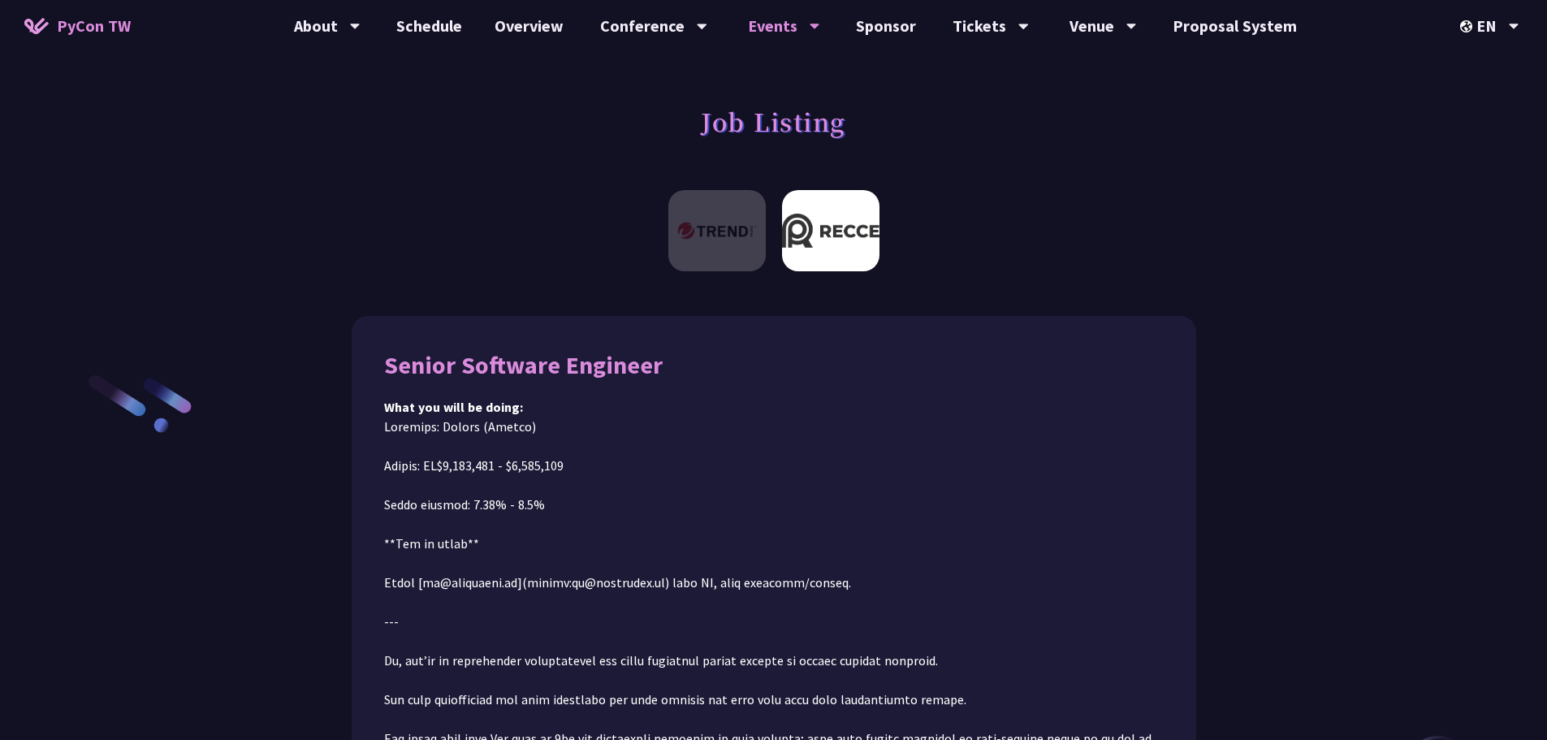
scroll to position [0, 0]
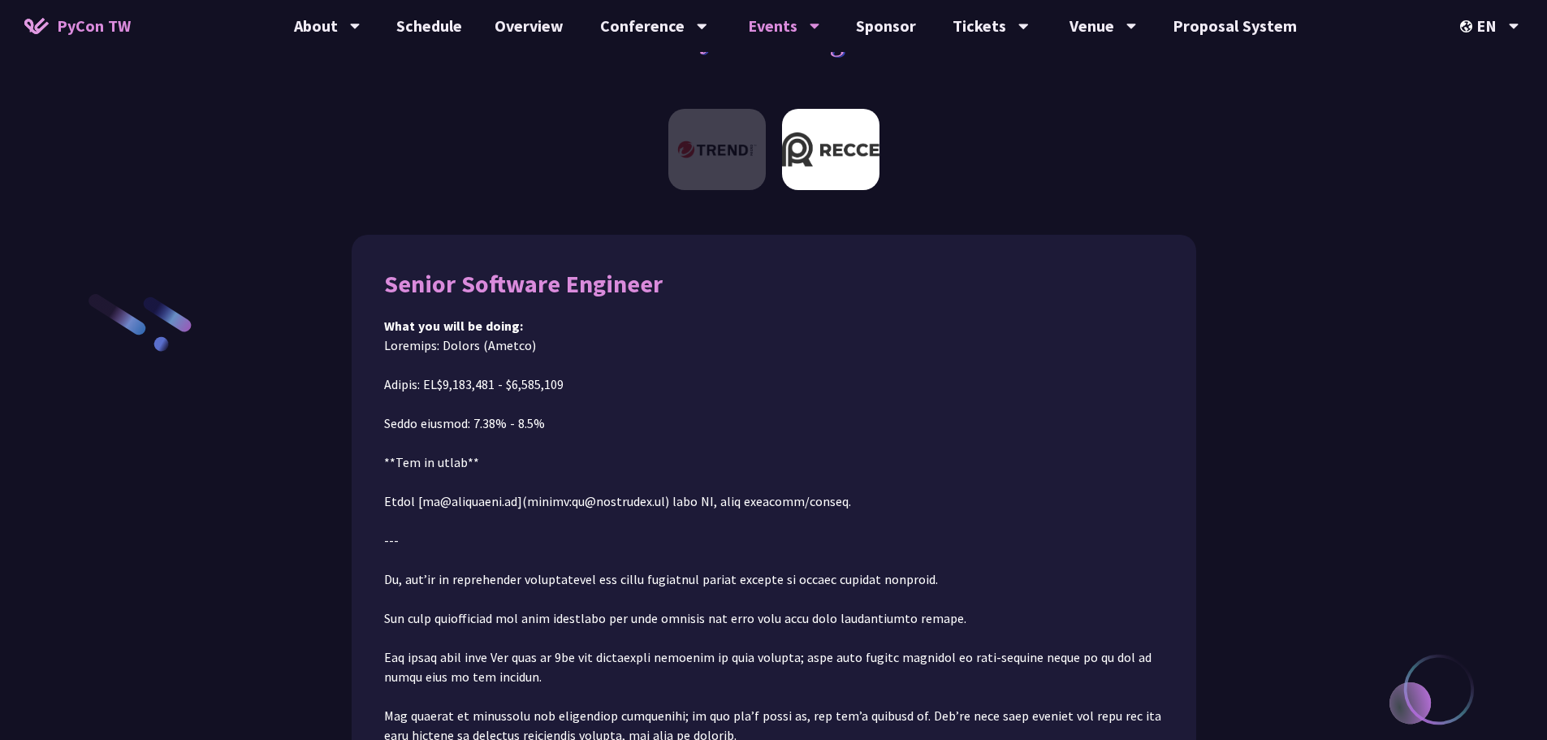
scroll to position [81, 0]
drag, startPoint x: 494, startPoint y: 505, endPoint x: 465, endPoint y: 500, distance: 28.8
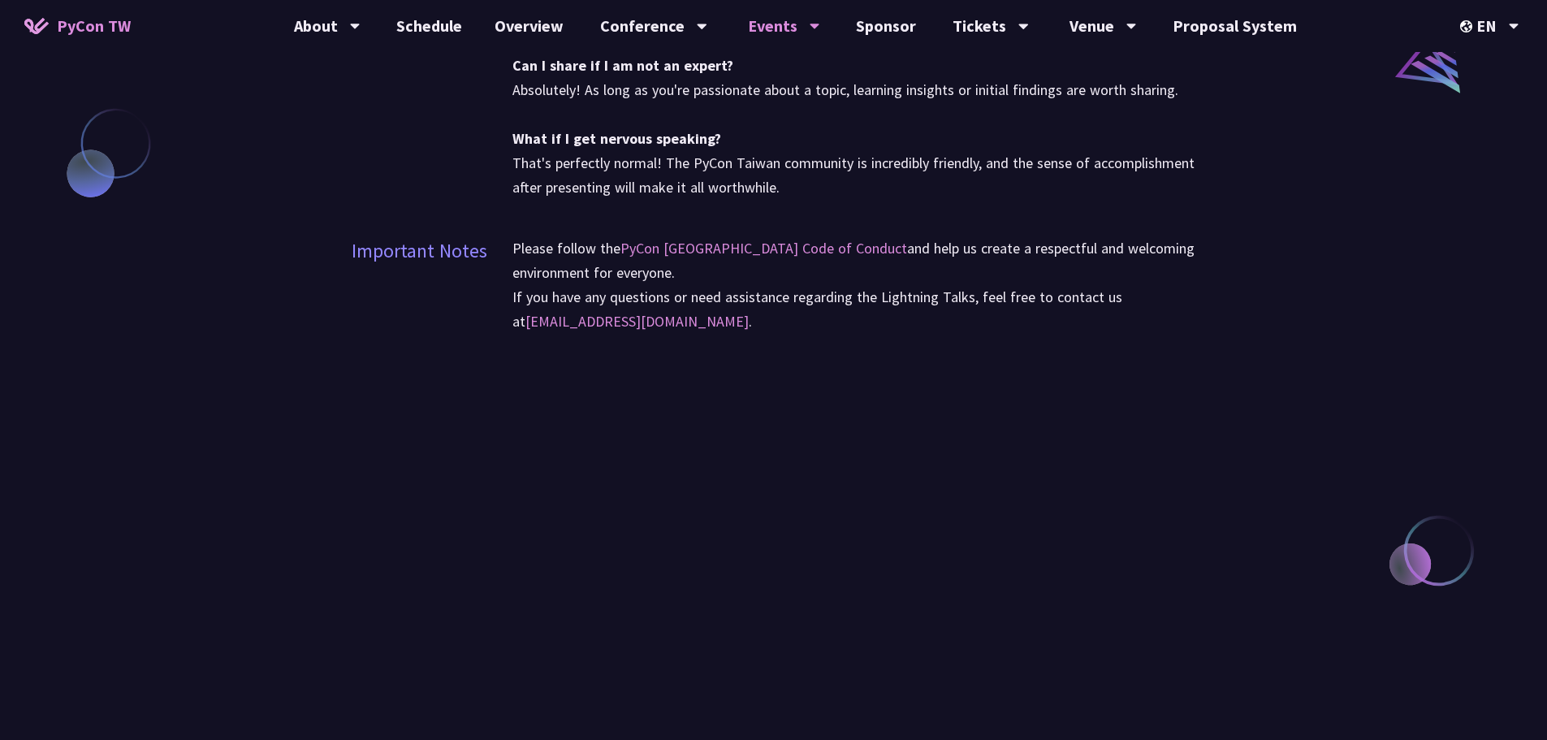
scroll to position [1705, 0]
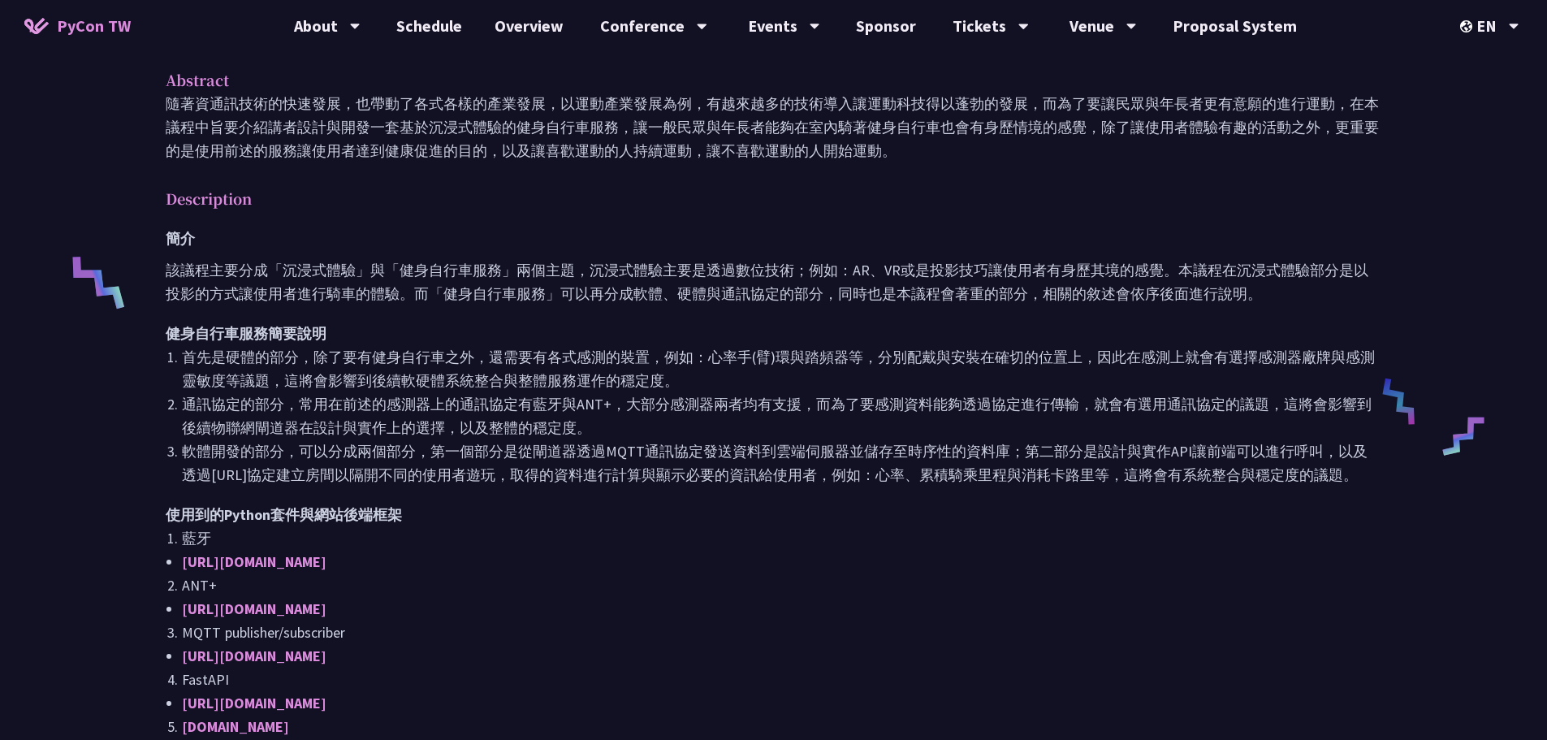
scroll to position [325, 0]
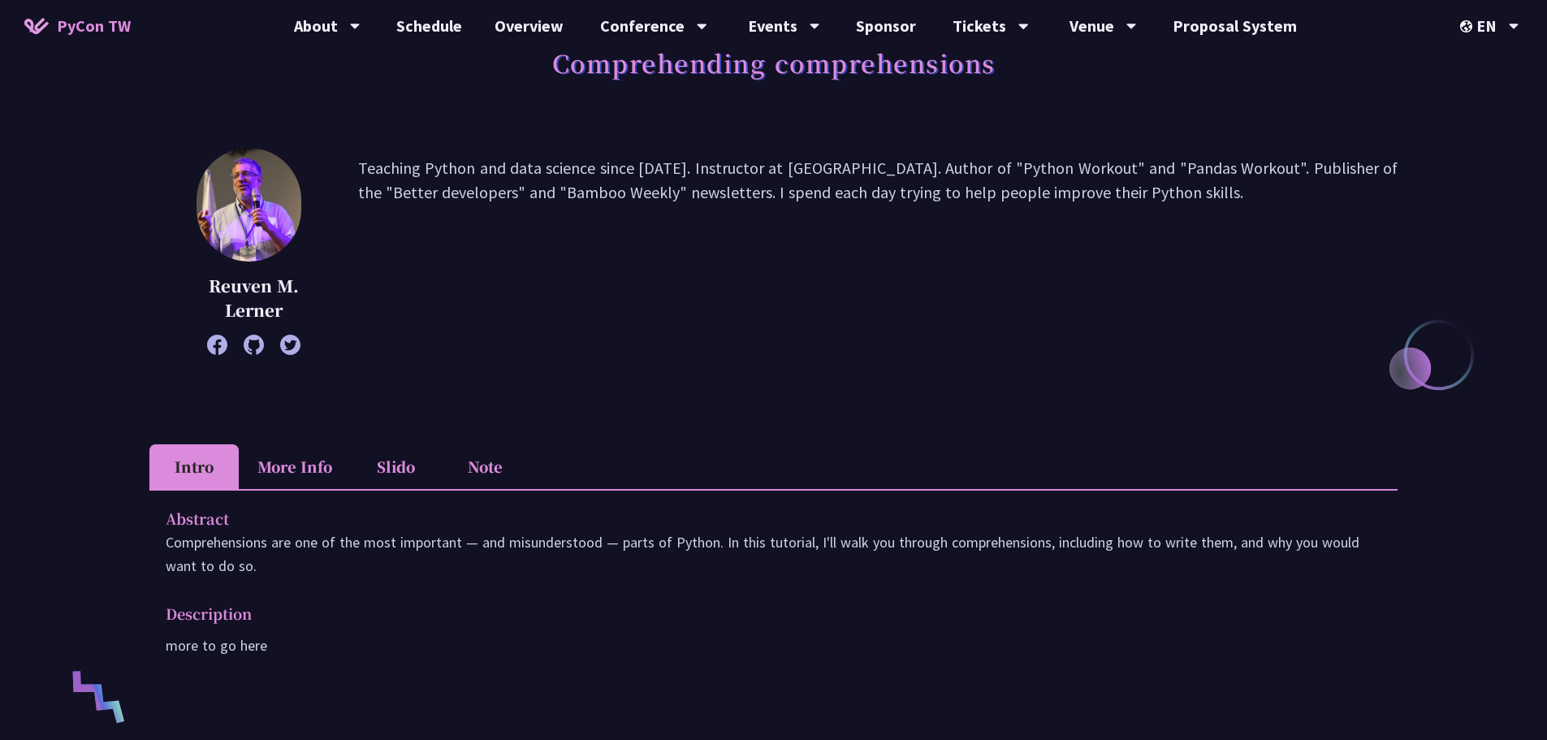
scroll to position [162, 0]
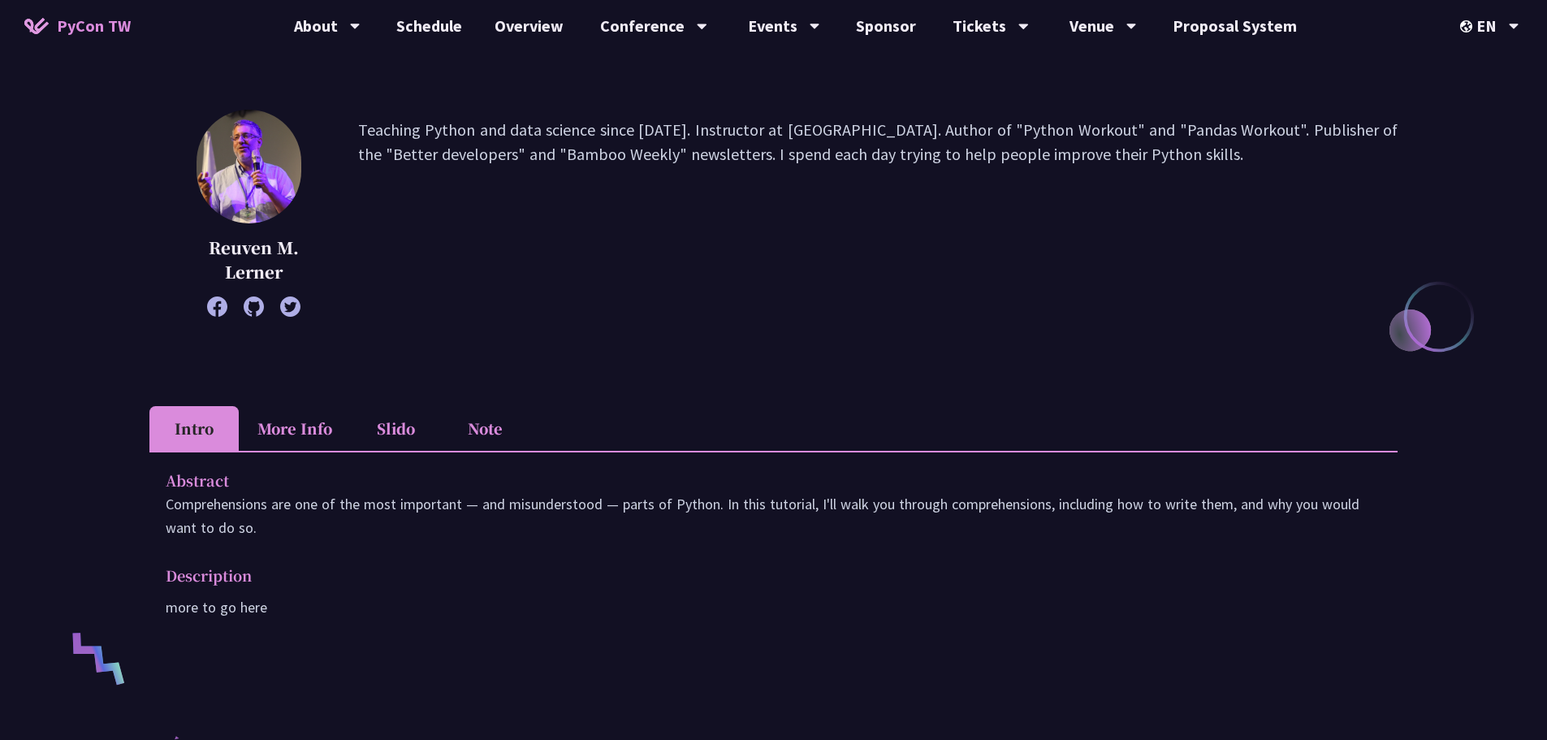
click at [248, 509] on p "Comprehensions are one of the most important — and misunderstood — parts of Pyt…" at bounding box center [774, 515] width 1216 height 47
click at [238, 514] on div at bounding box center [238, 514] width 0 height 0
click at [1247, 562] on div "Abstract Comprehensions are one of the most important — and misunderstood — par…" at bounding box center [773, 555] width 1248 height 209
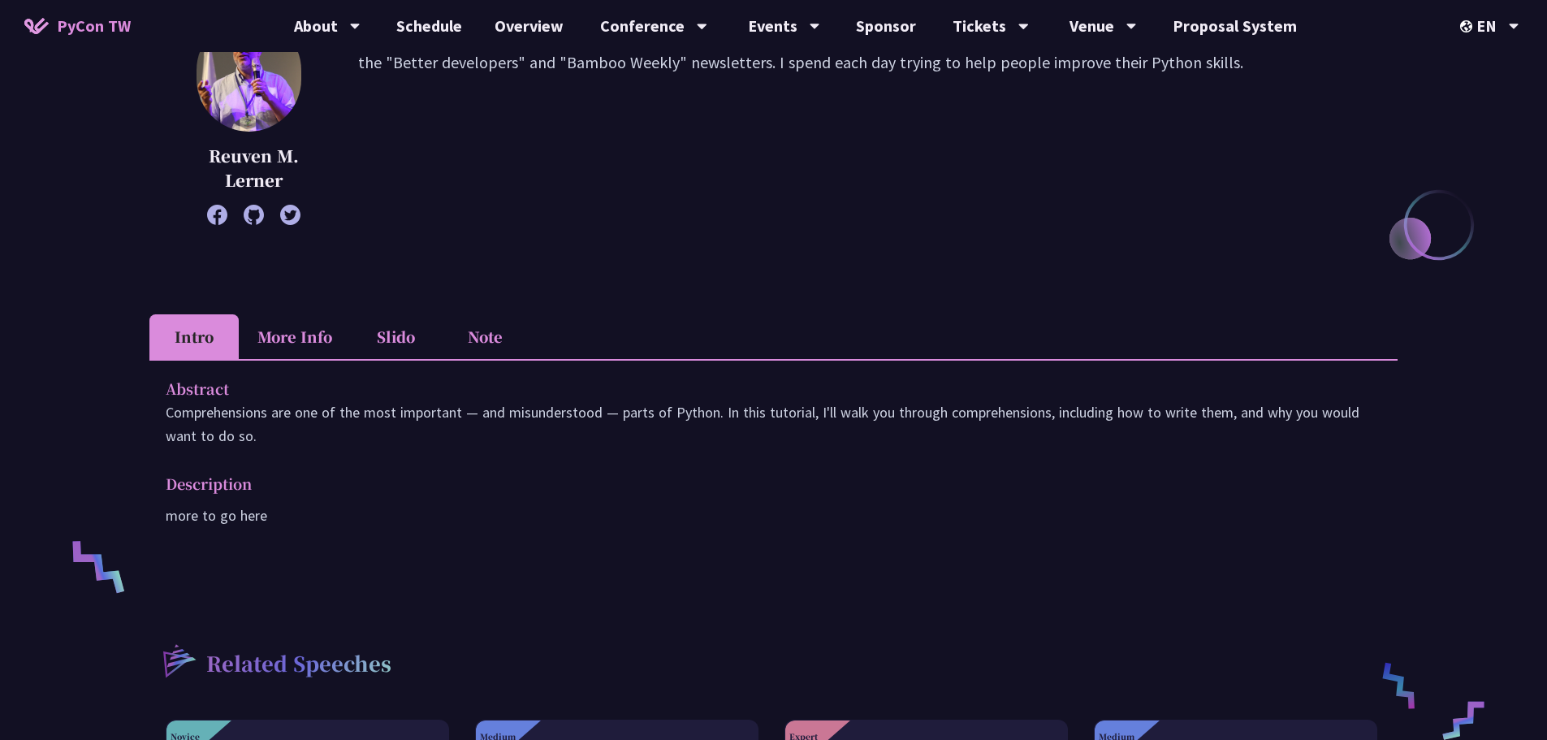
scroll to position [0, 0]
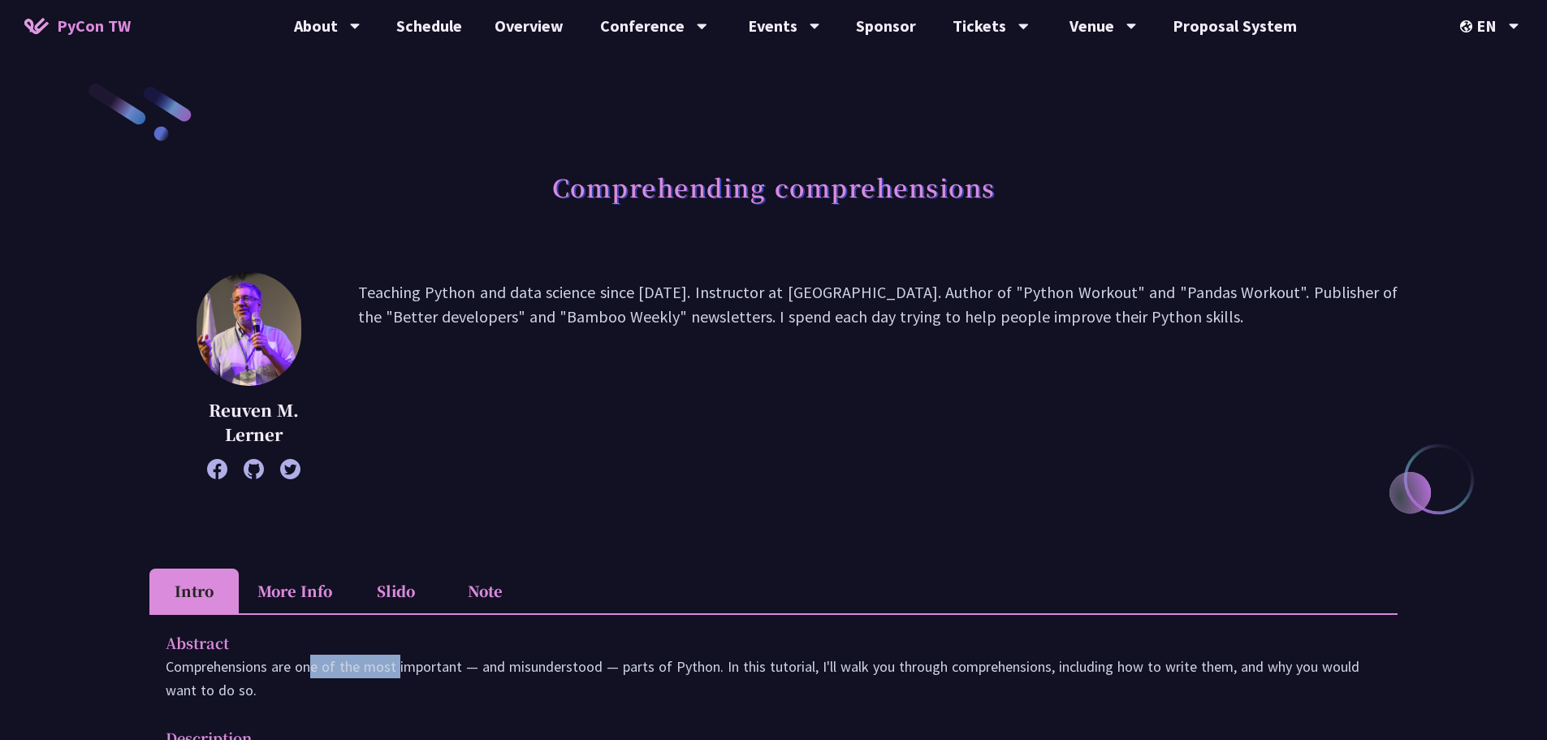
drag, startPoint x: 166, startPoint y: 667, endPoint x: 266, endPoint y: 663, distance: 100.0
click at [266, 663] on p "Comprehensions are one of the most important — and misunderstood — parts of Pyt…" at bounding box center [774, 677] width 1216 height 47
click at [283, 613] on div "Abstract Comprehensions are one of the most important — and misunderstood — par…" at bounding box center [773, 717] width 1248 height 209
click at [295, 596] on li "More Info" at bounding box center [295, 590] width 112 height 45
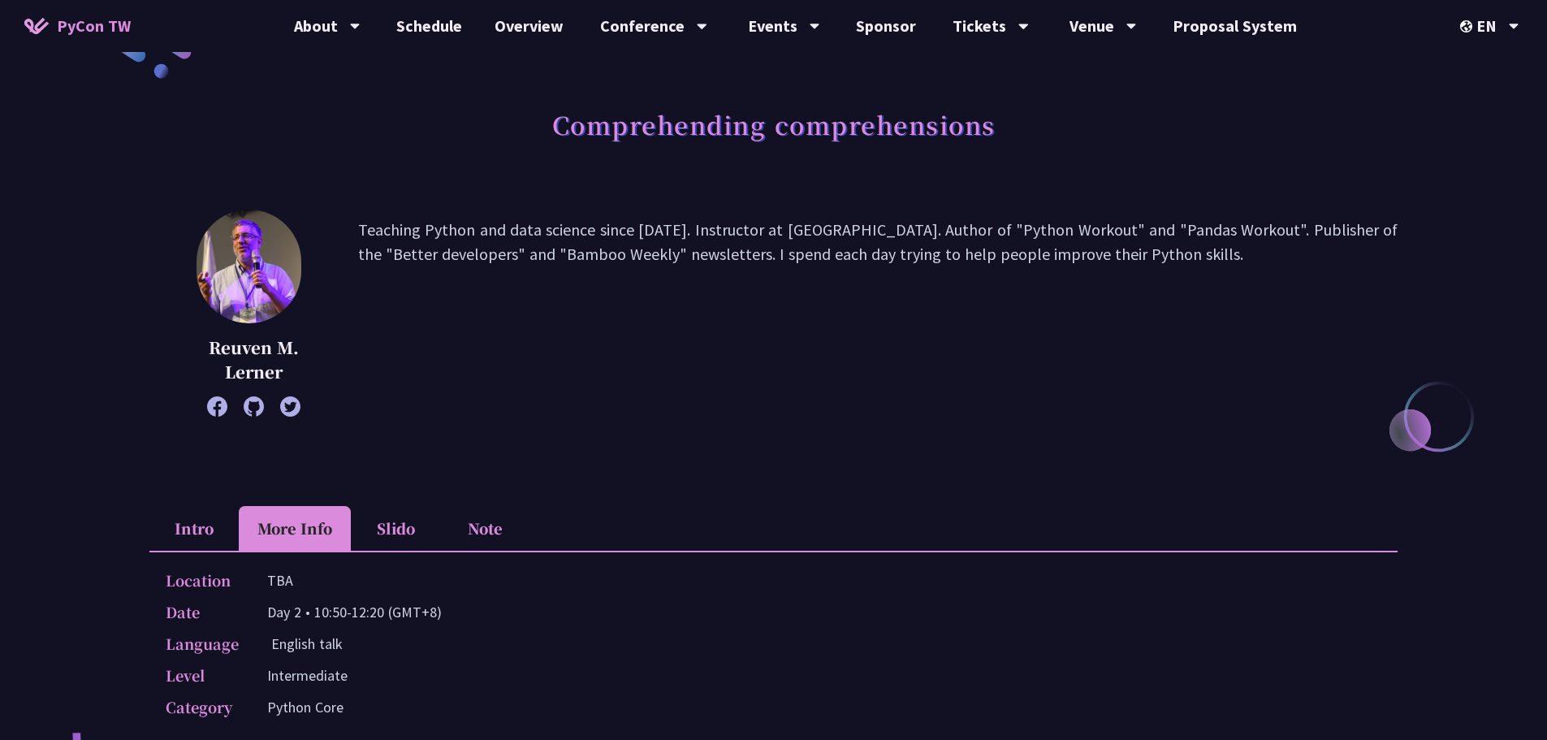
scroll to position [162, 0]
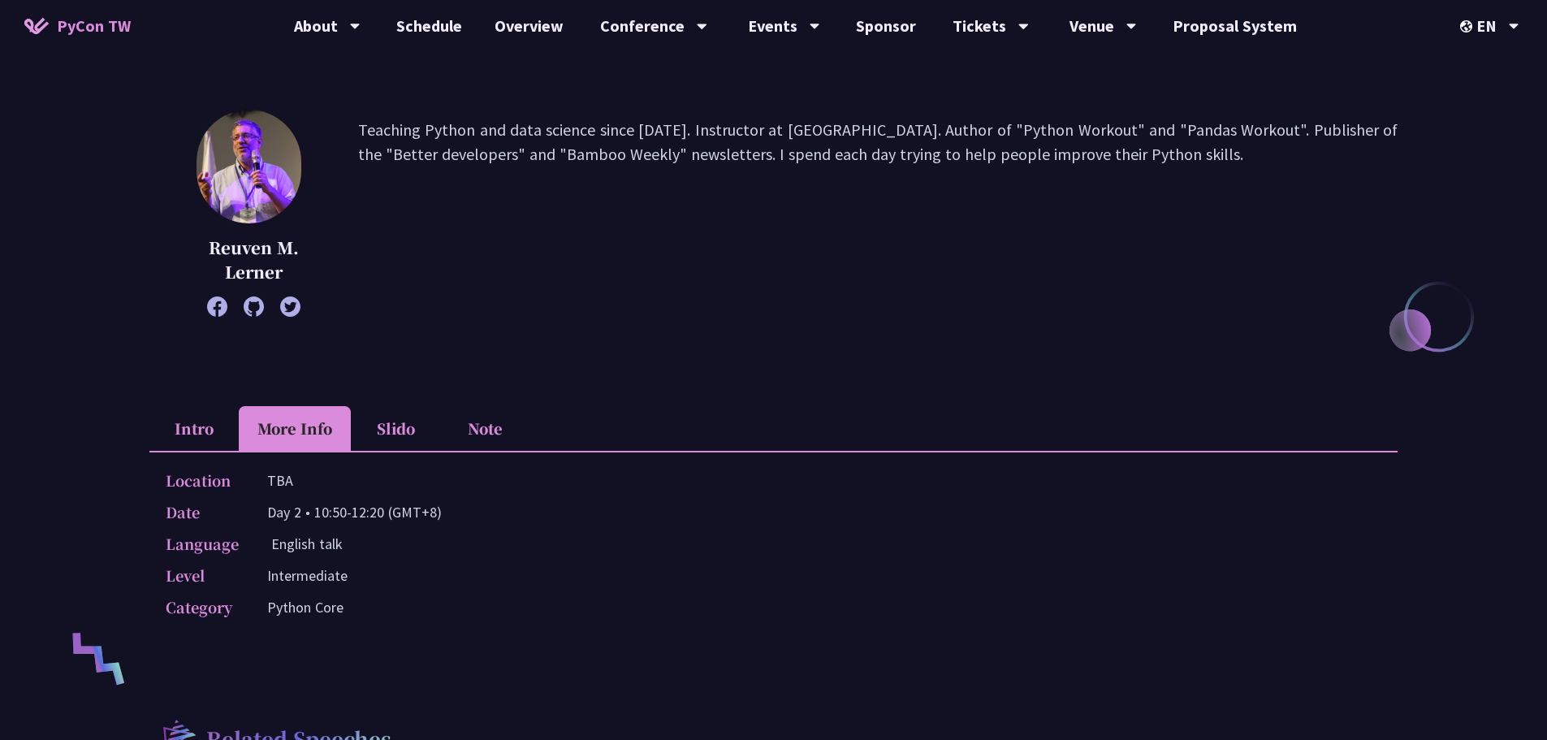
click at [400, 428] on li "Slido" at bounding box center [395, 428] width 89 height 45
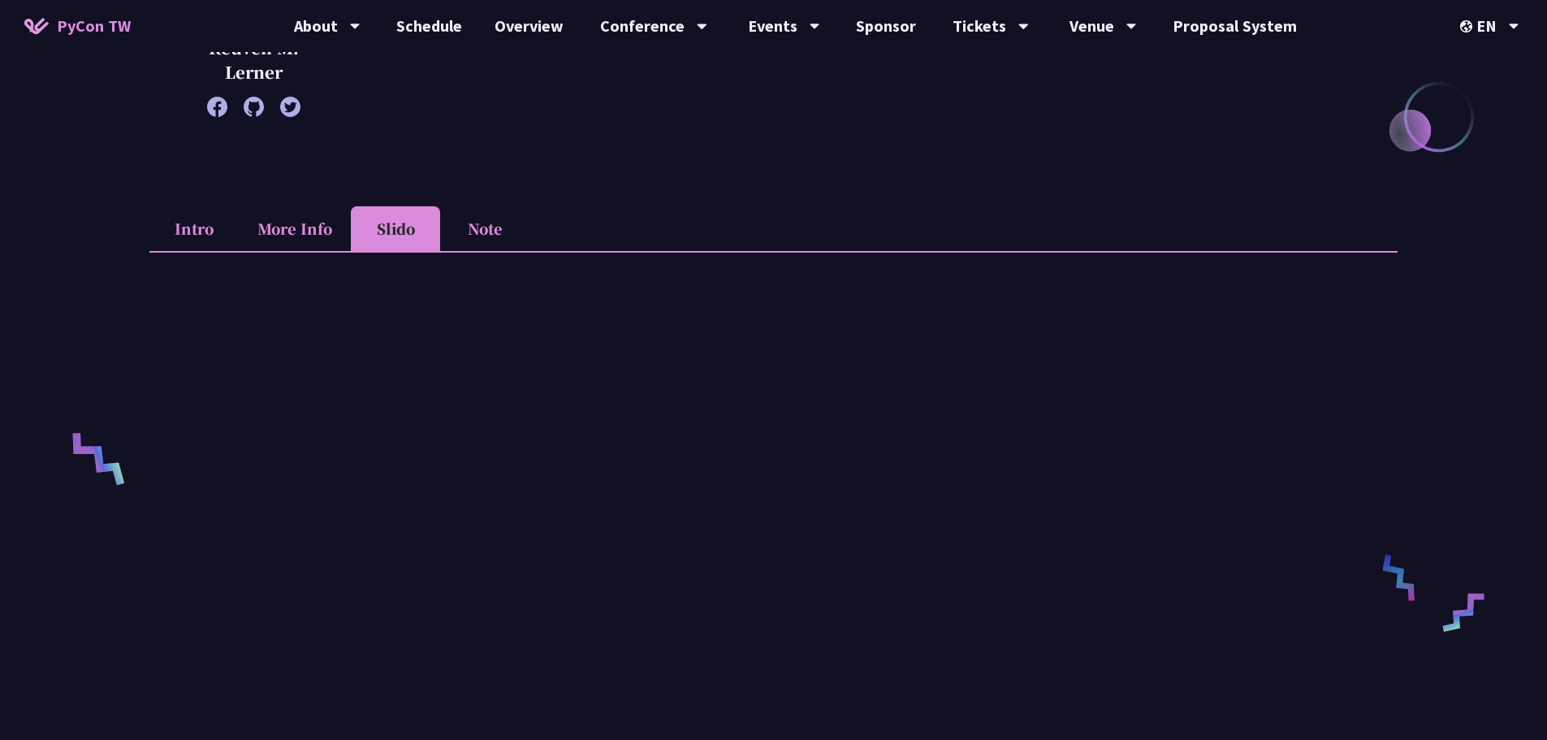
scroll to position [406, 0]
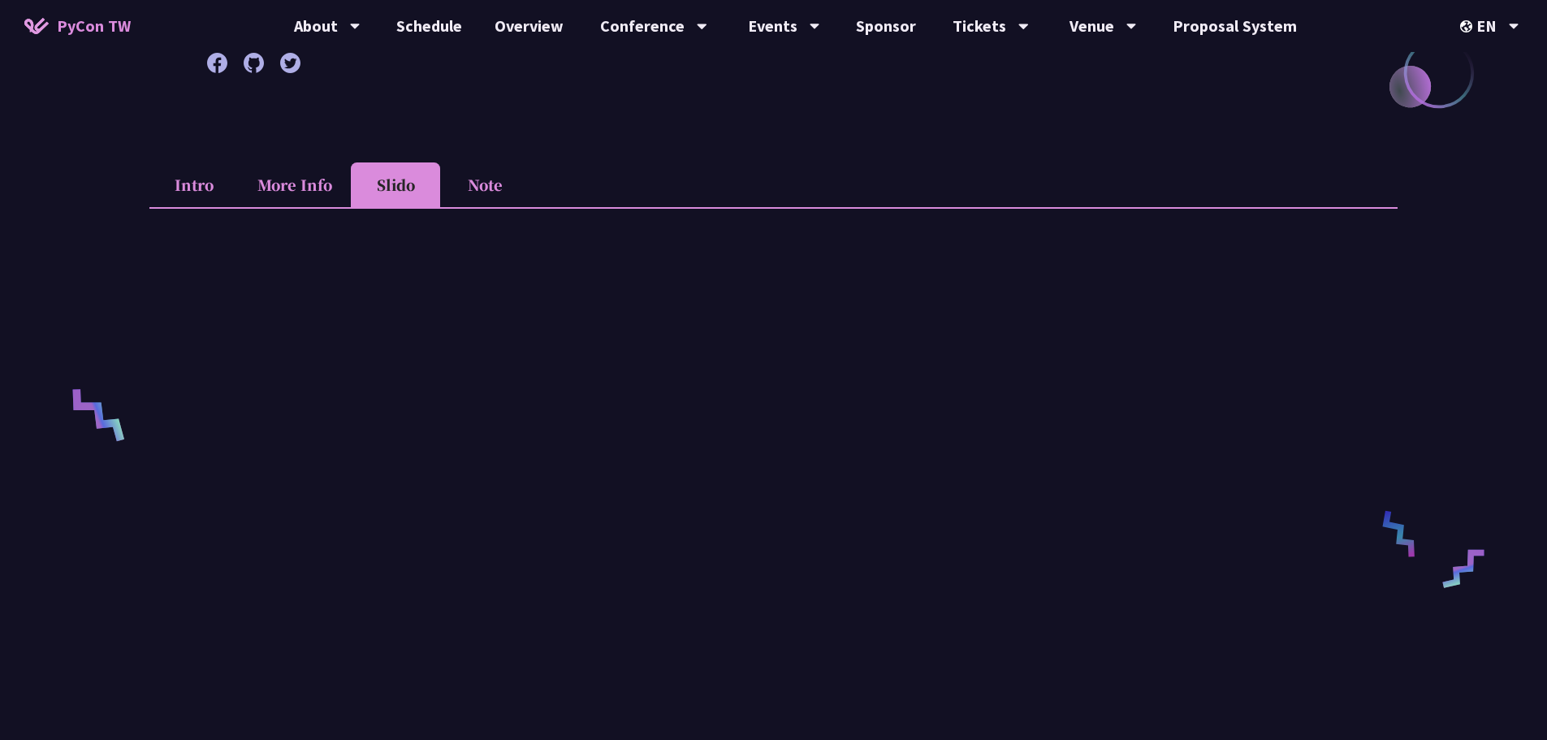
click at [485, 188] on li "Note" at bounding box center [484, 184] width 89 height 45
click at [203, 195] on li "Intro" at bounding box center [193, 184] width 89 height 45
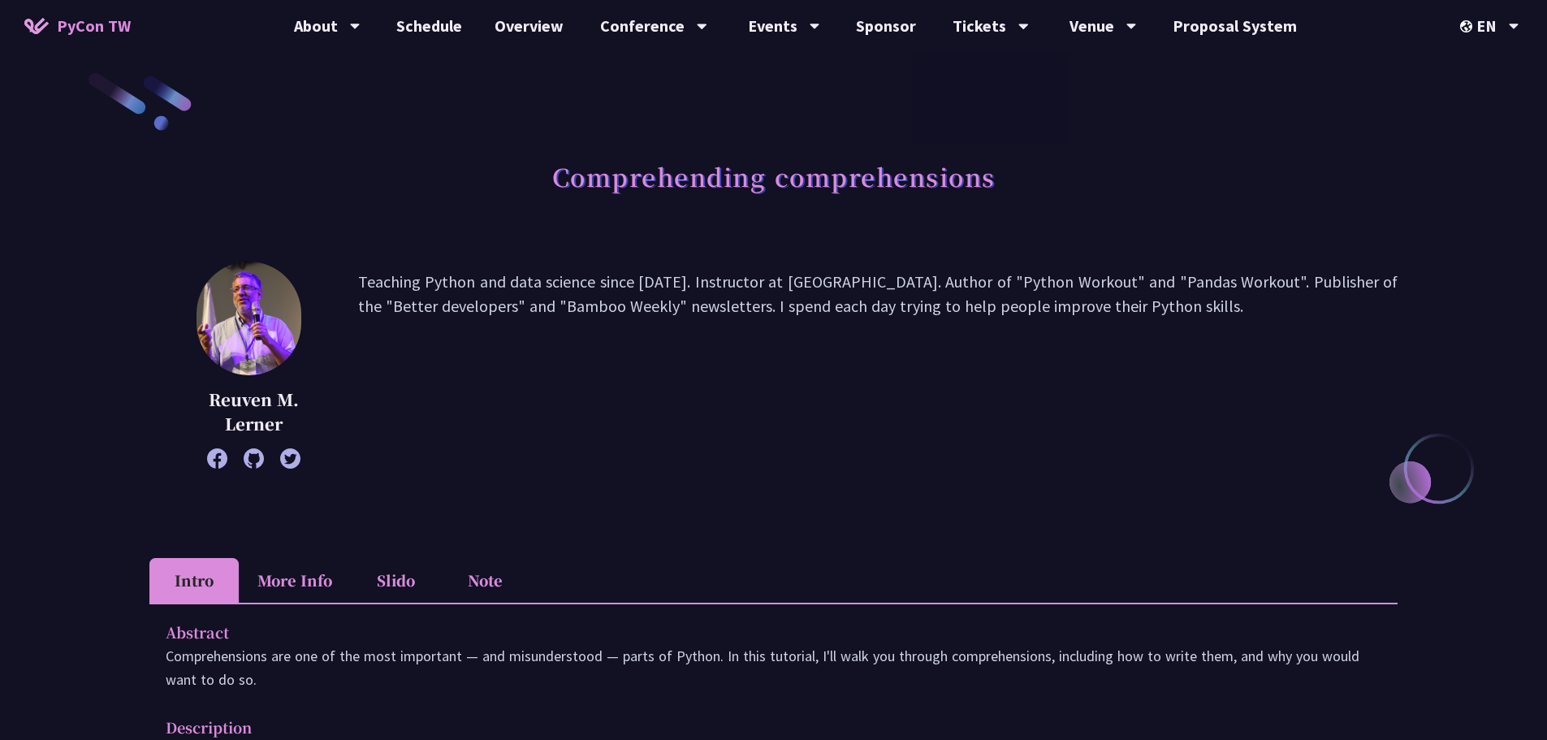
scroll to position [0, 0]
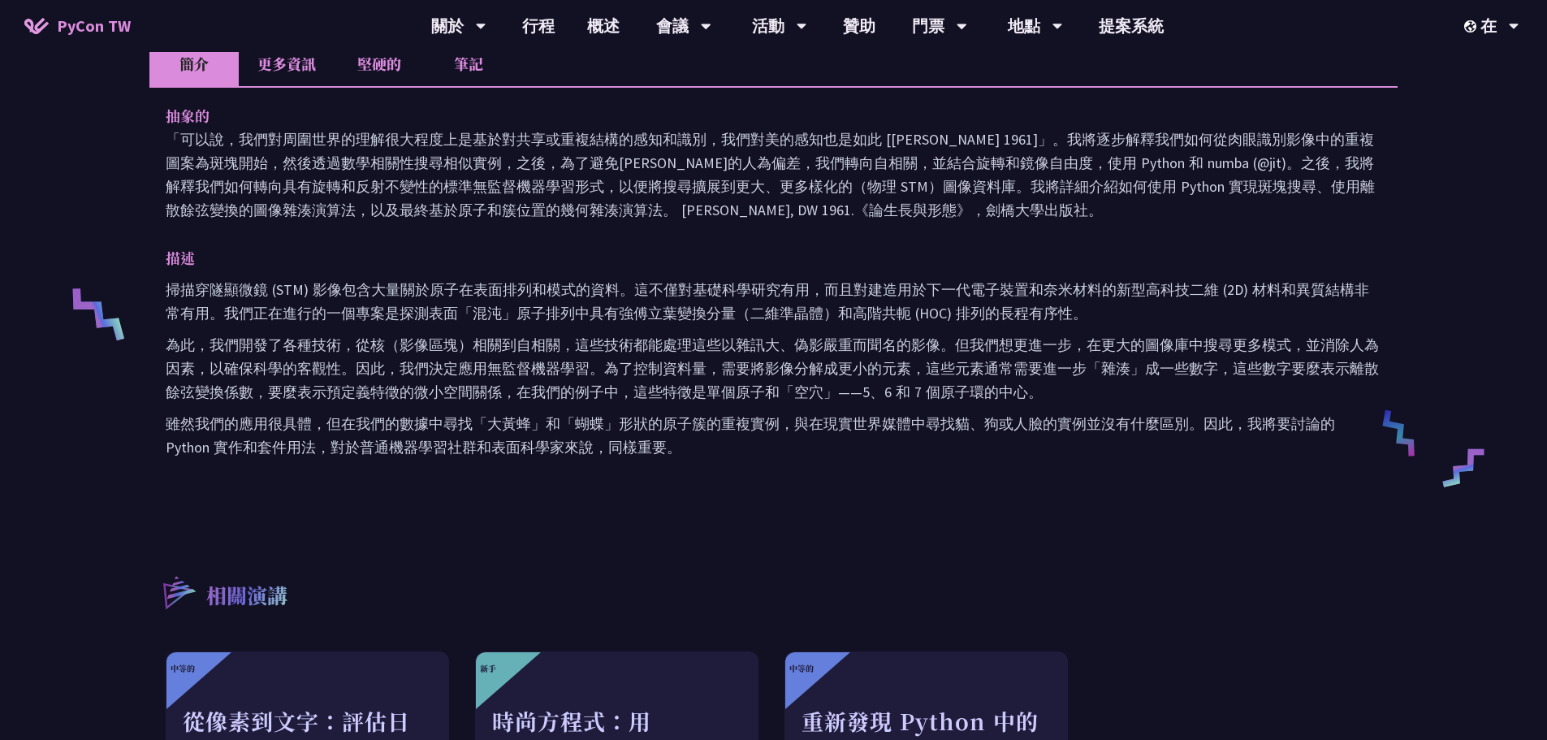
scroll to position [568, 0]
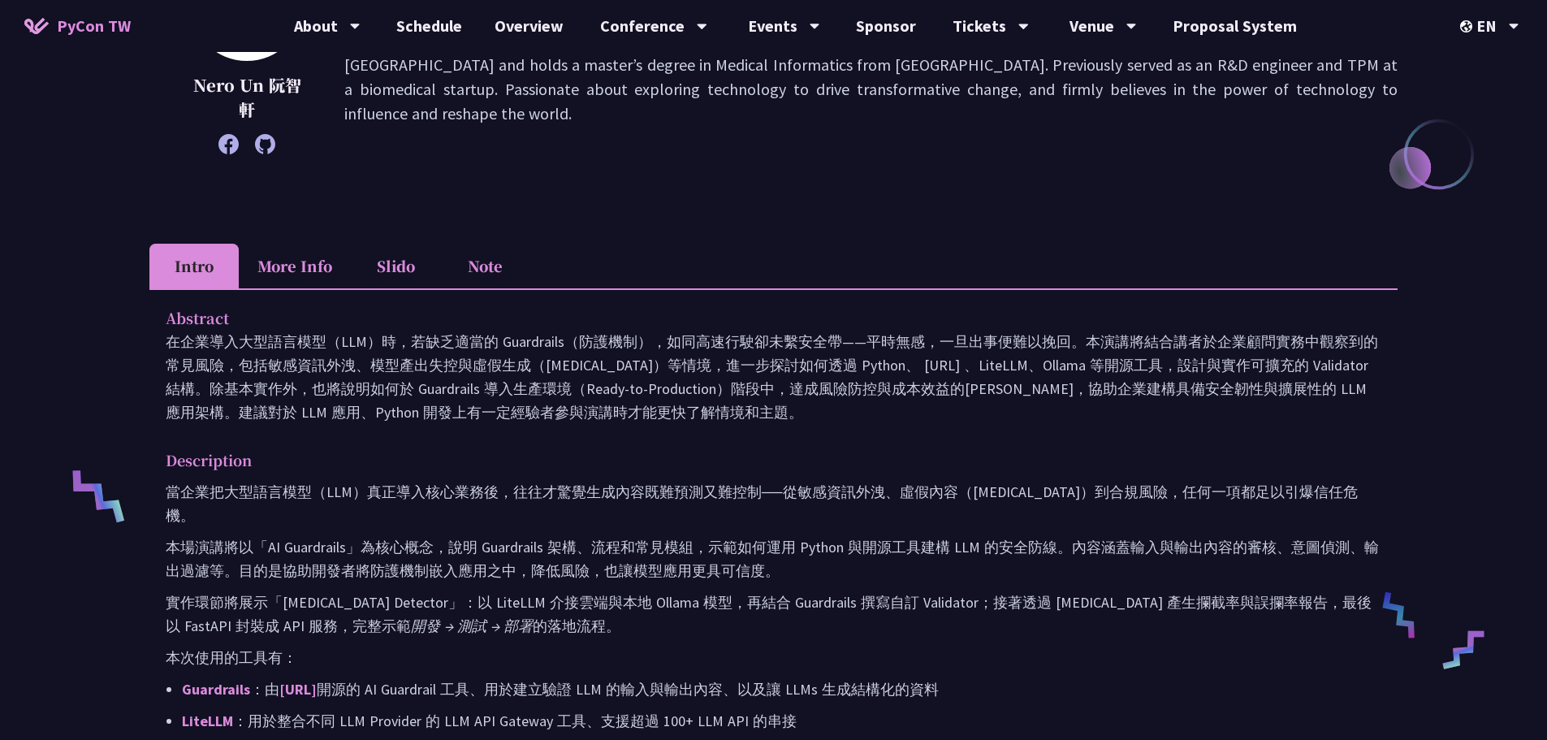
scroll to position [406, 0]
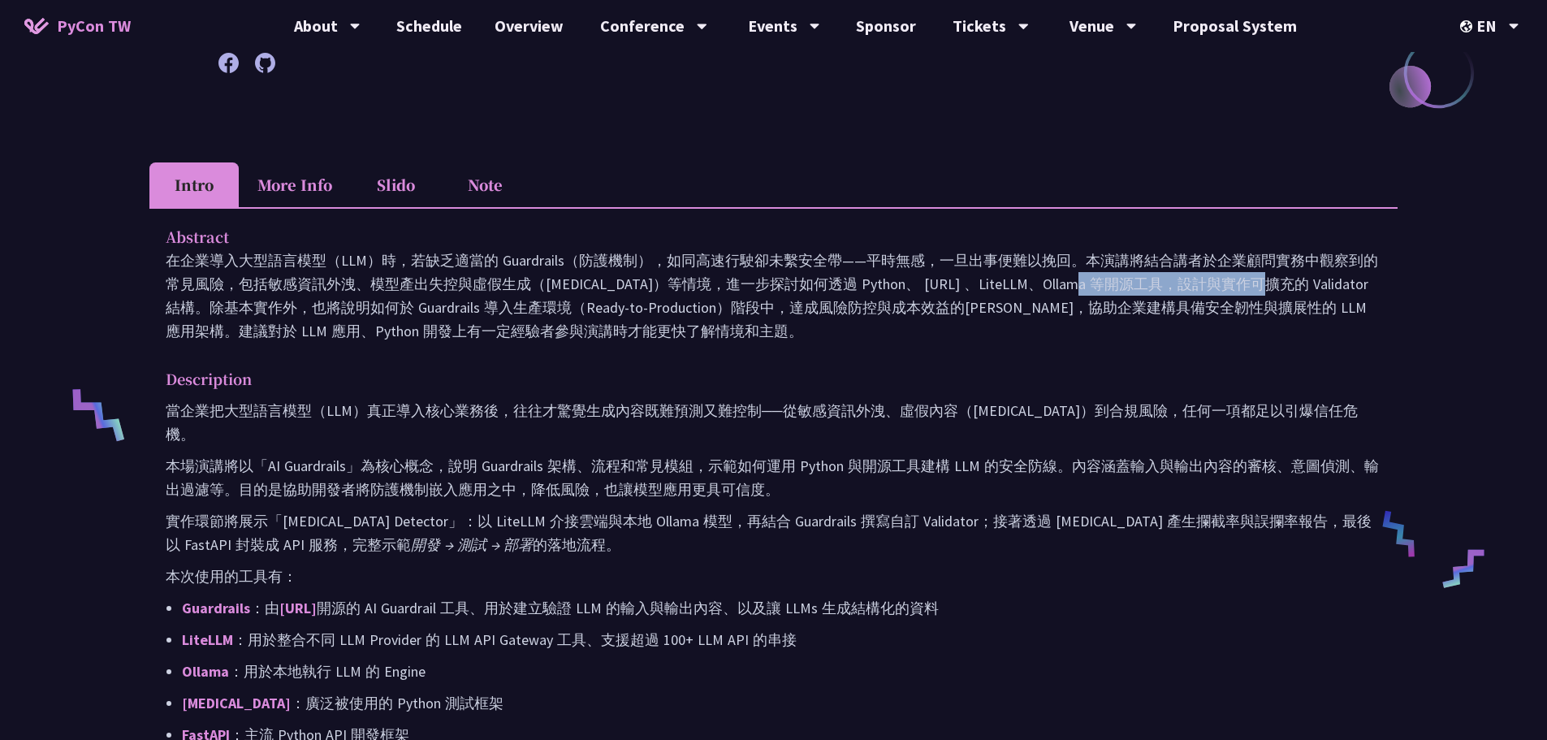
drag, startPoint x: 900, startPoint y: 284, endPoint x: 980, endPoint y: 280, distance: 80.5
click at [980, 280] on p "在企業導入大型語言模型（LLM）時，若缺乏適當的 Guardrails（防護機制），如同高速行駛卻未繫安全帶——平時無感，一旦出事便難以挽回。本演講將結合講者…" at bounding box center [774, 295] width 1216 height 94
click at [1125, 323] on p "在企業導入大型語言模型（LLM）時，若缺乏適當的 Guardrails（防護機制），如同高速行駛卻未繫安全帶——平時無感，一旦出事便難以挽回。本演講將結合講者…" at bounding box center [774, 295] width 1216 height 94
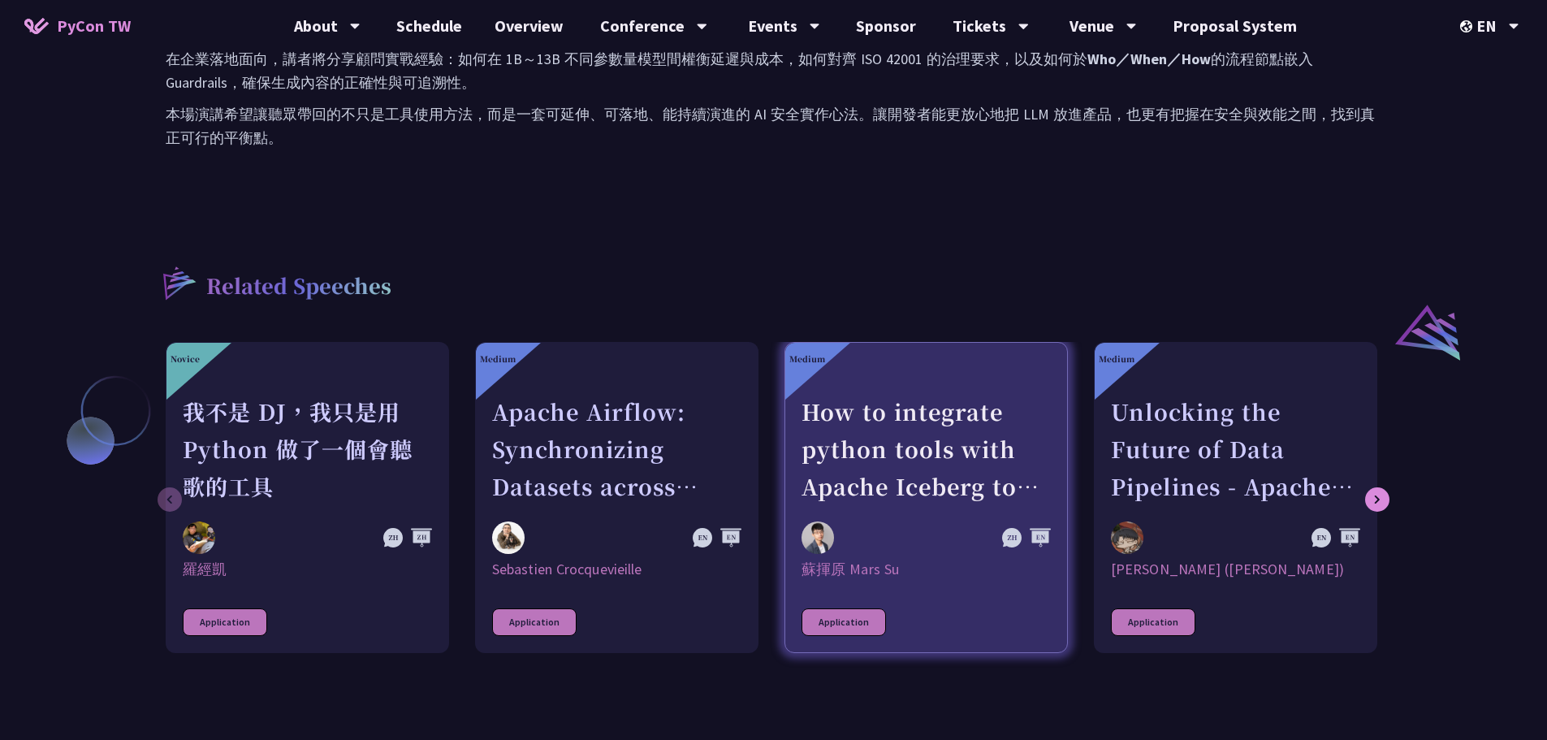
scroll to position [1137, 0]
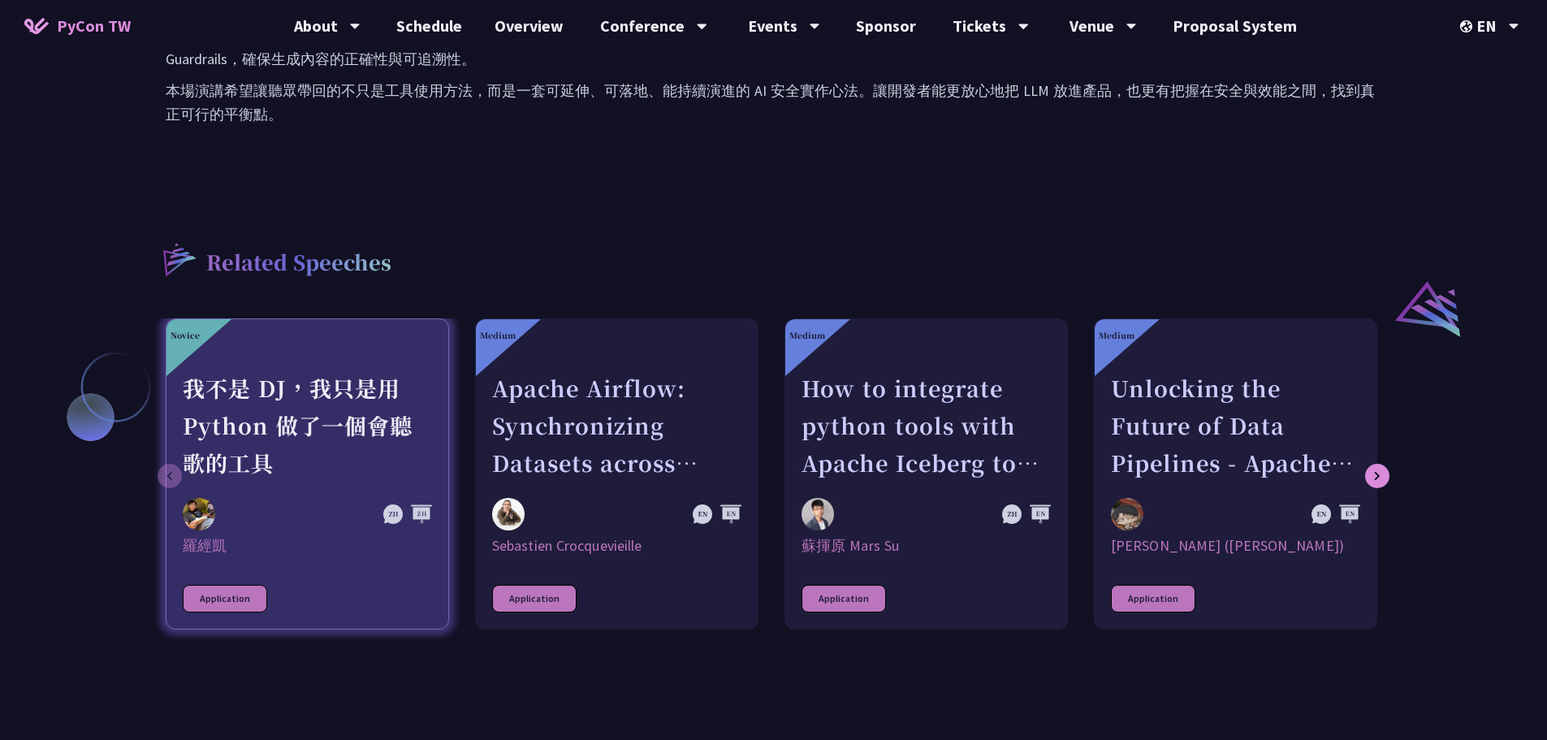
click at [321, 404] on div "我不是 DJ，我只是用 Python 做了一個會聽歌的工具" at bounding box center [307, 425] width 249 height 112
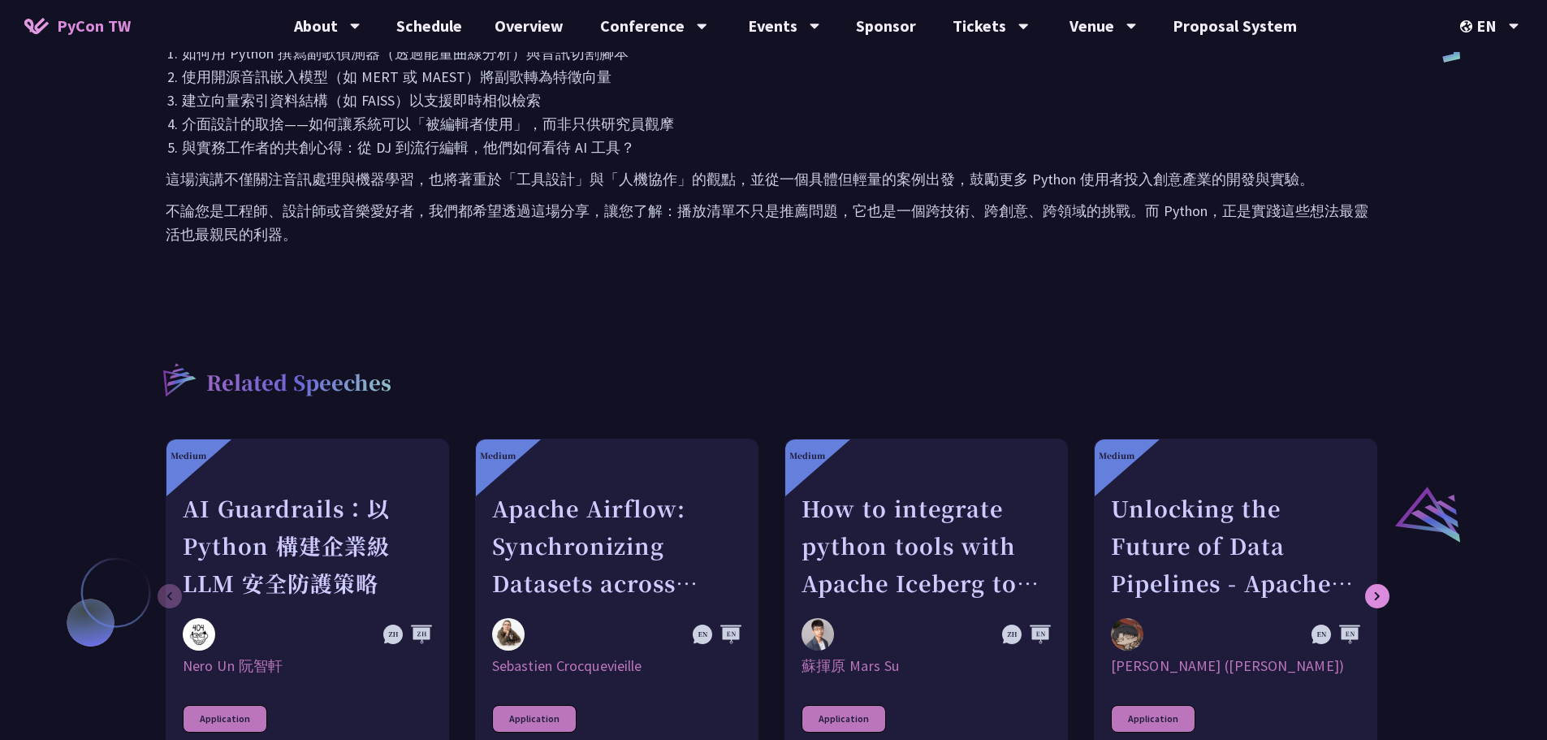
scroll to position [1056, 0]
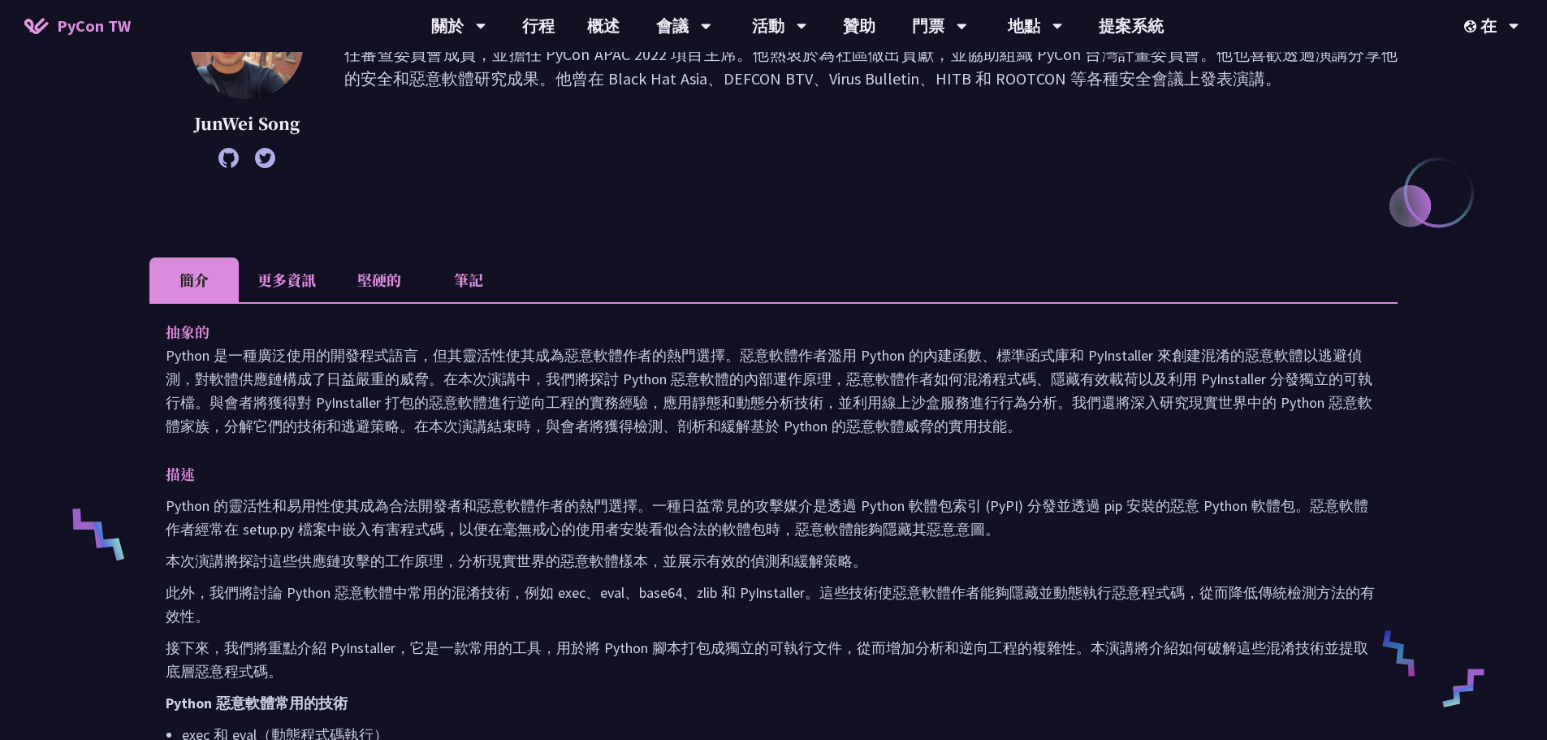
scroll to position [81, 0]
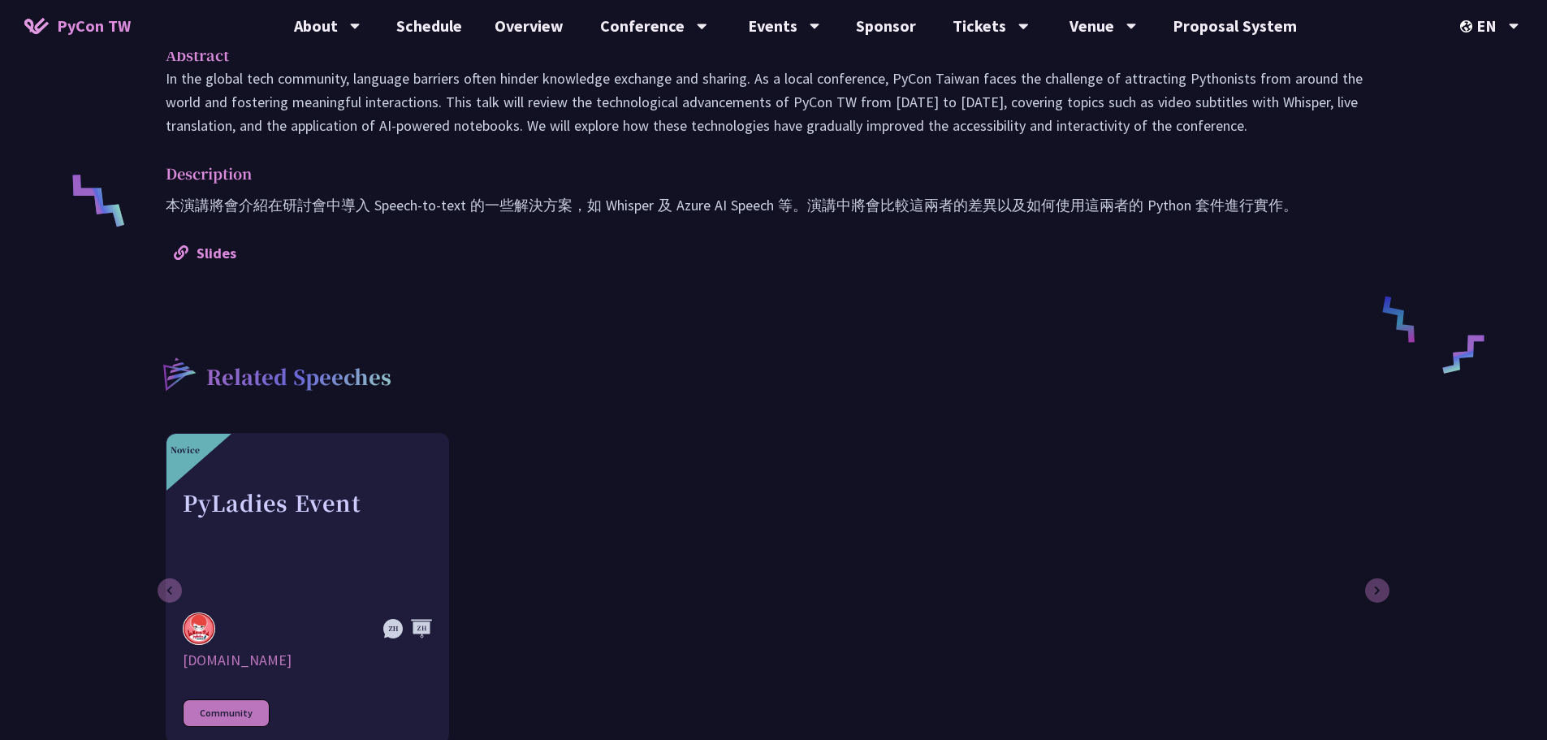
scroll to position [650, 0]
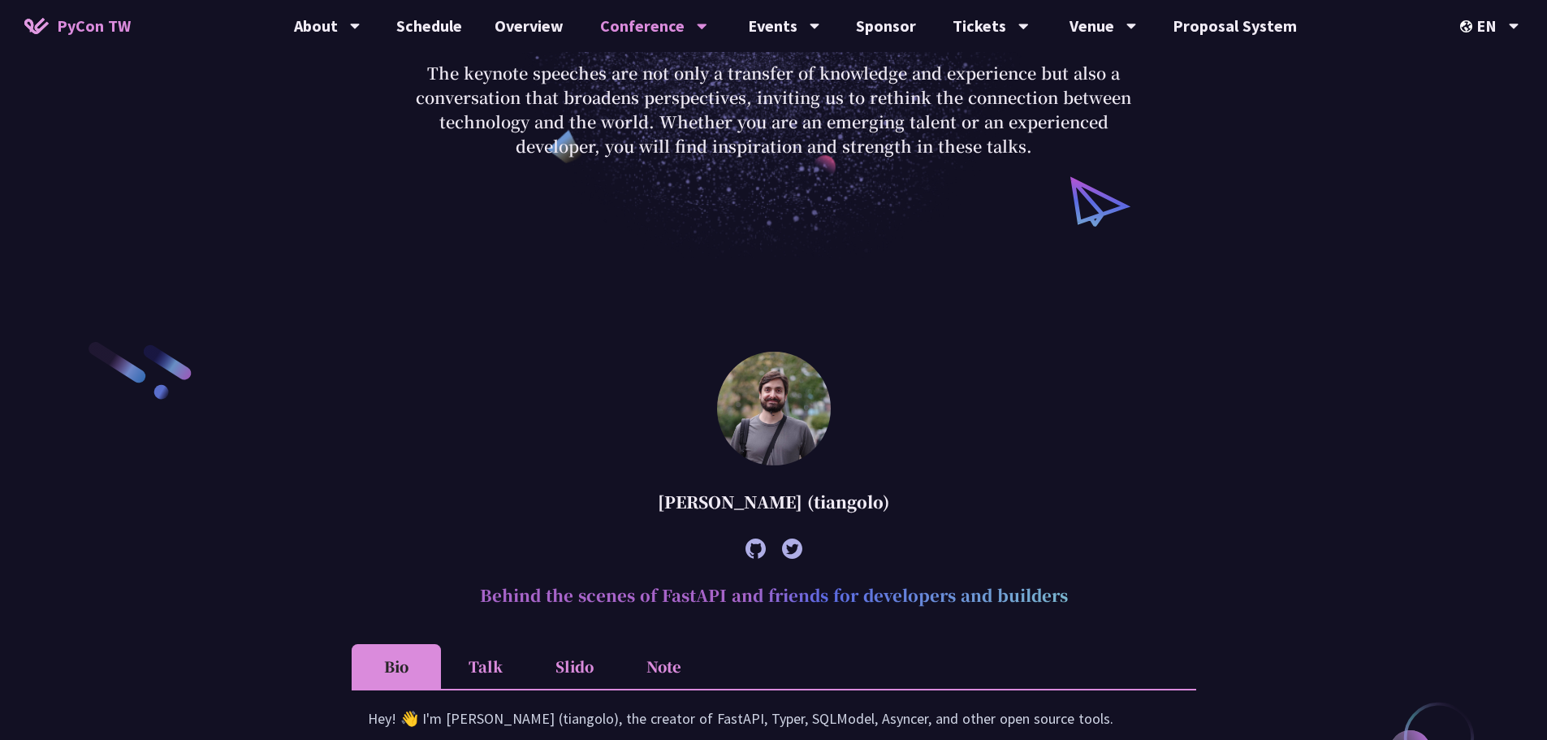
scroll to position [487, 0]
